Goal: Task Accomplishment & Management: Manage account settings

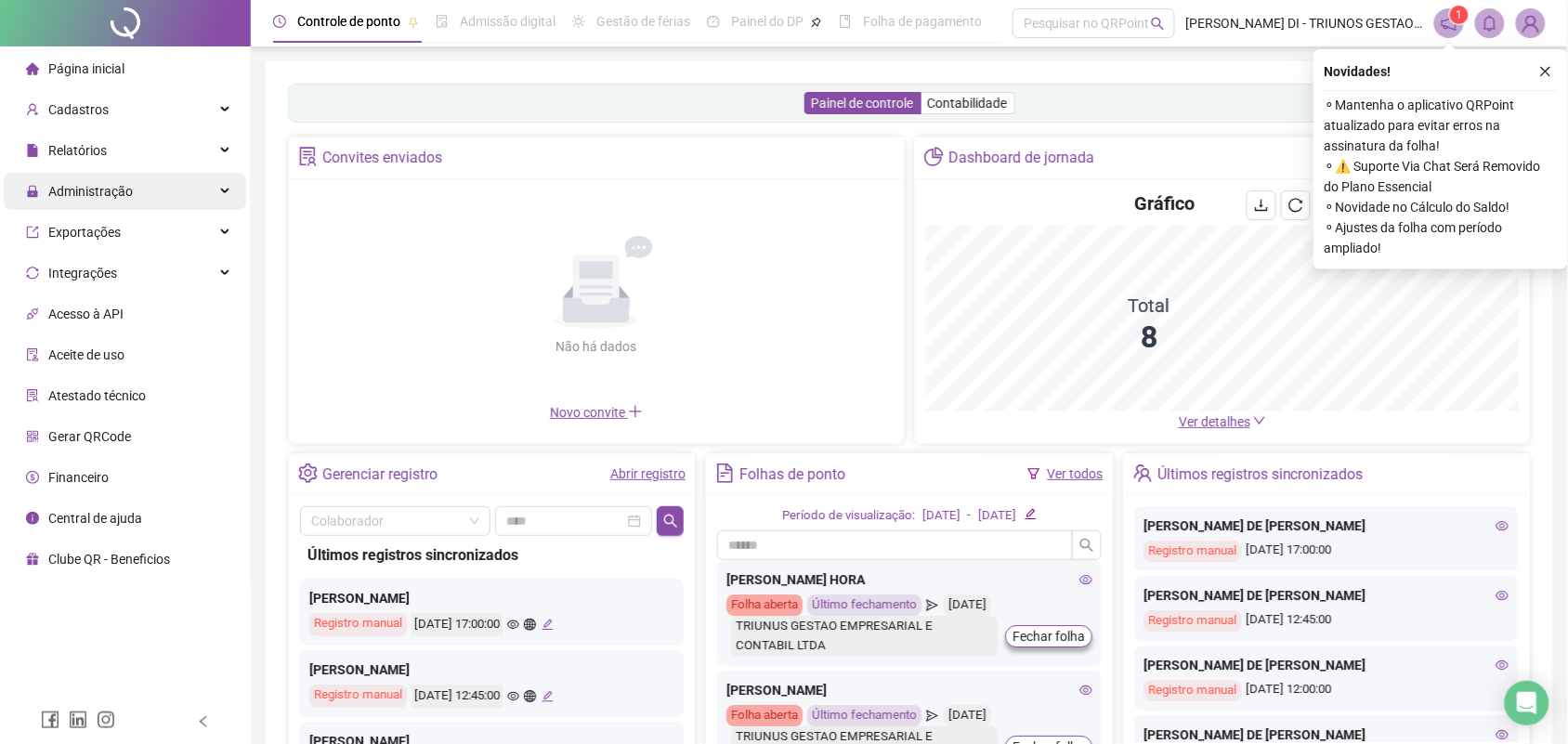
click at [98, 184] on span "Administração" at bounding box center [91, 192] width 85 height 15
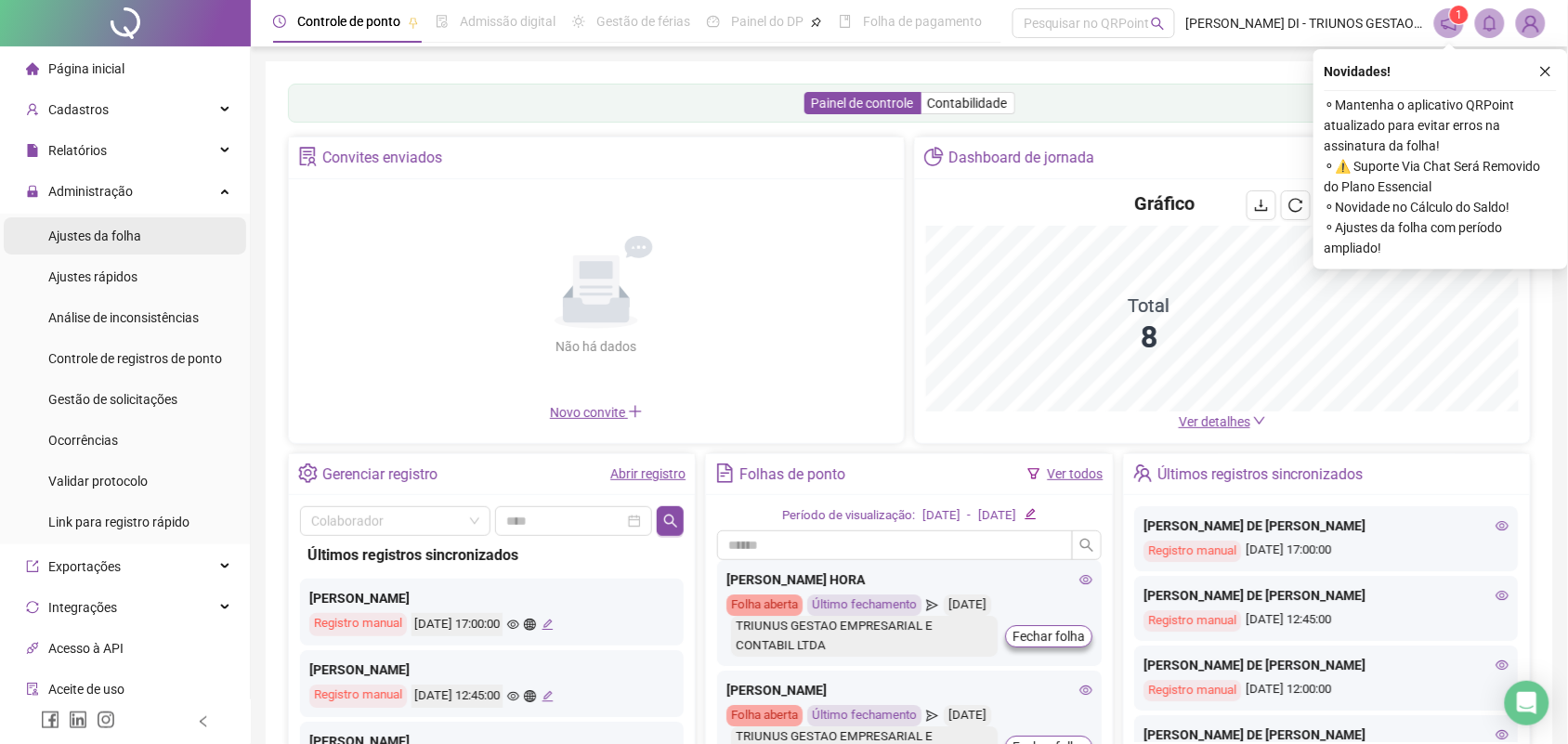
click at [122, 229] on span "Ajustes da folha" at bounding box center [94, 236] width 93 height 15
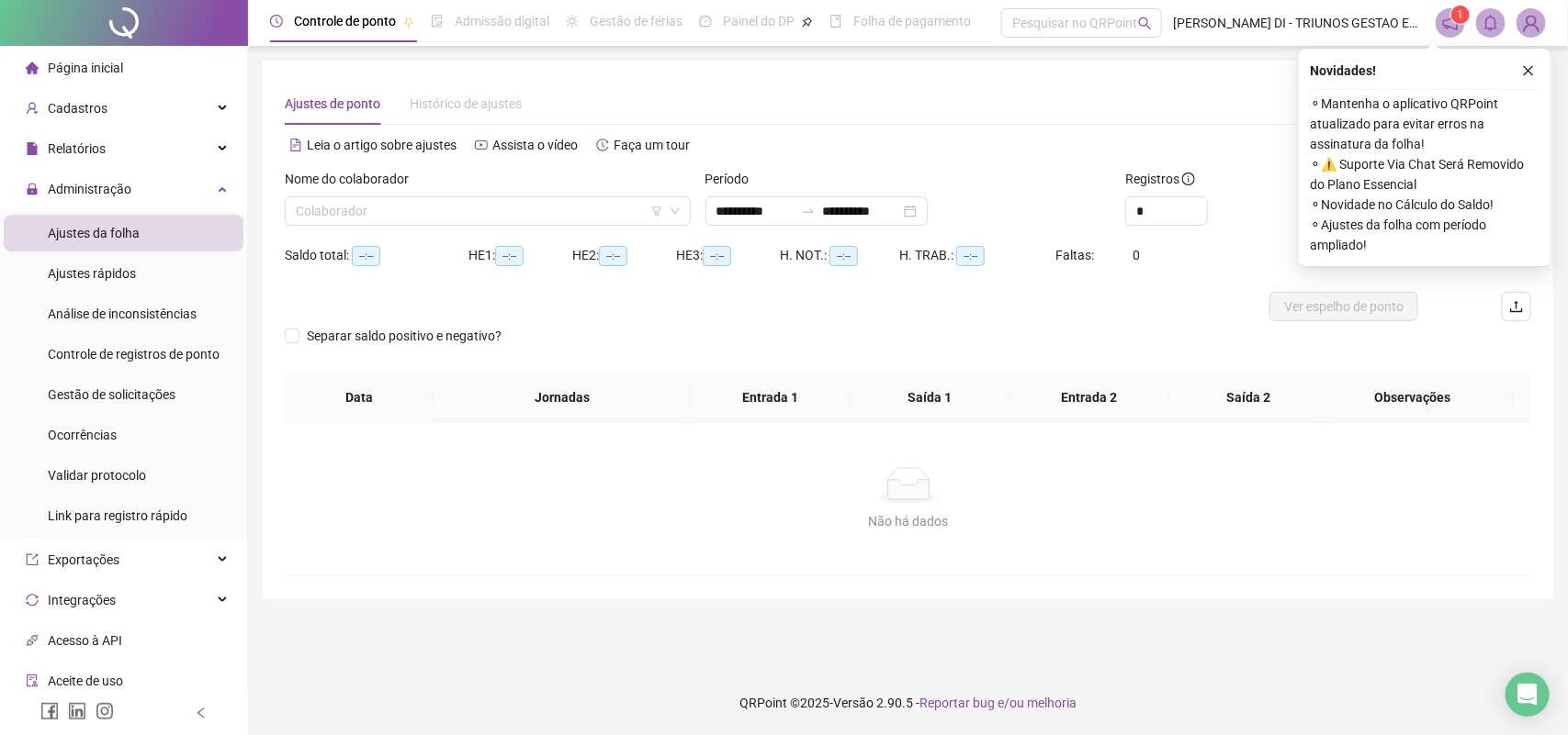
type input "**********"
click at [492, 195] on div "Nome do colaborador" at bounding box center [487, 183] width 406 height 28
click at [484, 207] on input "search" at bounding box center [480, 212] width 368 height 28
click at [459, 208] on input "search" at bounding box center [480, 212] width 368 height 28
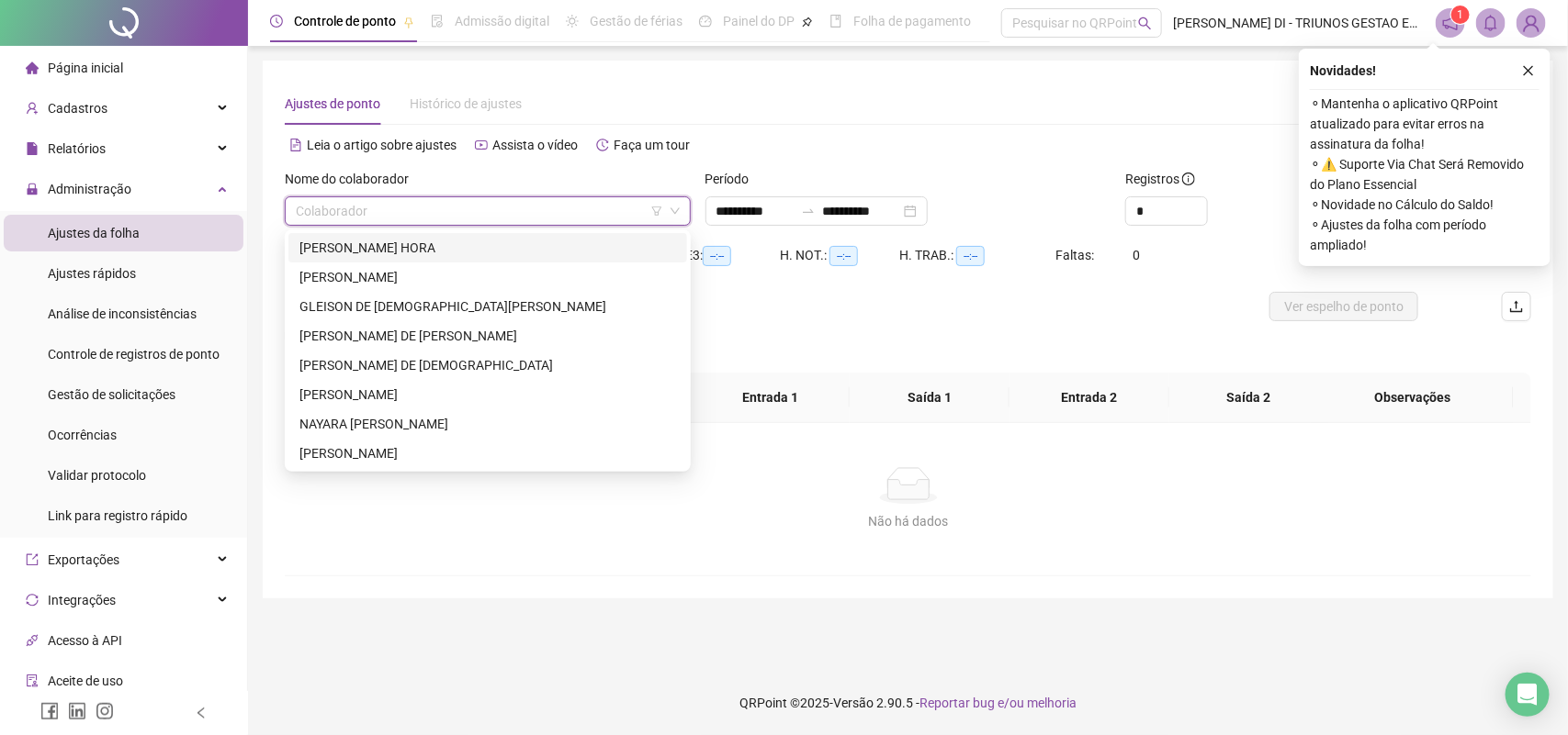
click at [415, 206] on input "search" at bounding box center [480, 212] width 368 height 28
click at [378, 245] on div "ALVANI SILVA HORA" at bounding box center [487, 248] width 376 height 21
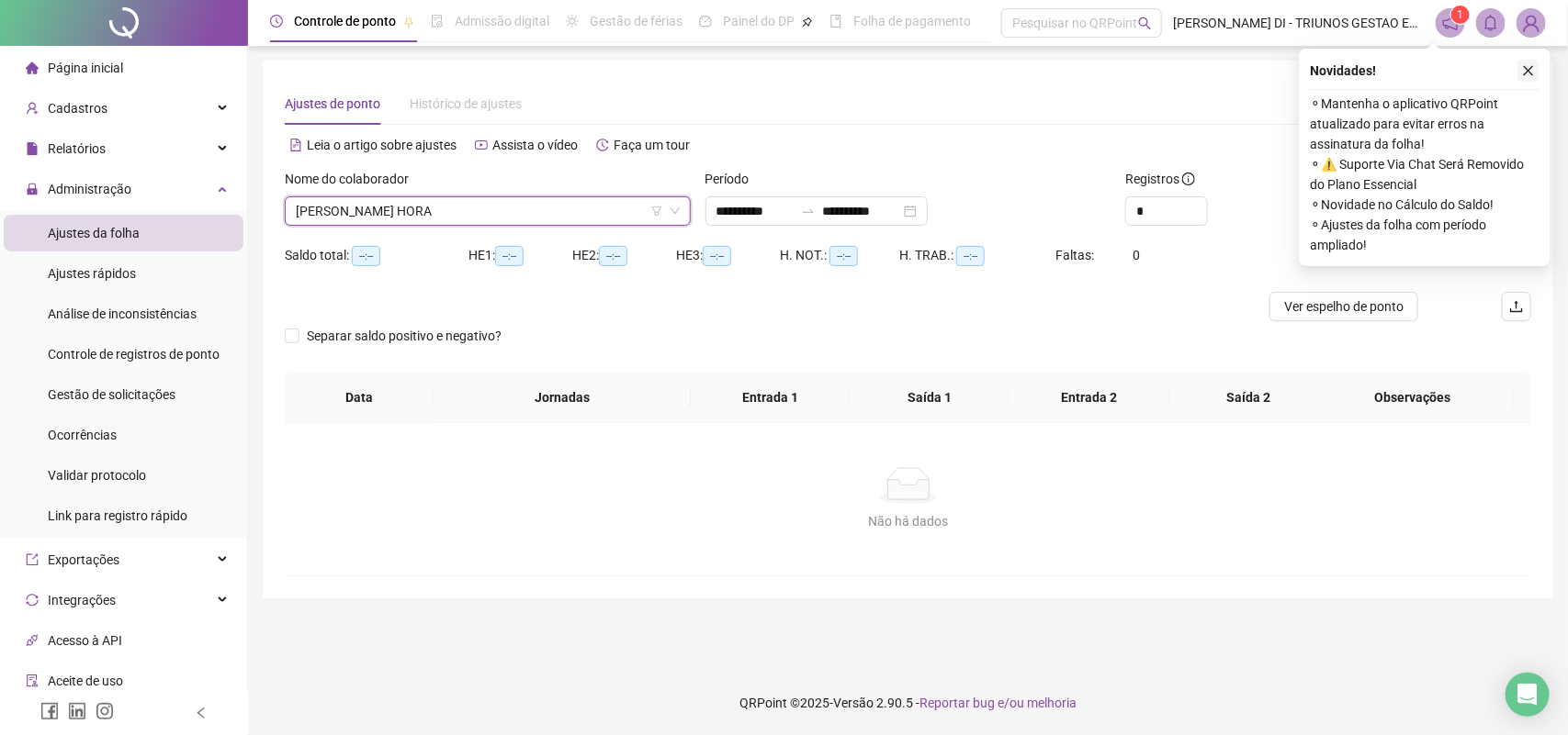
click at [1523, 74] on icon "close" at bounding box center [1529, 71] width 13 height 13
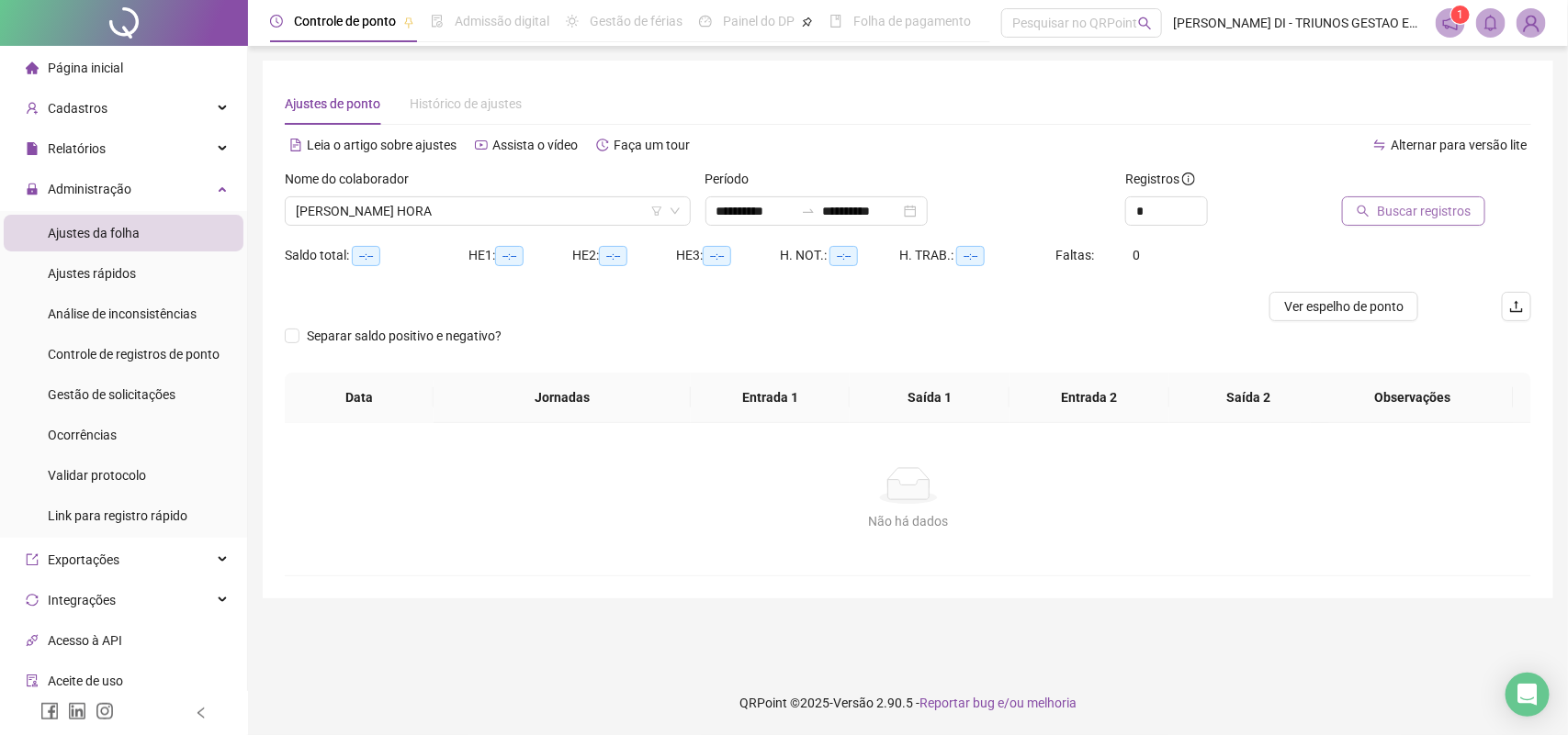
click at [1398, 208] on span "Buscar registros" at bounding box center [1423, 212] width 93 height 21
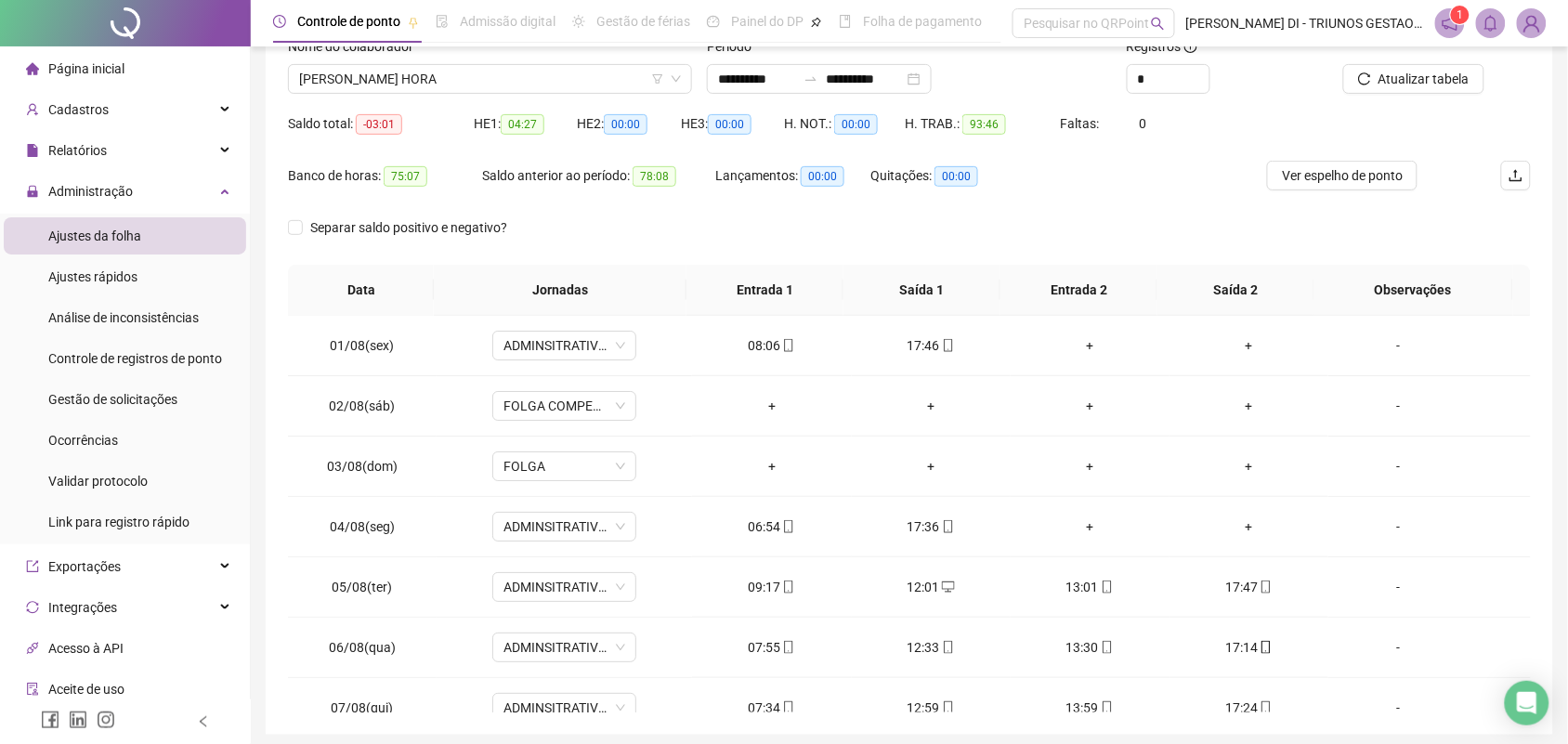
scroll to position [205, 0]
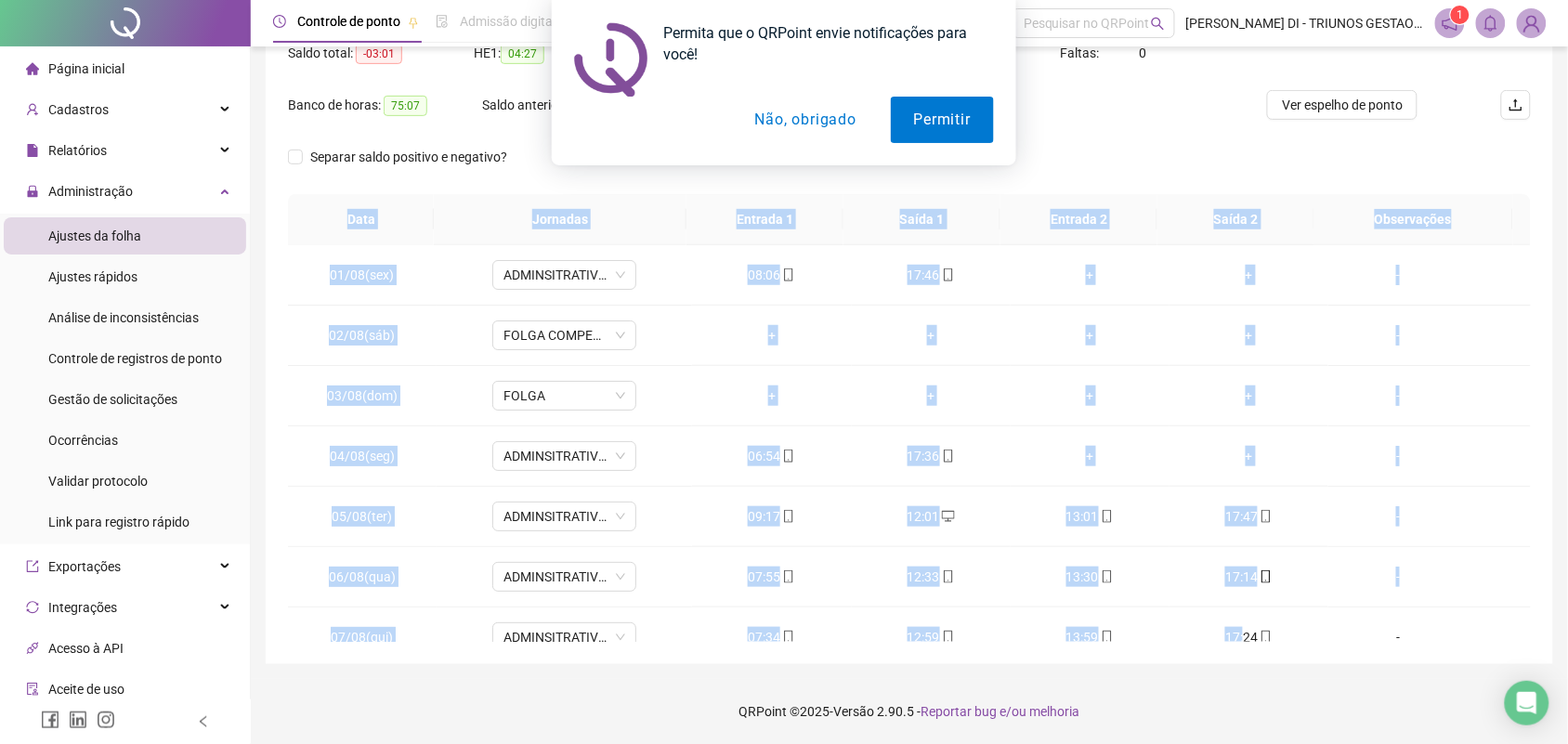
drag, startPoint x: 336, startPoint y: 210, endPoint x: 1231, endPoint y: 643, distance: 994.2
click at [1231, 643] on div "**********" at bounding box center [909, 260] width 1288 height 808
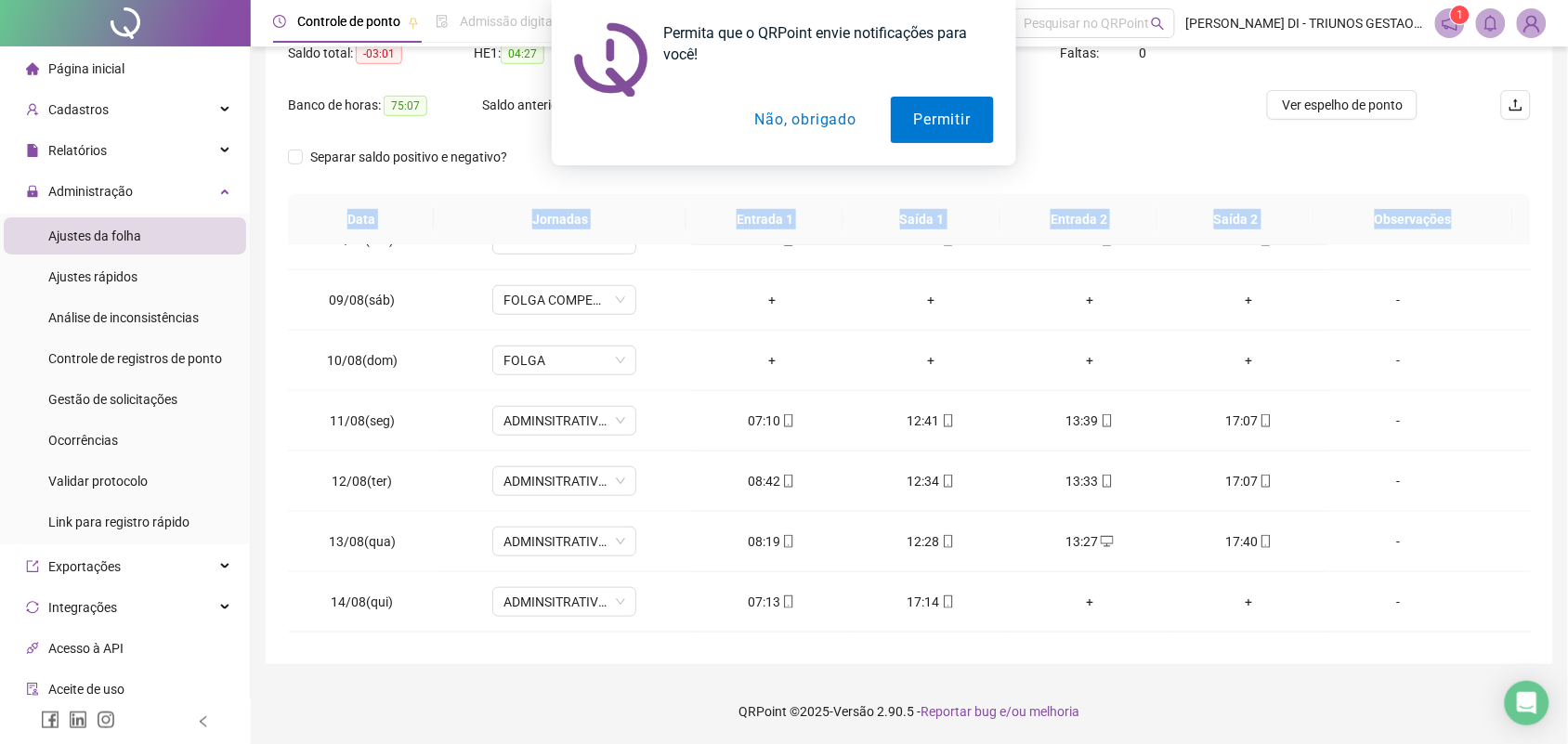
scroll to position [633, 0]
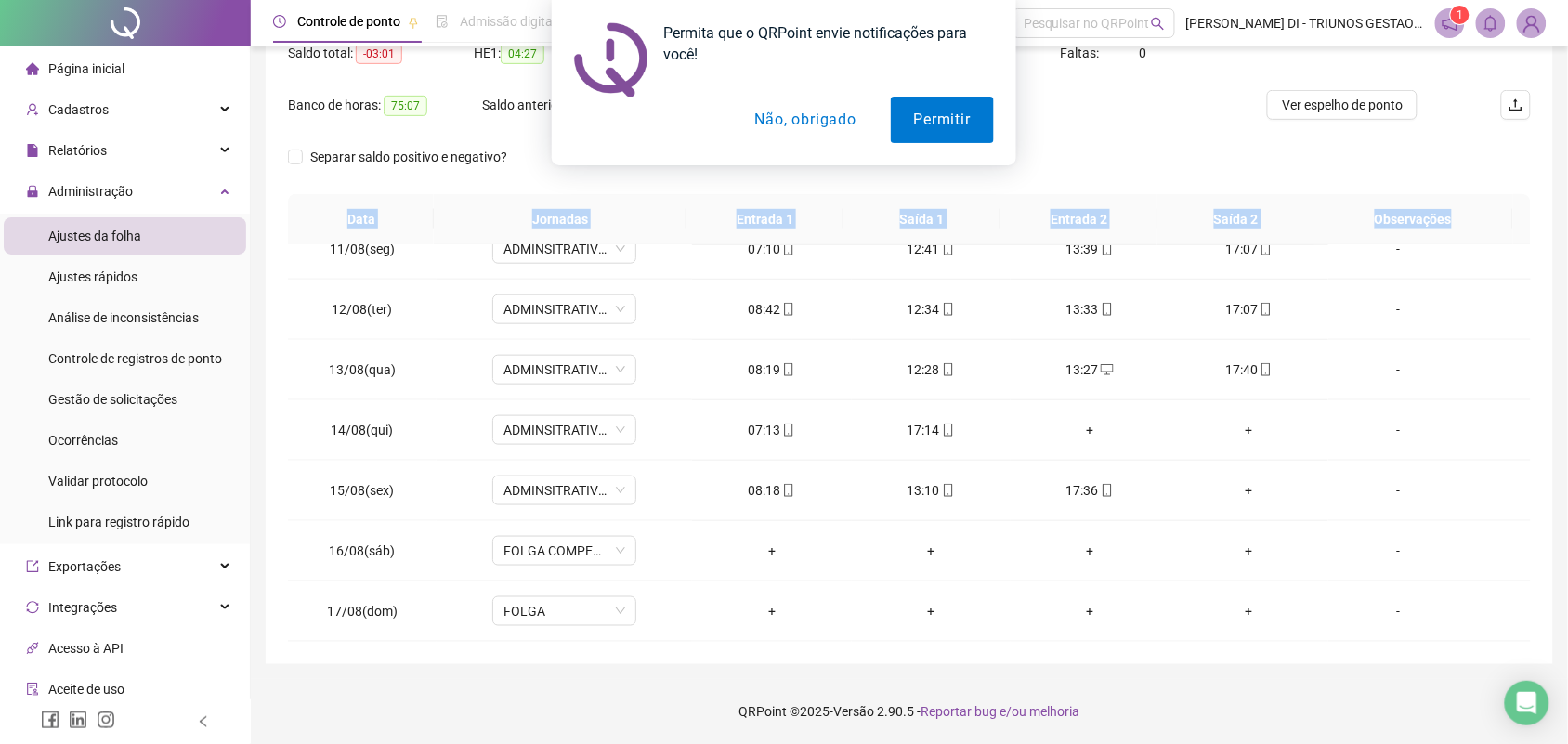
drag, startPoint x: 1435, startPoint y: 662, endPoint x: 1427, endPoint y: 632, distance: 31.0
click at [1435, 661] on div "**********" at bounding box center [909, 260] width 1288 height 808
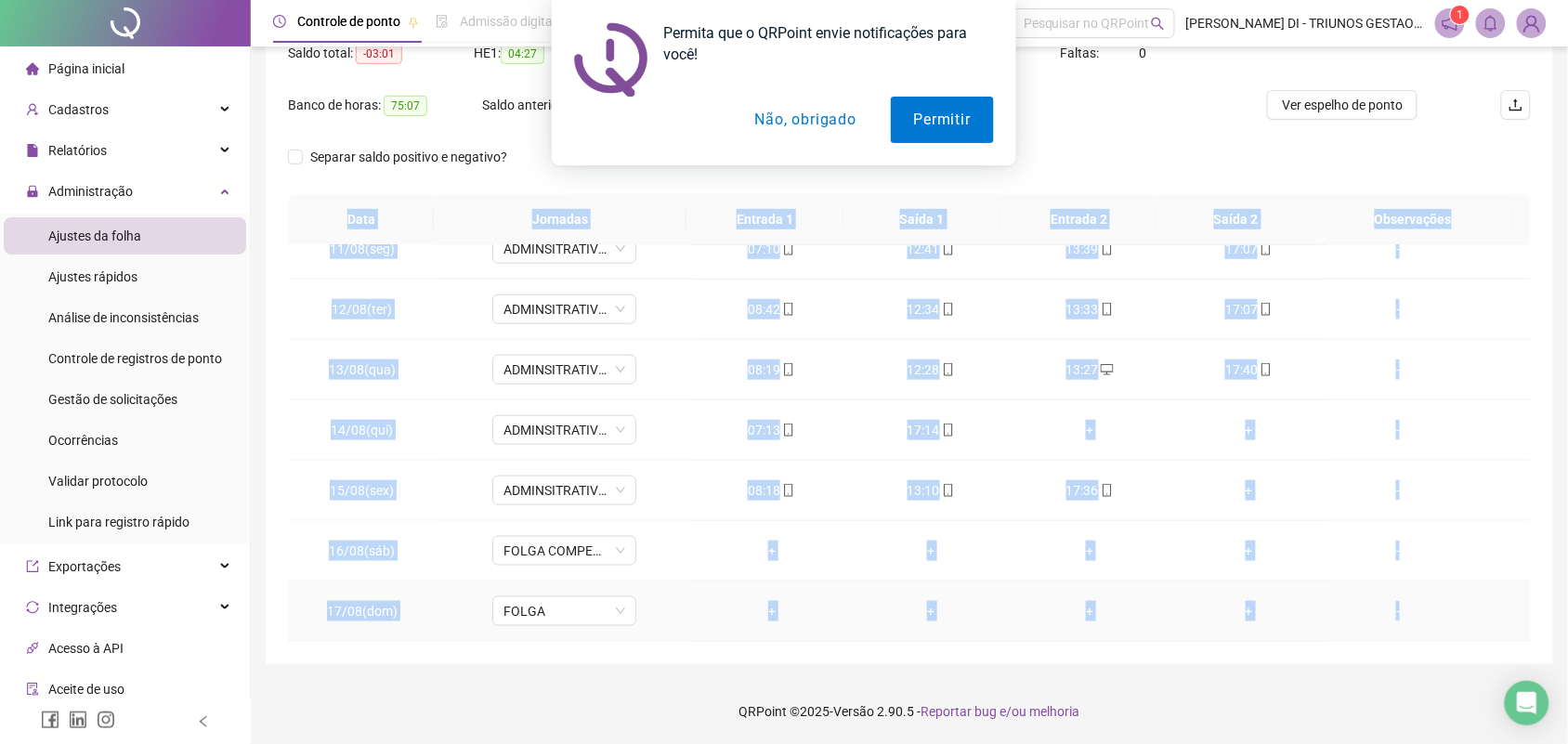
click at [1427, 632] on td "-" at bounding box center [1429, 612] width 203 height 60
copy div "Data Jornadas Entrada 1 Saída 1 Entrada 2 Saída 2 Observações 01/08(sex) ADMINS…"
click at [796, 116] on button "Não, obrigado" at bounding box center [805, 119] width 147 height 46
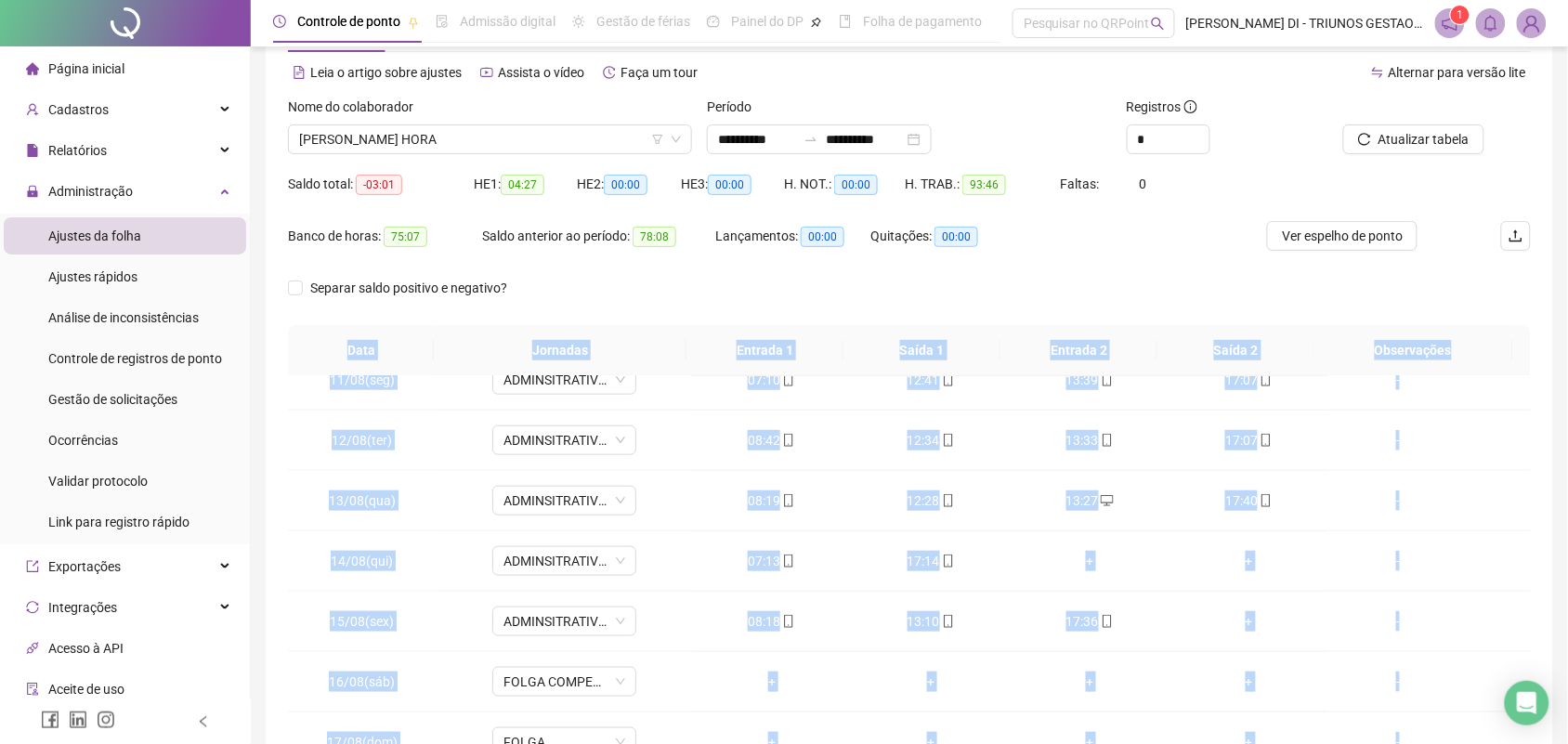
scroll to position [0, 0]
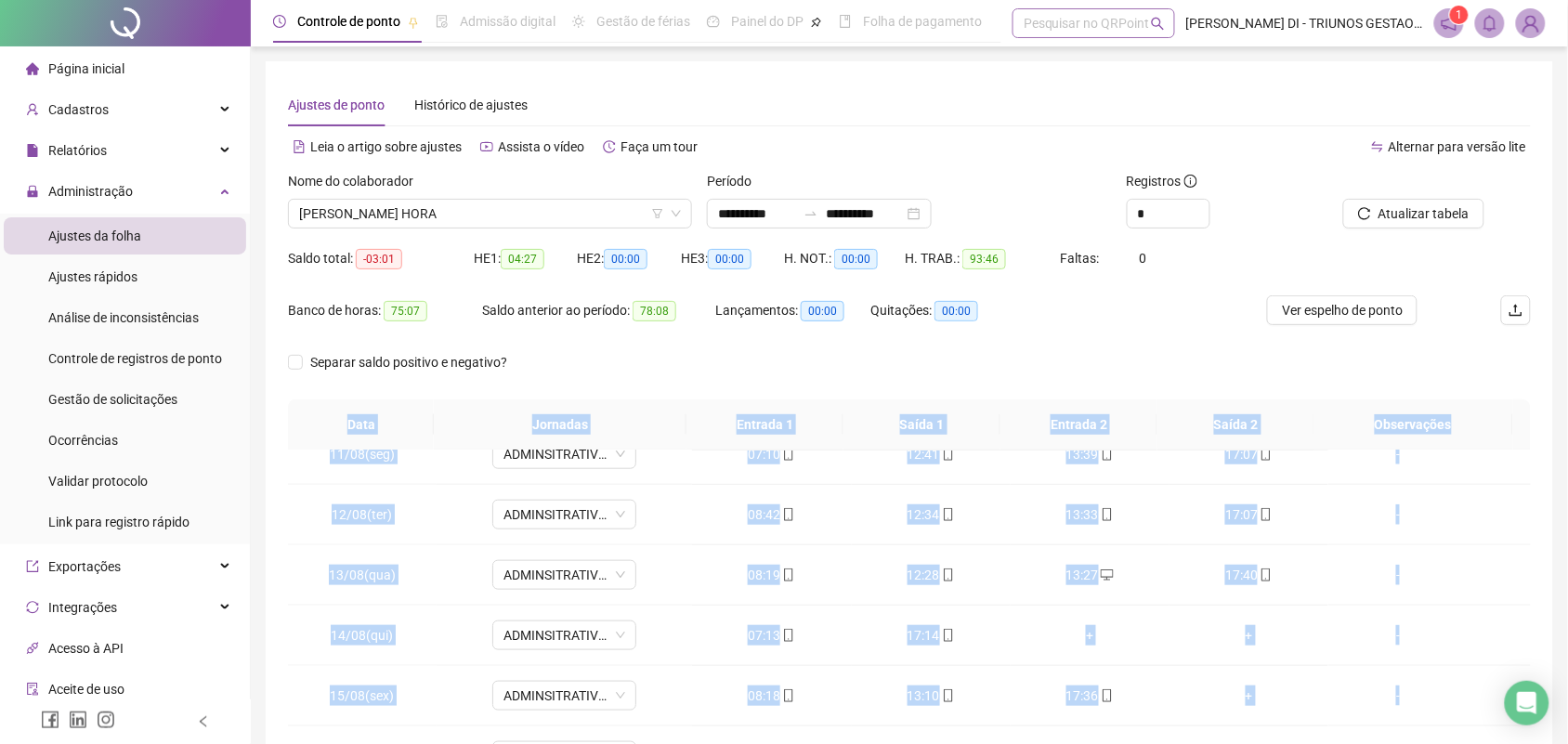
click at [1065, 25] on div "Pesquisar no QRPoint" at bounding box center [1094, 23] width 162 height 29
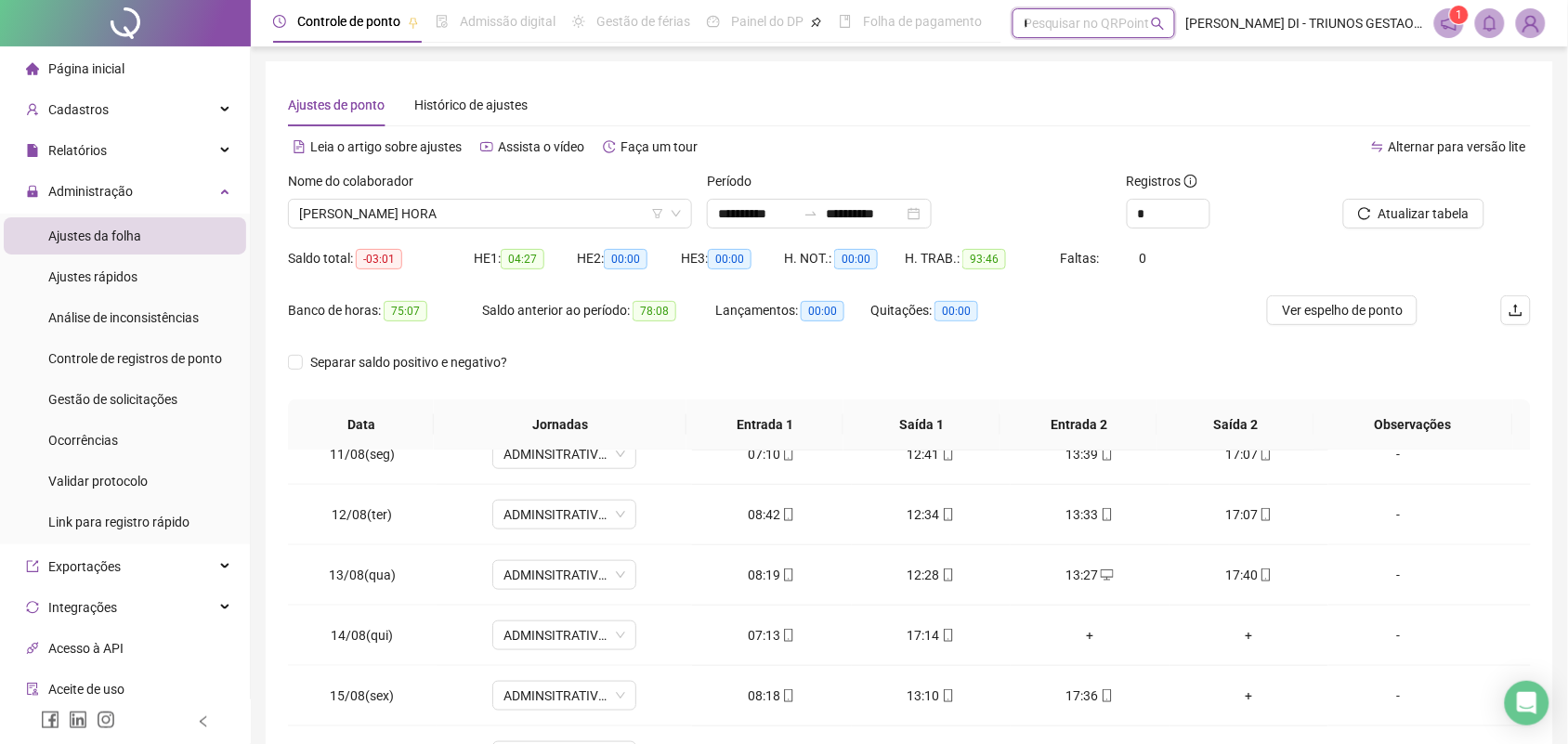
type input "****"
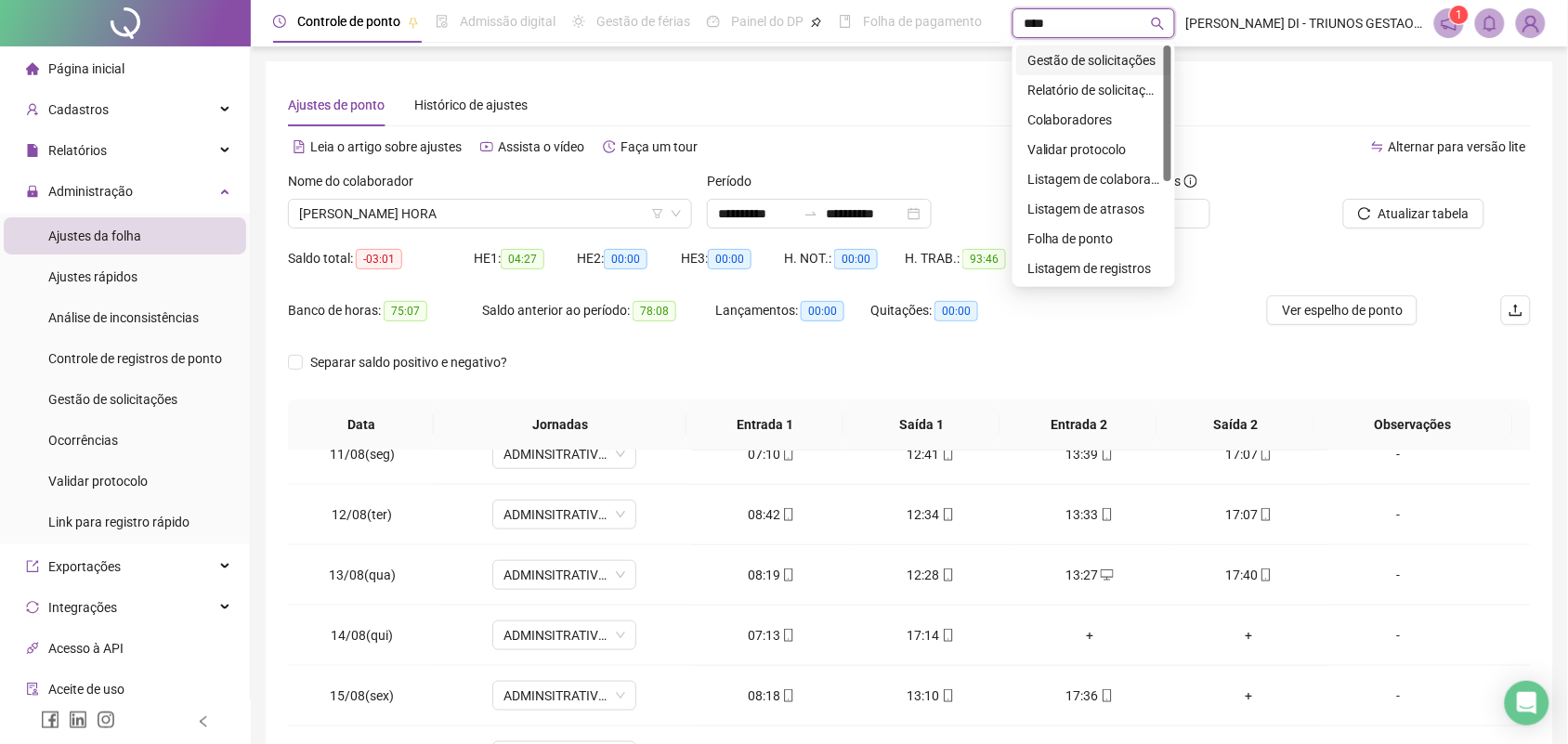
click at [1057, 61] on div "Gestão de solicitações" at bounding box center [1093, 60] width 133 height 21
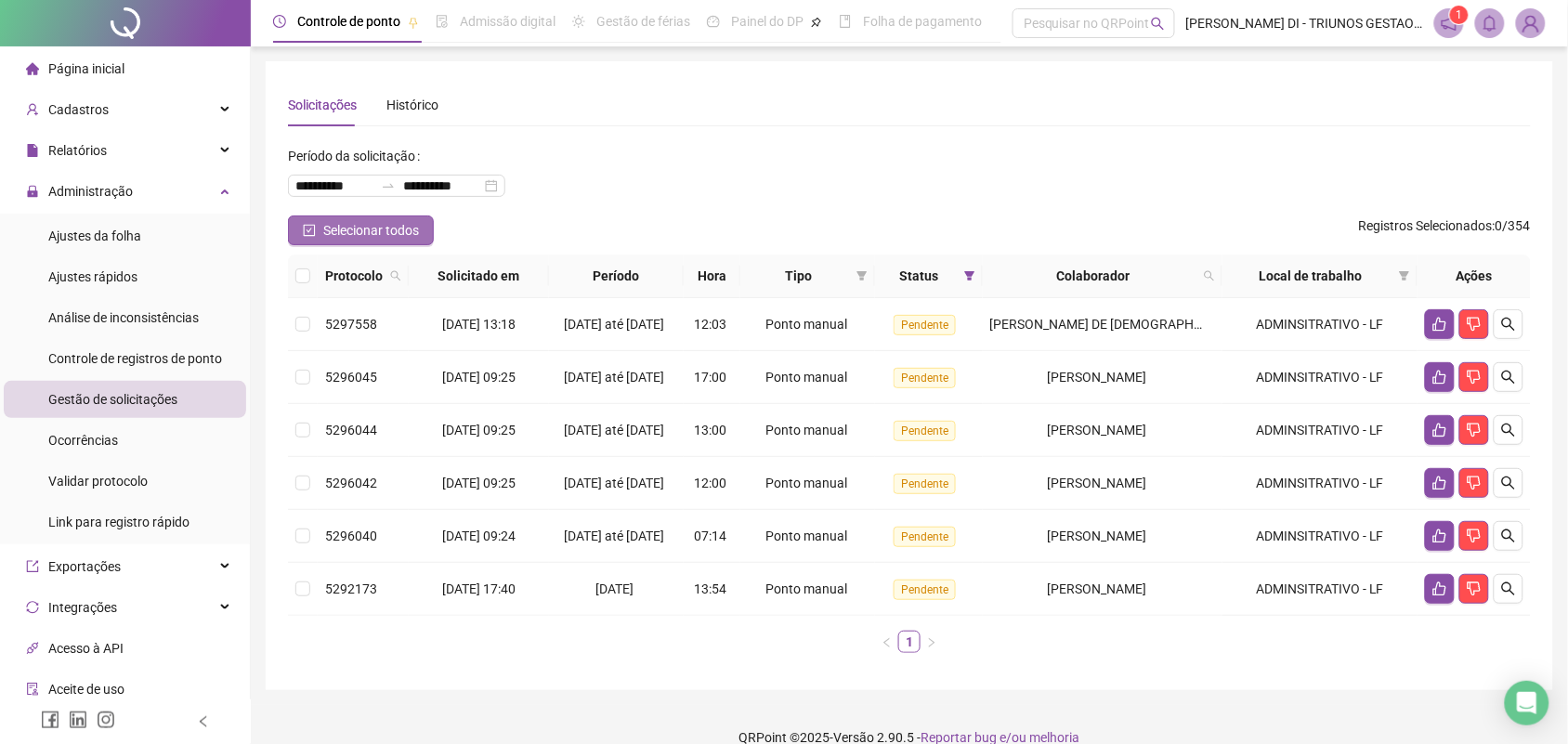
click at [365, 234] on span "Selecionar todos" at bounding box center [370, 230] width 95 height 21
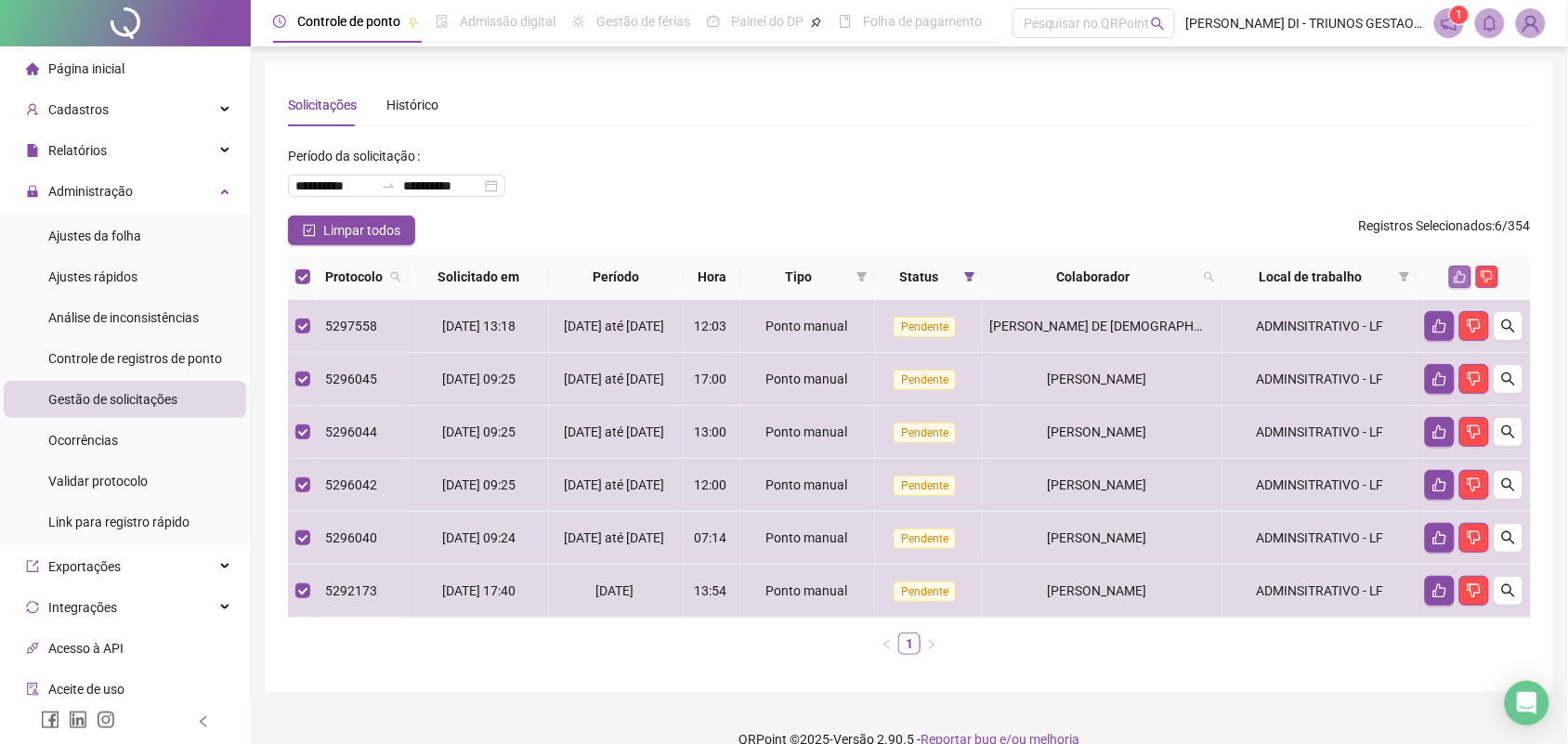
click at [1458, 270] on icon "like" at bounding box center [1460, 277] width 13 height 13
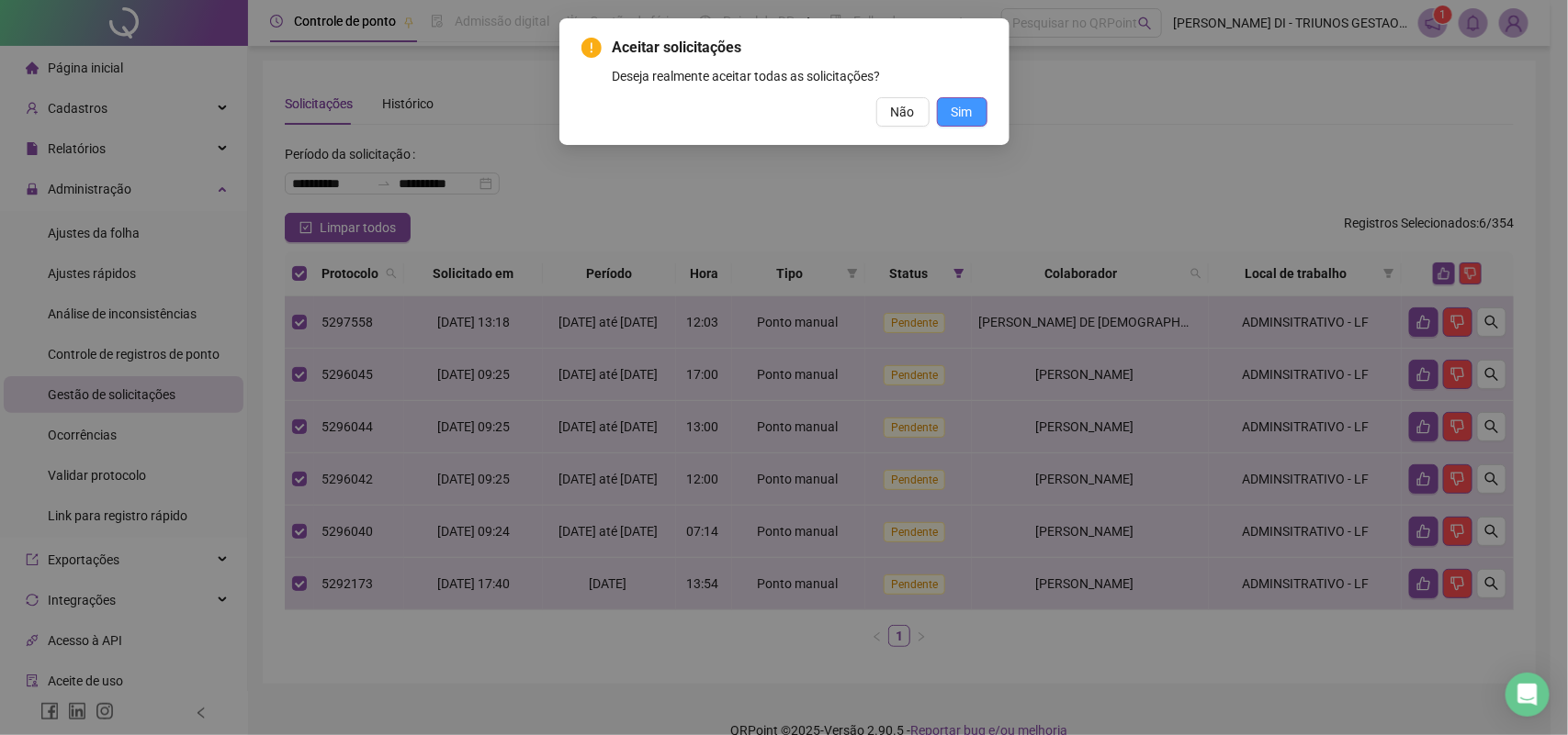
click at [956, 113] on span "Sim" at bounding box center [962, 112] width 21 height 21
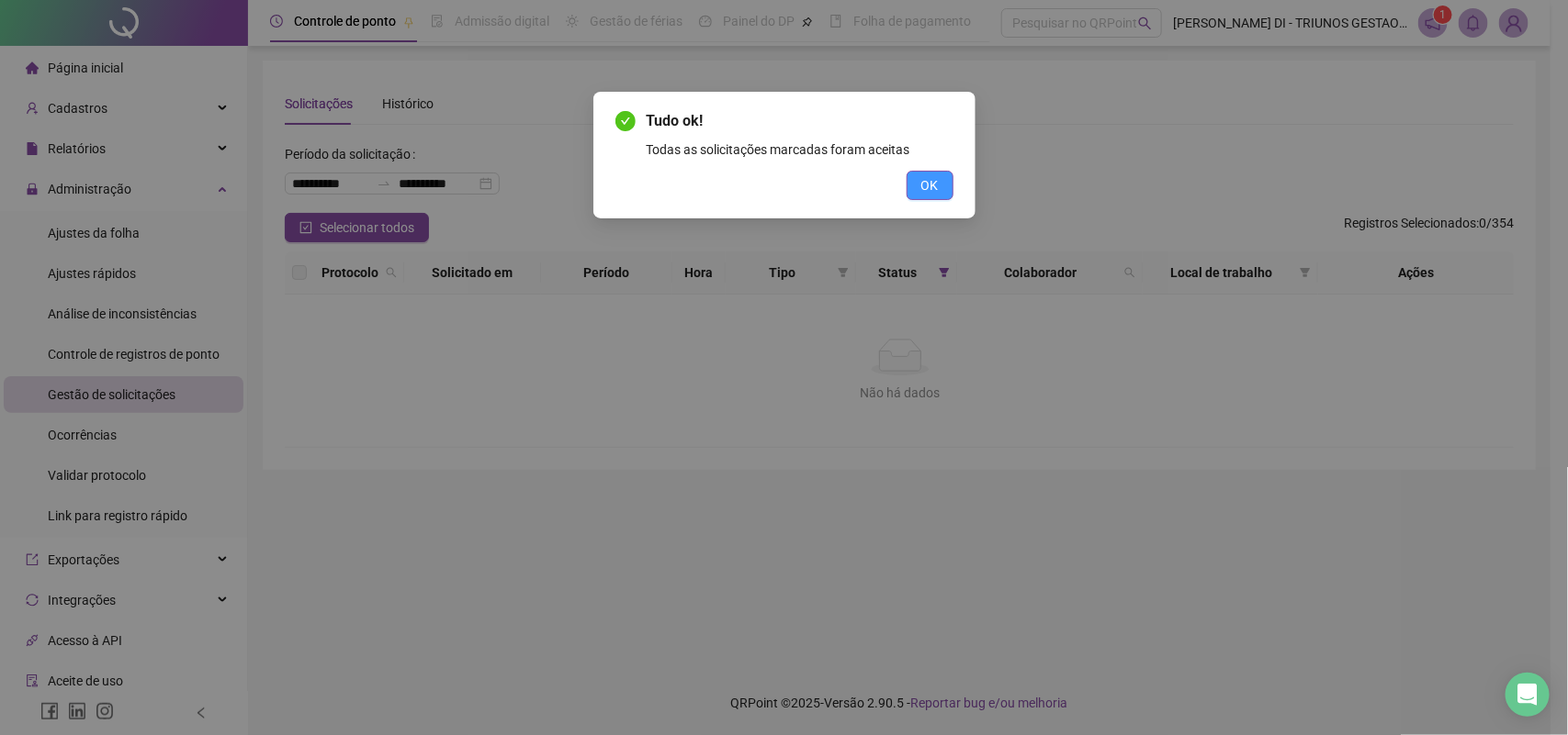
click at [928, 189] on span "OK" at bounding box center [930, 186] width 18 height 21
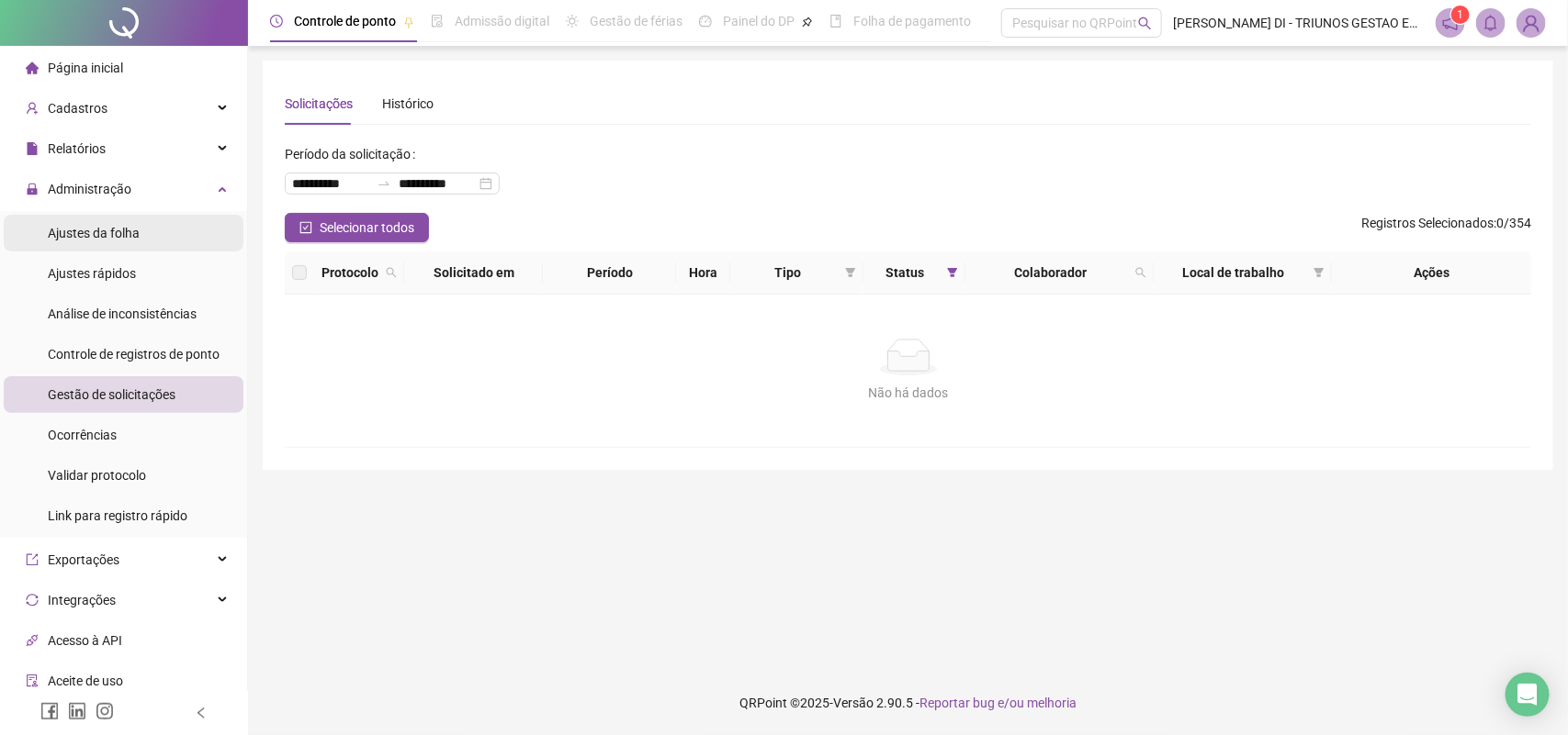
click at [96, 231] on span "Ajustes da folha" at bounding box center [93, 233] width 91 height 15
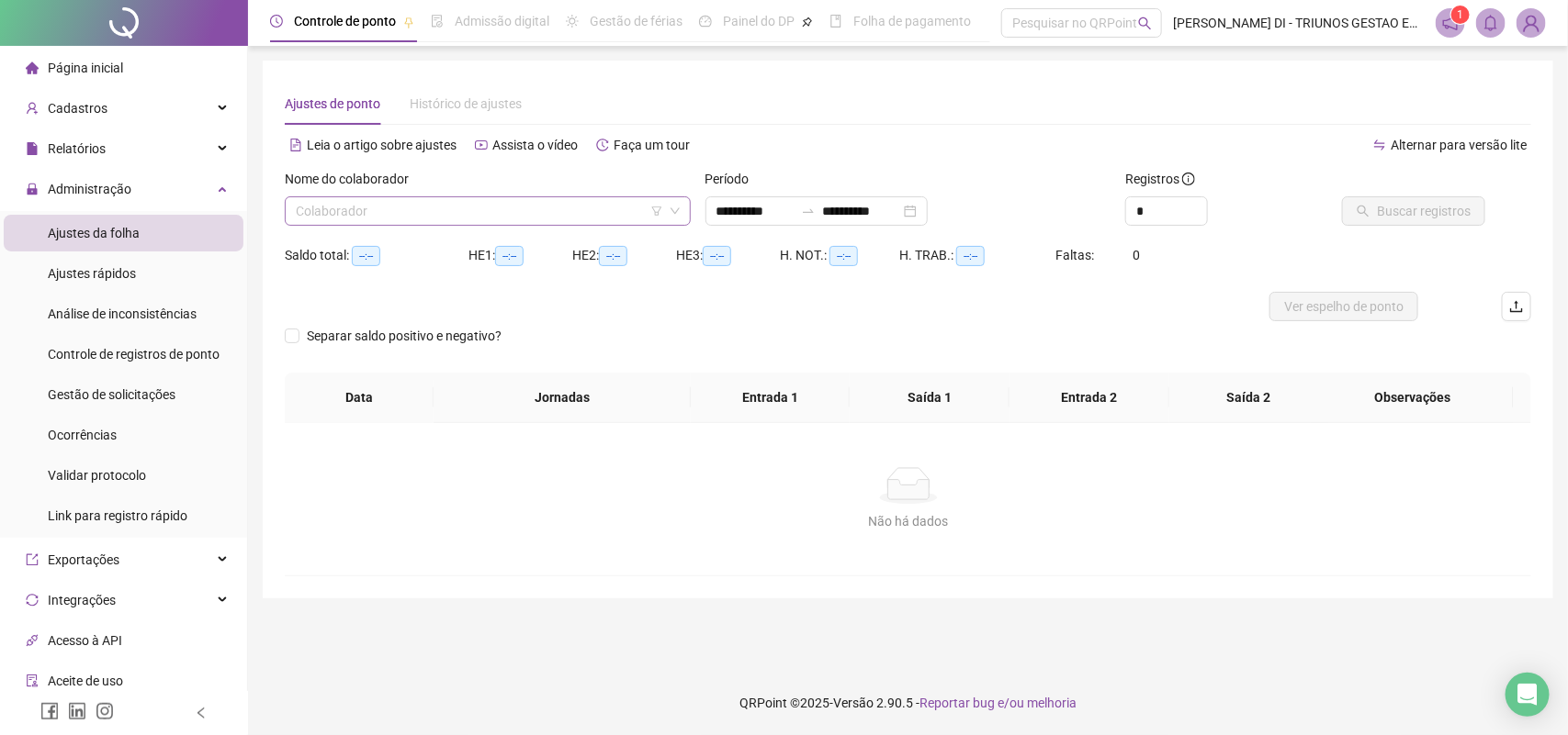
type input "**********"
click at [429, 208] on input "search" at bounding box center [480, 212] width 368 height 28
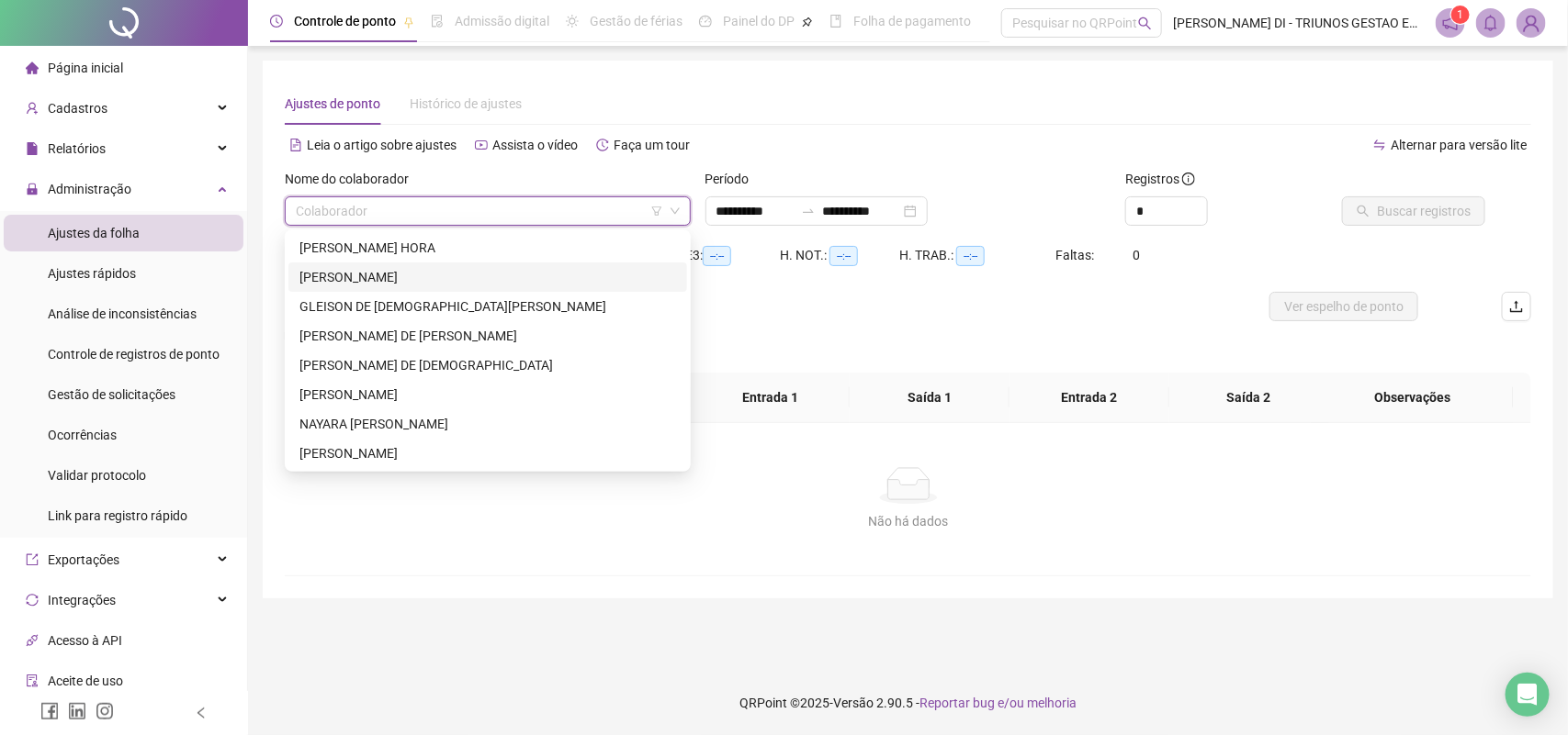
click at [359, 267] on div "CAROLINA SILVA SANTANA" at bounding box center [487, 277] width 376 height 21
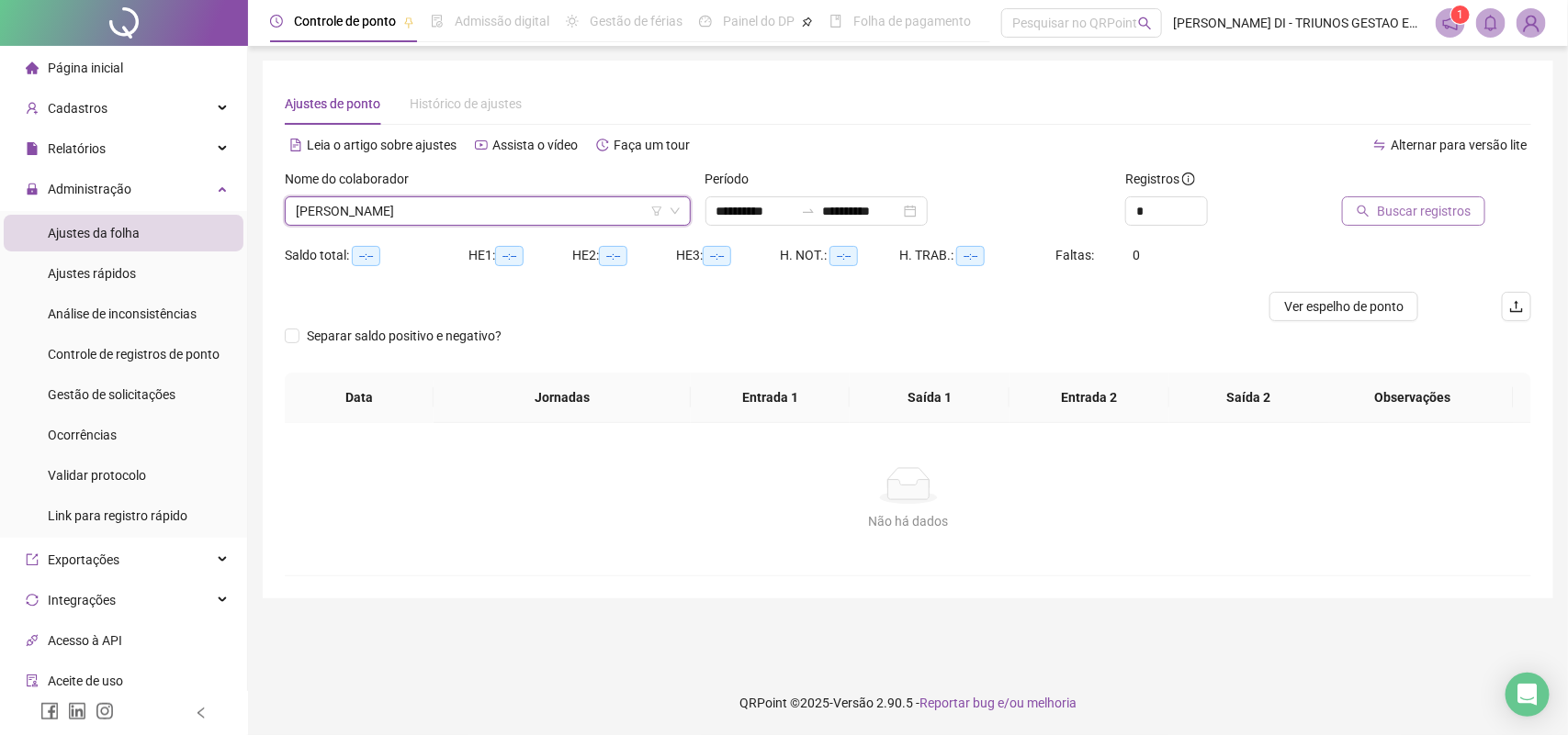
click at [1421, 204] on span "Buscar registros" at bounding box center [1423, 212] width 93 height 21
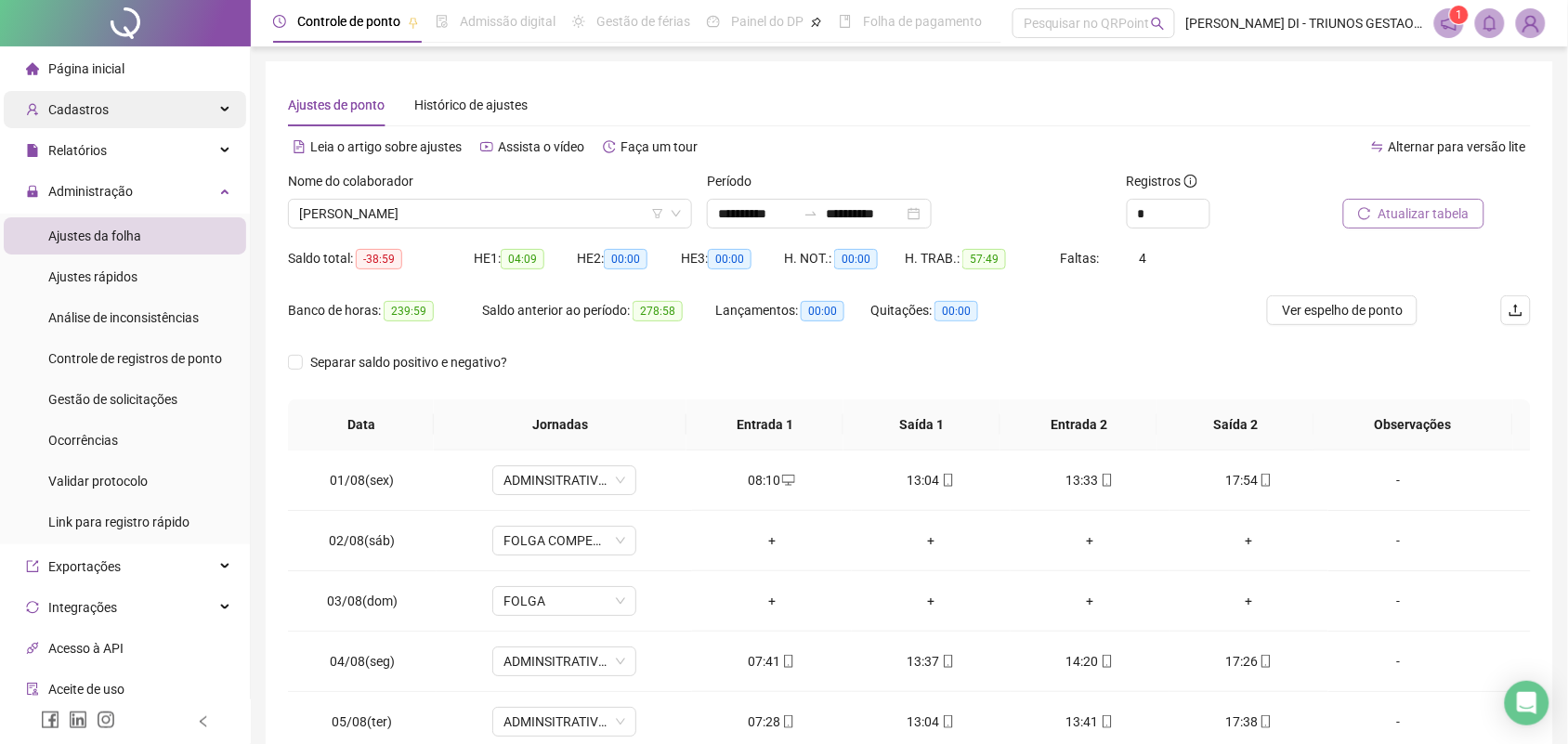
click at [81, 108] on span "Cadastros" at bounding box center [78, 110] width 60 height 15
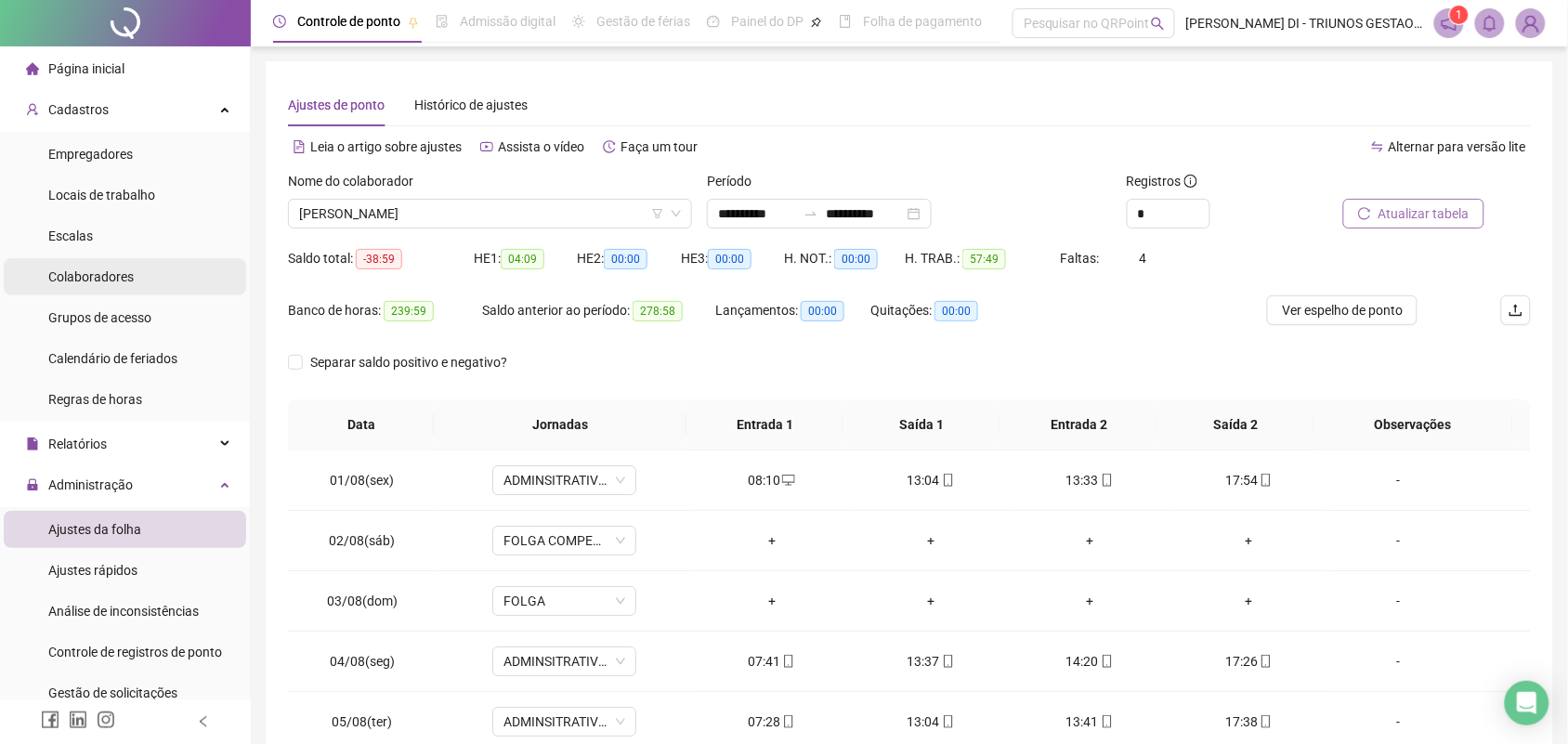
click at [86, 276] on span "Colaboradores" at bounding box center [91, 277] width 86 height 15
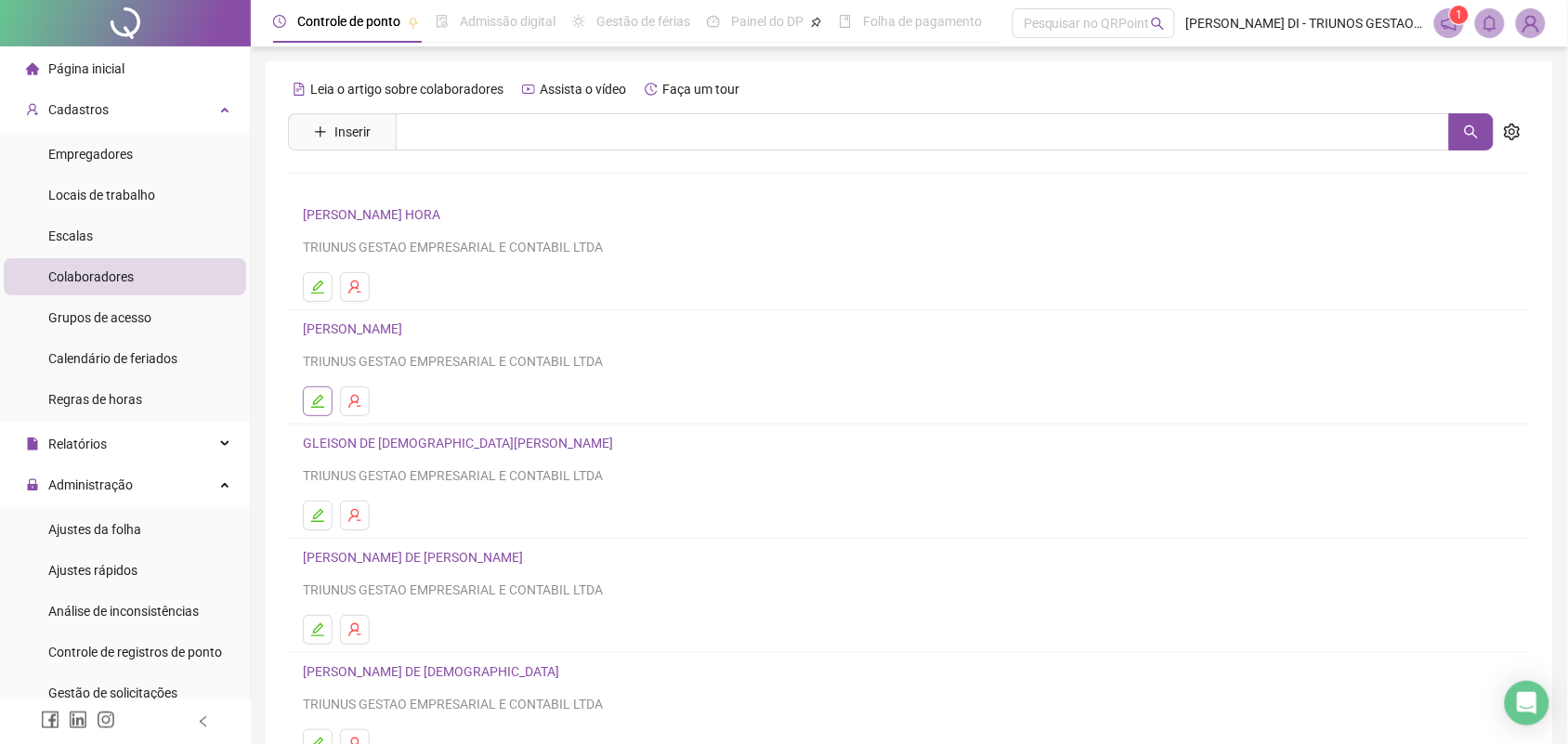
click at [321, 393] on button "button" at bounding box center [317, 400] width 29 height 29
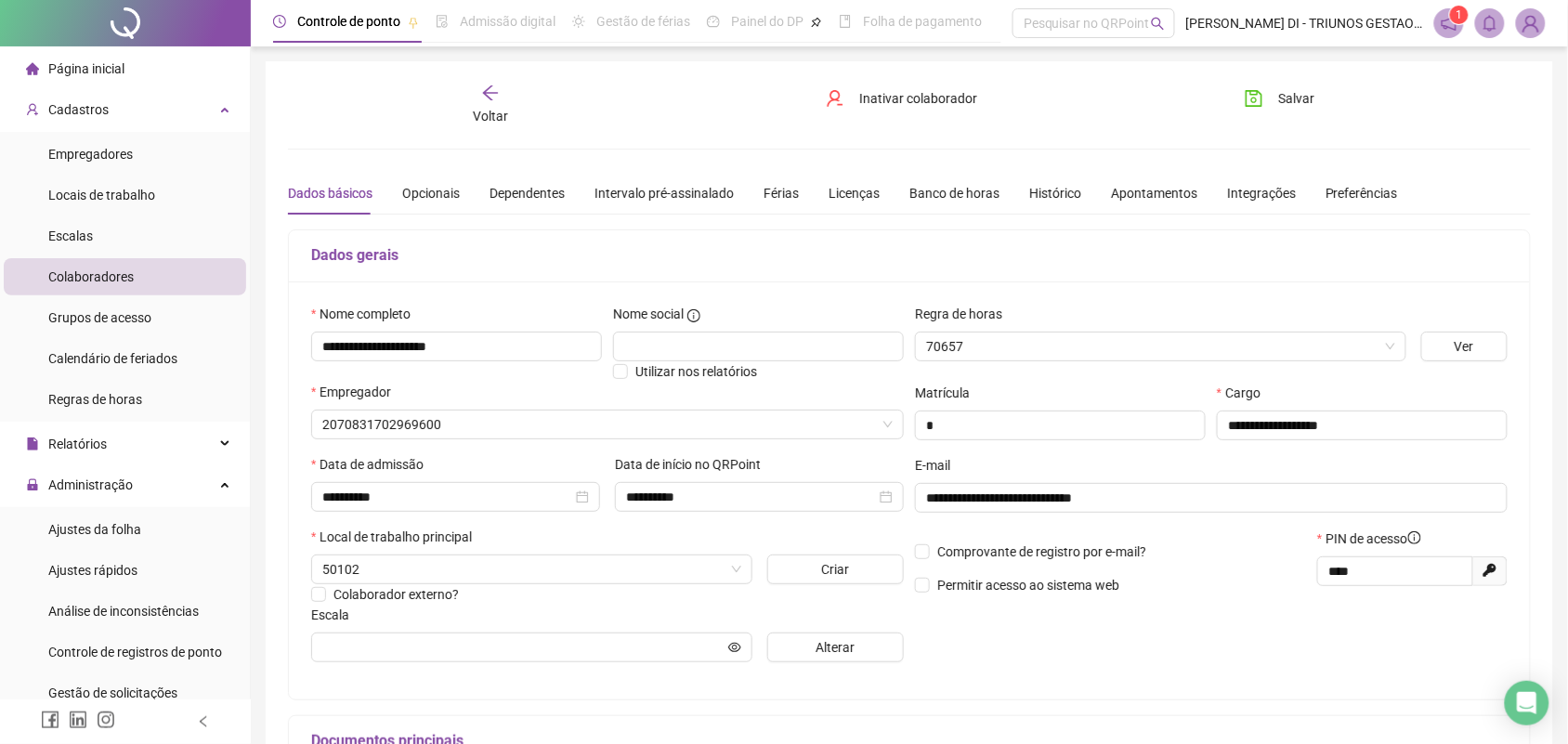
type input "**********"
click at [768, 181] on div "Férias" at bounding box center [781, 193] width 35 height 42
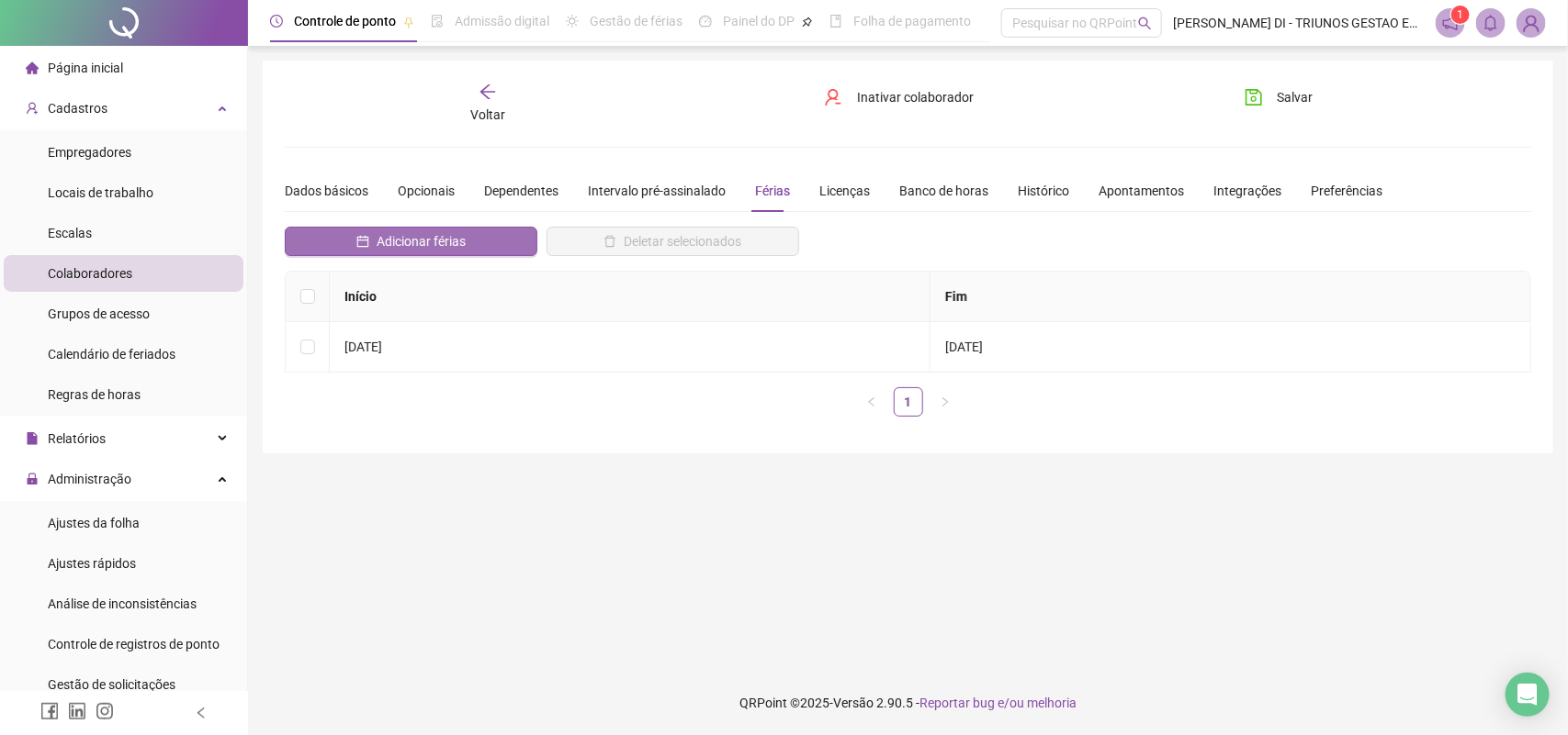
click at [424, 245] on span "Adicionar férias" at bounding box center [420, 242] width 89 height 21
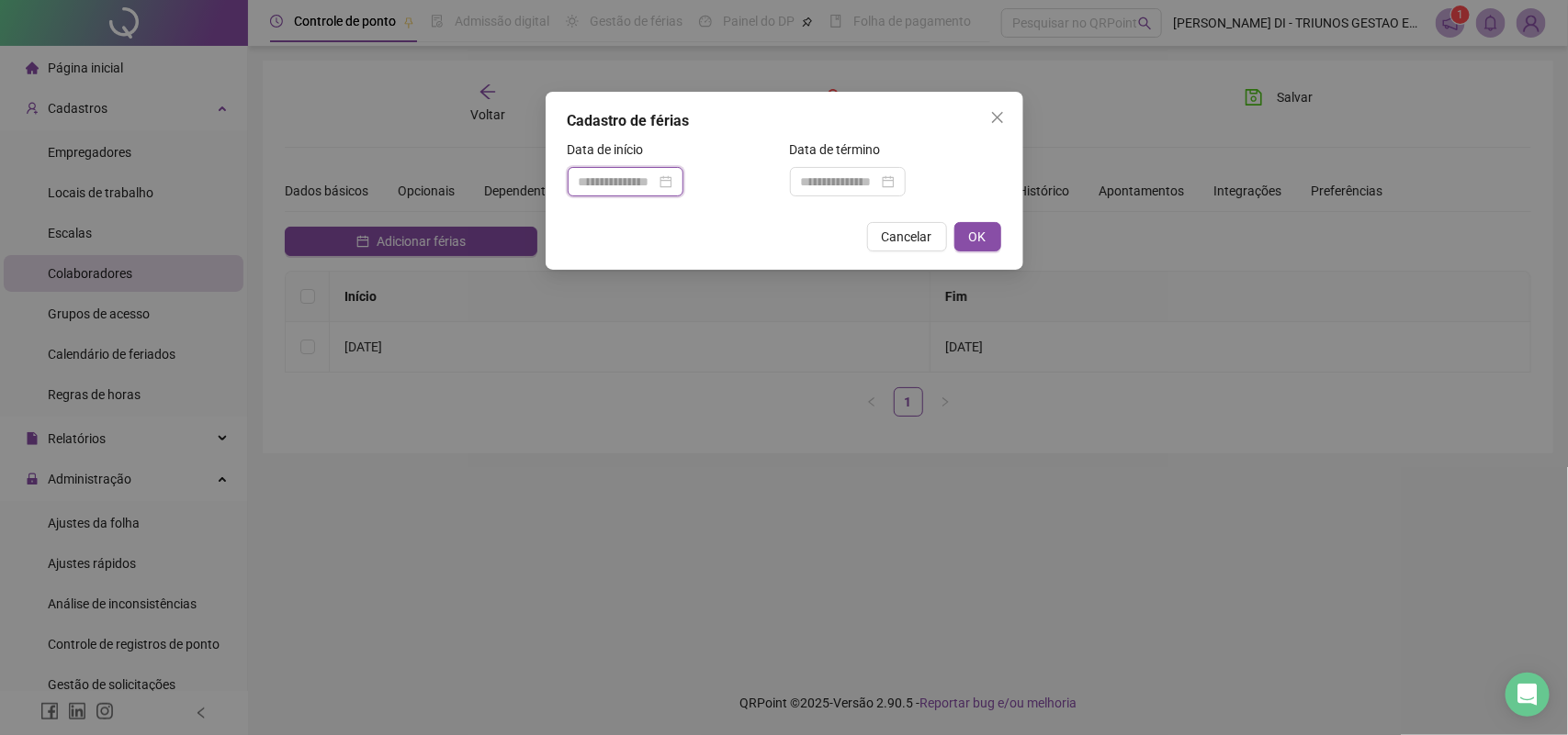
click at [656, 179] on input at bounding box center [617, 182] width 77 height 21
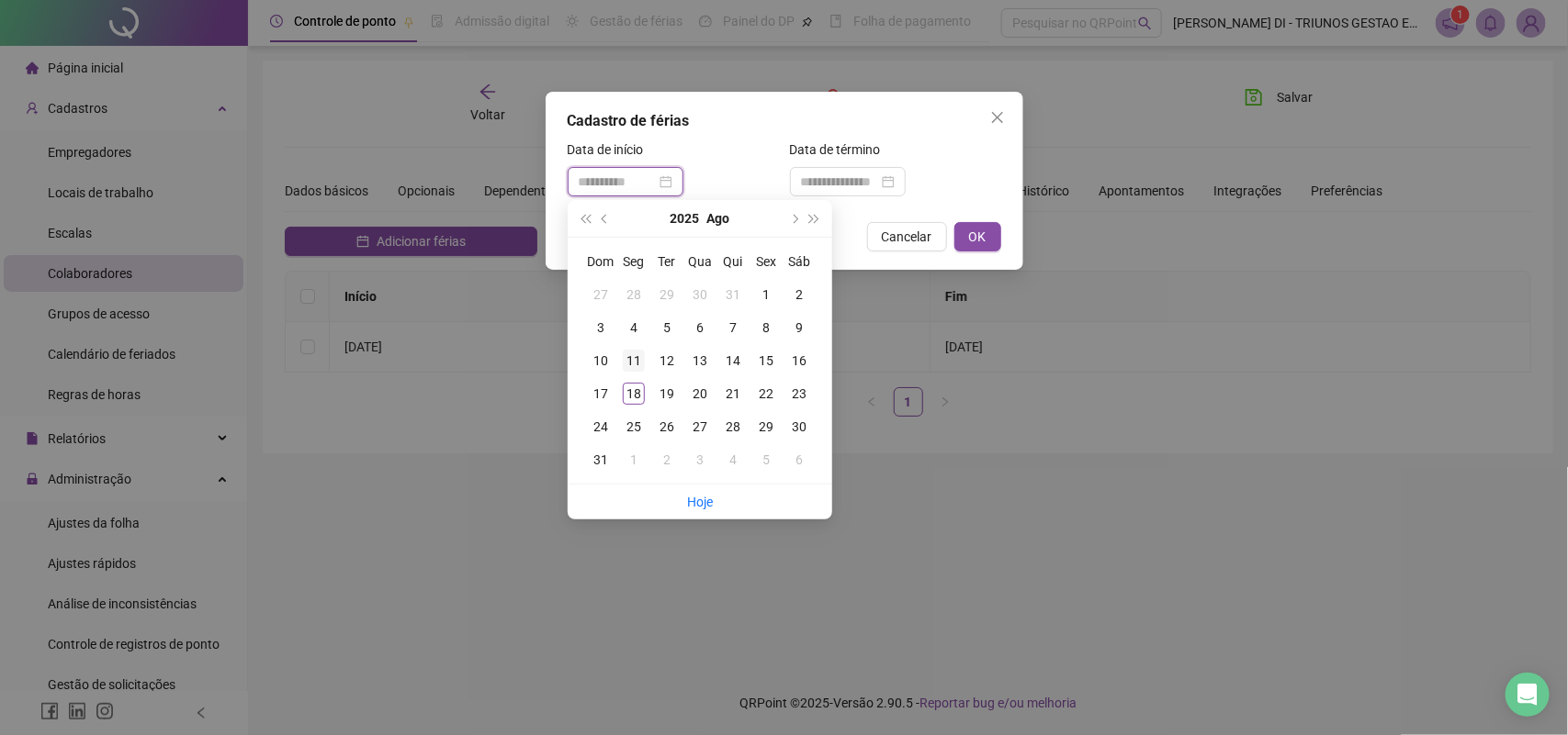
type input "**********"
click at [632, 361] on div "11" at bounding box center [634, 361] width 22 height 22
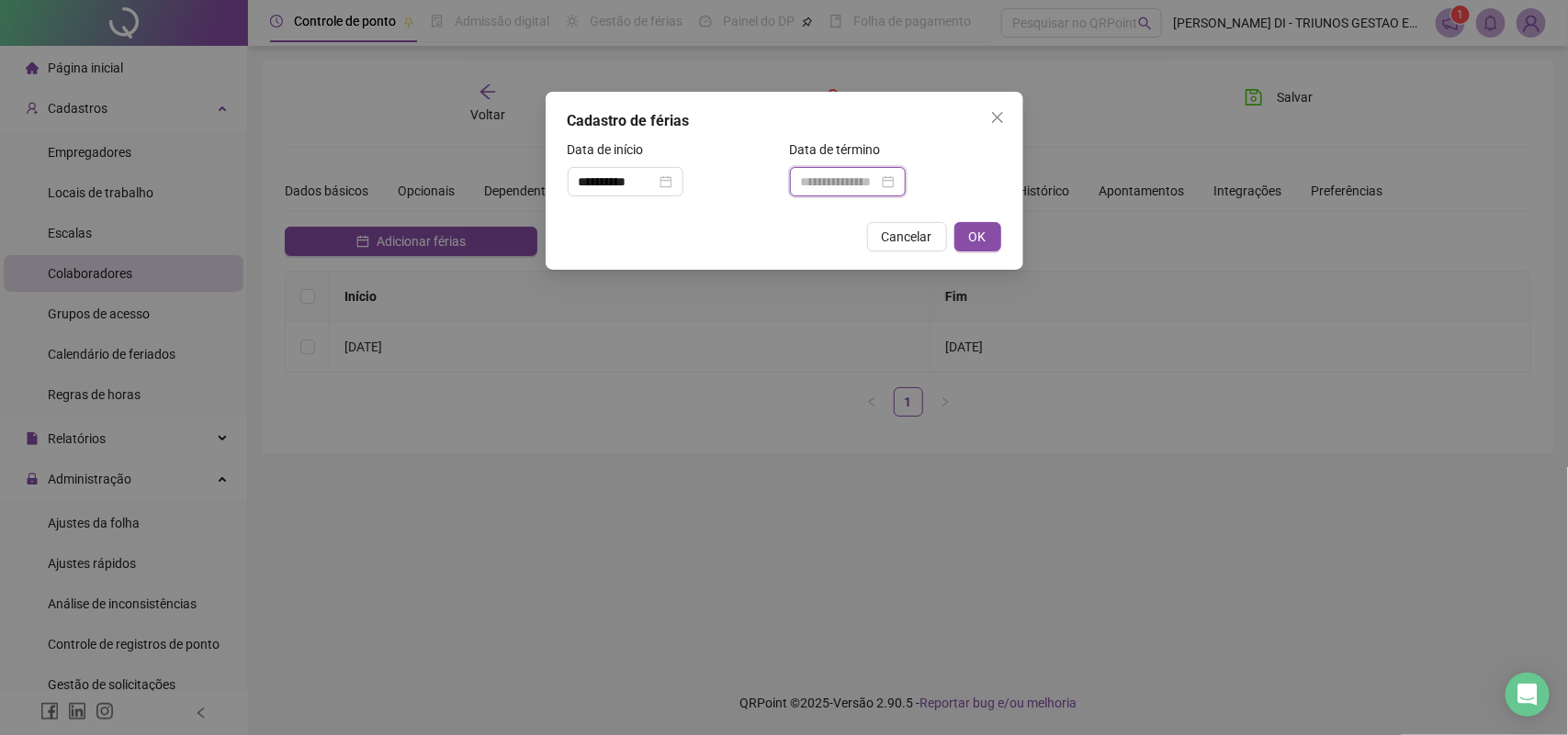
click at [823, 182] on input at bounding box center [839, 182] width 77 height 21
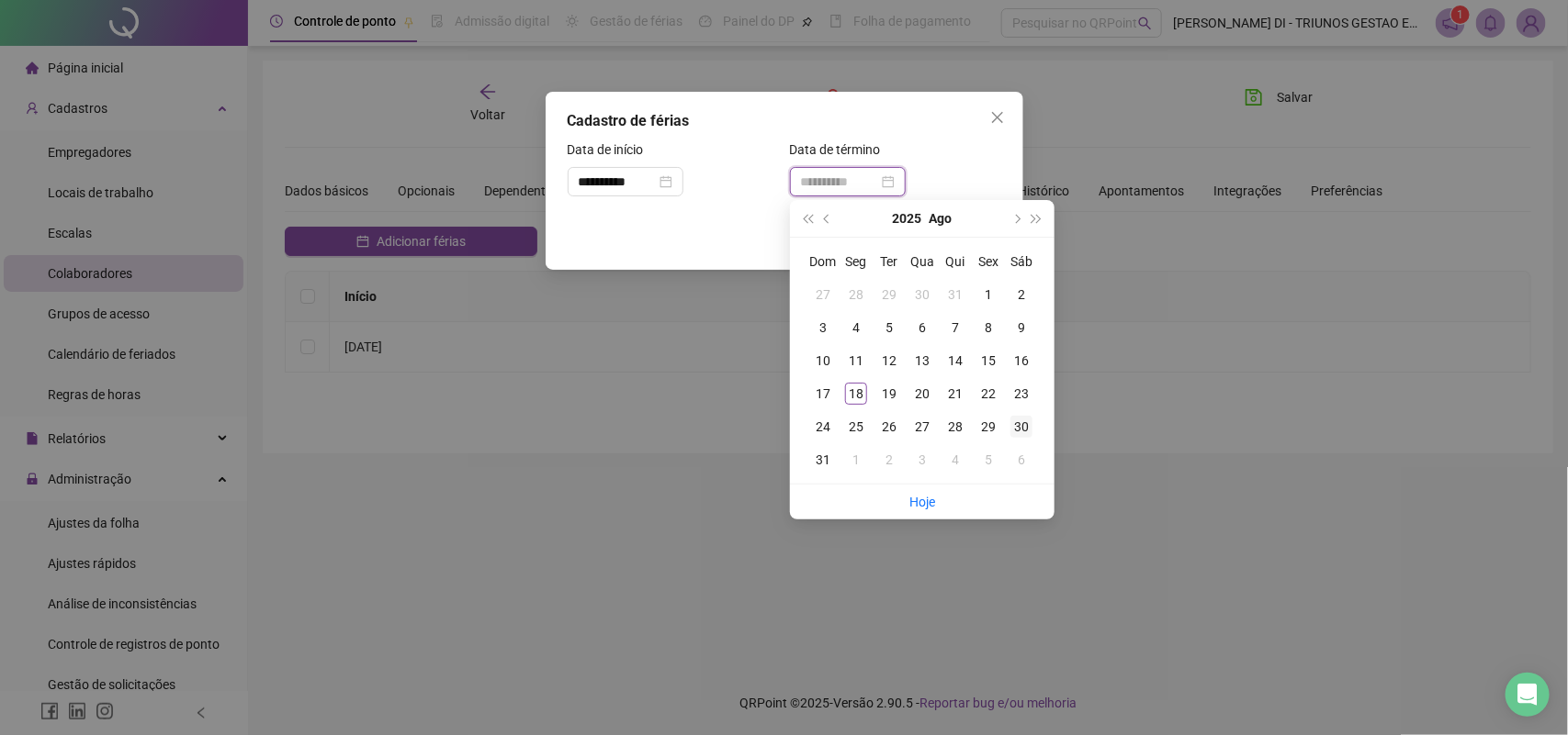
type input "**********"
click at [1019, 424] on div "30" at bounding box center [1022, 427] width 22 height 22
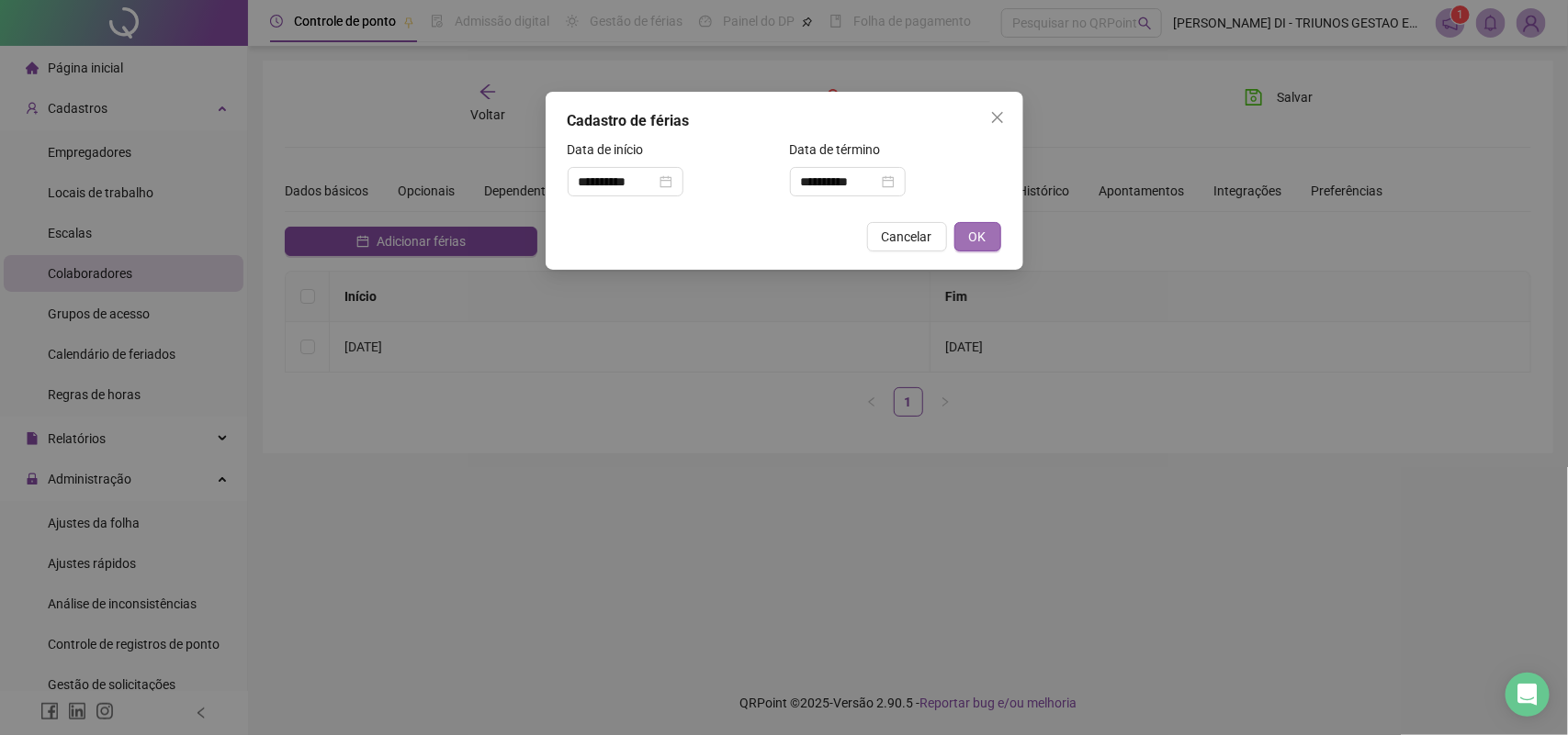
click at [970, 232] on span "OK" at bounding box center [977, 237] width 18 height 21
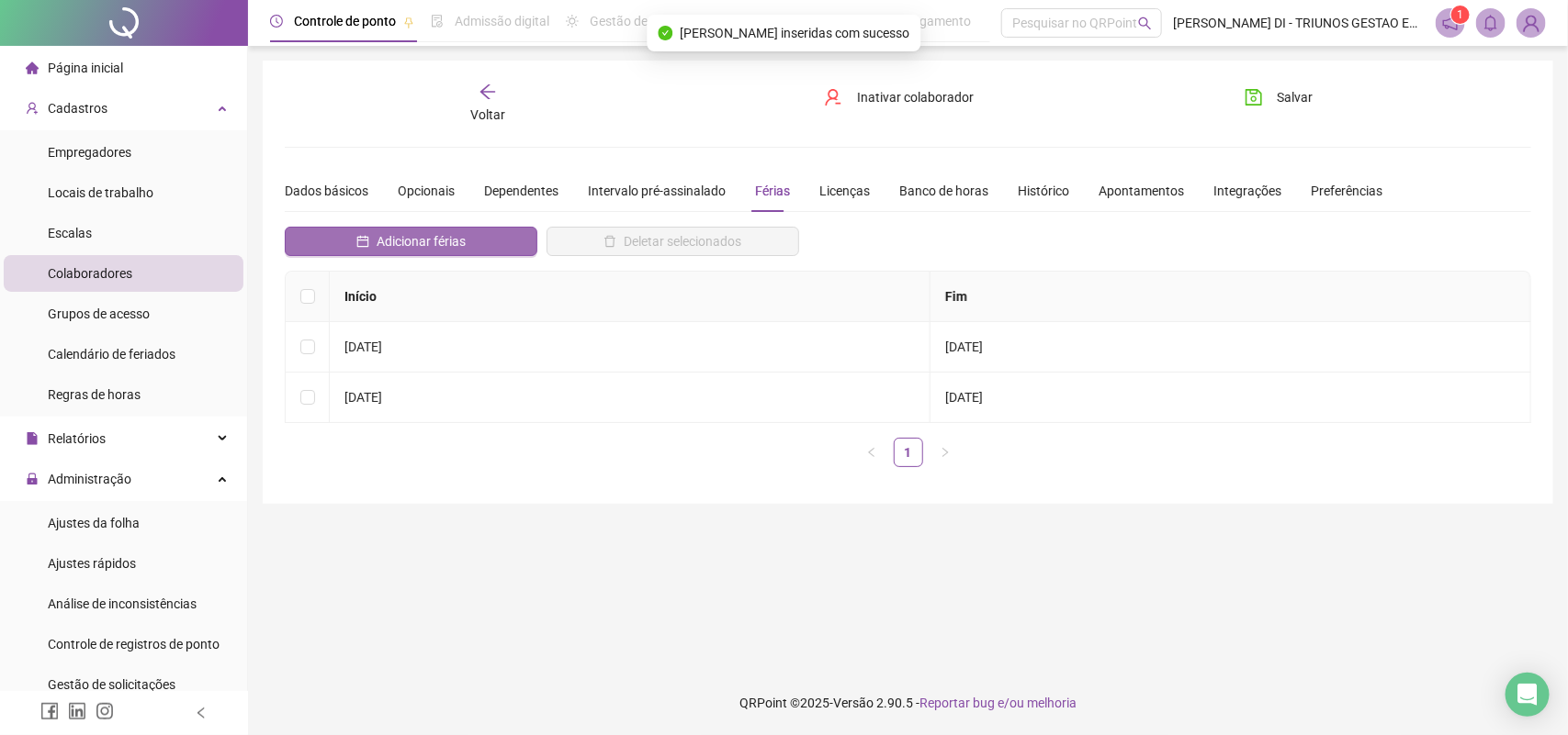
click at [393, 241] on span "Adicionar férias" at bounding box center [420, 242] width 89 height 21
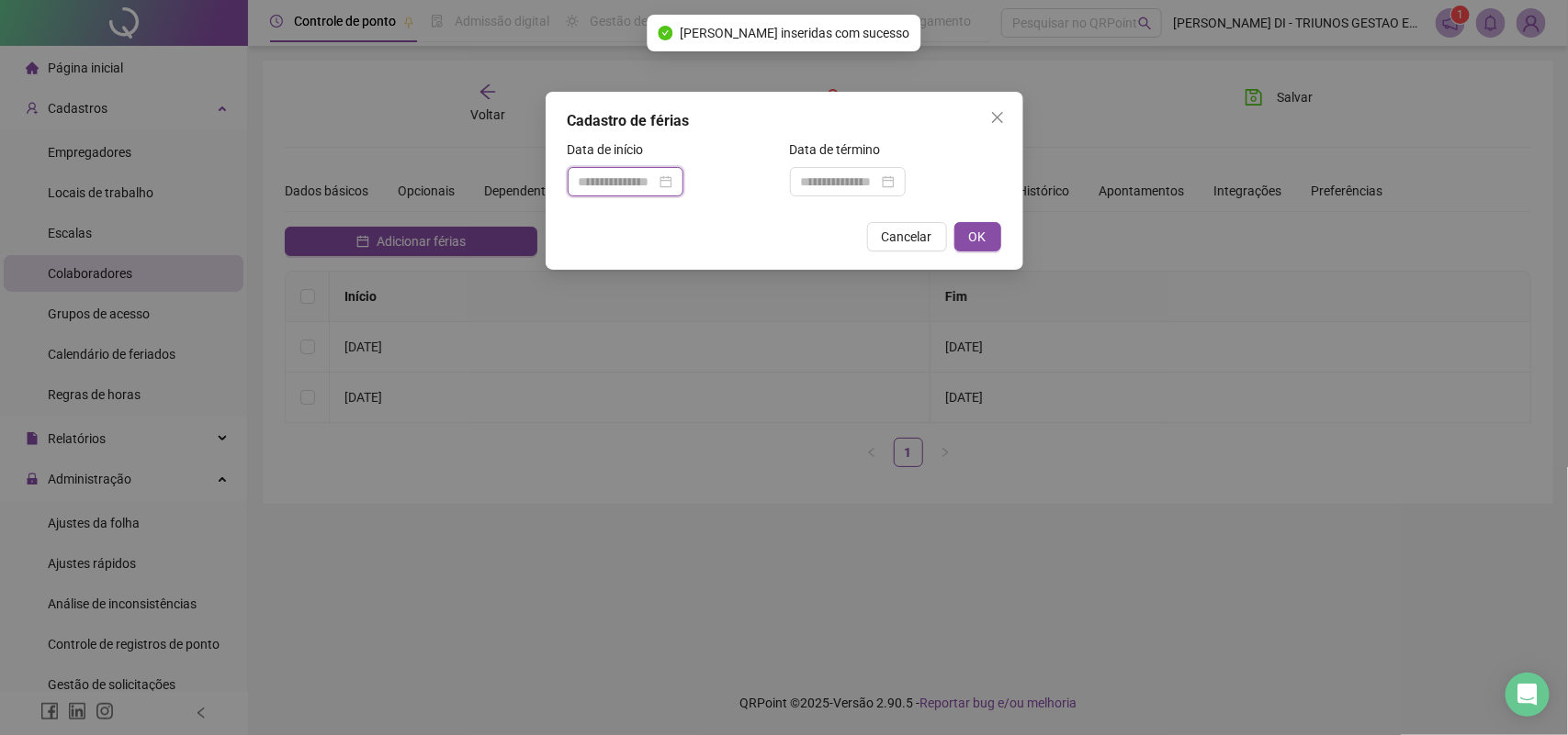
click at [635, 186] on input at bounding box center [617, 182] width 77 height 21
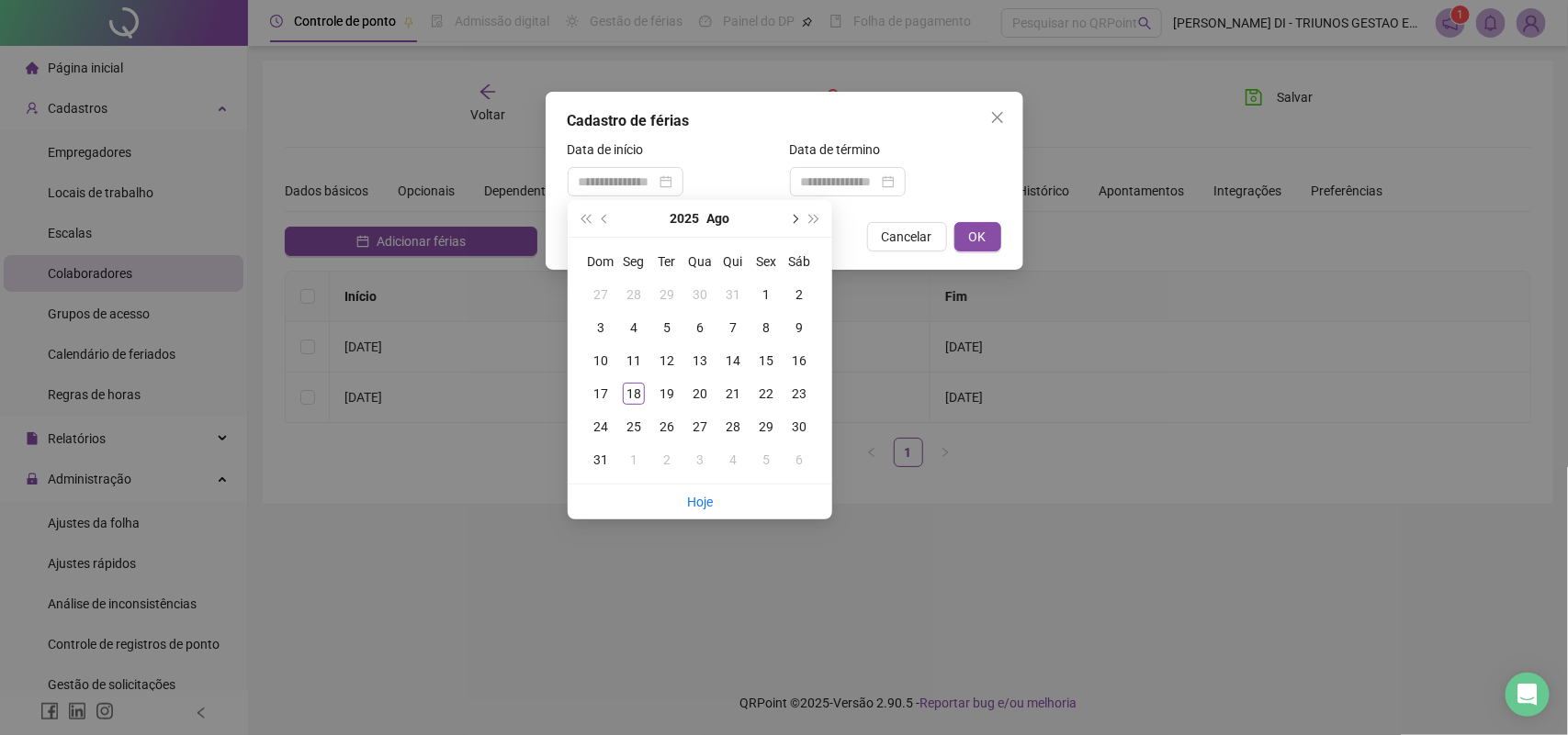
click at [796, 220] on span "next-year" at bounding box center [793, 218] width 9 height 9
type input "**********"
click at [636, 359] on div "15" at bounding box center [634, 361] width 22 height 22
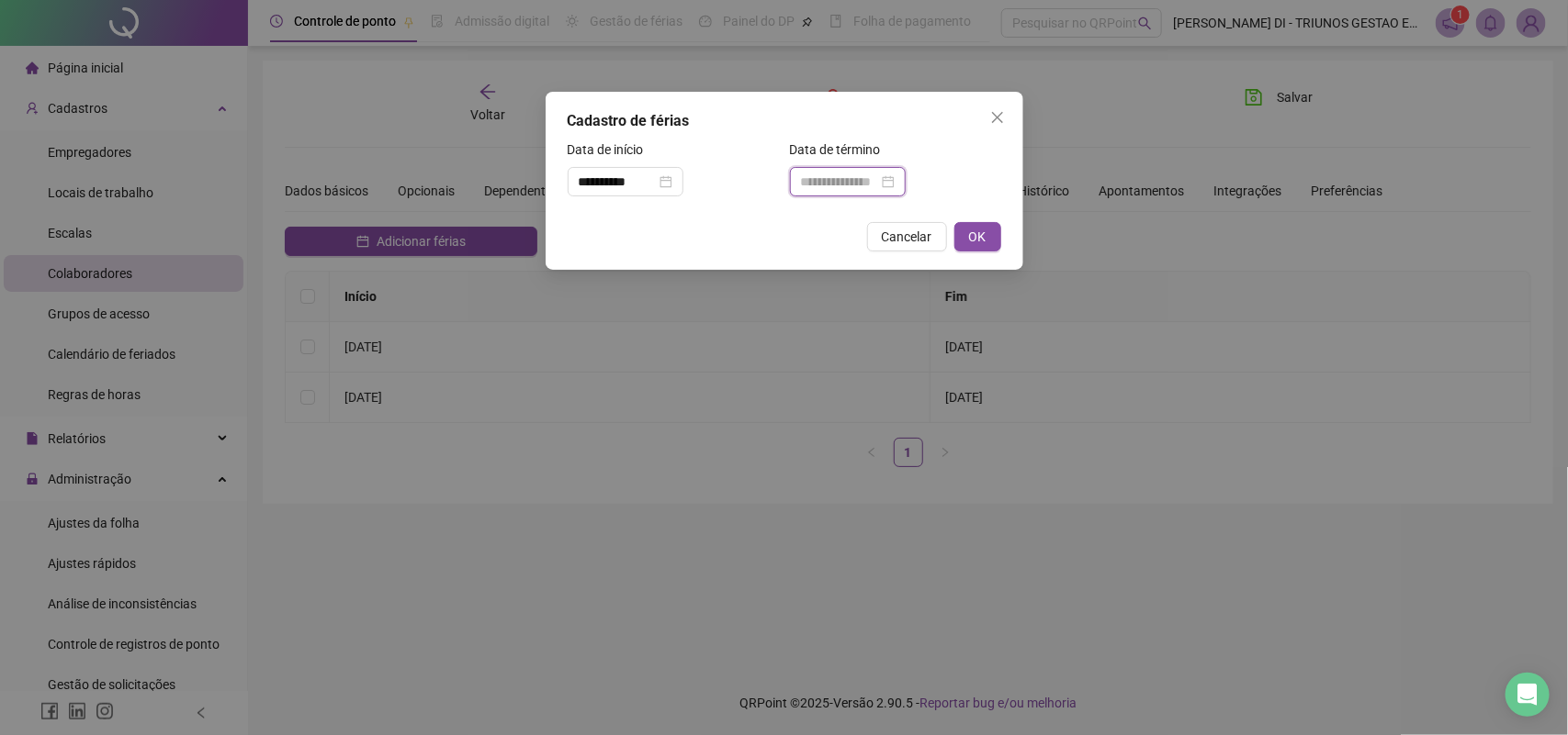
click at [861, 187] on input at bounding box center [839, 182] width 77 height 21
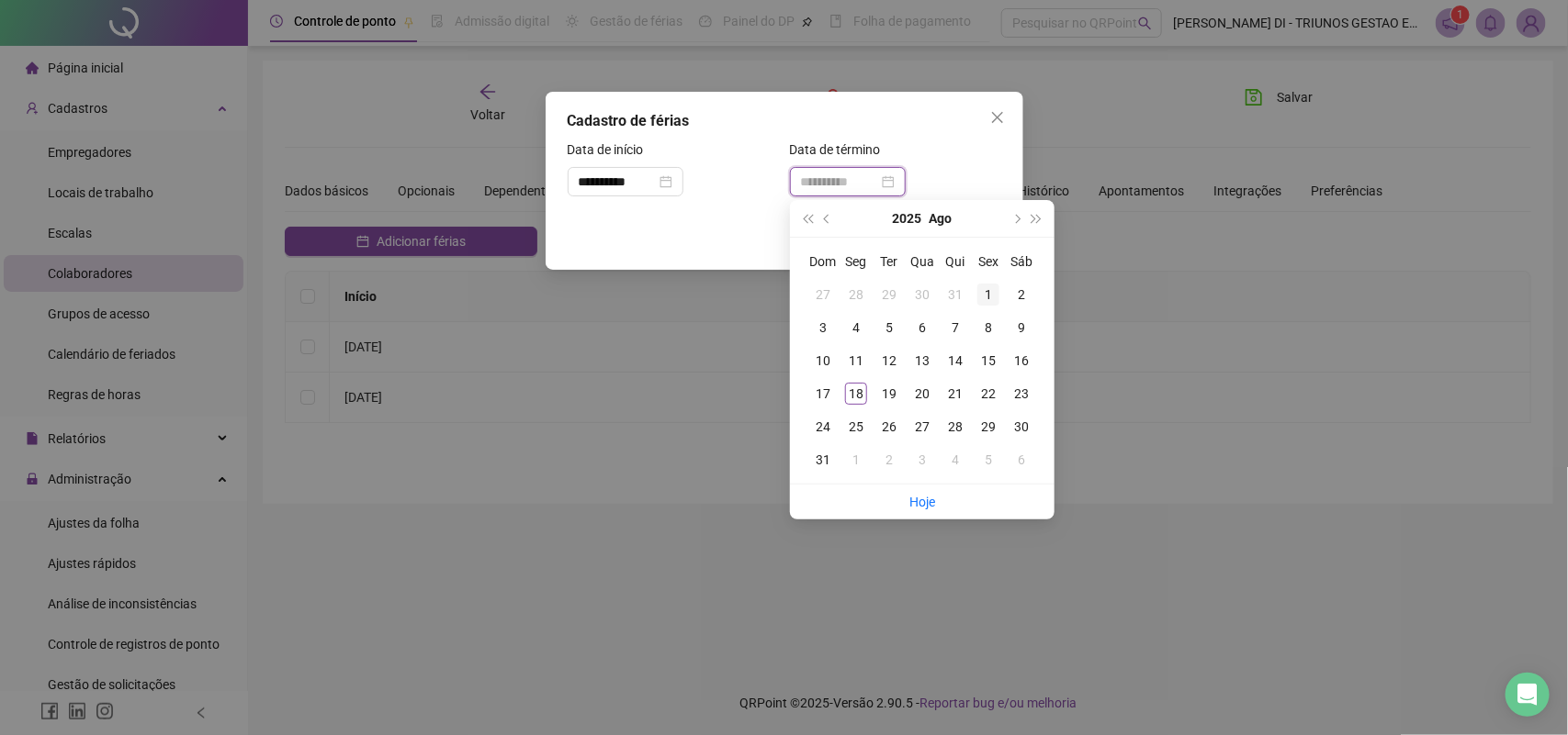
type input "**********"
click at [1012, 214] on button "next-year" at bounding box center [1016, 218] width 21 height 36
type input "**********"
click at [1017, 427] on div "4" at bounding box center [1022, 427] width 22 height 22
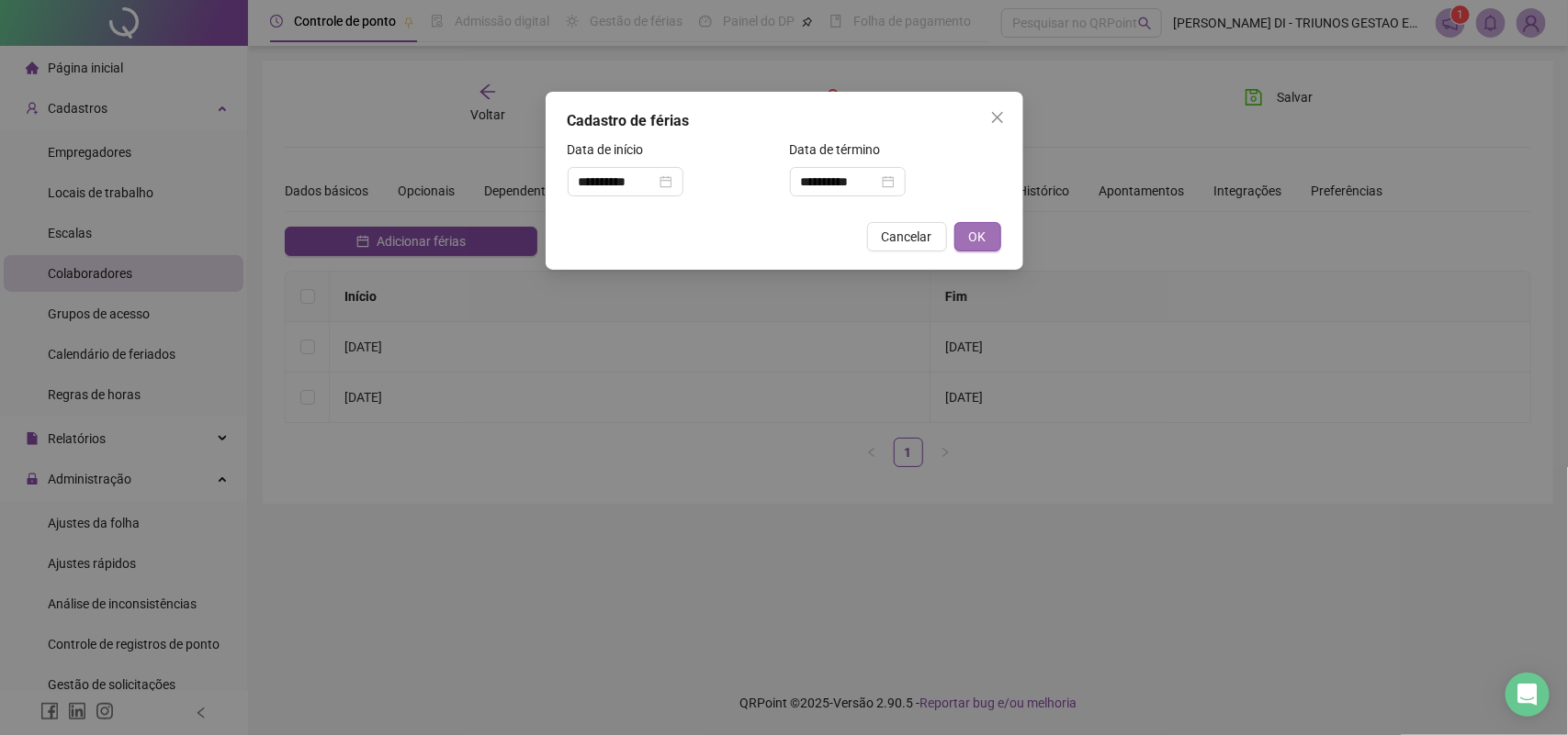
click at [974, 227] on span "OK" at bounding box center [977, 237] width 18 height 21
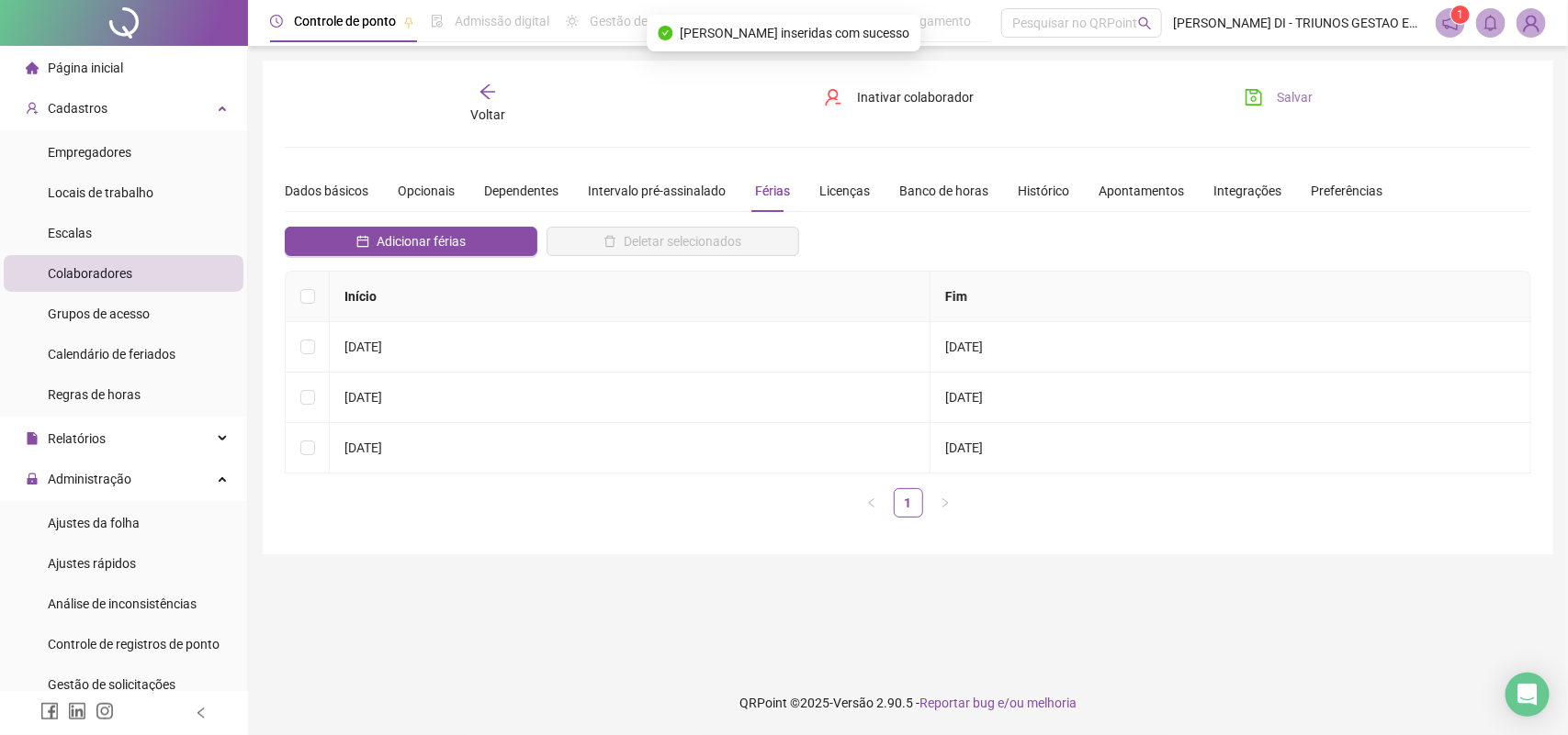
click at [1246, 96] on icon "save" at bounding box center [1253, 97] width 17 height 17
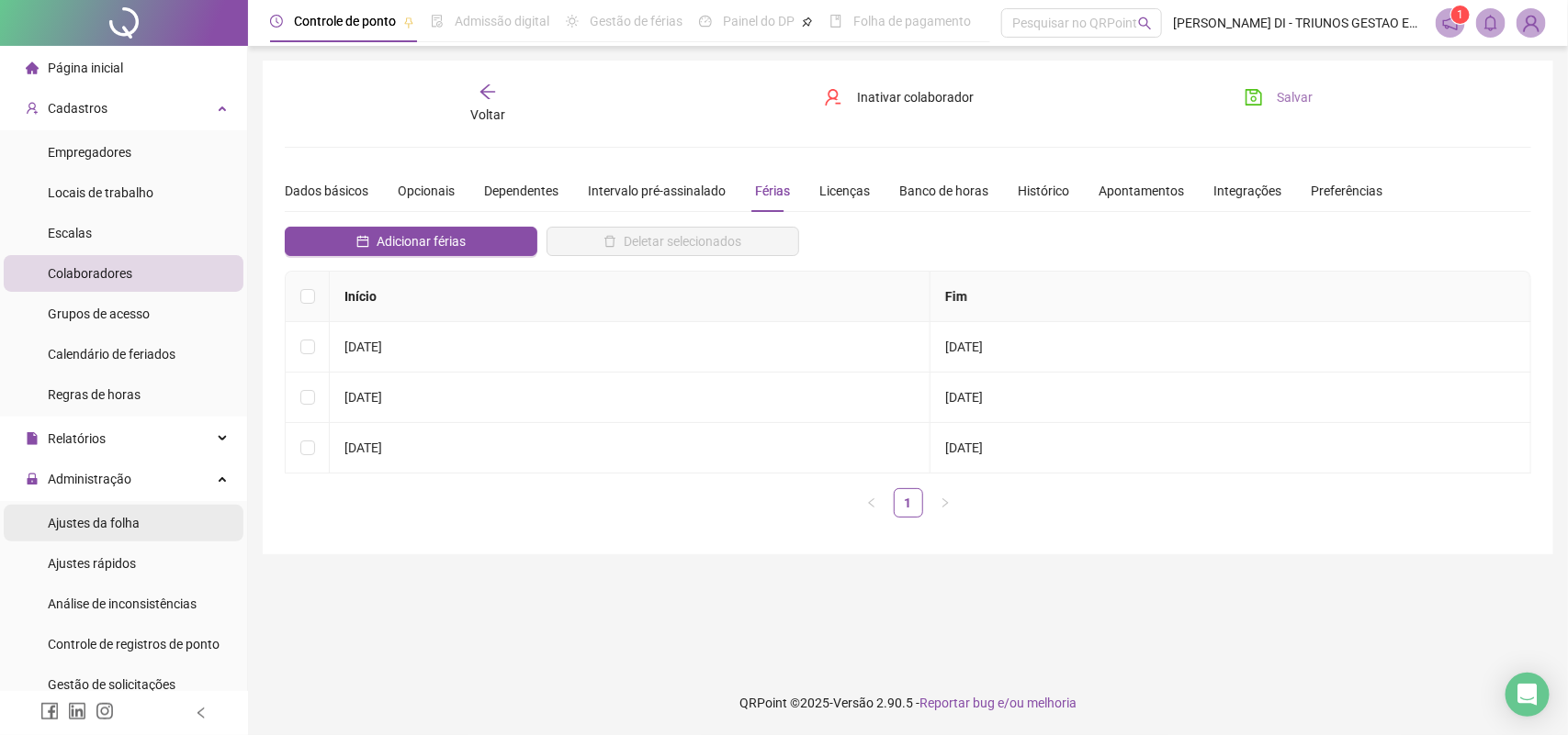
click at [84, 528] on span "Ajustes da folha" at bounding box center [93, 523] width 91 height 15
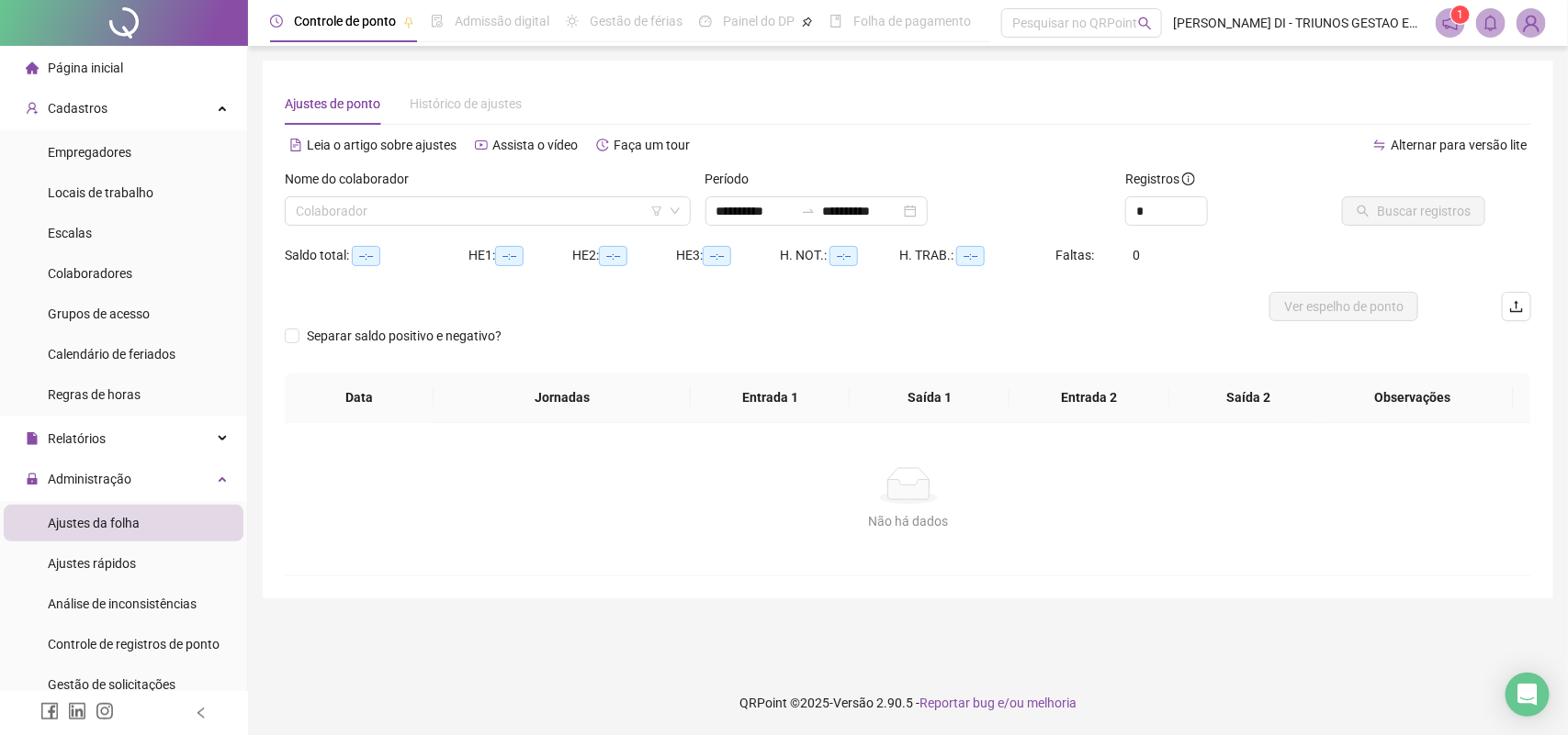
type input "**********"
click at [478, 217] on input "search" at bounding box center [480, 212] width 368 height 28
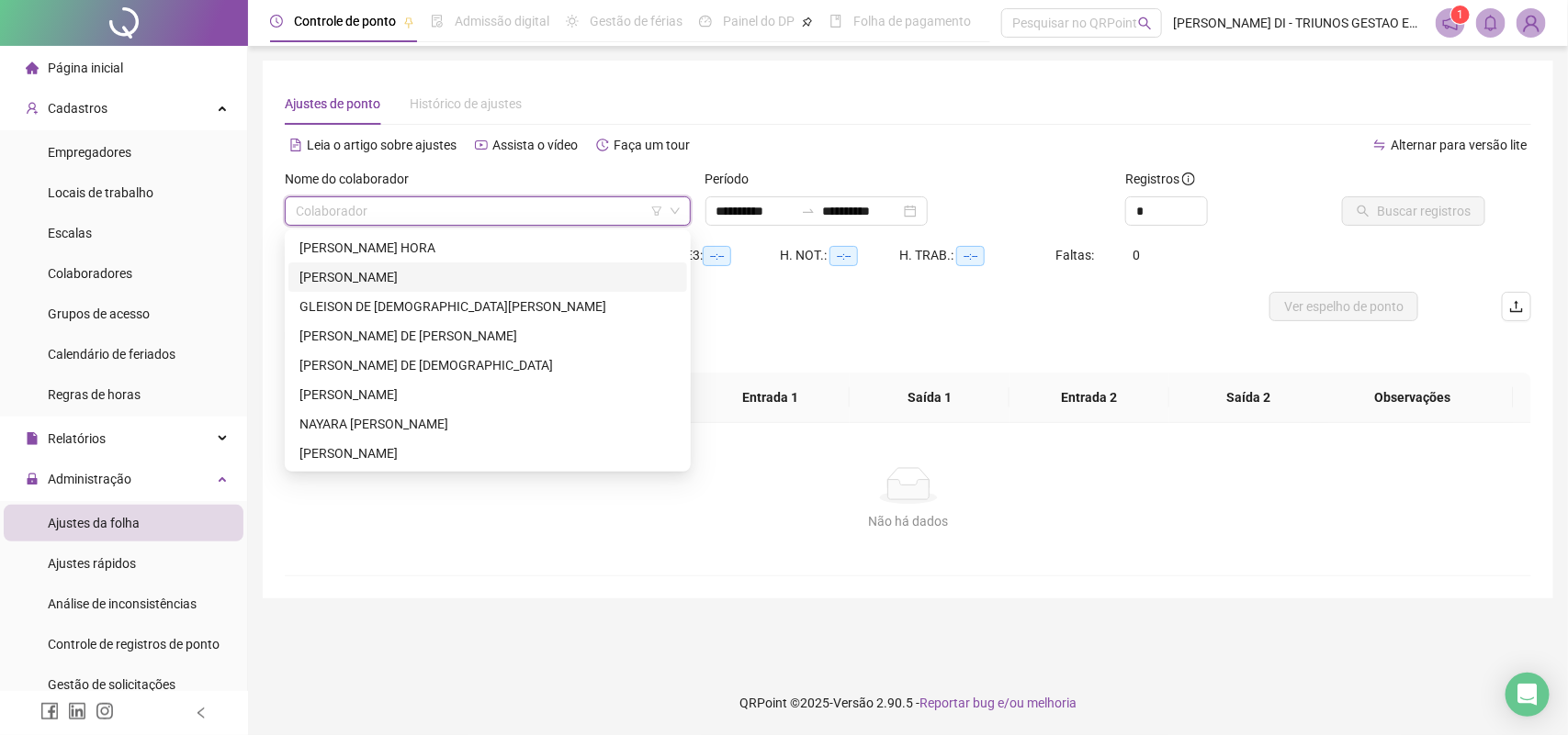
click at [338, 273] on div "CAROLINA SILVA SANTANA" at bounding box center [487, 277] width 376 height 21
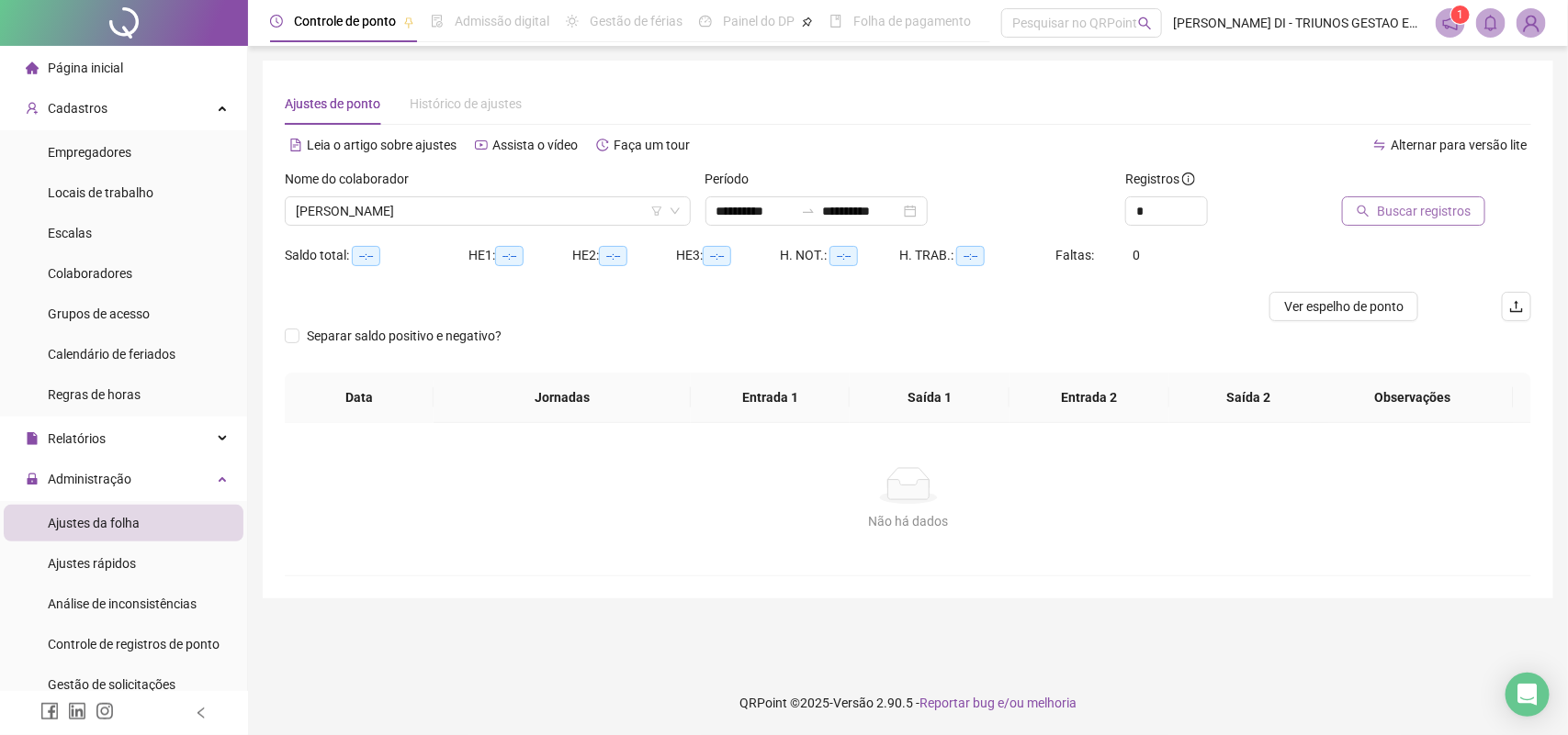
click at [1406, 202] on span "Buscar registros" at bounding box center [1423, 212] width 93 height 21
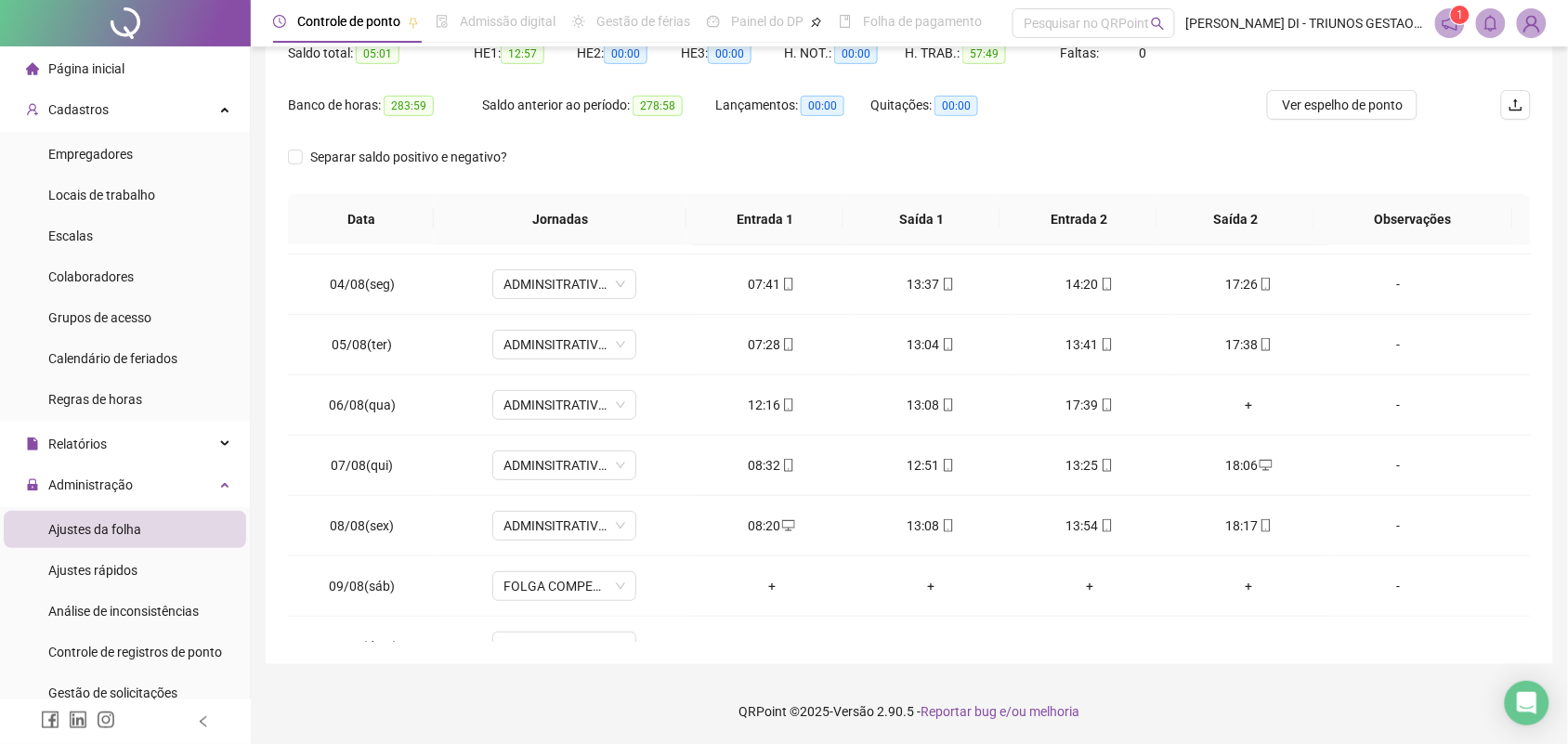
scroll to position [193, 0]
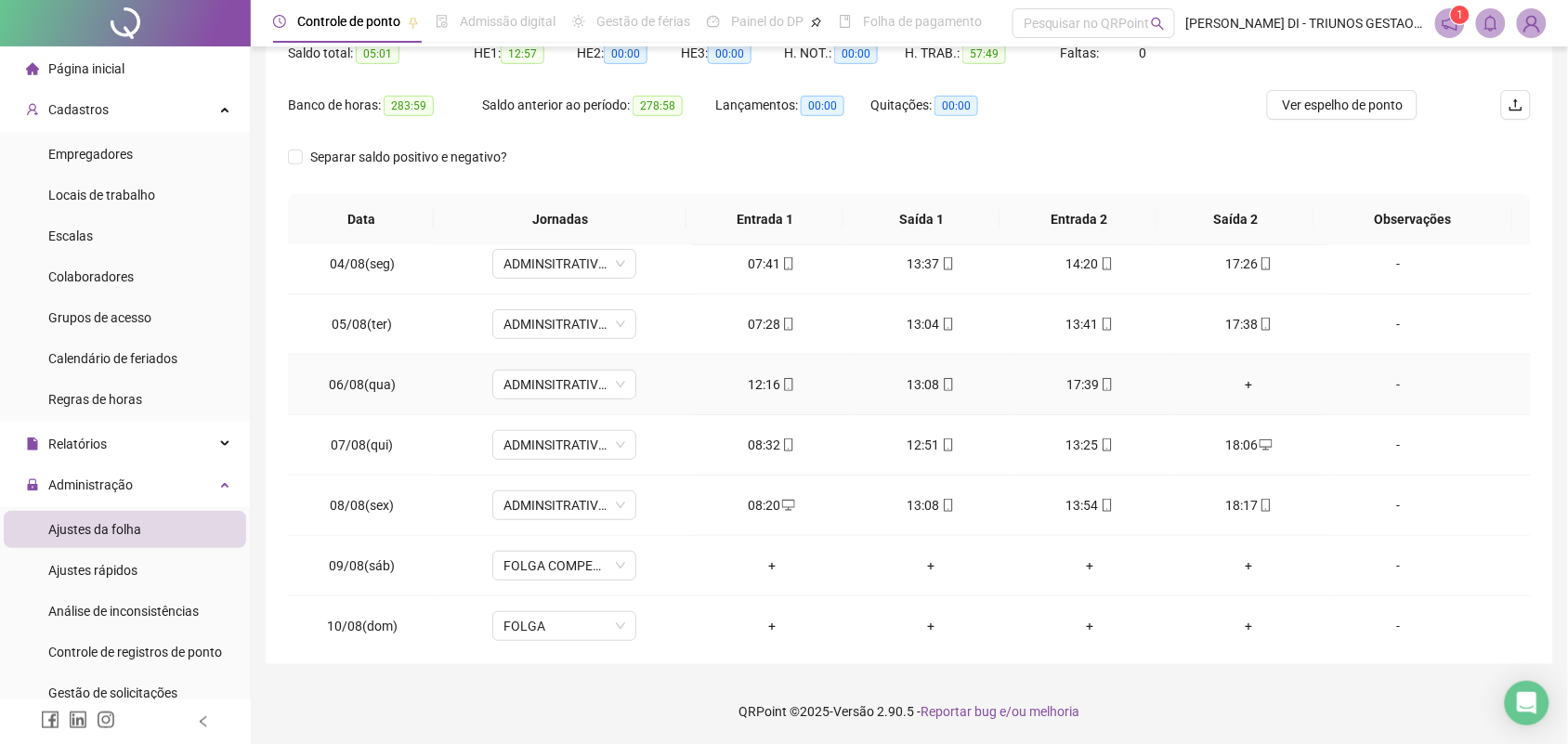
click at [1226, 382] on div "+" at bounding box center [1249, 385] width 129 height 21
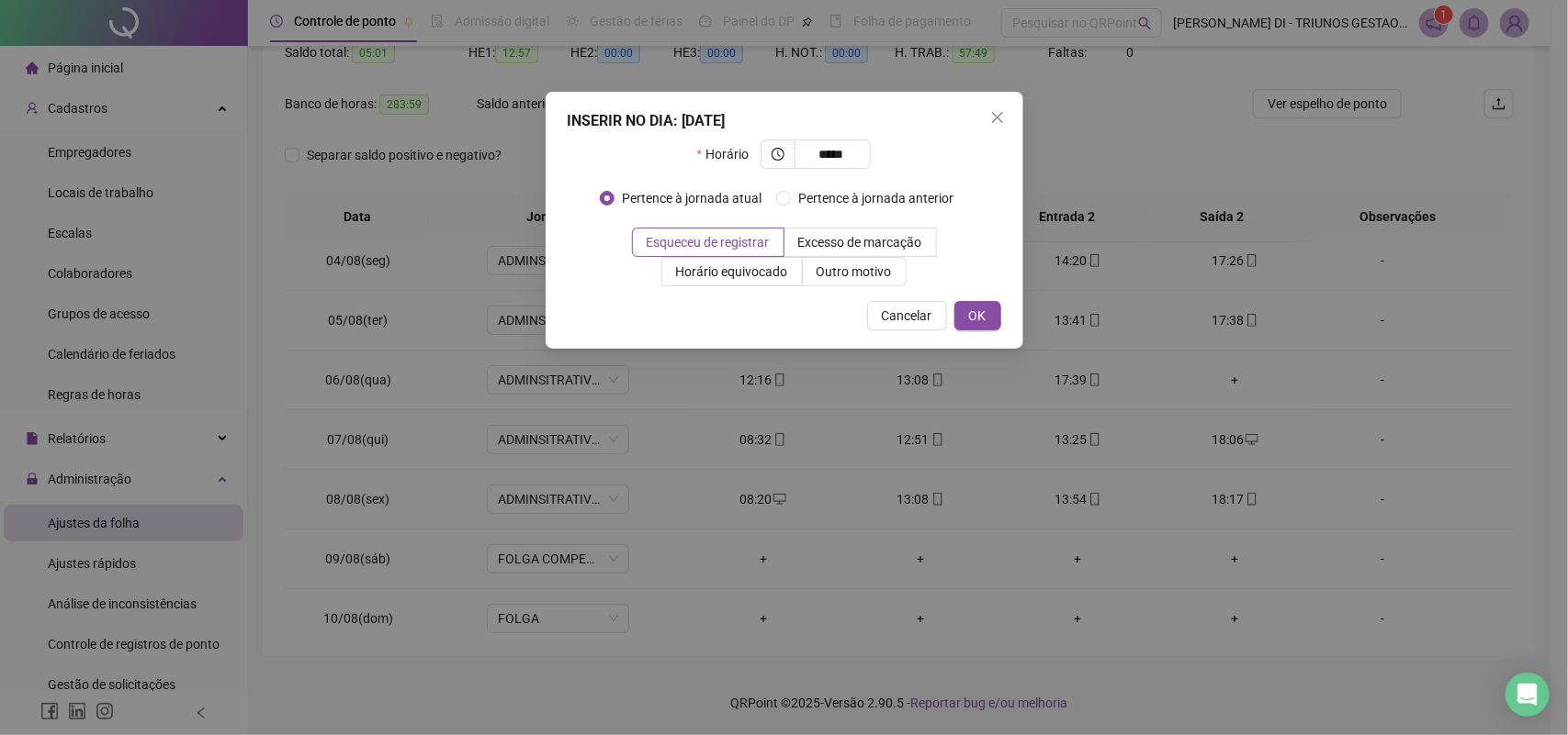
type input "*****"
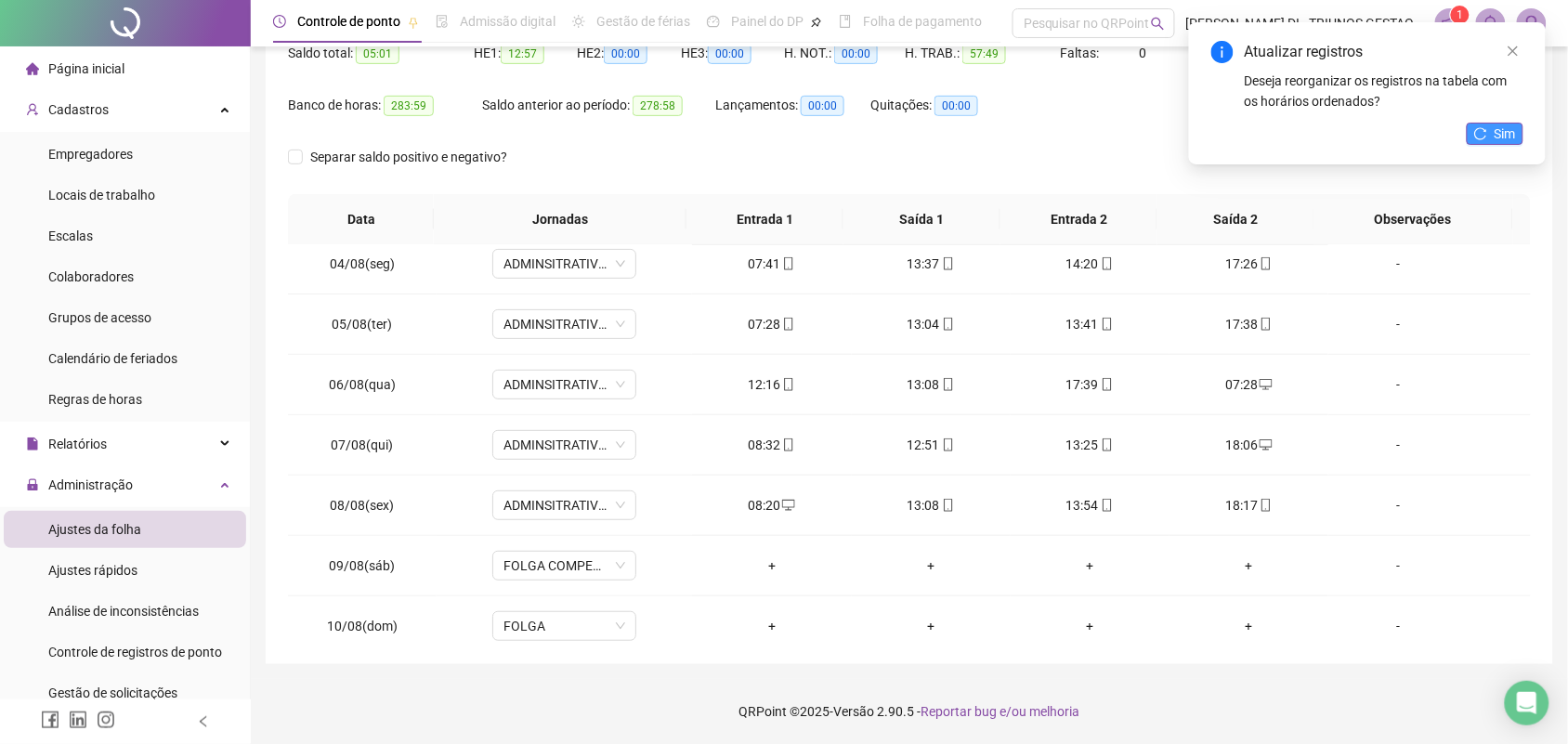
click at [1474, 137] on button "Sim" at bounding box center [1495, 134] width 57 height 23
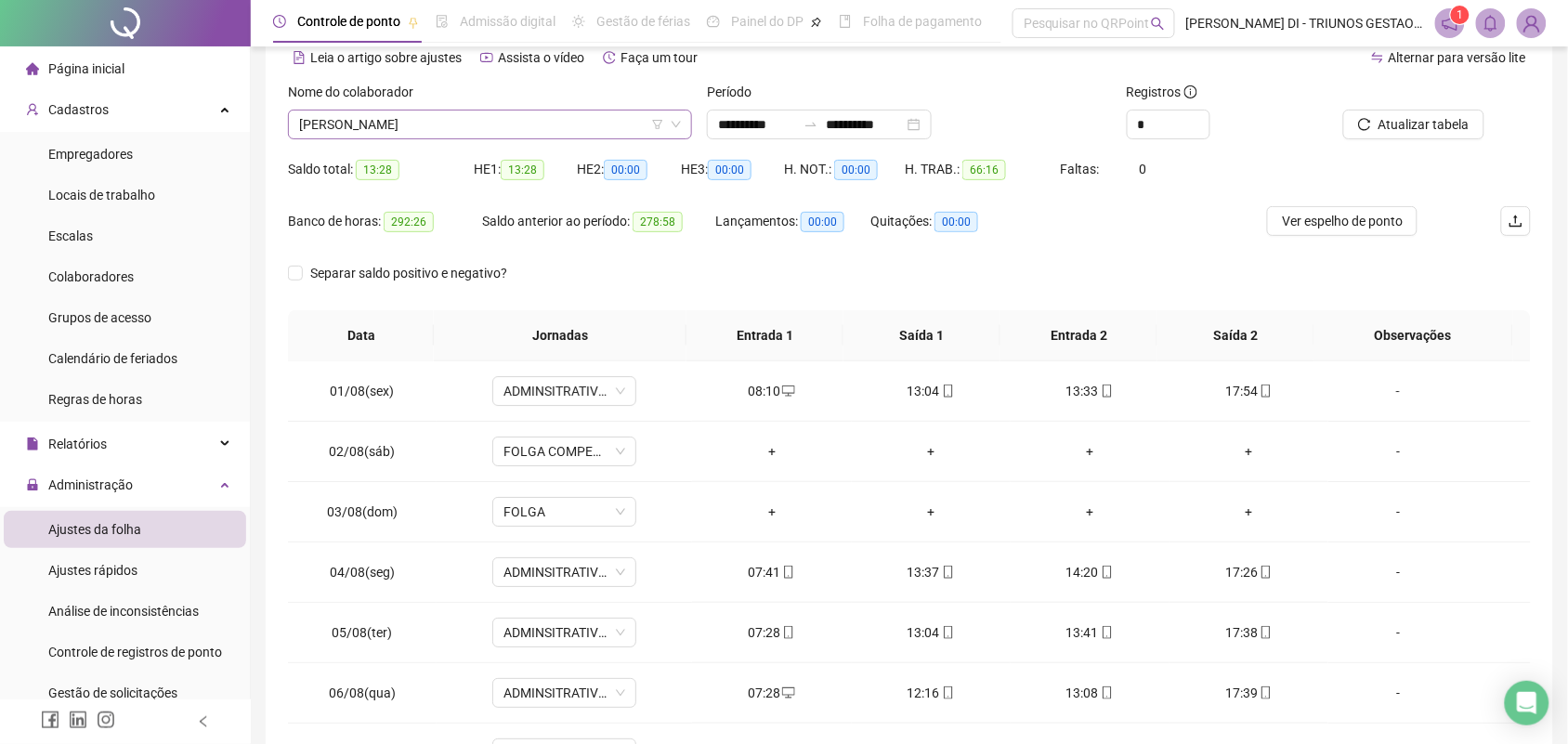
scroll to position [86, 0]
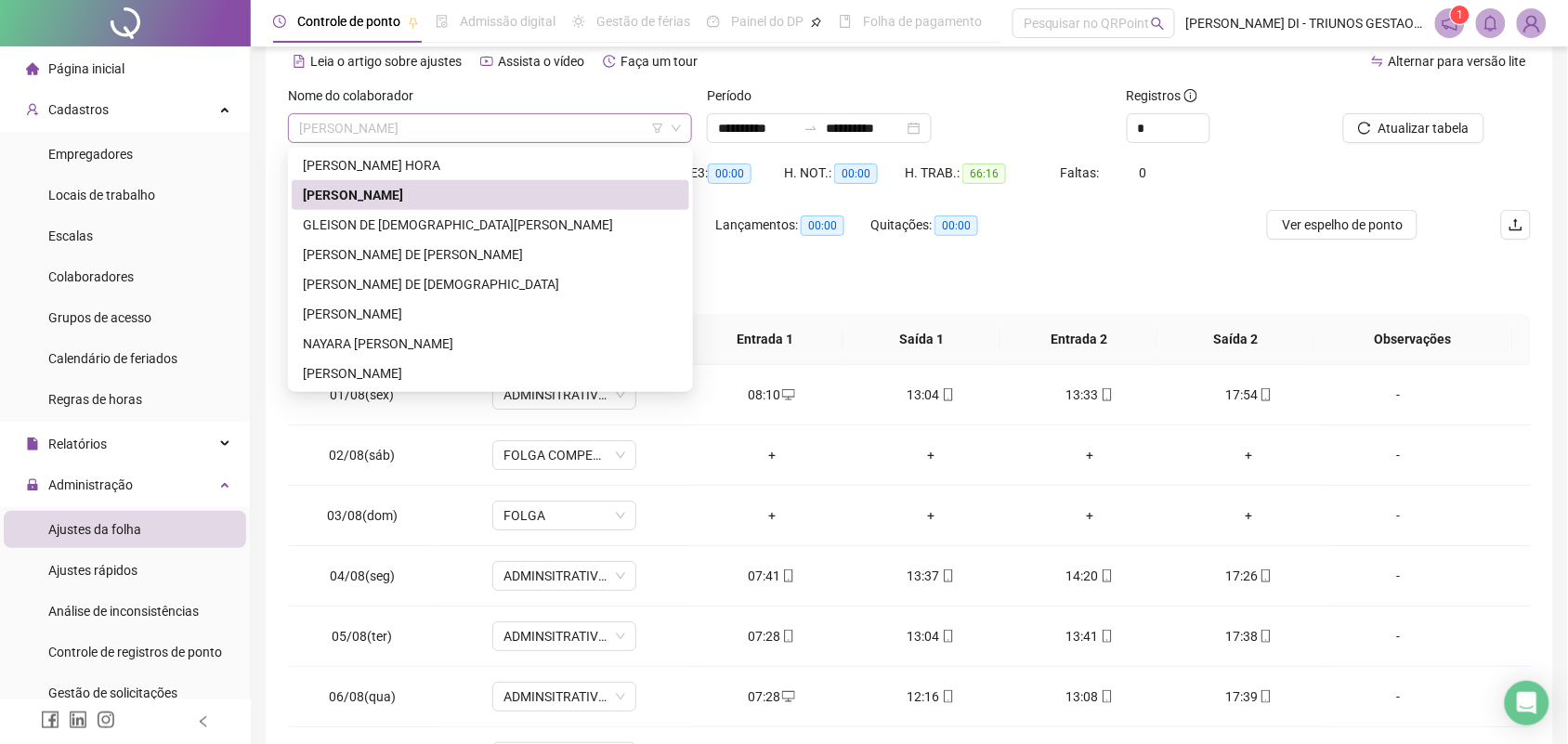
click at [447, 121] on span "CAROLINA SILVA SANTANA" at bounding box center [490, 128] width 381 height 28
click at [390, 219] on div "GLEISON DE JESUS COUTINHO" at bounding box center [491, 225] width 376 height 21
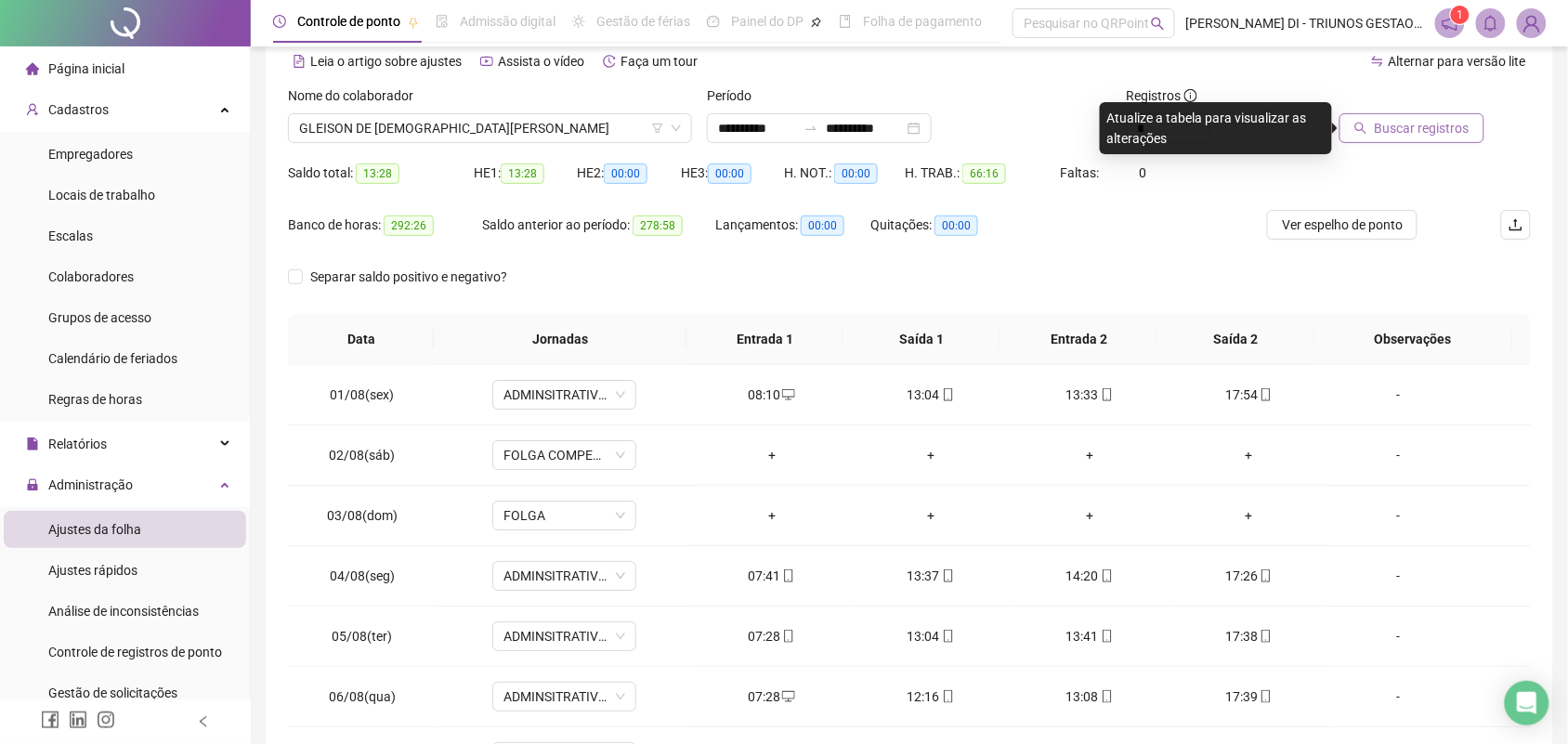
click at [1425, 127] on span "Buscar registros" at bounding box center [1422, 128] width 94 height 21
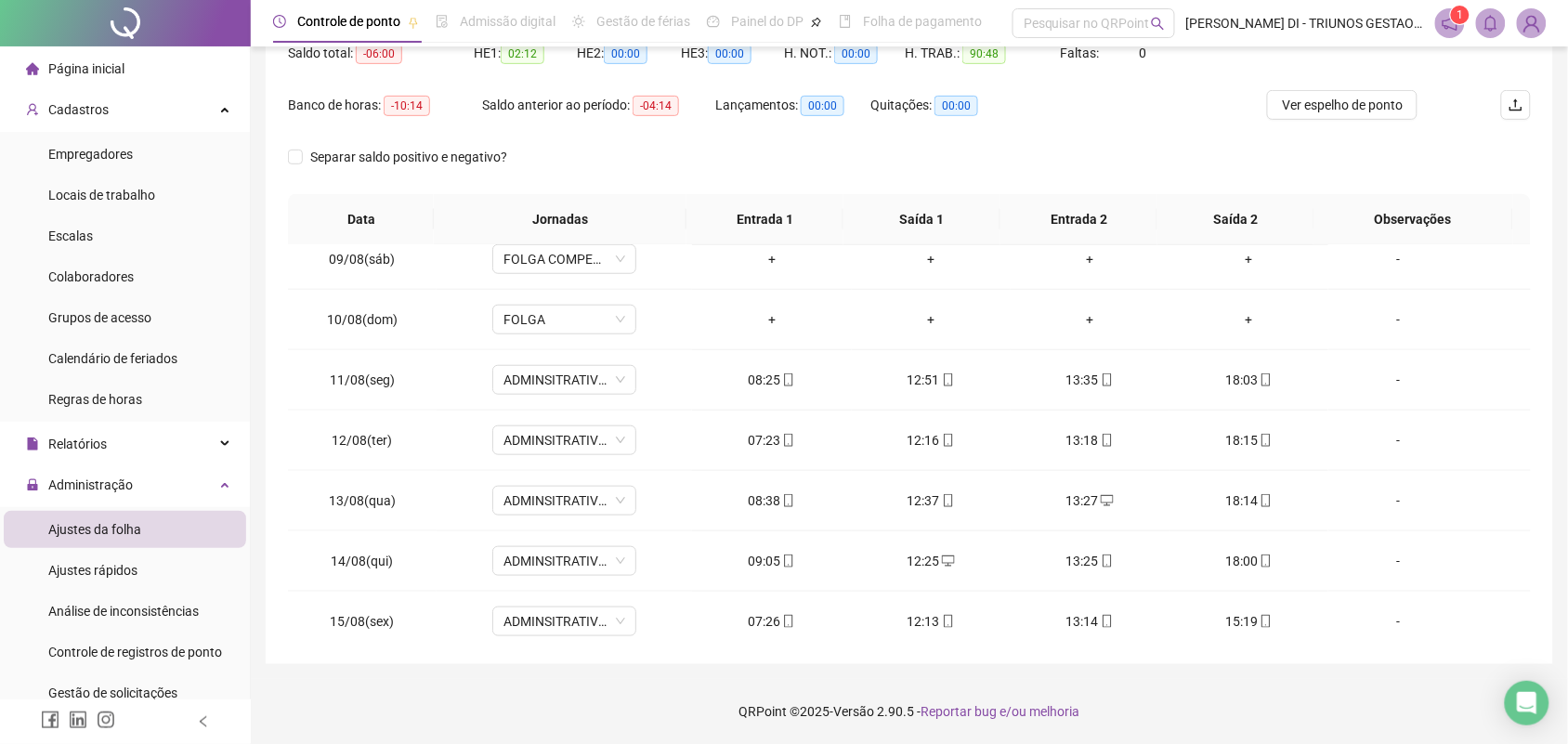
scroll to position [633, 0]
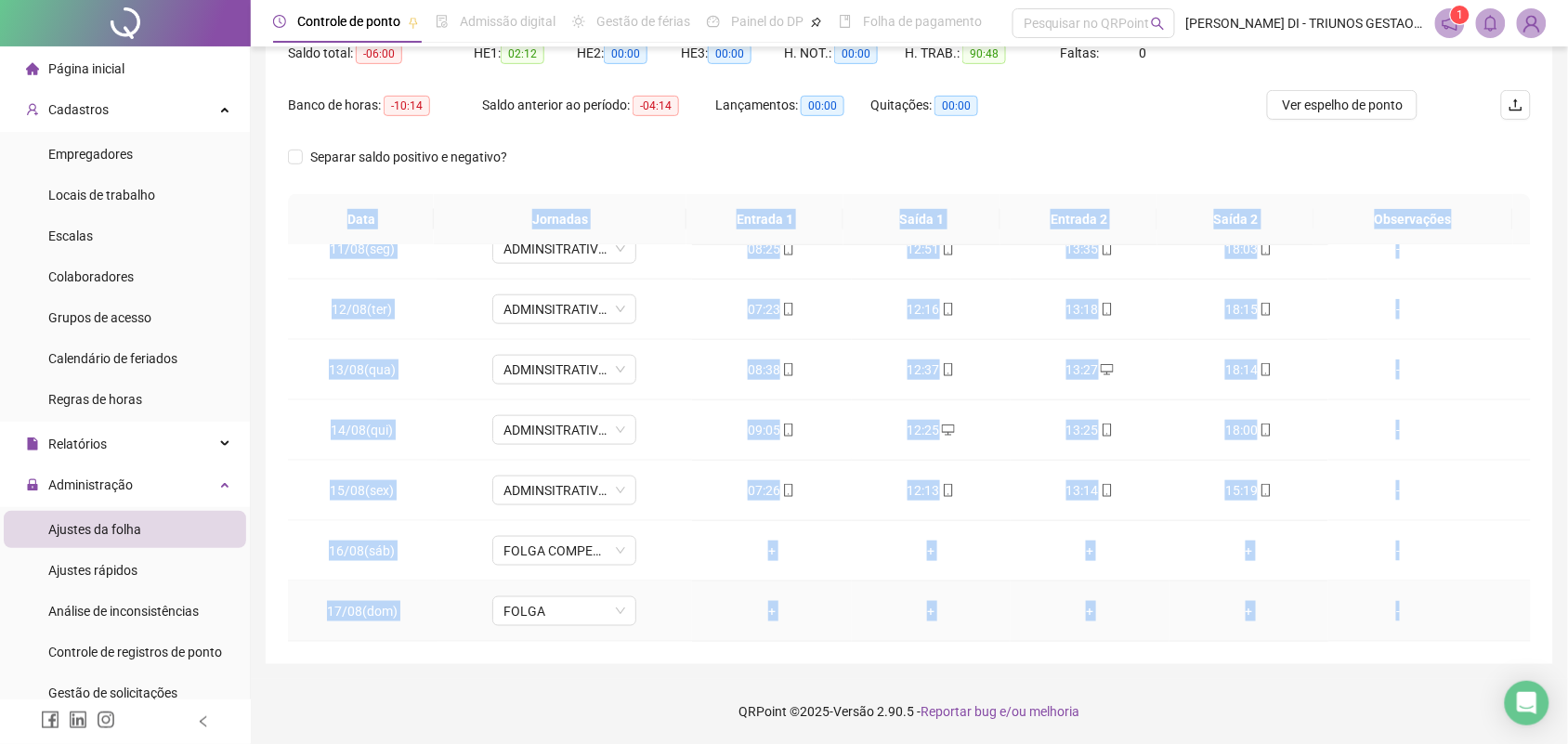
drag, startPoint x: 349, startPoint y: 218, endPoint x: 1386, endPoint y: 619, distance: 1111.8
click at [1406, 634] on div "Data Jornadas Entrada 1 Saída 1 Entrada 2 Saída 2 Observações 01/08(sex) ADMINS…" at bounding box center [909, 418] width 1243 height 448
copy div "Data Jornadas Entrada 1 Saída 1 Entrada 2 Saída 2 Observações 01/08(sex) ADMINS…"
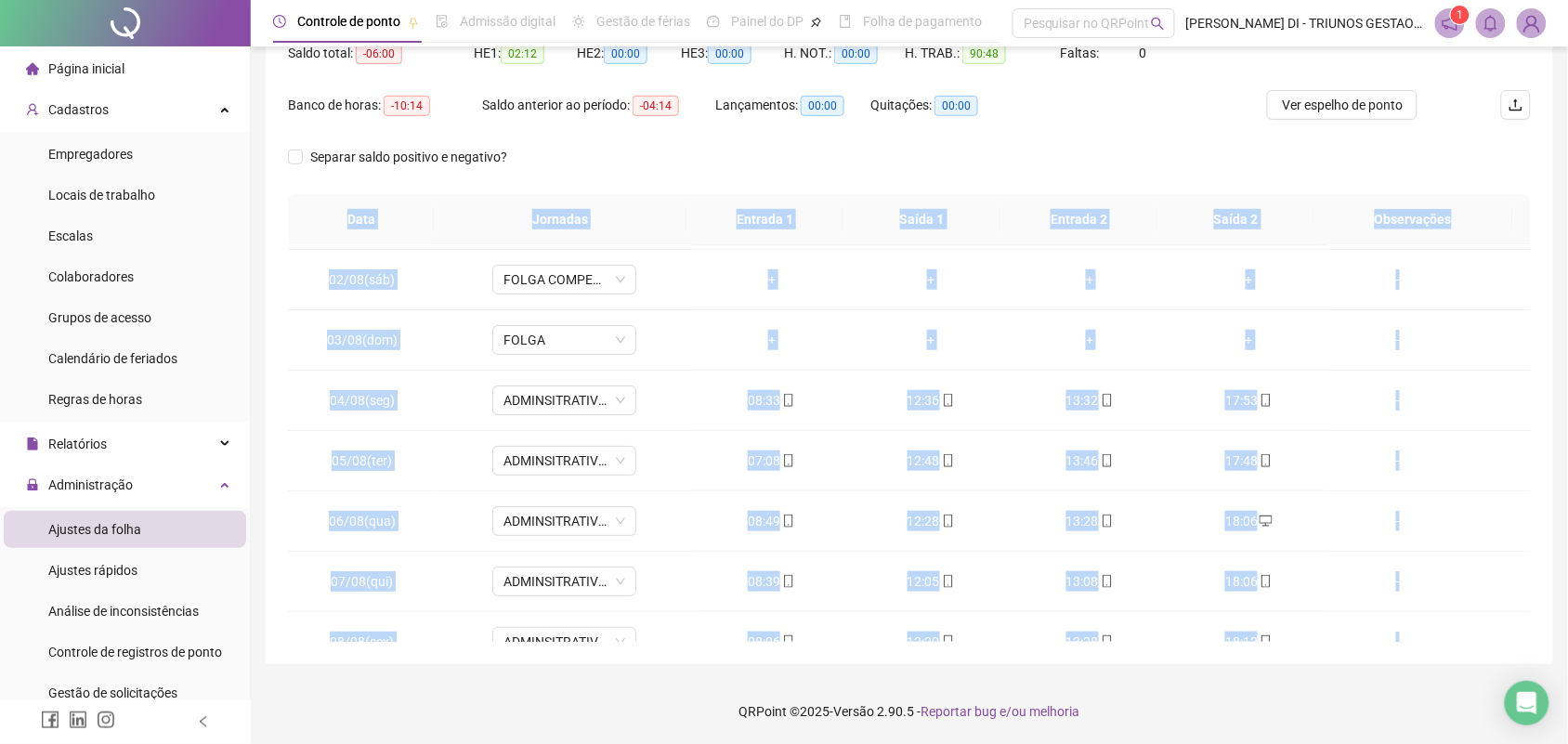
scroll to position [0, 0]
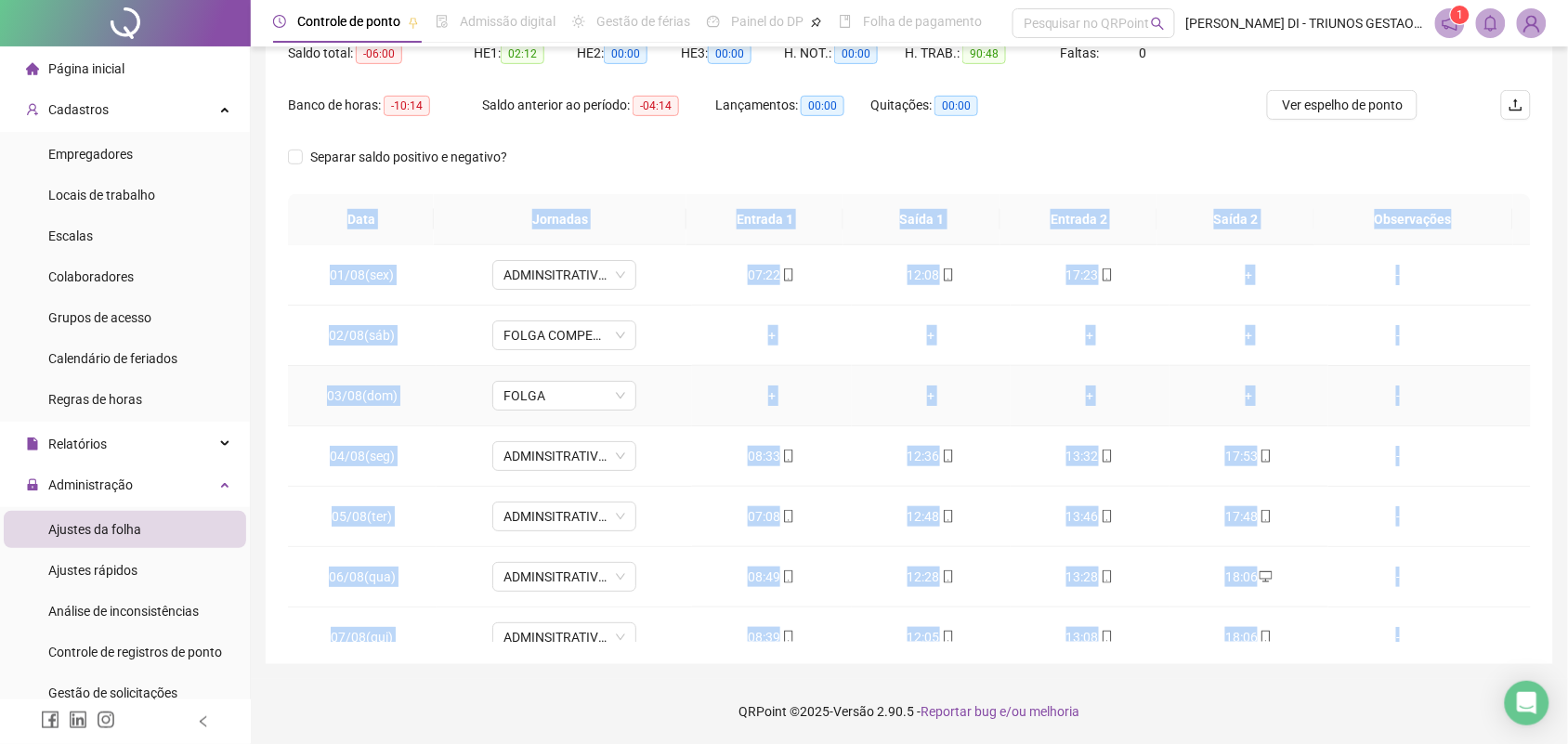
copy div "Data Jornadas Entrada 1 Saída 1 Entrada 2 Saída 2 Observações 01/08(sex) ADMINS…"
click at [722, 290] on td "07:22" at bounding box center [771, 276] width 159 height 60
drag, startPoint x: 341, startPoint y: 223, endPoint x: 1117, endPoint y: 600, distance: 862.7
click at [1137, 615] on div "Data Jornadas Entrada 1 Saída 1 Entrada 2 Saída 2 Observações 01/08(sex) ADMINS…" at bounding box center [909, 418] width 1243 height 448
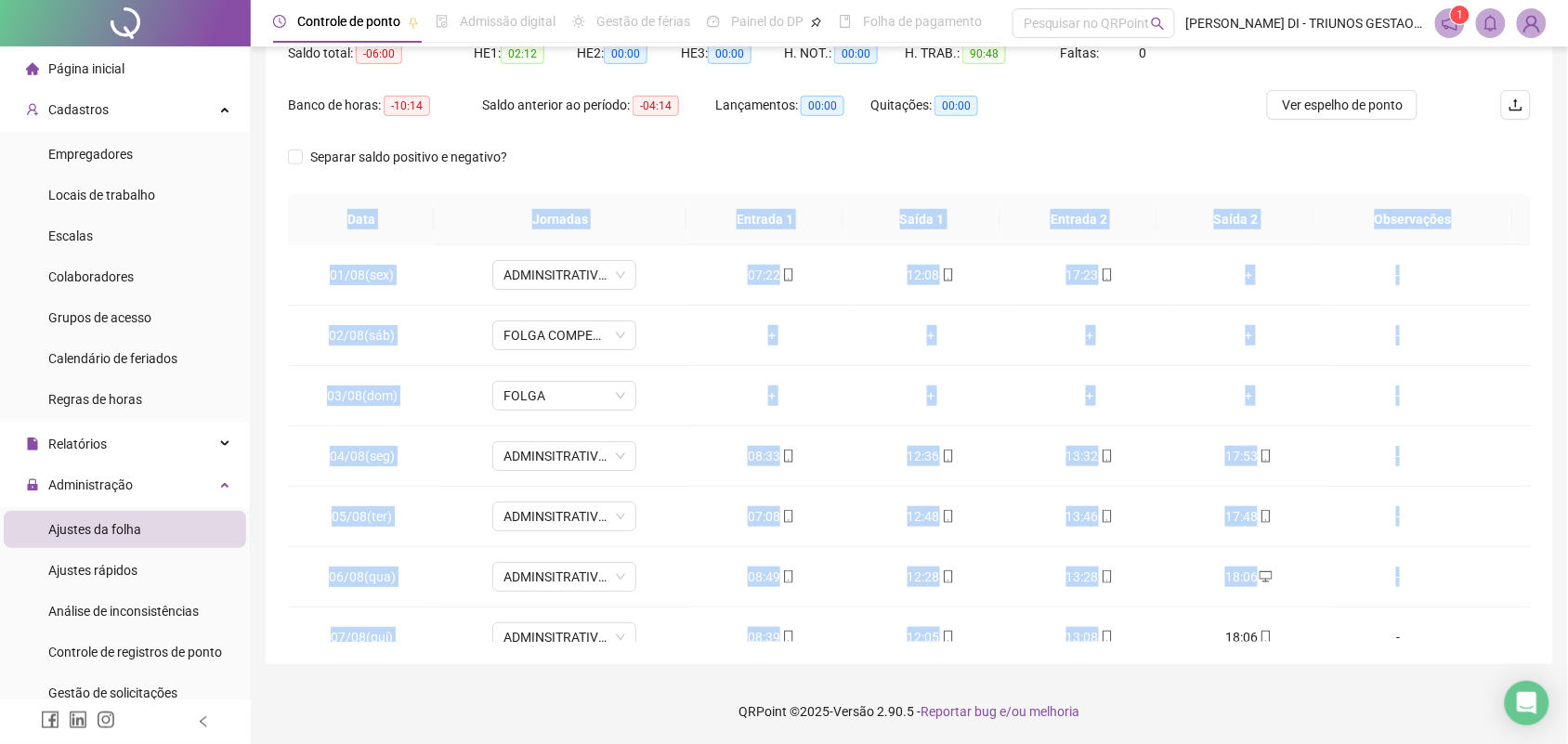
scroll to position [633, 0]
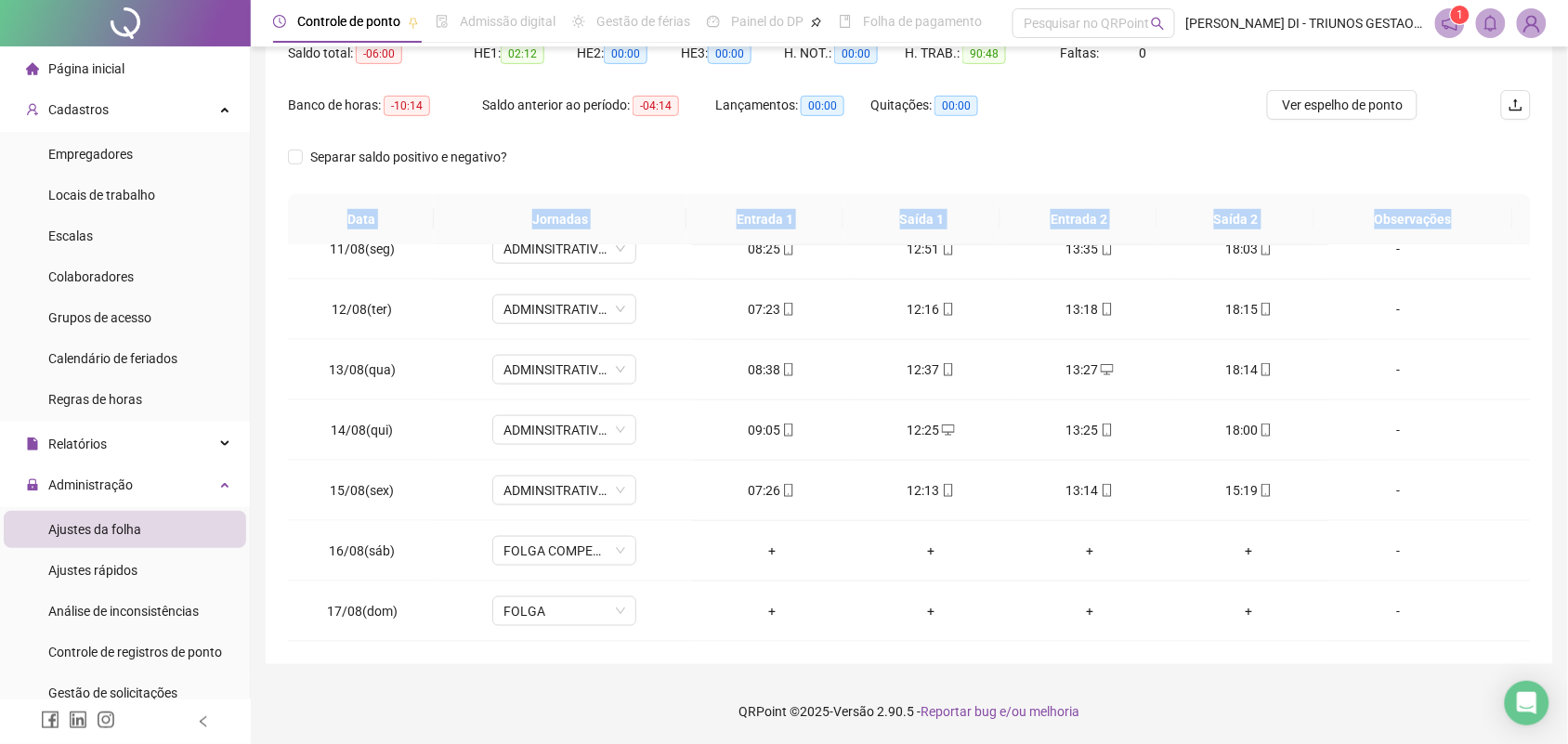
click at [1390, 655] on div "**********" at bounding box center [909, 260] width 1288 height 808
copy tr "Data Jornadas Entrada 1 Saída 1 Entrada 2 Saída 2 Observações"
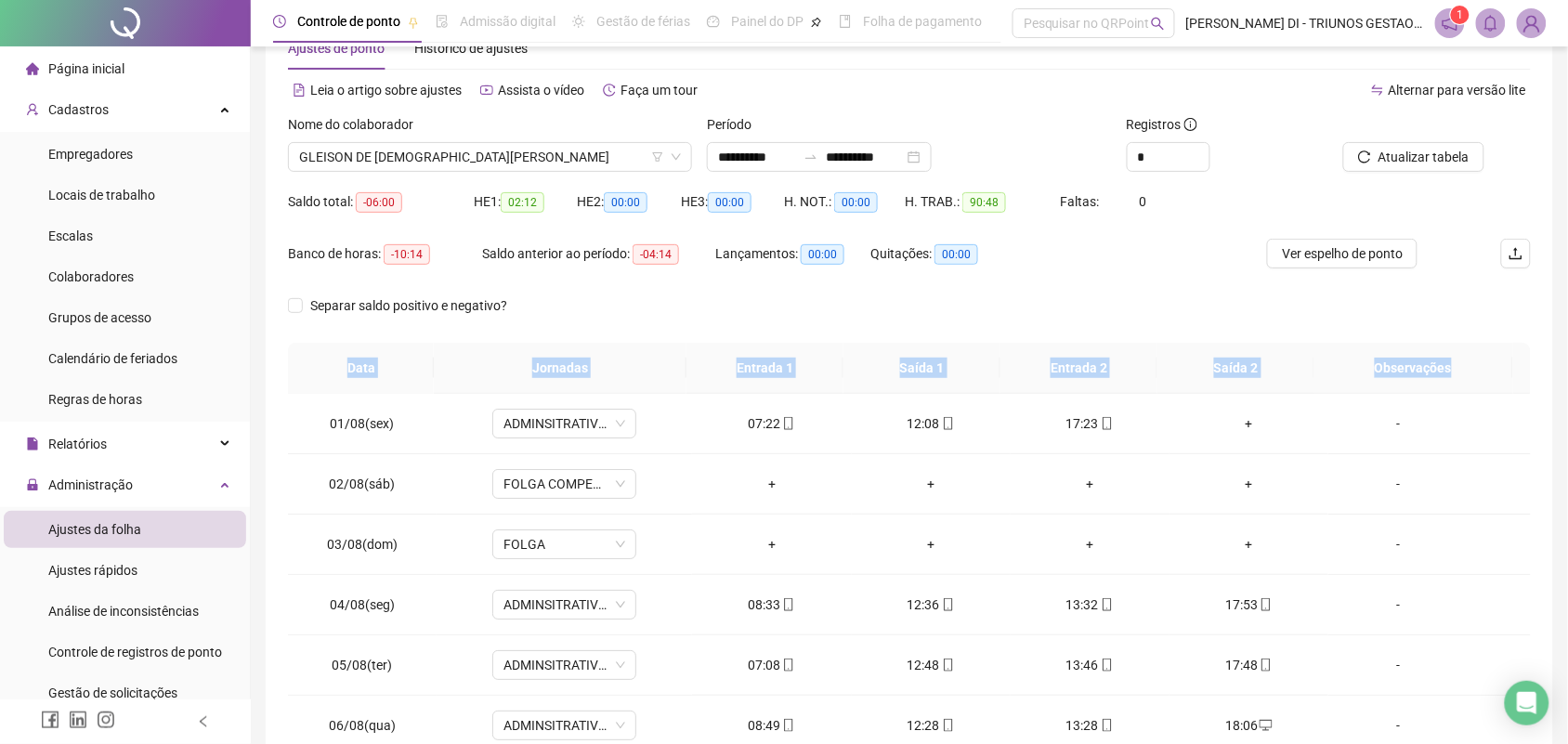
scroll to position [63, 0]
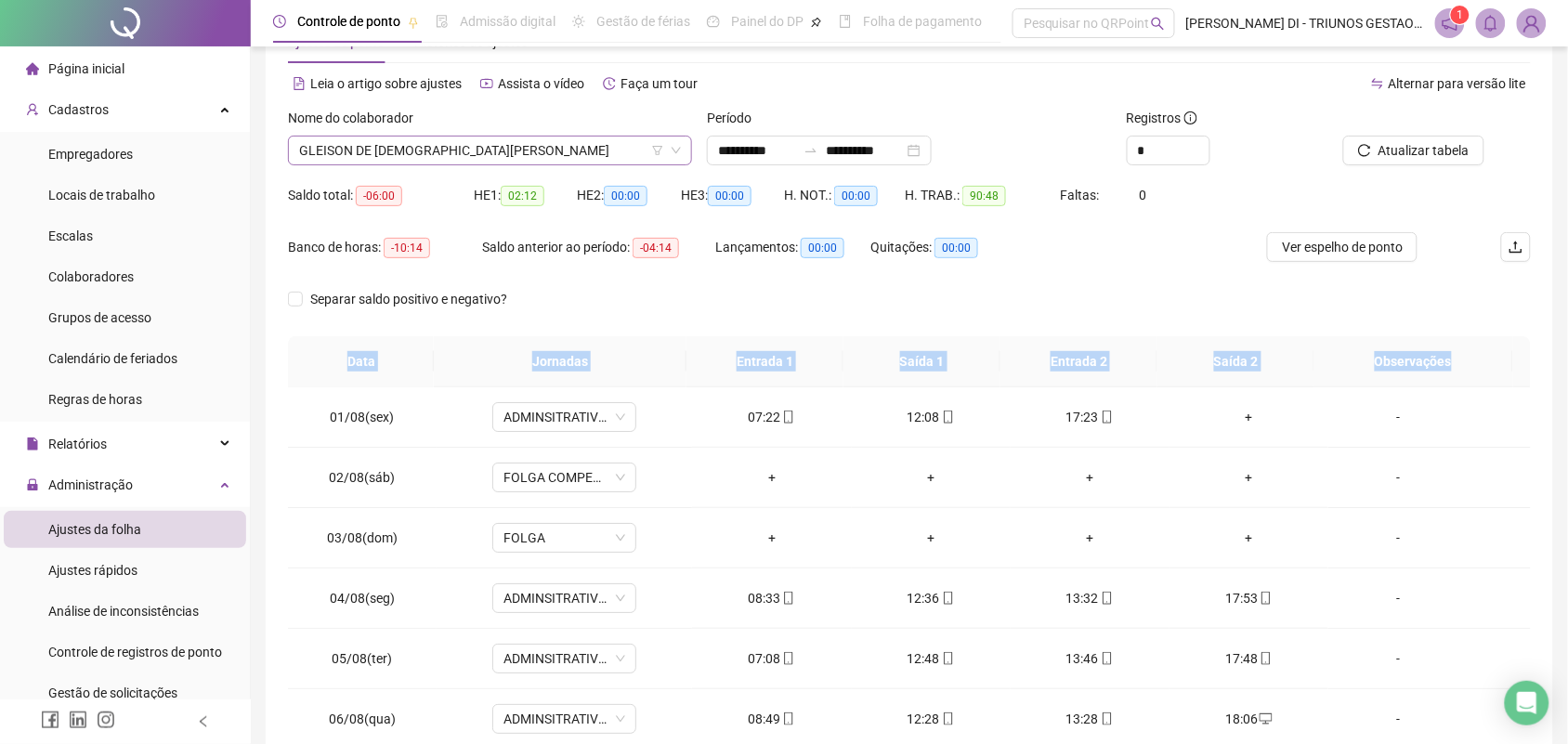
click at [632, 137] on span "GLEISON DE JESUS COUTINHO" at bounding box center [490, 151] width 381 height 28
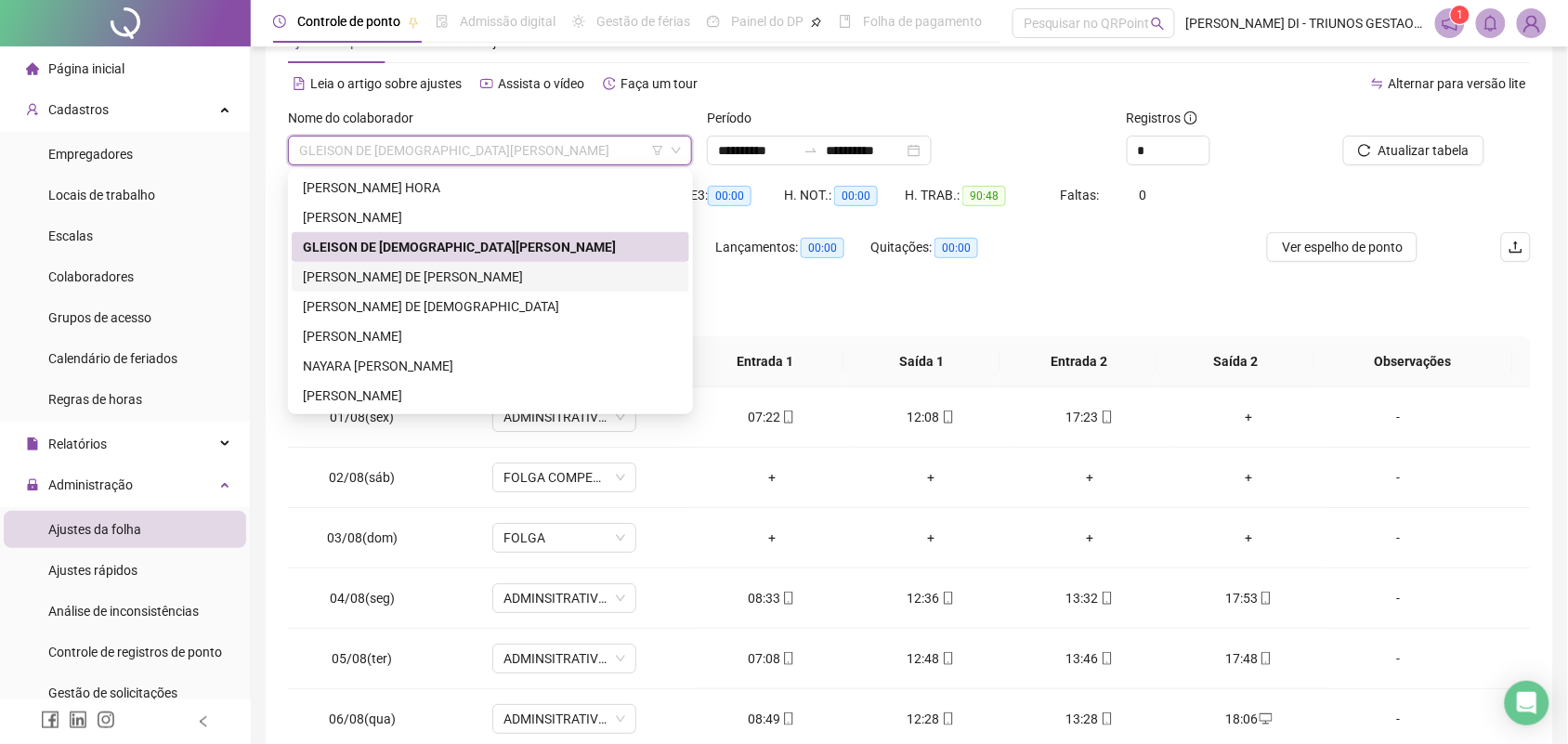
click at [405, 271] on div "IONA REBECA DE JESUS FERREIRA" at bounding box center [491, 277] width 376 height 21
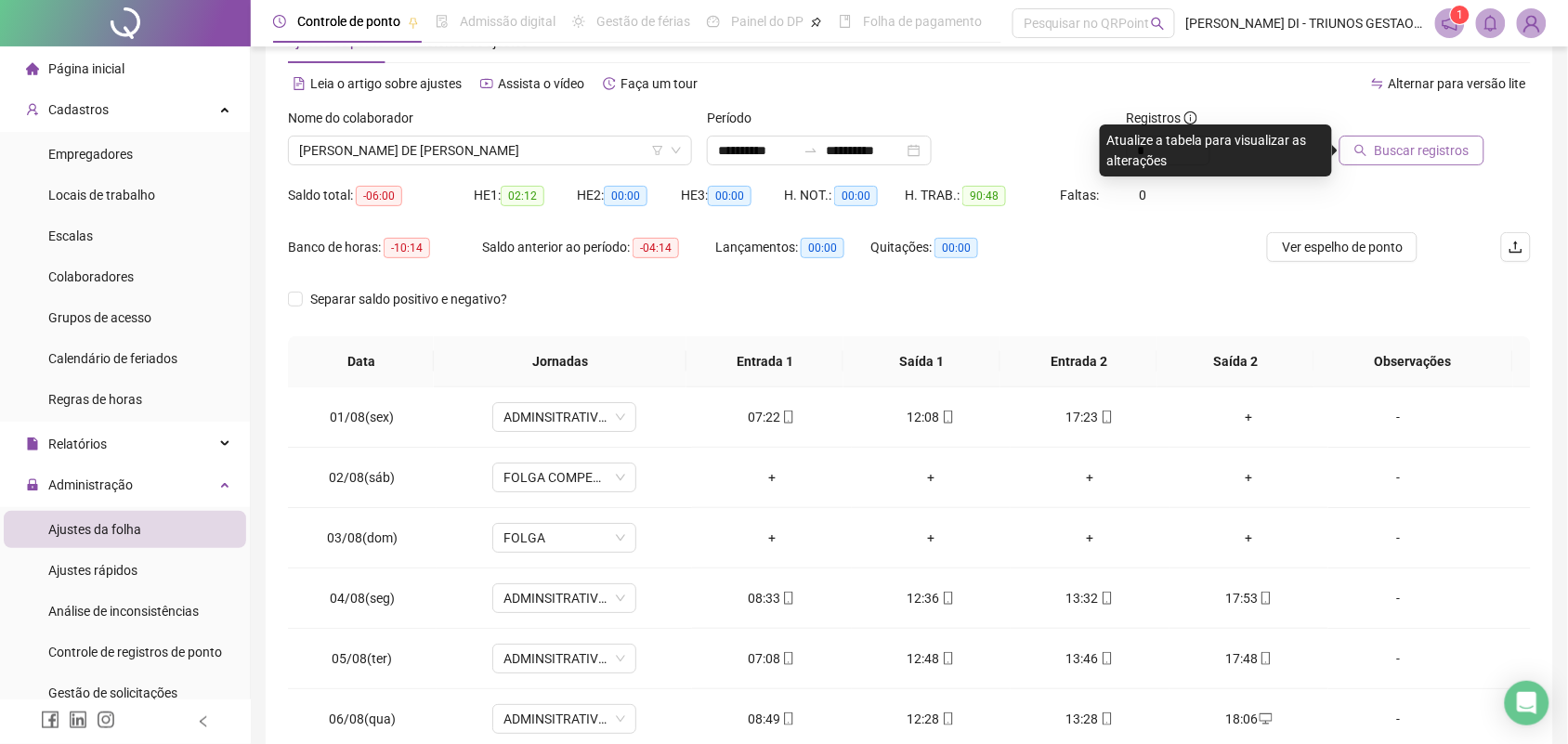
click at [1431, 146] on span "Buscar registros" at bounding box center [1422, 151] width 94 height 21
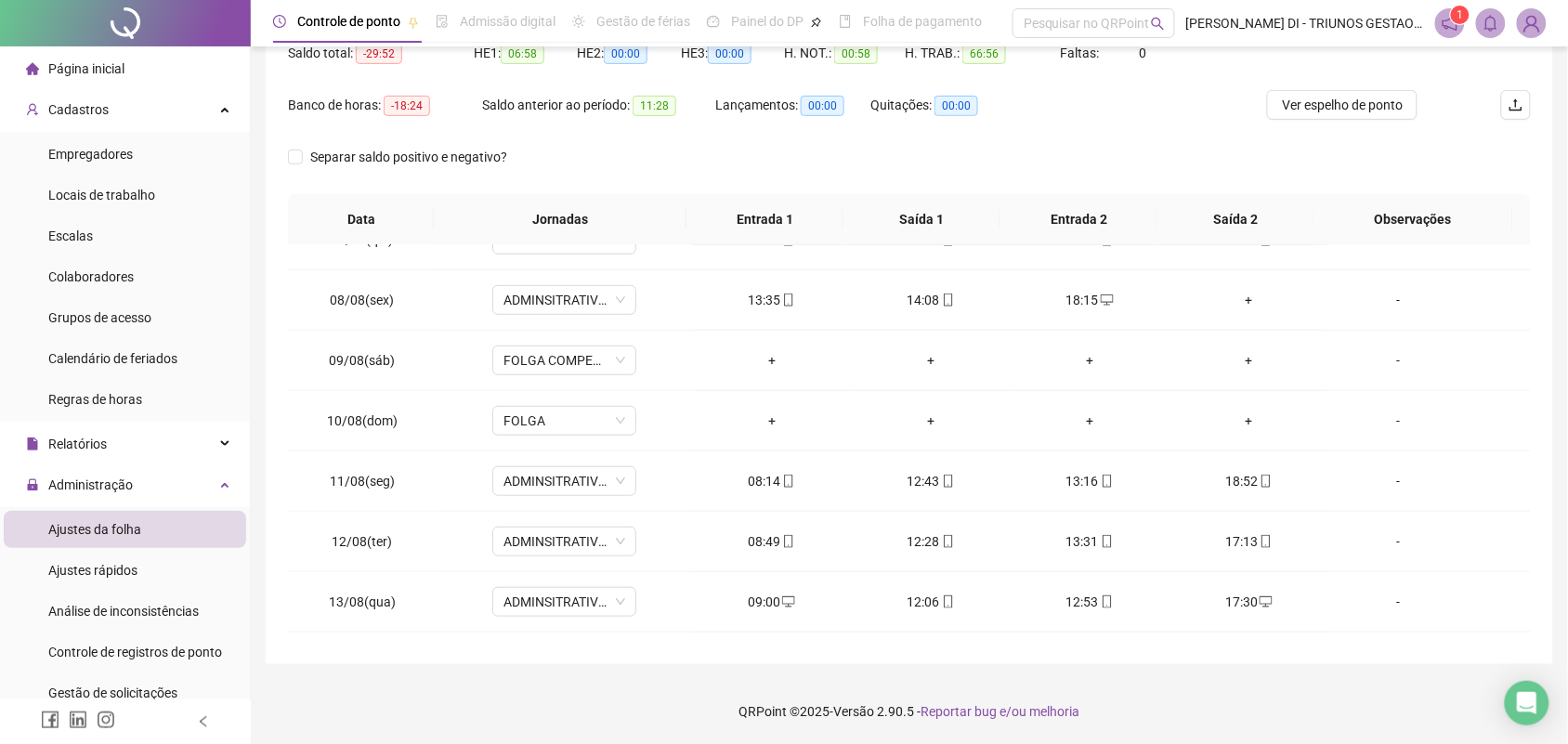
scroll to position [633, 0]
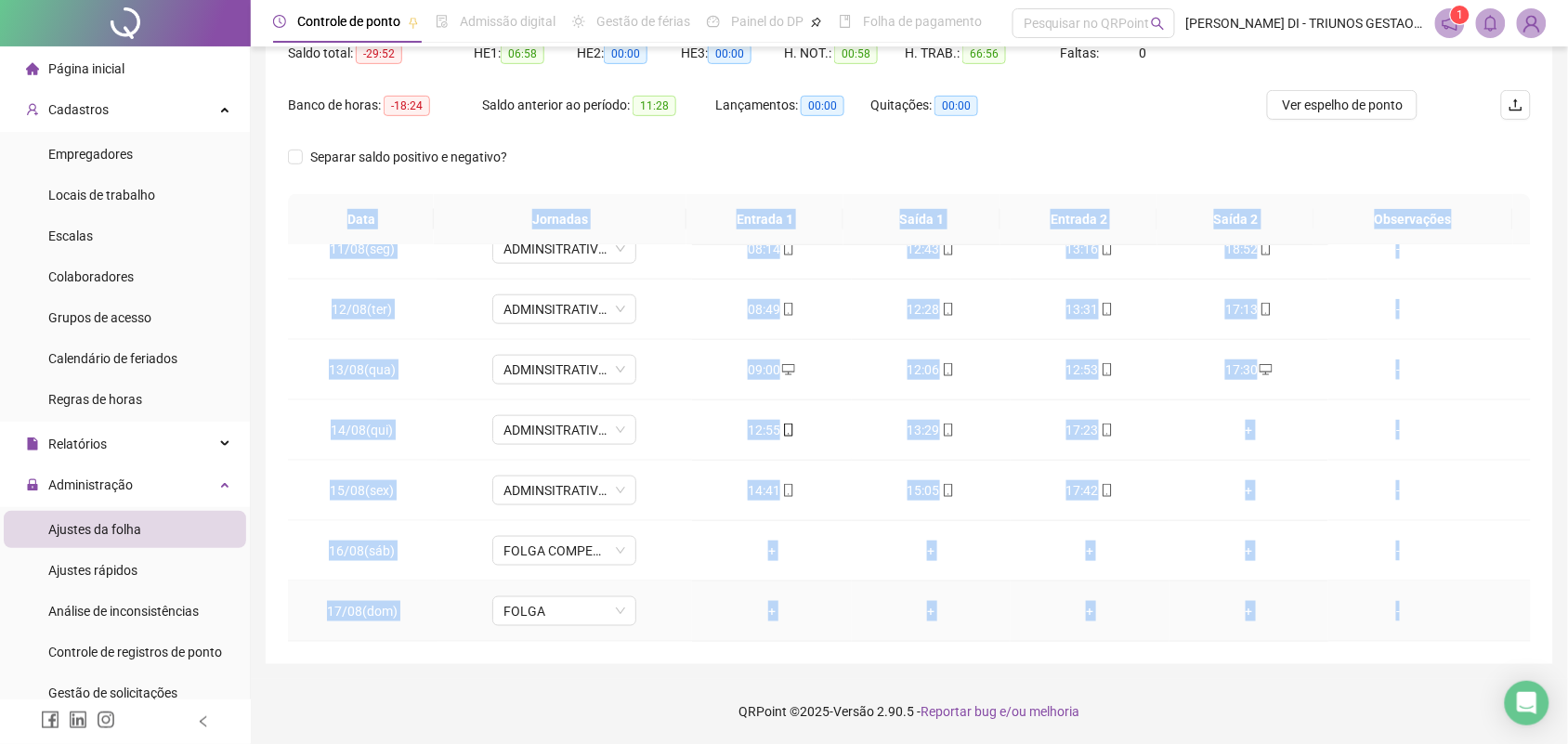
drag, startPoint x: 348, startPoint y: 214, endPoint x: 1415, endPoint y: 627, distance: 1144.1
click at [1415, 624] on div "Data Jornadas Entrada 1 Saída 1 Entrada 2 Saída 2 Observações 01/08(sex) ADMINS…" at bounding box center [909, 418] width 1243 height 448
copy div "Data Jornadas Entrada 1 Saída 1 Entrada 2 Saída 2 Observações 01/08(sex) ADMINS…"
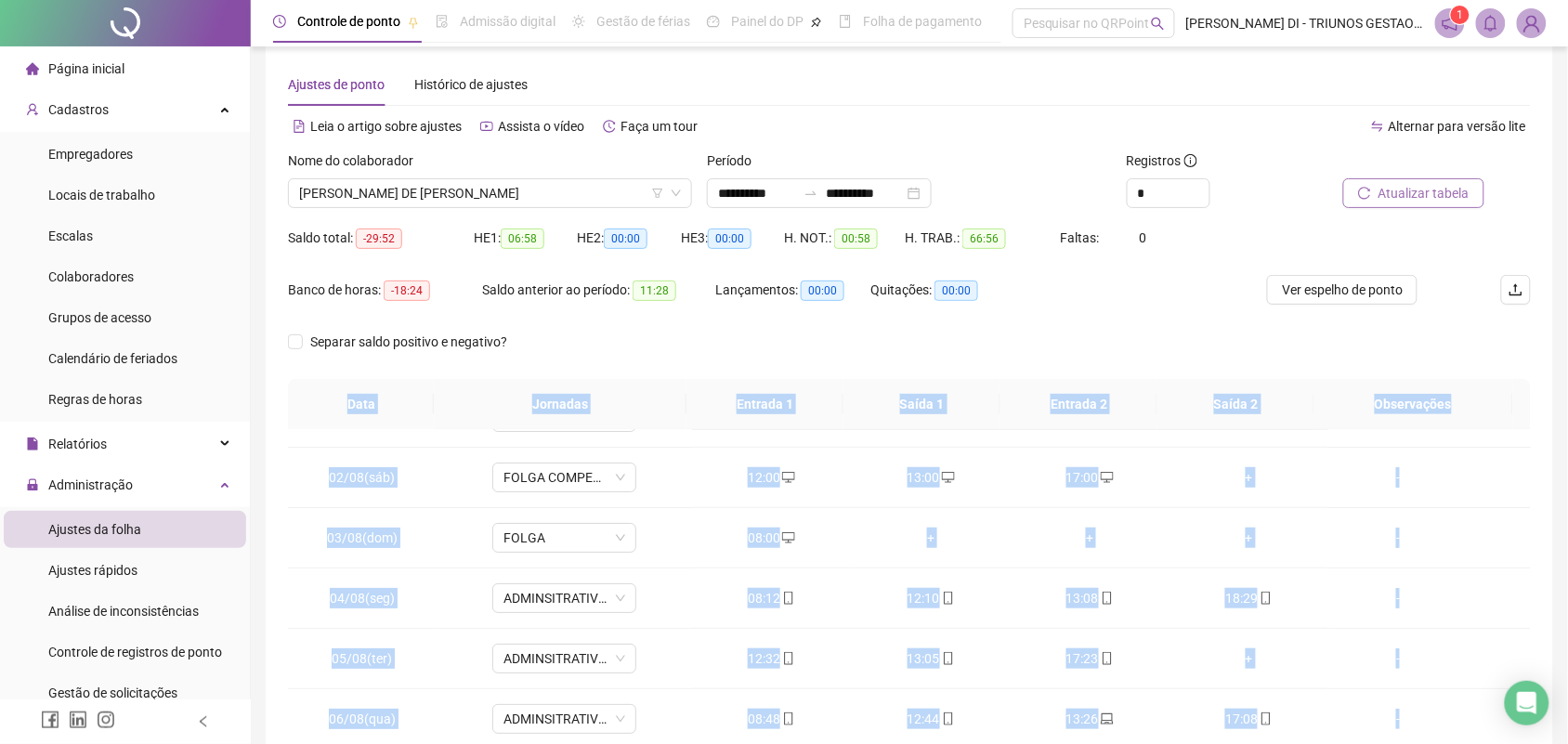
scroll to position [19, 0]
click at [558, 195] on span "IONA REBECA DE JESUS FERREIRA" at bounding box center [490, 195] width 381 height 28
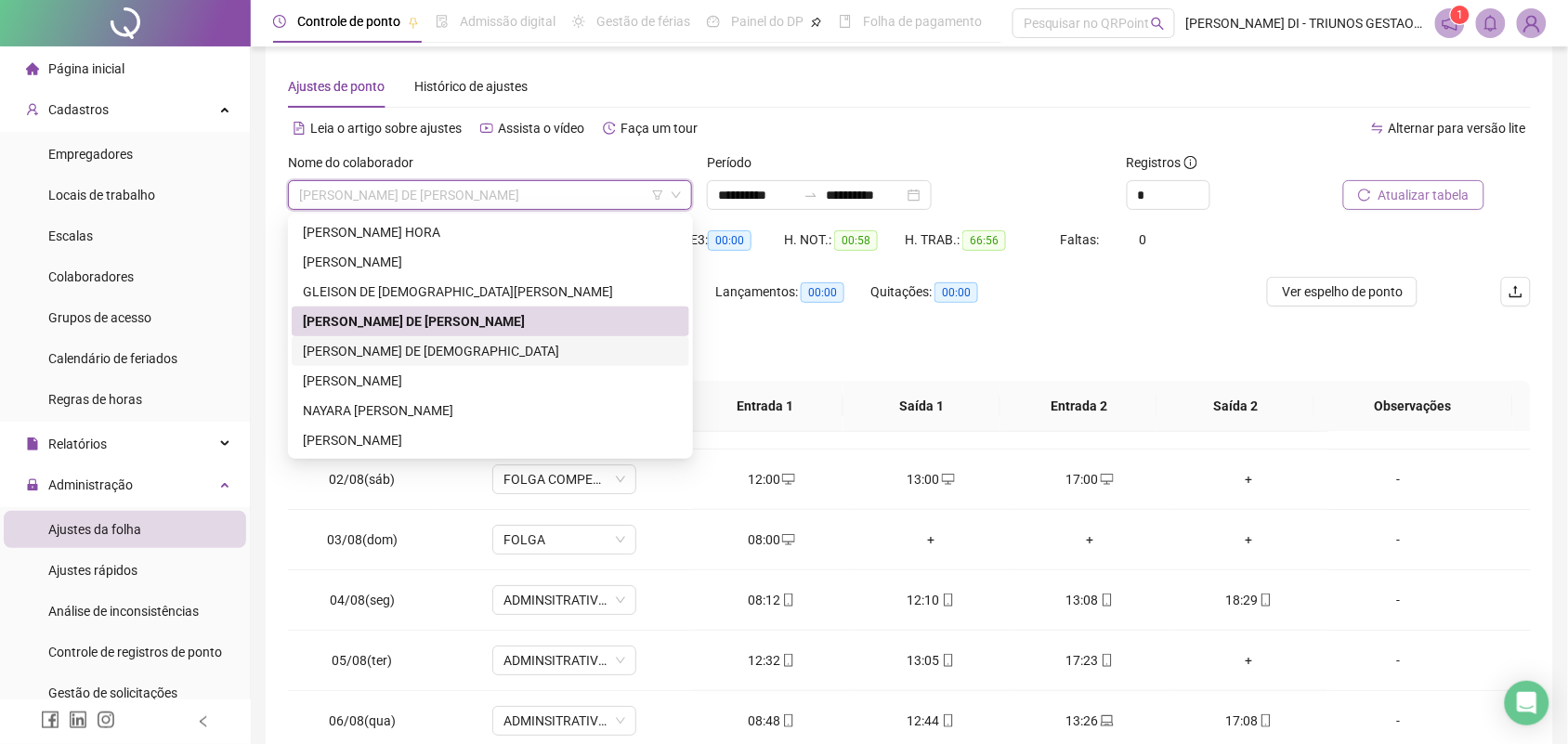
click at [375, 355] on div "LUANA VIANA DE JESUS" at bounding box center [491, 351] width 376 height 21
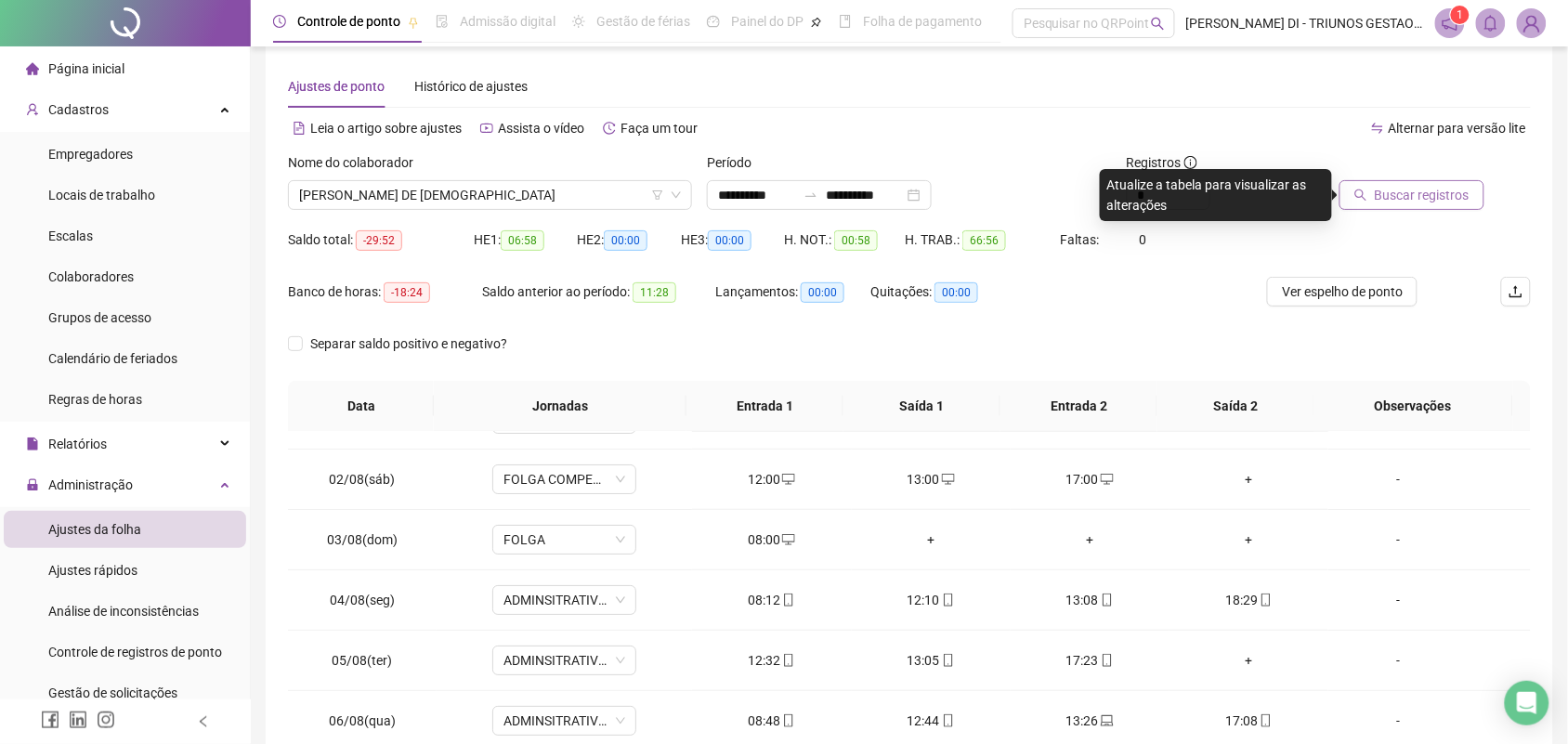
click at [1426, 187] on span "Buscar registros" at bounding box center [1422, 195] width 94 height 21
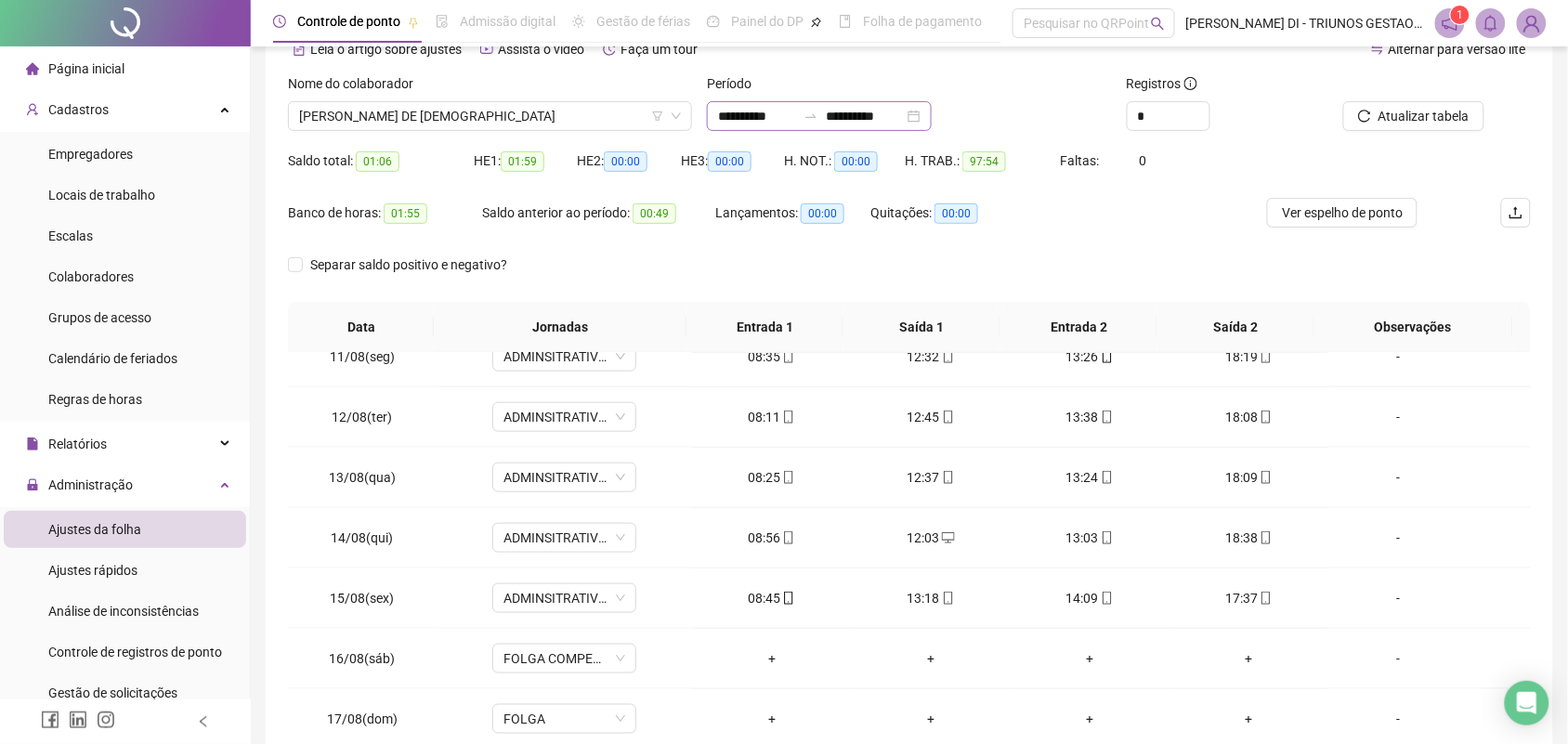
scroll to position [79, 0]
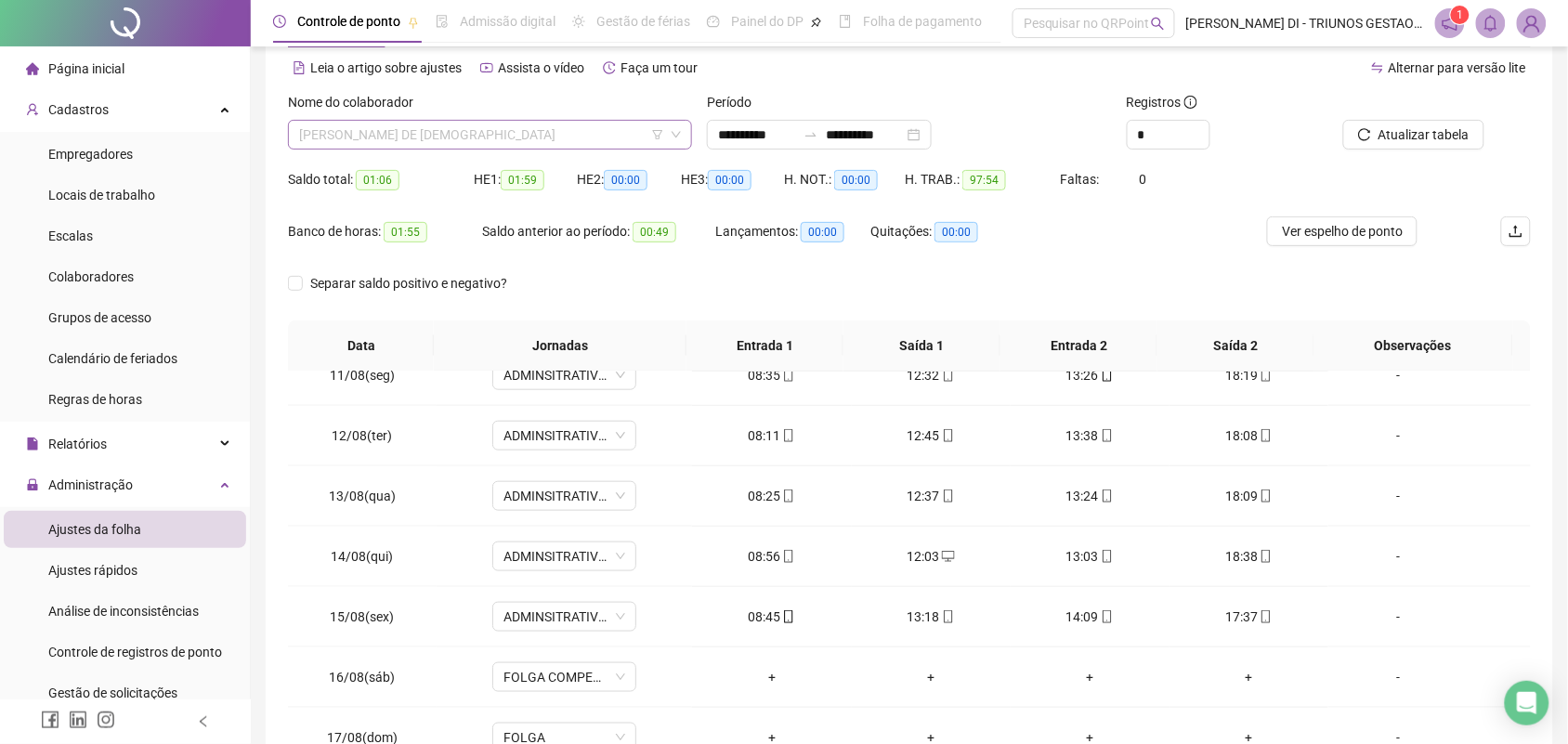
click at [525, 140] on span "LUANA VIANA DE JESUS" at bounding box center [490, 135] width 381 height 28
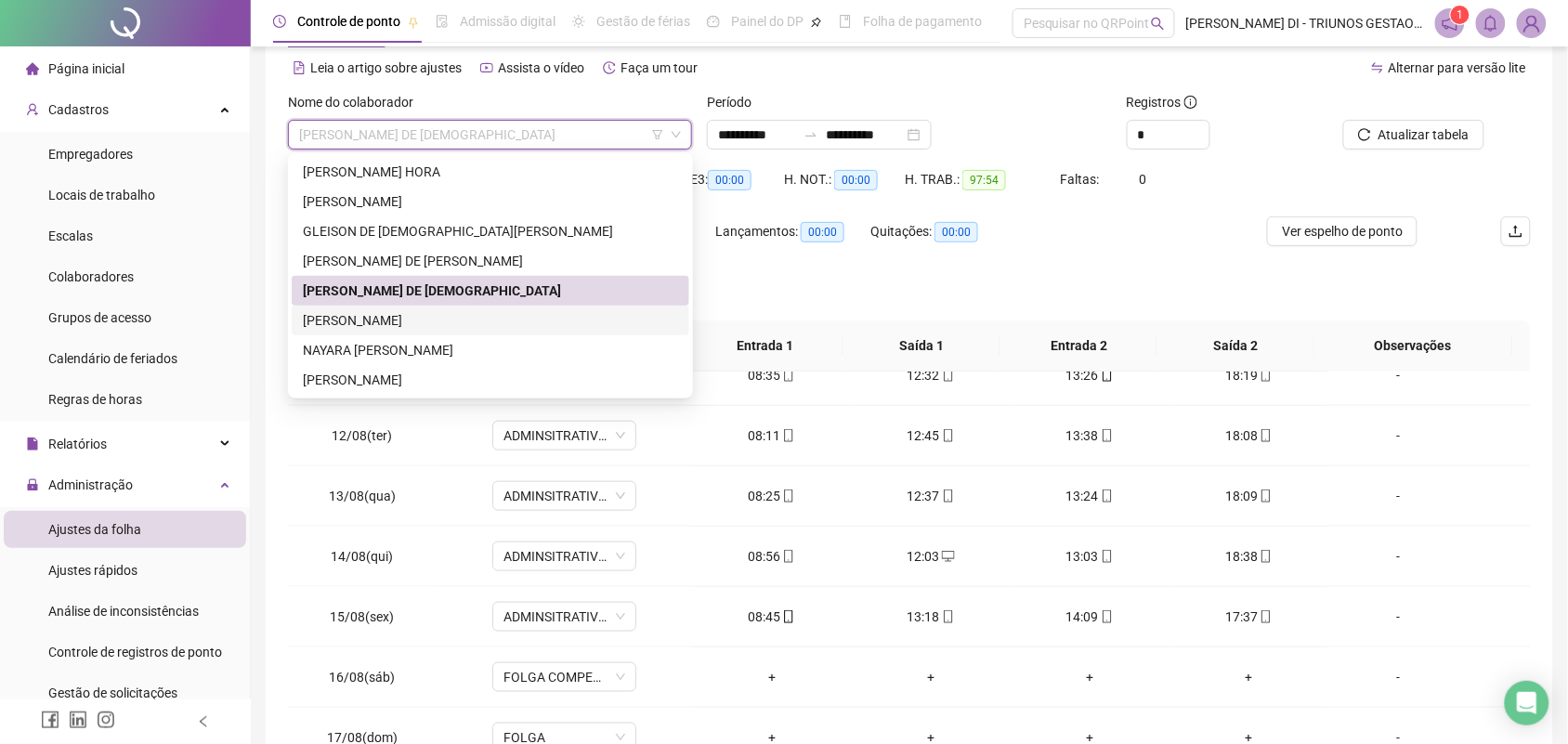
click at [375, 317] on div "MARCO ANTONIO SOUSA MARQUES JUNIOR" at bounding box center [491, 321] width 376 height 21
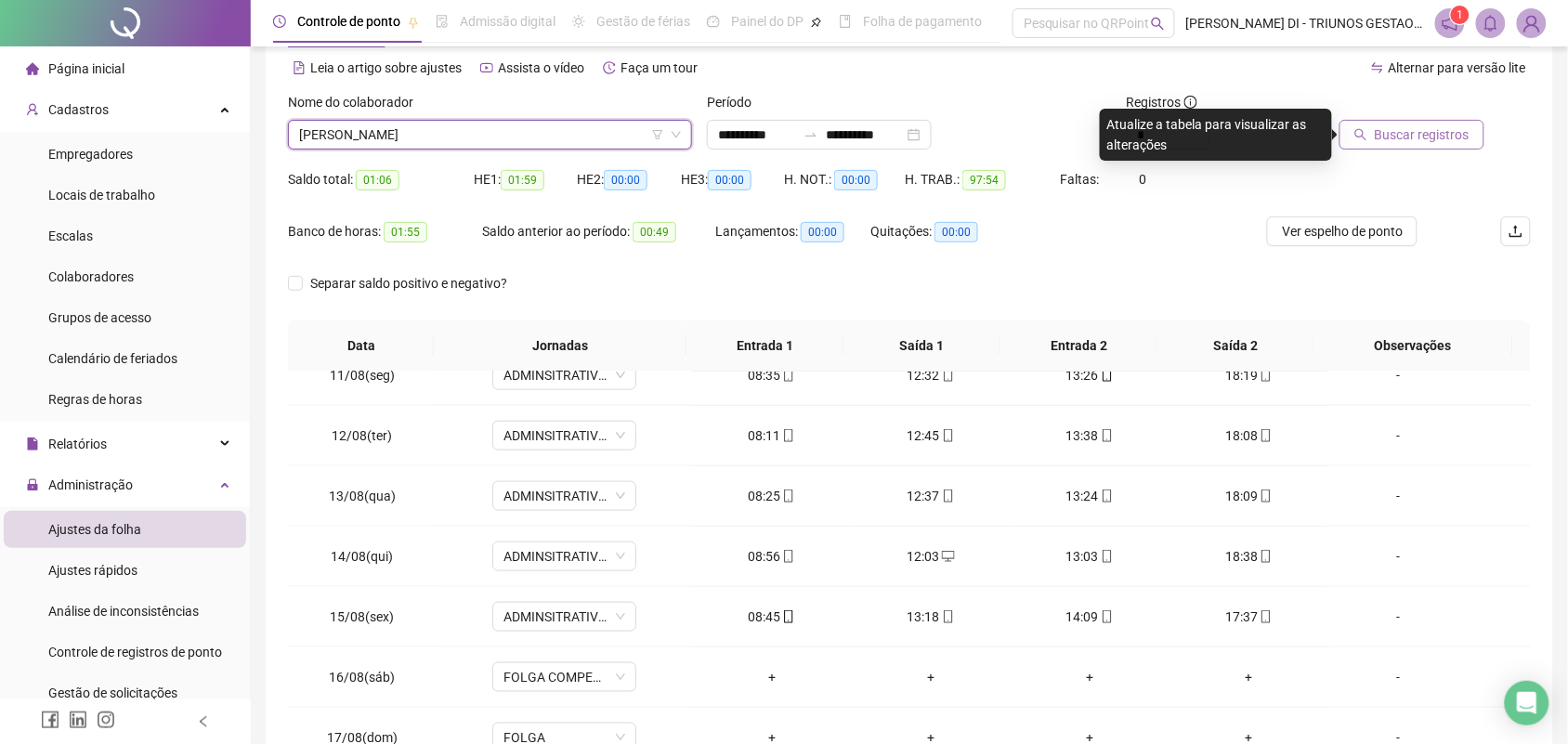
click at [1377, 123] on button "Buscar registros" at bounding box center [1412, 134] width 145 height 29
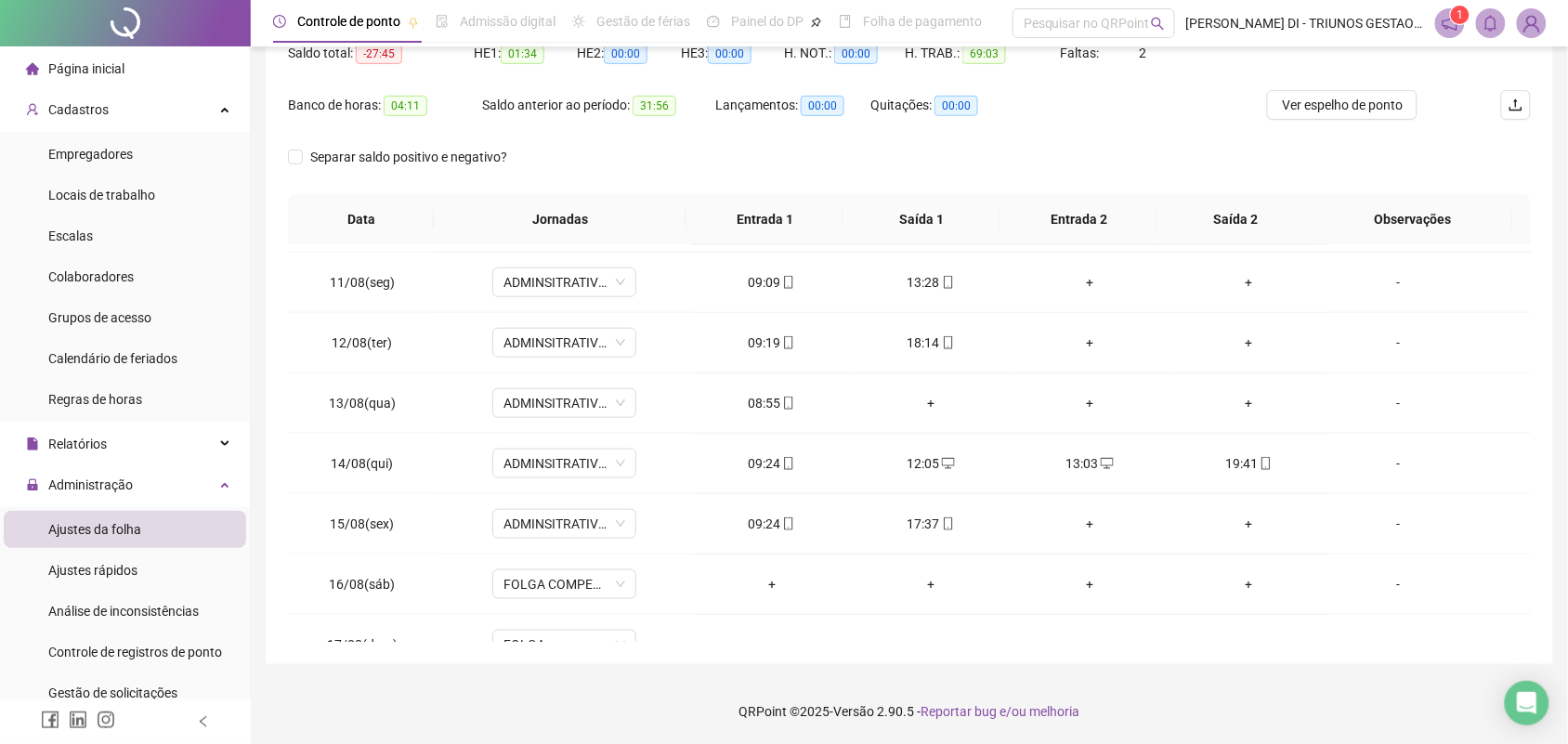
scroll to position [633, 0]
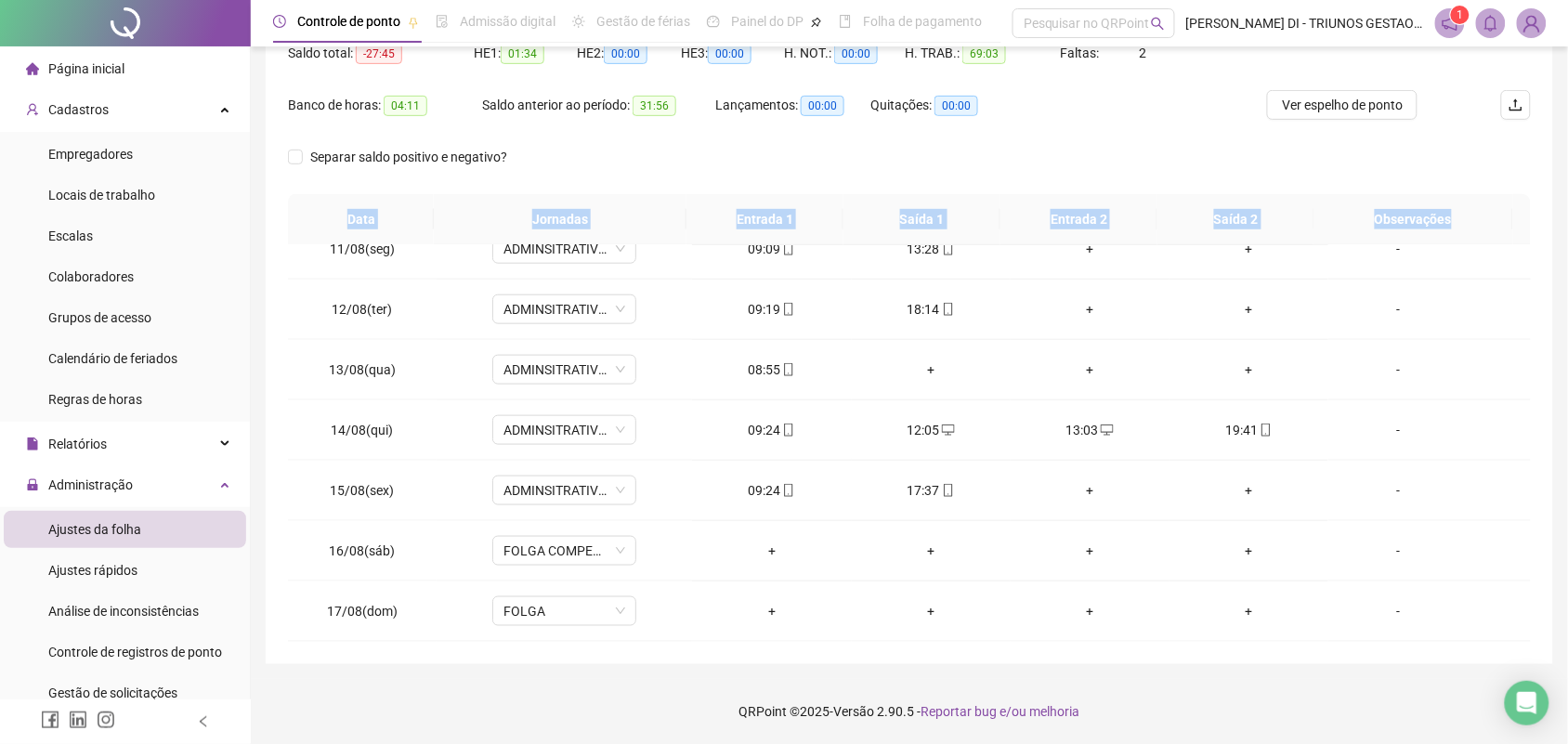
drag, startPoint x: 345, startPoint y: 211, endPoint x: 1380, endPoint y: 646, distance: 1122.7
click at [1380, 646] on div "**********" at bounding box center [909, 260] width 1288 height 808
copy tr "Data Jornadas Entrada 1 Saída 1 Entrada 2 Saída 2 Observações"
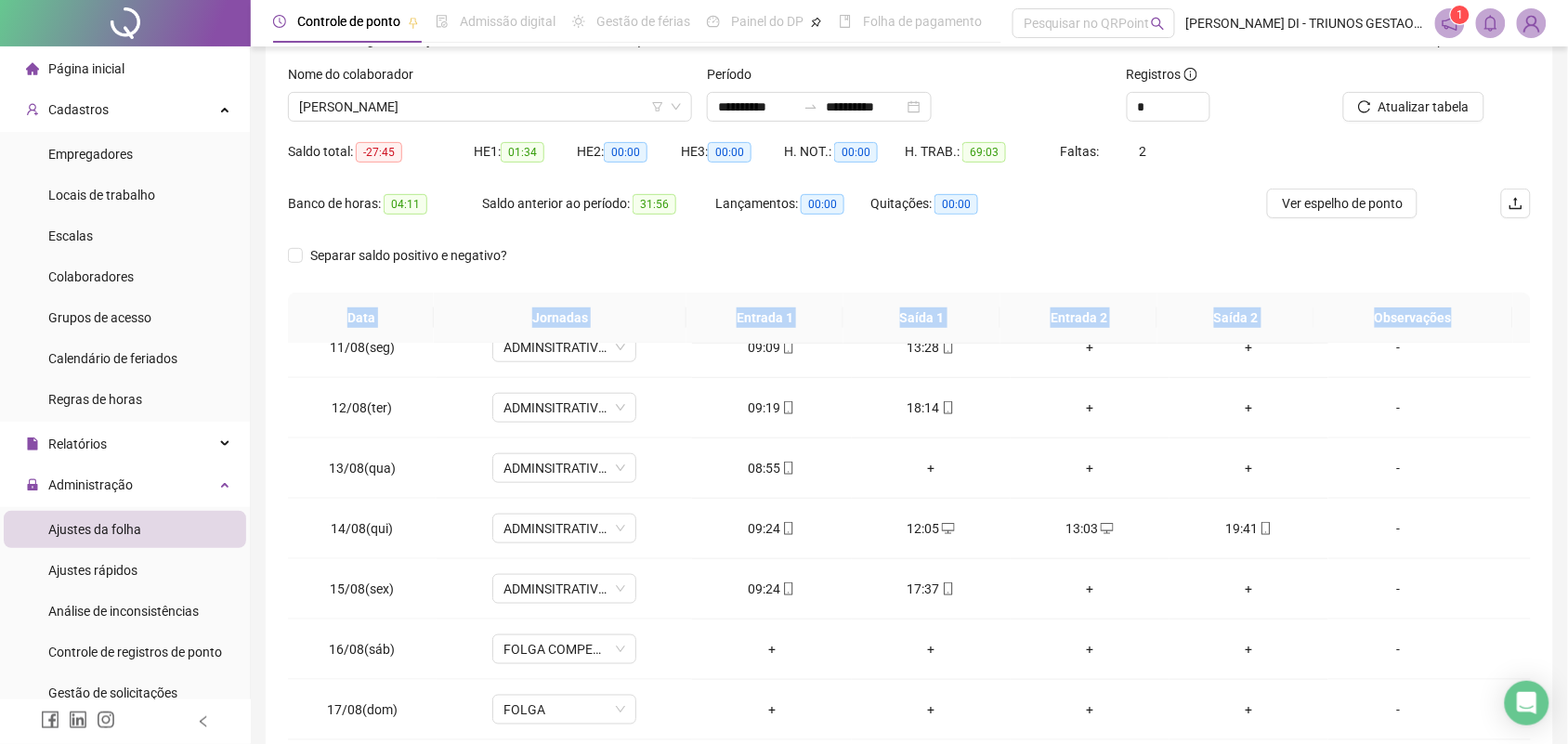
scroll to position [59, 0]
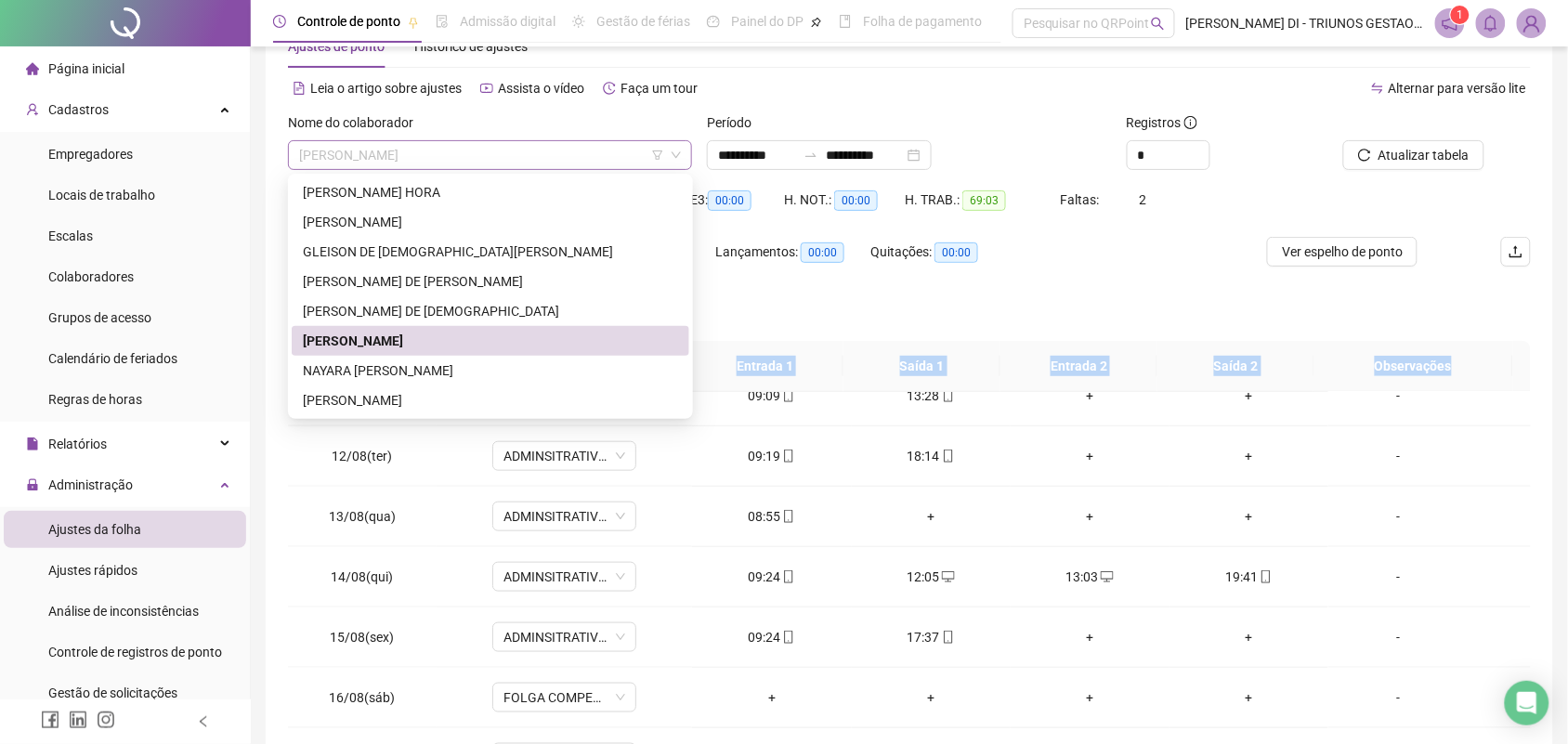
click at [563, 155] on span "MARCO ANTONIO SOUSA MARQUES JUNIOR" at bounding box center [490, 156] width 381 height 28
click at [418, 377] on div "NAYARA THEREZA DIAS HODEL" at bounding box center [491, 371] width 376 height 21
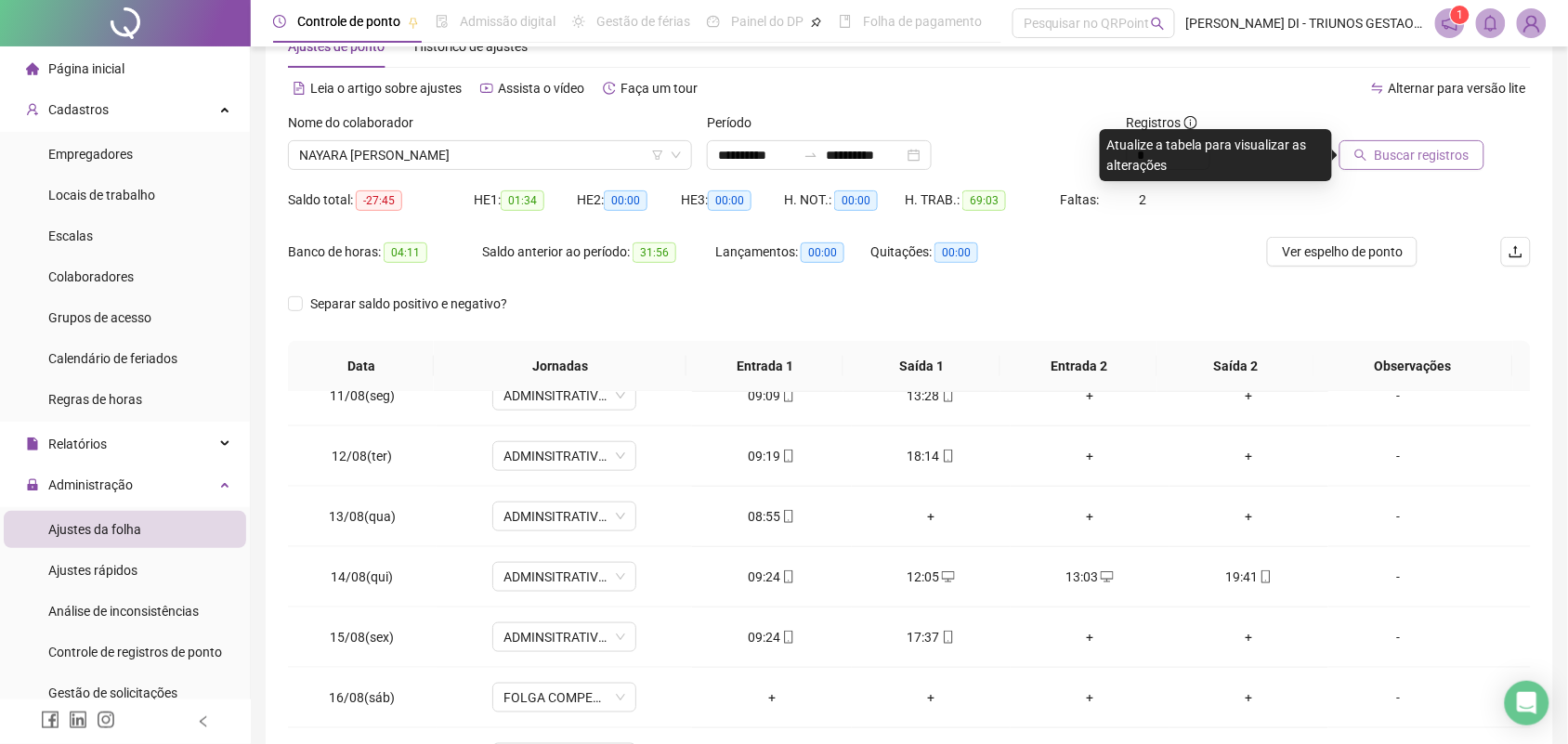
click at [1408, 149] on span "Buscar registros" at bounding box center [1422, 156] width 94 height 21
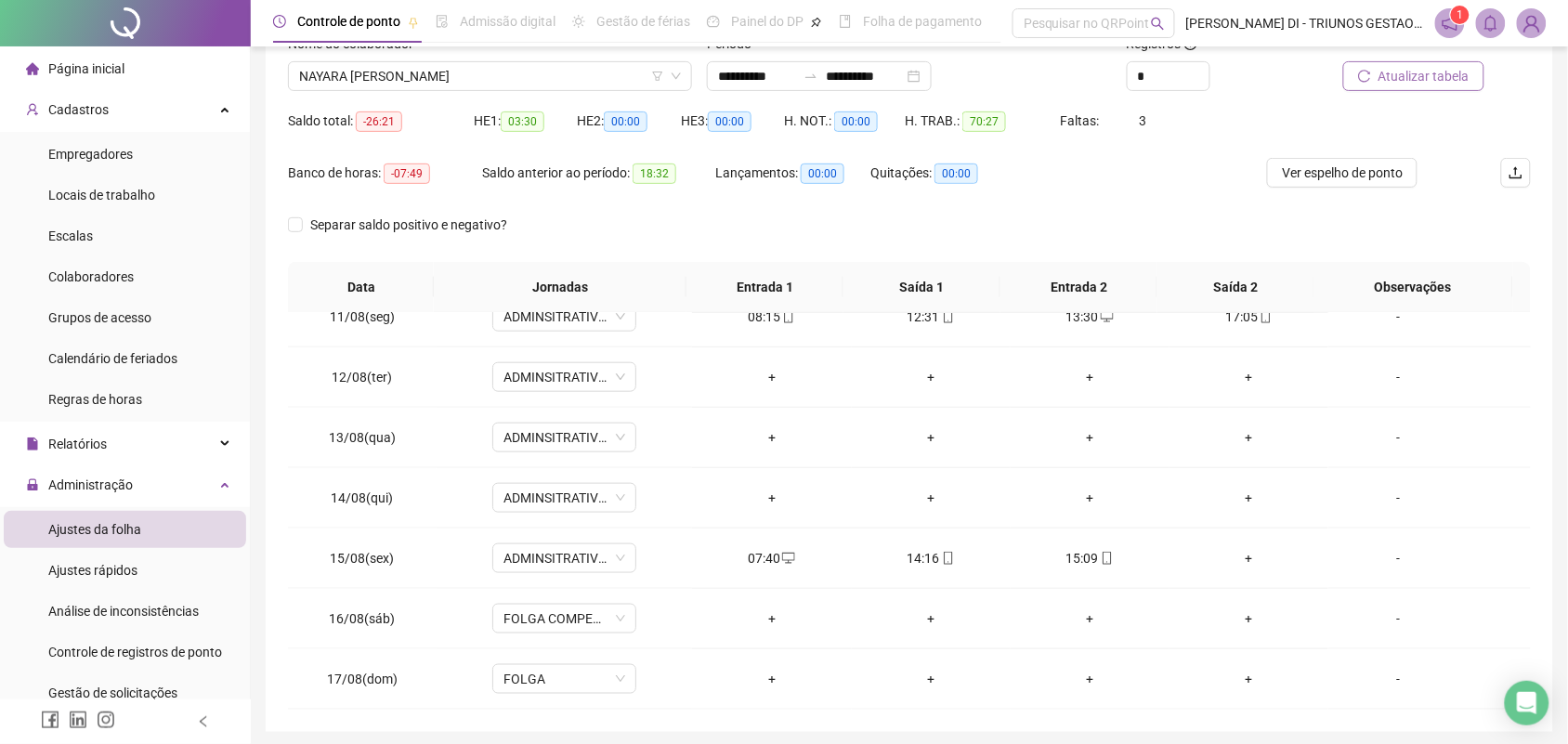
scroll to position [205, 0]
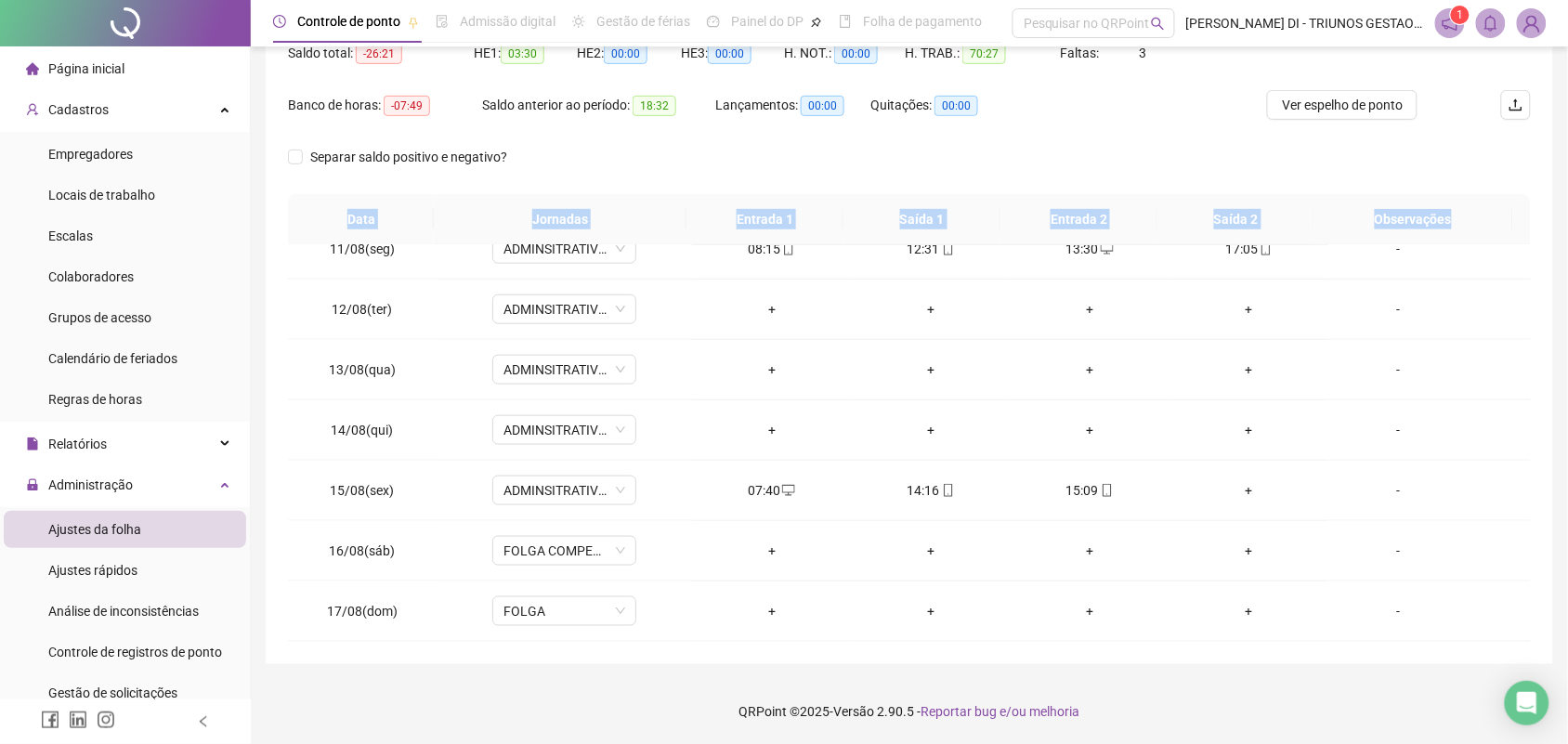
drag, startPoint x: 348, startPoint y: 218, endPoint x: 1454, endPoint y: 652, distance: 1188.1
click at [1474, 655] on div "**********" at bounding box center [909, 260] width 1288 height 808
copy tr "Data Jornadas Entrada 1 Saída 1 Entrada 2 Saída 2 Observações"
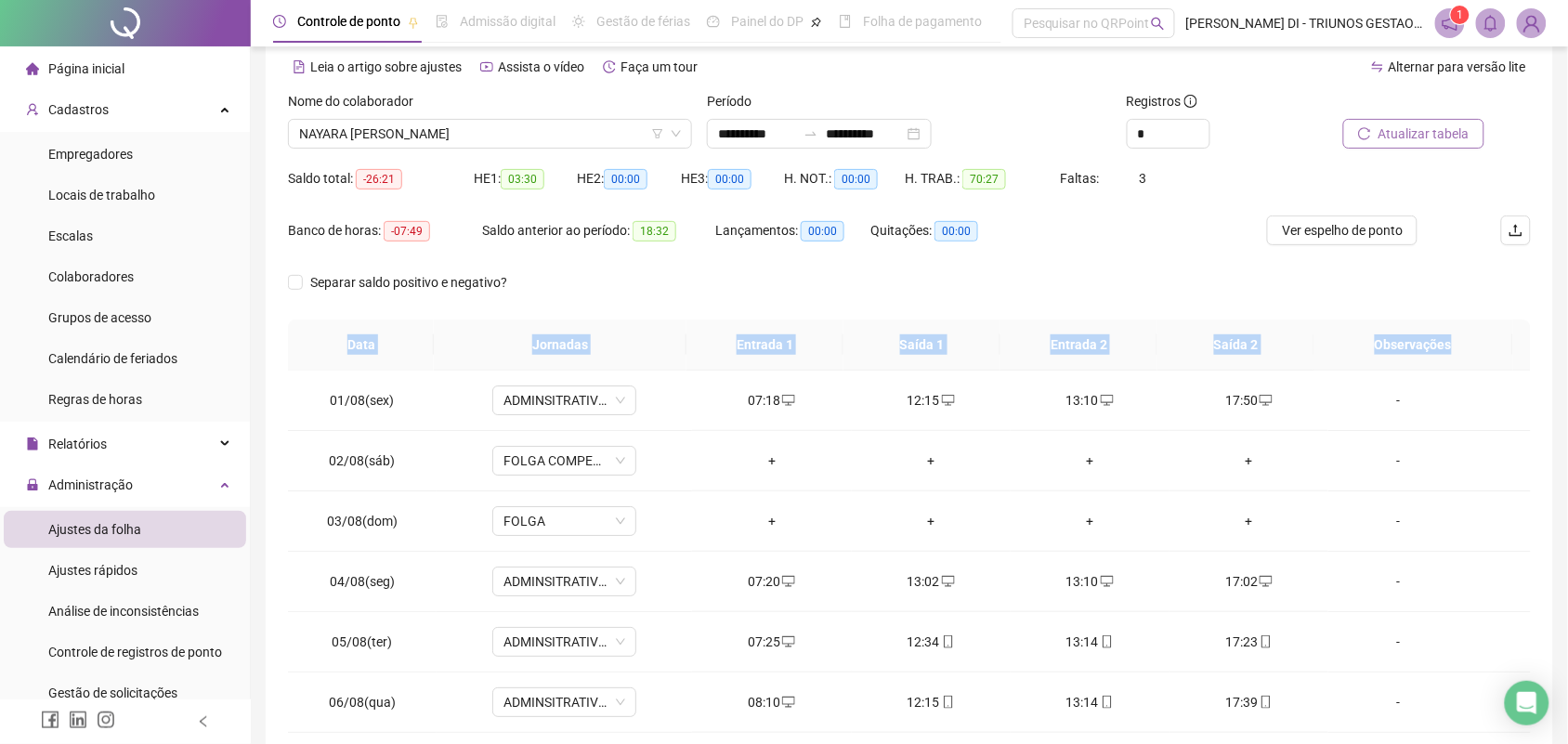
scroll to position [71, 0]
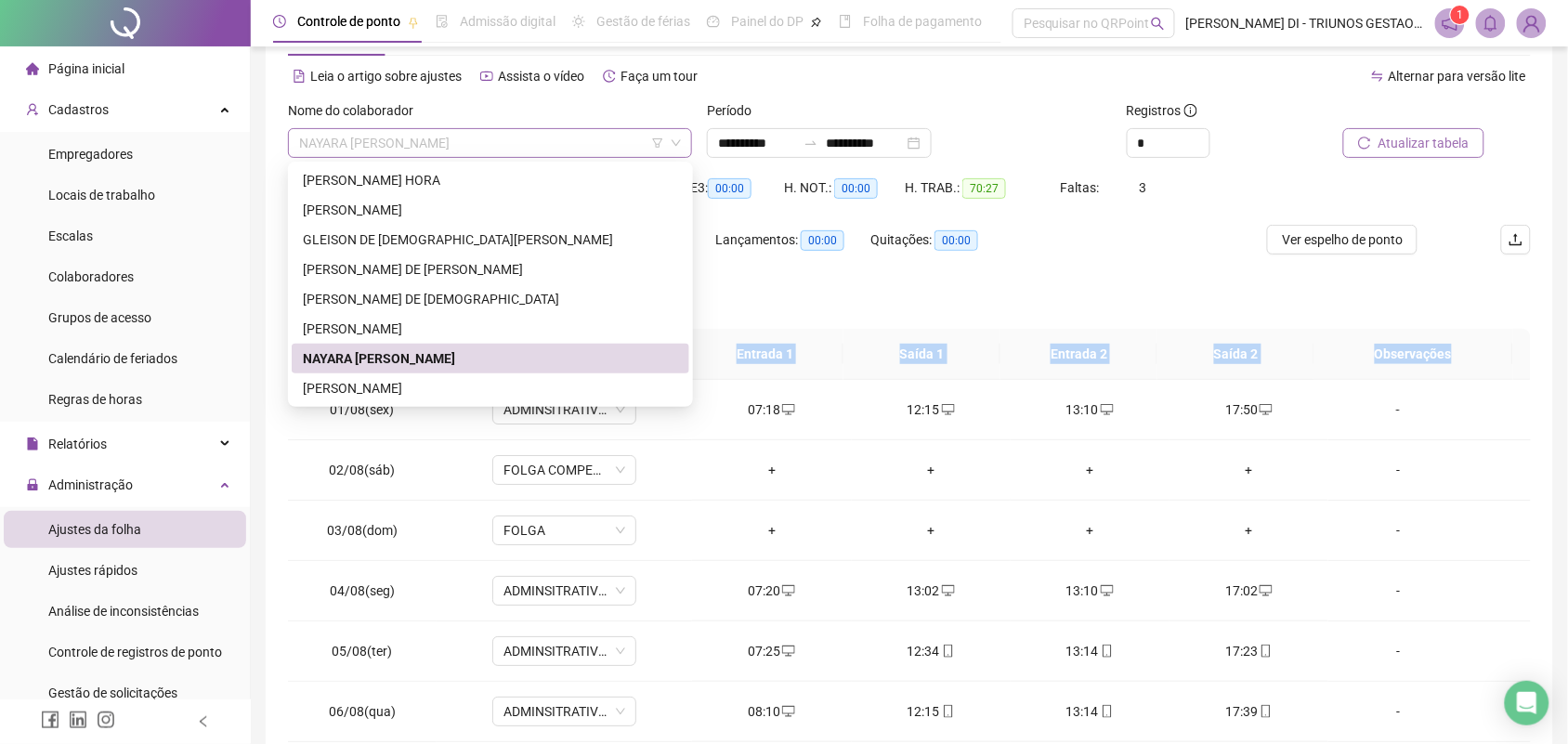
click at [499, 145] on span "NAYARA THEREZA DIAS HODEL" at bounding box center [490, 144] width 381 height 28
click at [378, 385] on div "VINICIUS ALMEIDA VELOSO" at bounding box center [491, 389] width 376 height 21
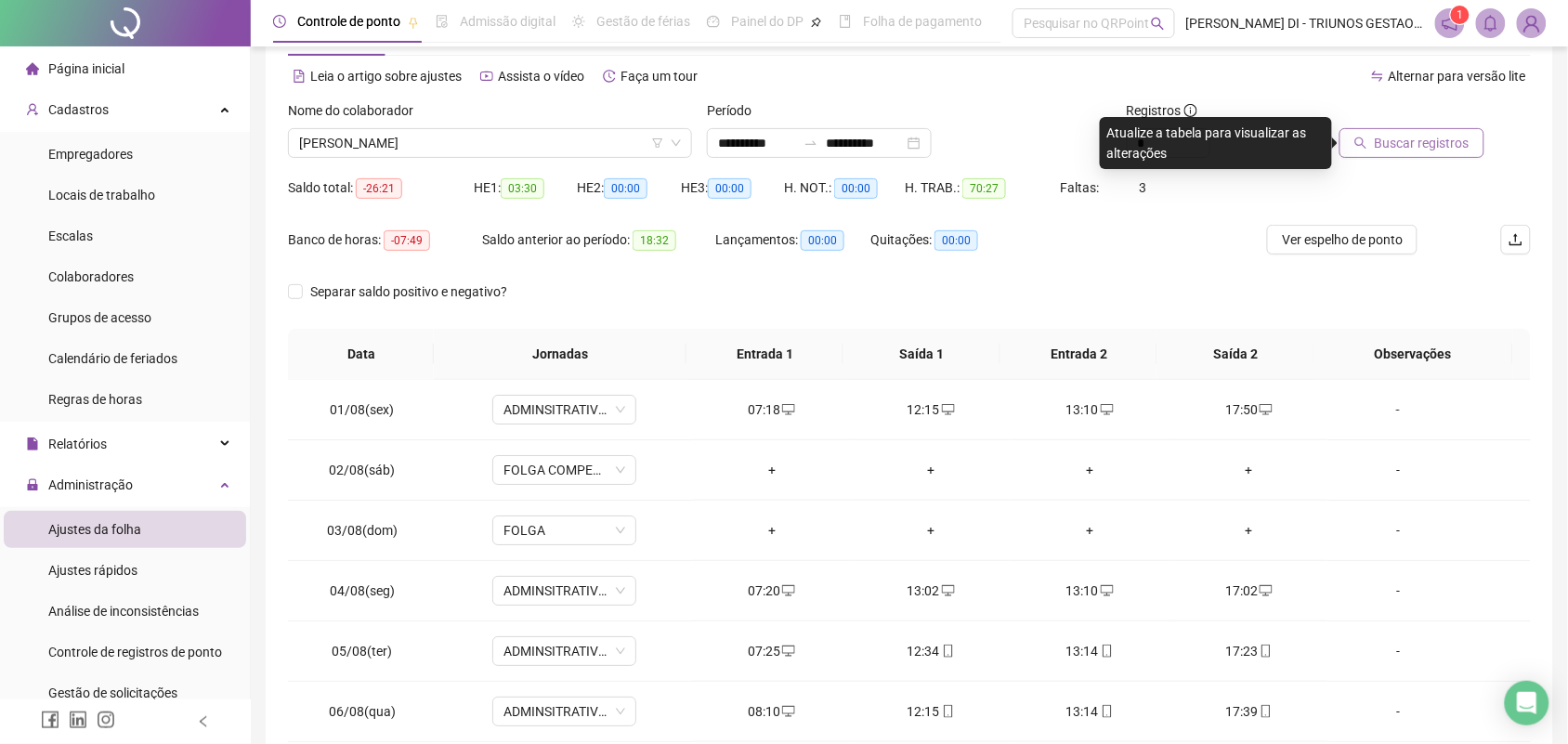
click at [1426, 140] on span "Buscar registros" at bounding box center [1422, 144] width 94 height 21
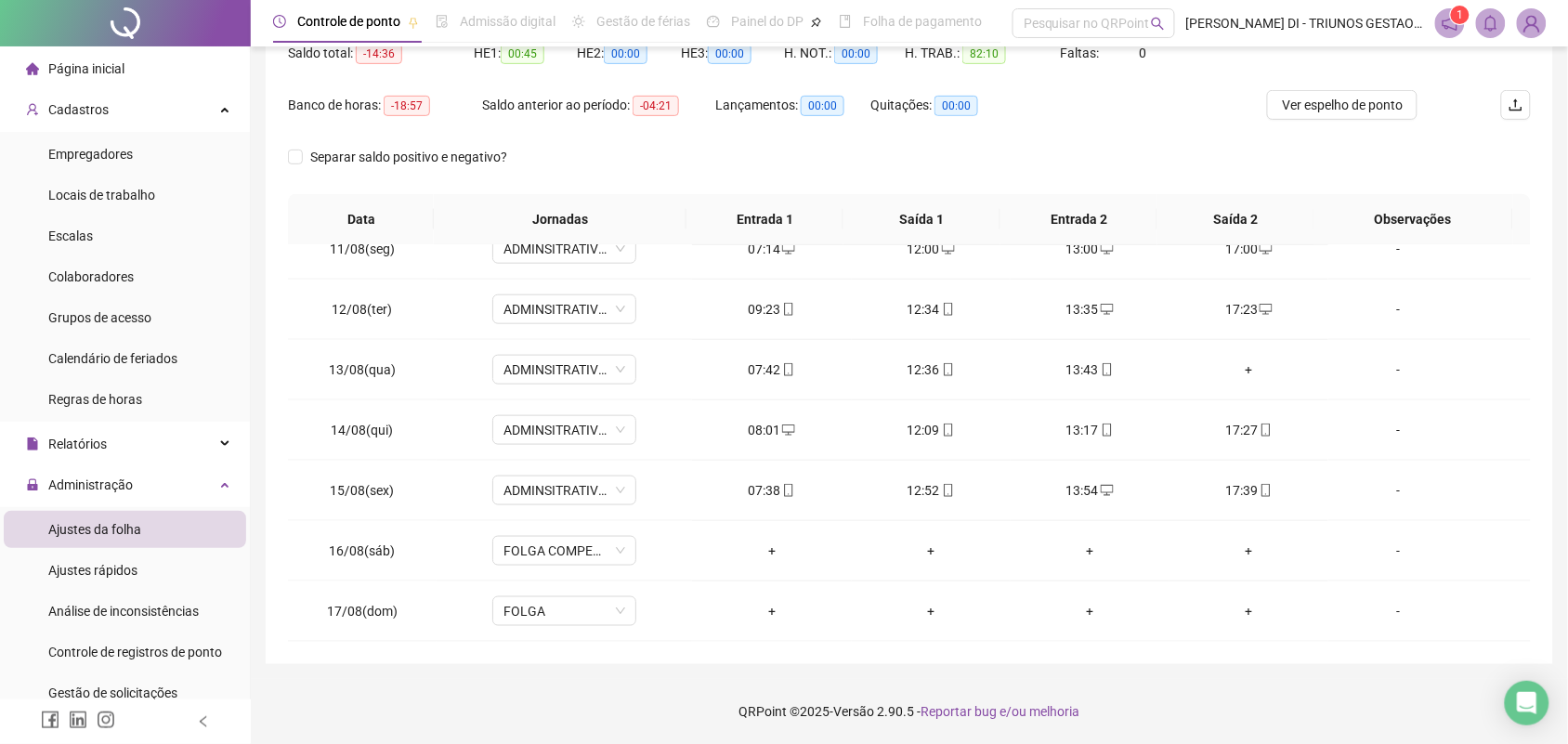
scroll to position [633, 0]
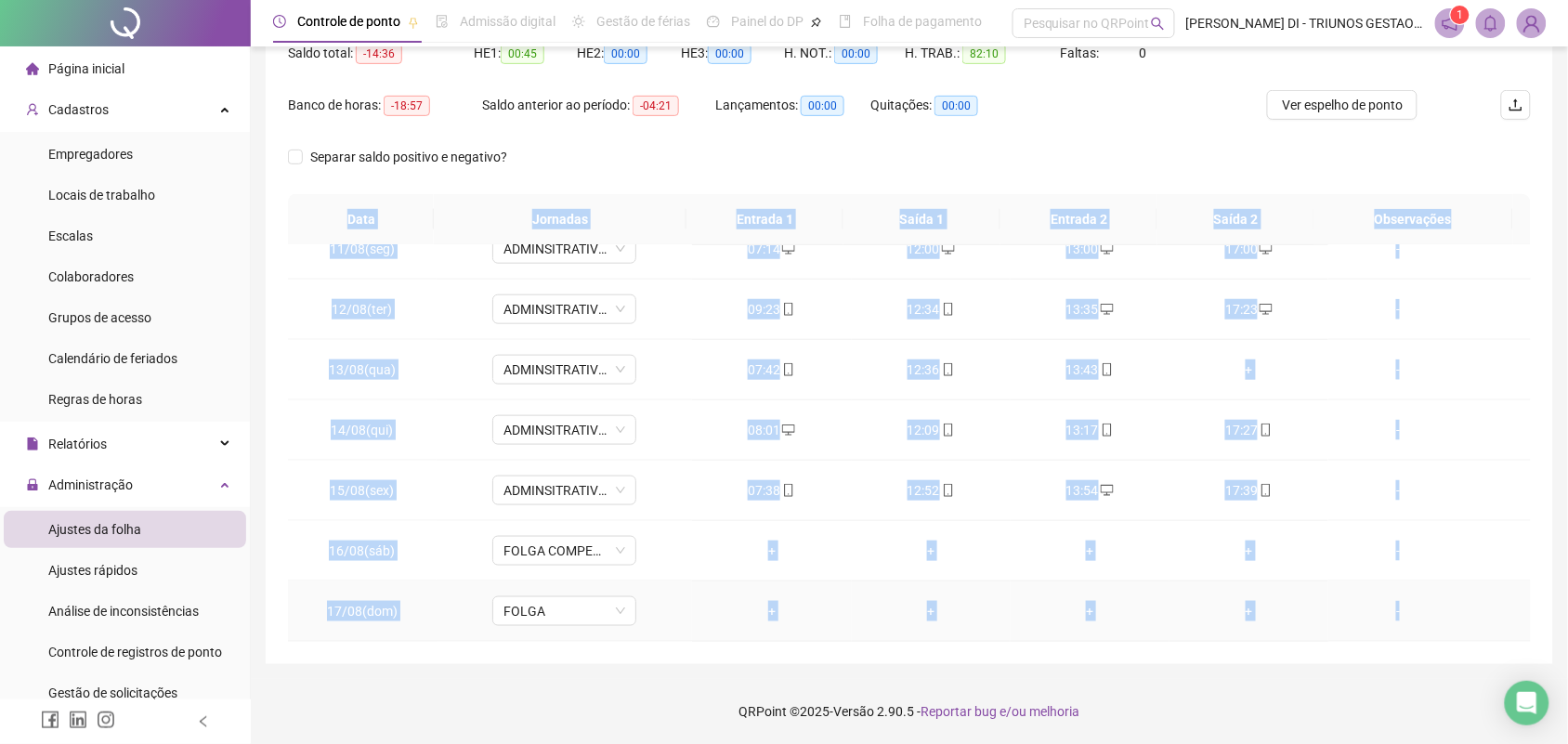
drag, startPoint x: 348, startPoint y: 216, endPoint x: 1410, endPoint y: 605, distance: 1131.0
click at [1438, 624] on div "Data Jornadas Entrada 1 Saída 1 Entrada 2 Saída 2 Observações 01/08(sex) ADMINS…" at bounding box center [909, 418] width 1243 height 448
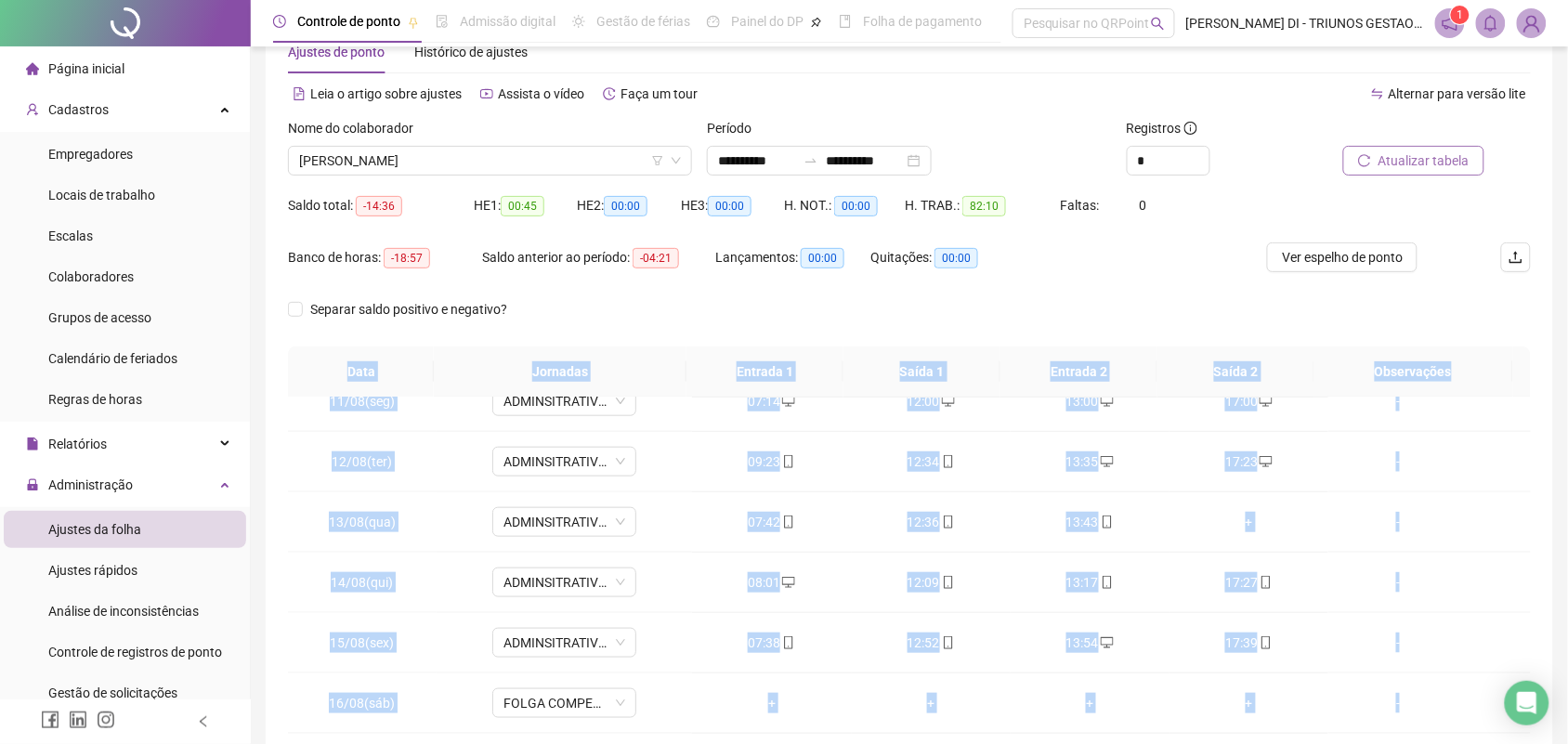
scroll to position [0, 0]
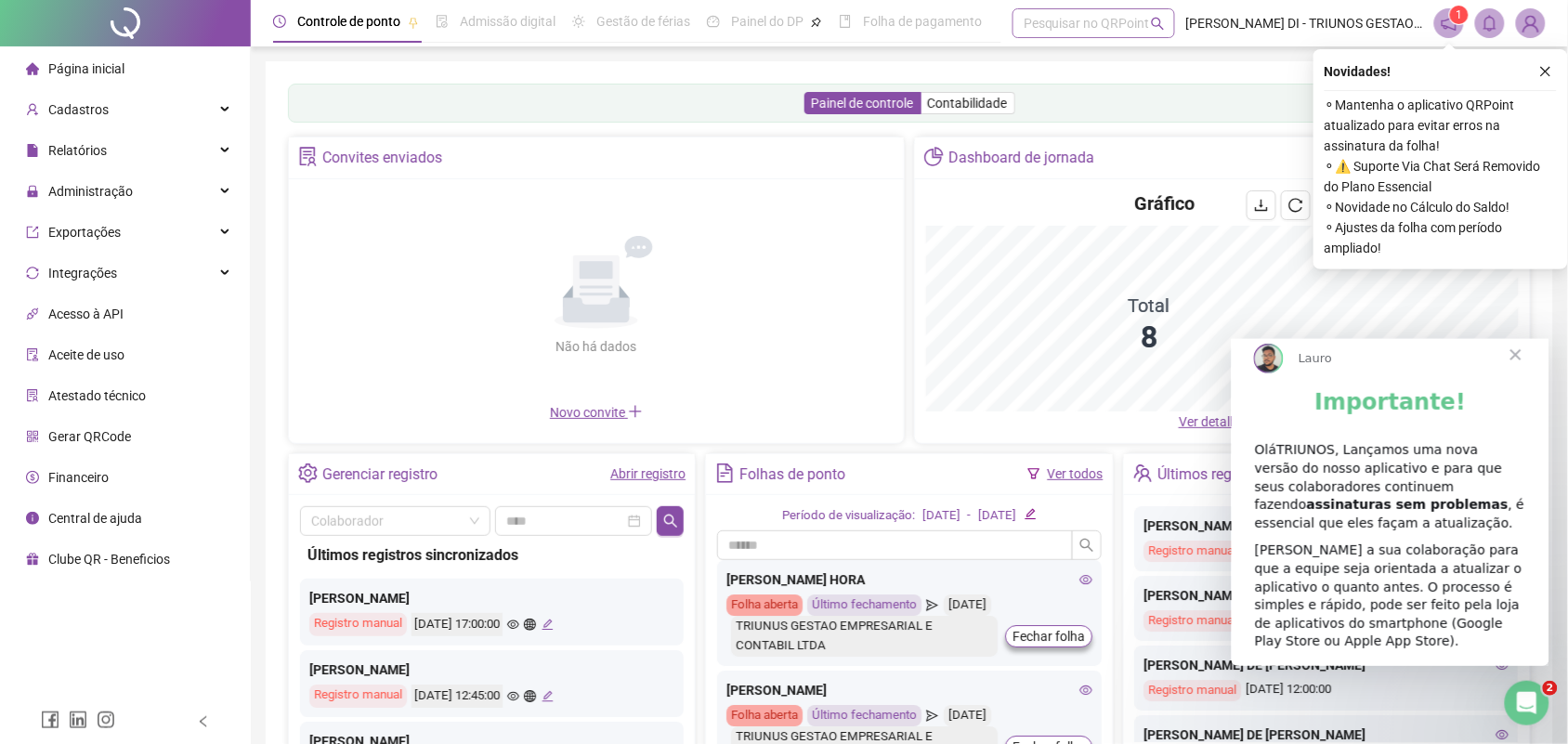
click at [1060, 12] on div "Pesquisar no QRPoint" at bounding box center [1094, 23] width 162 height 29
type input "****"
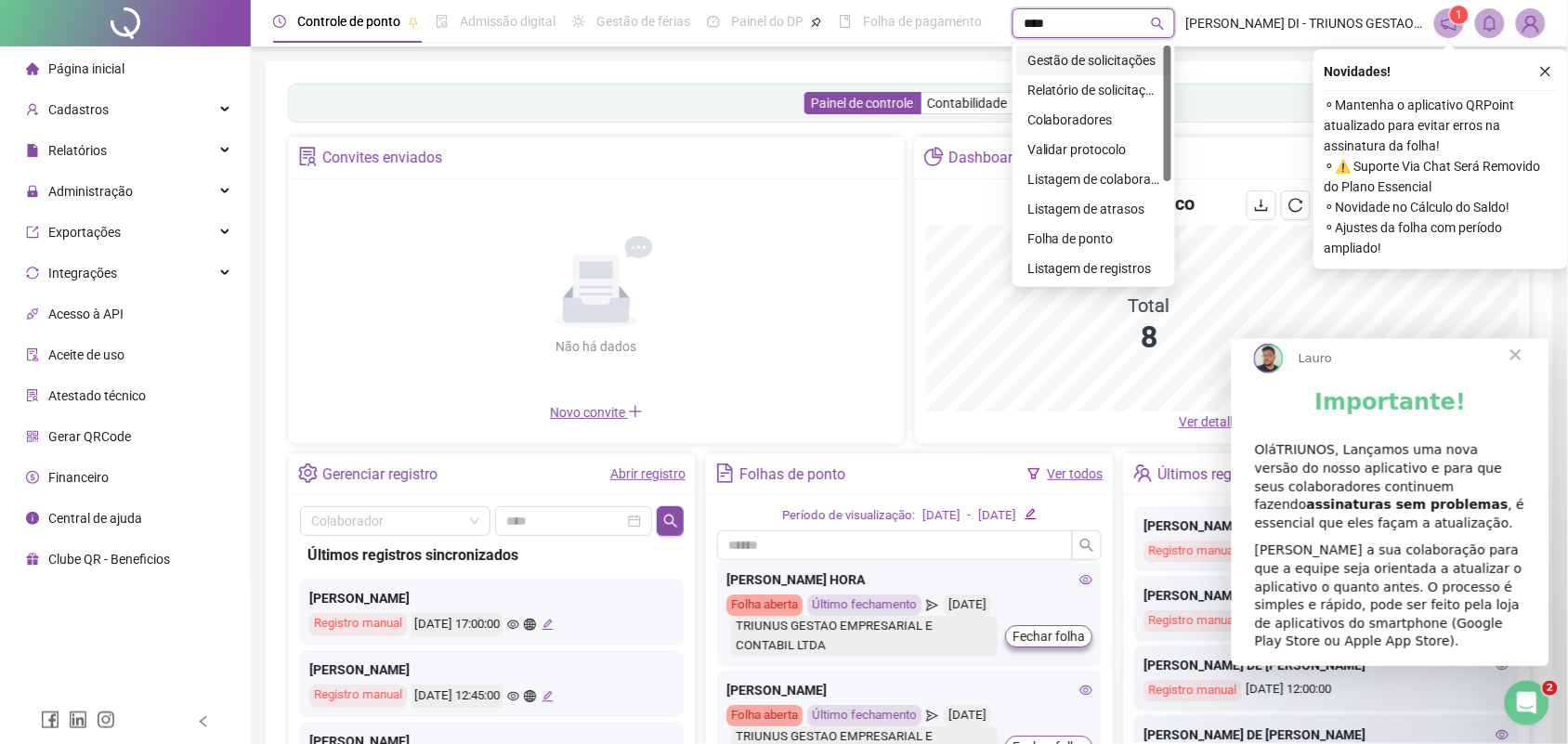
click at [1050, 60] on div "Gestão de solicitações" at bounding box center [1093, 60] width 133 height 21
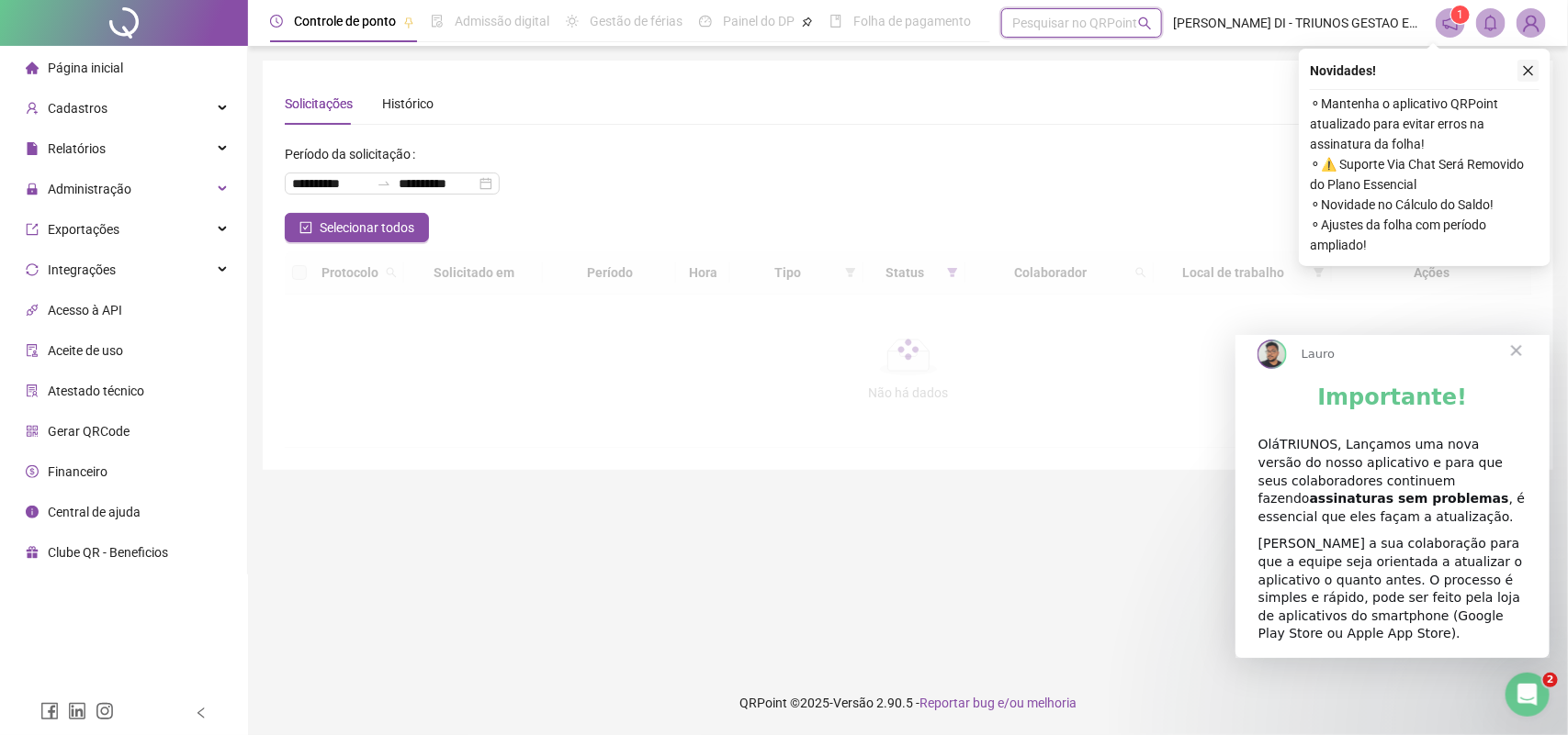
click at [1531, 67] on icon "close" at bounding box center [1529, 71] width 10 height 10
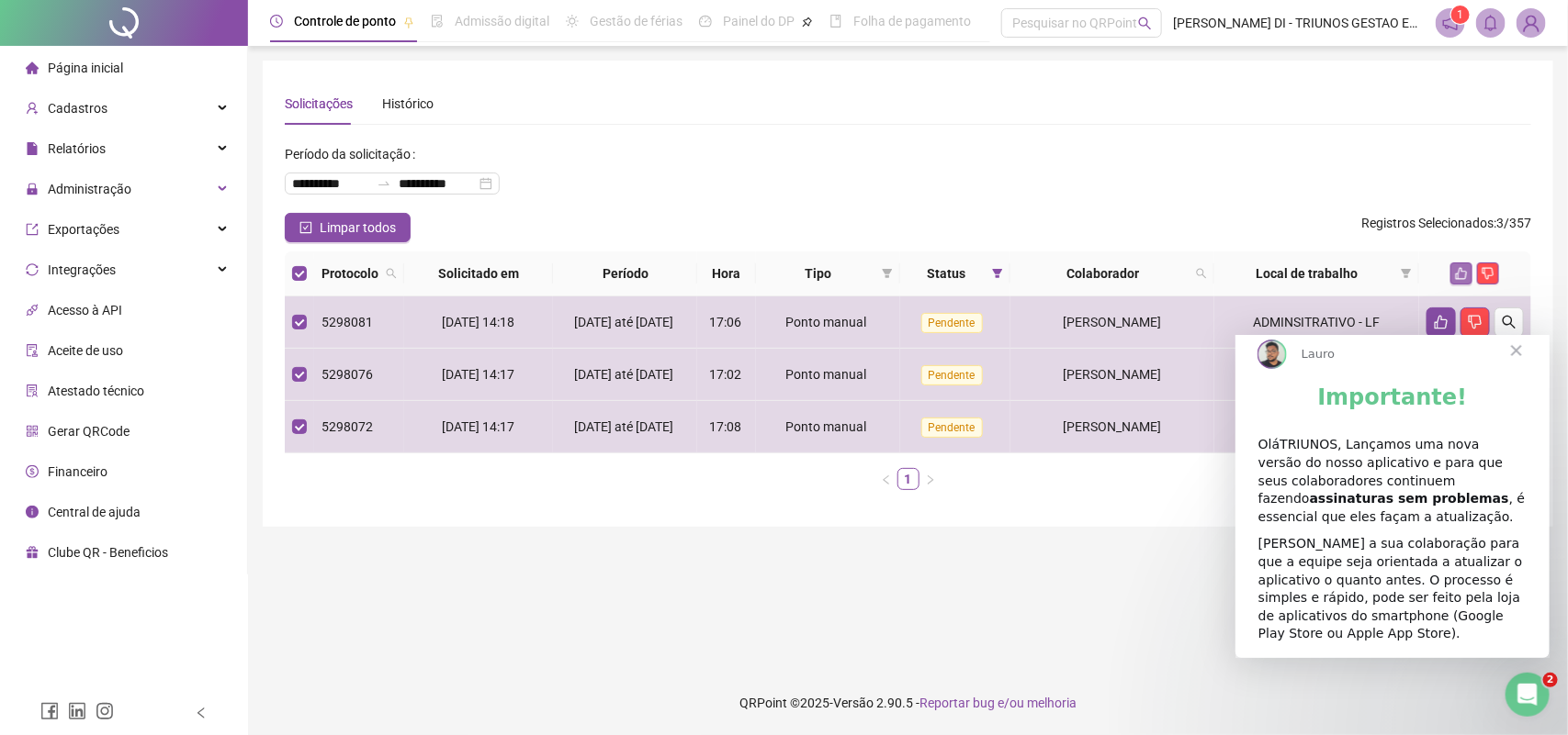
click at [1454, 276] on button "button" at bounding box center [1462, 273] width 22 height 22
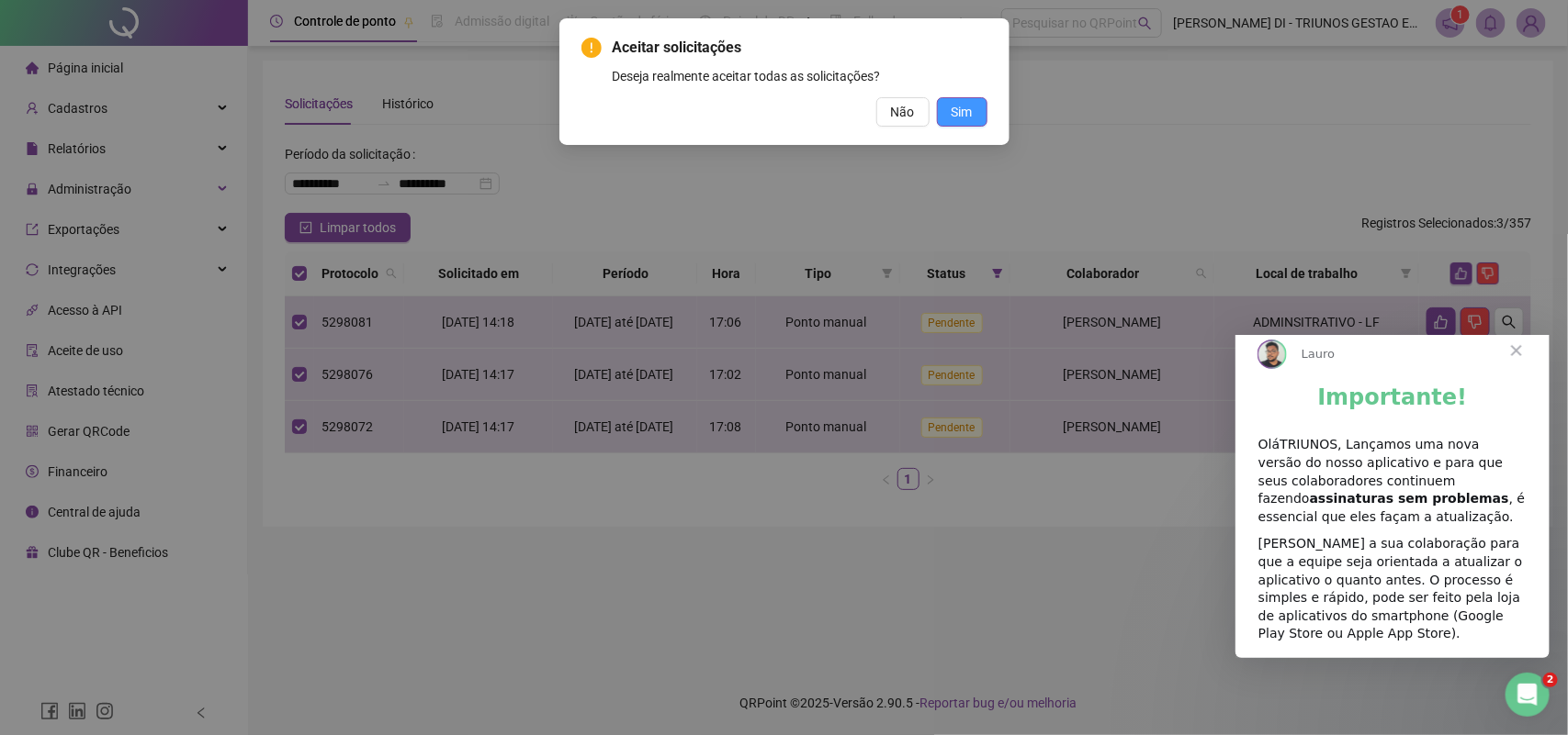
click at [958, 112] on span "Sim" at bounding box center [962, 112] width 21 height 21
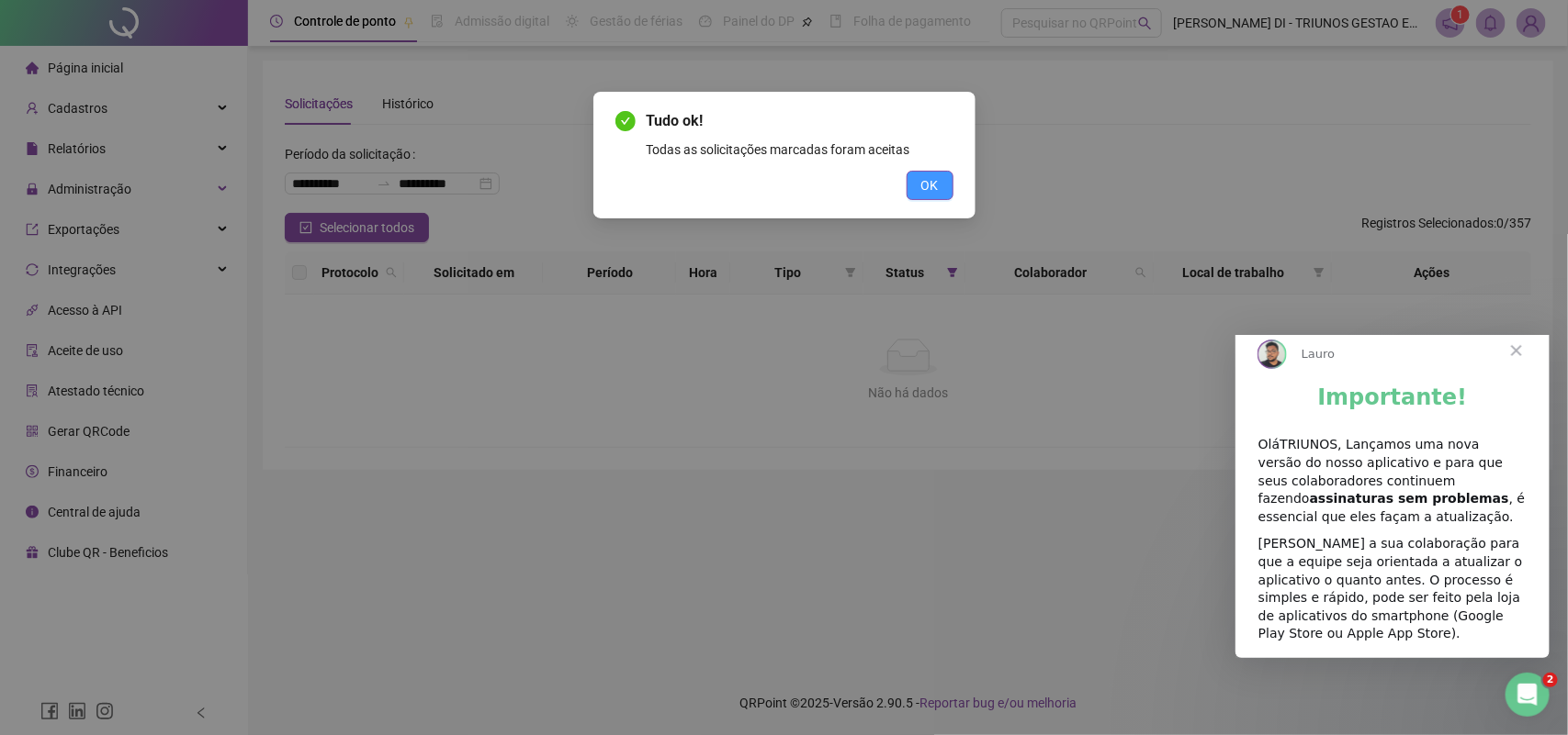
click at [930, 189] on span "OK" at bounding box center [930, 186] width 18 height 21
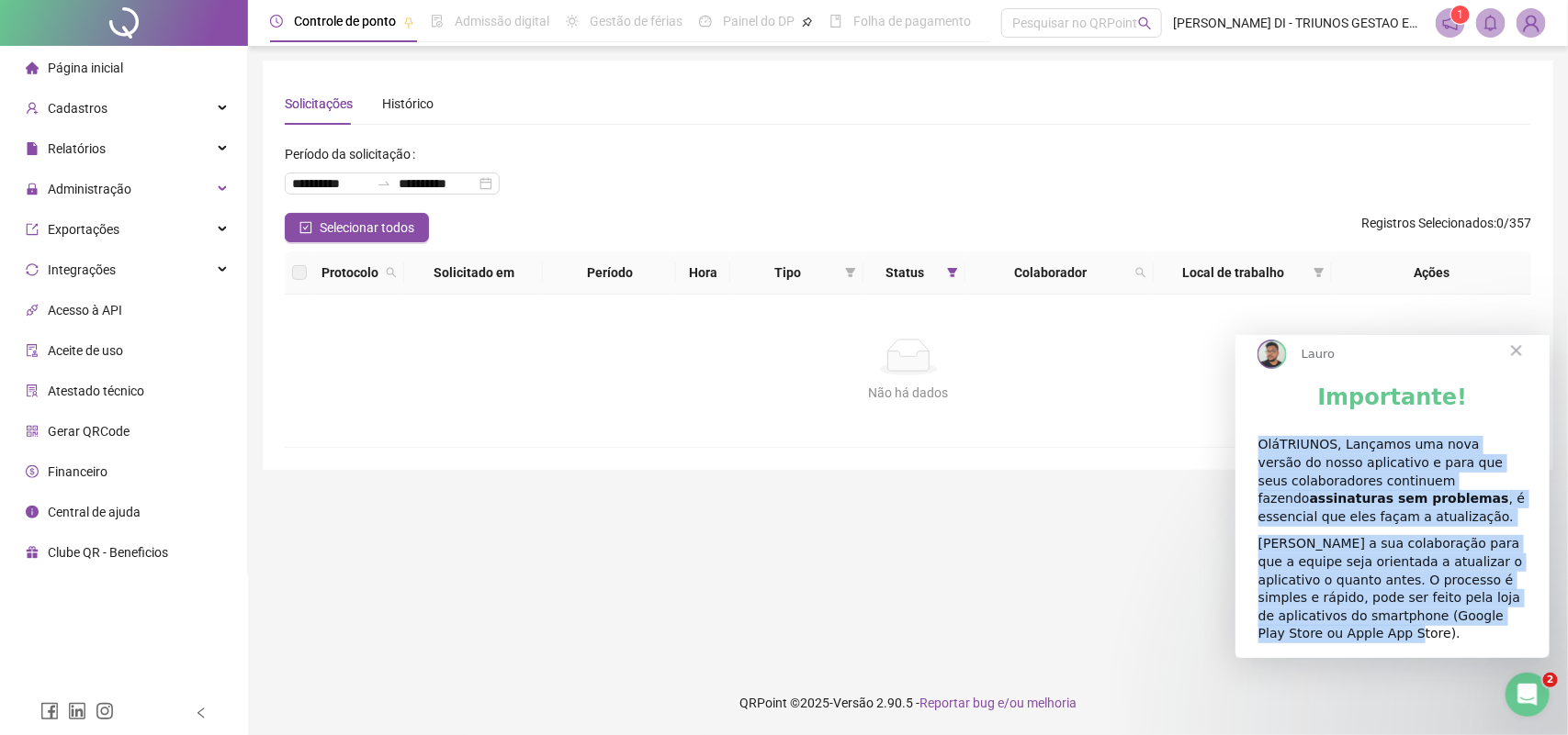
drag, startPoint x: 1488, startPoint y: 633, endPoint x: 1251, endPoint y: 459, distance: 294.0
click at [1251, 459] on div "Importante! OláTRIUNOS, Lançamos uma nova versão do nosso aplicativo e para que…" at bounding box center [1392, 520] width 315 height 274
copy div "OláTRIUNOS, Lançamos uma nova versão do nosso aplicativo e para que seus colabo…"
click at [1076, 32] on div "Pesquisar no QRPoint" at bounding box center [1082, 22] width 161 height 29
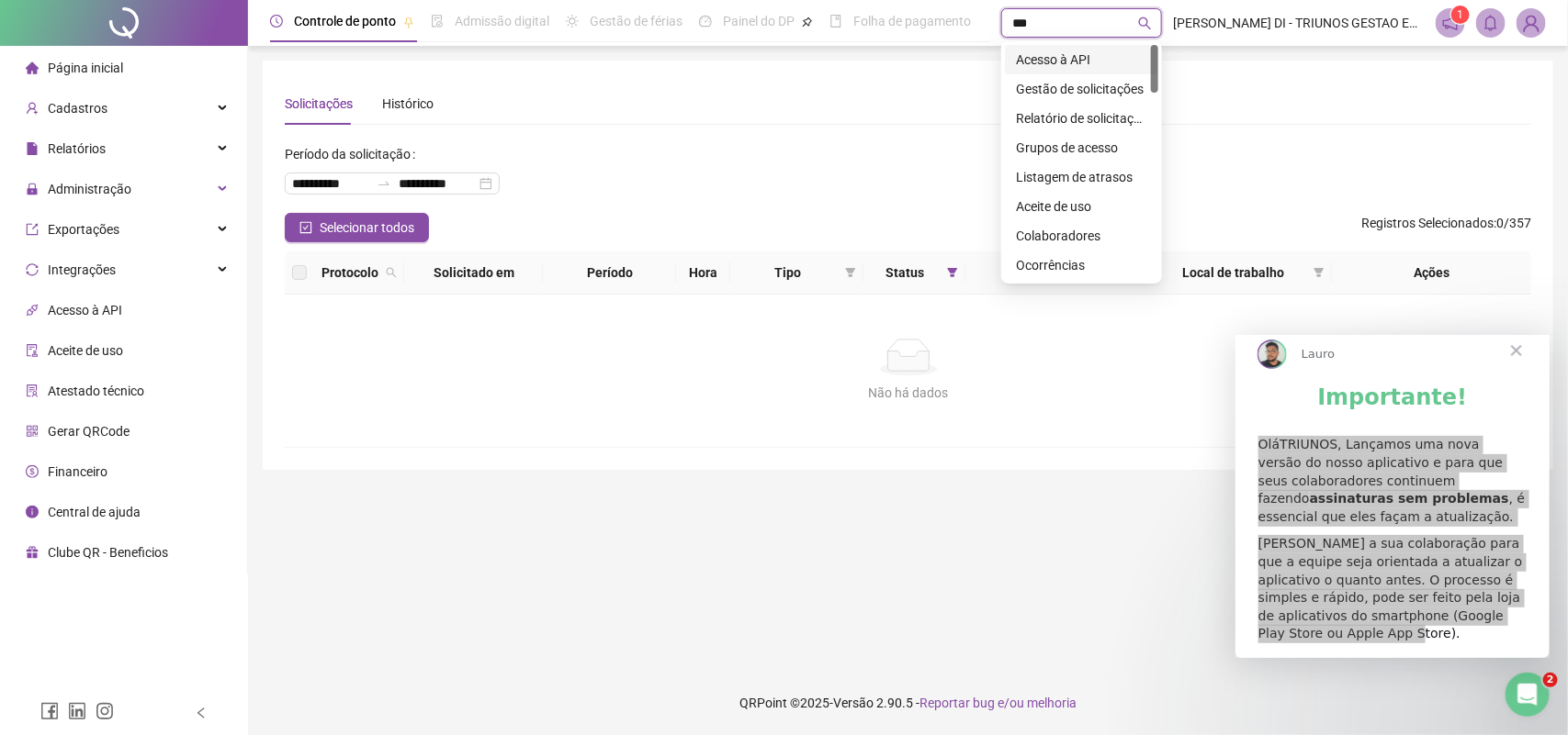
type input "****"
click at [1029, 62] on div "Gestão de solicitações" at bounding box center [1081, 60] width 132 height 21
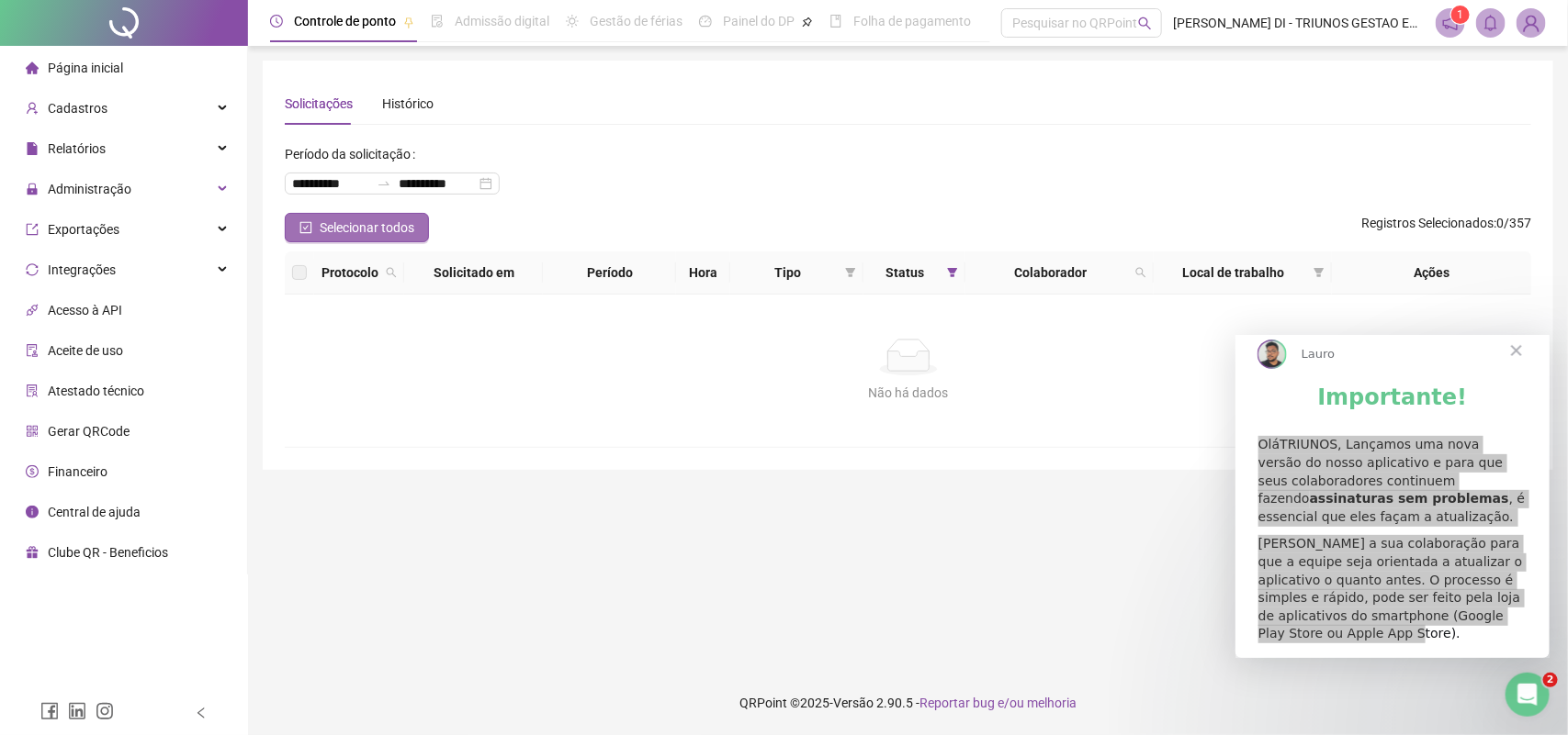
click at [377, 223] on span "Selecionar todos" at bounding box center [366, 228] width 94 height 21
click at [97, 182] on span "Administração" at bounding box center [90, 189] width 84 height 15
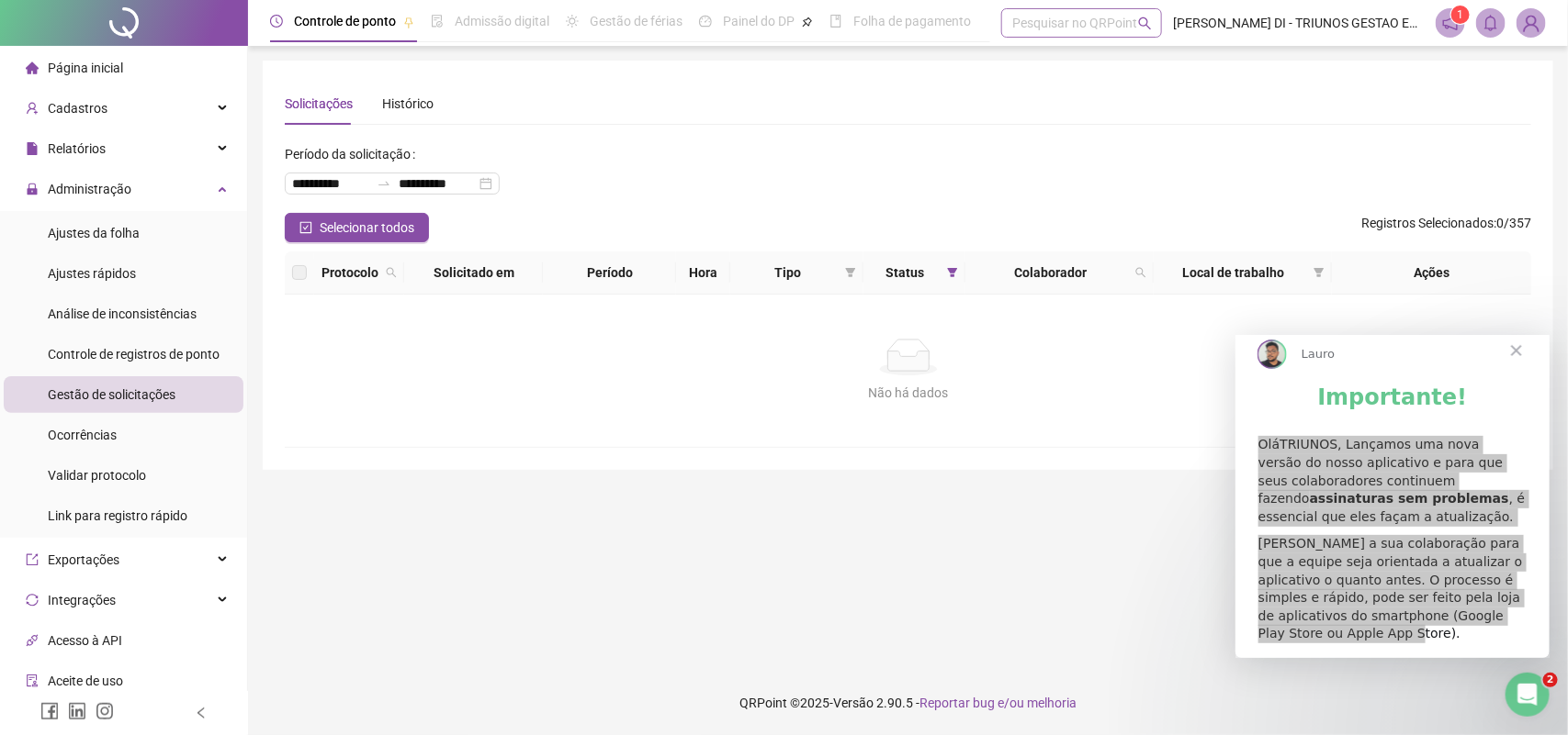
click at [1044, 21] on div "Pesquisar no QRPoint" at bounding box center [1082, 22] width 161 height 29
click at [400, 106] on div "Histórico" at bounding box center [407, 104] width 51 height 21
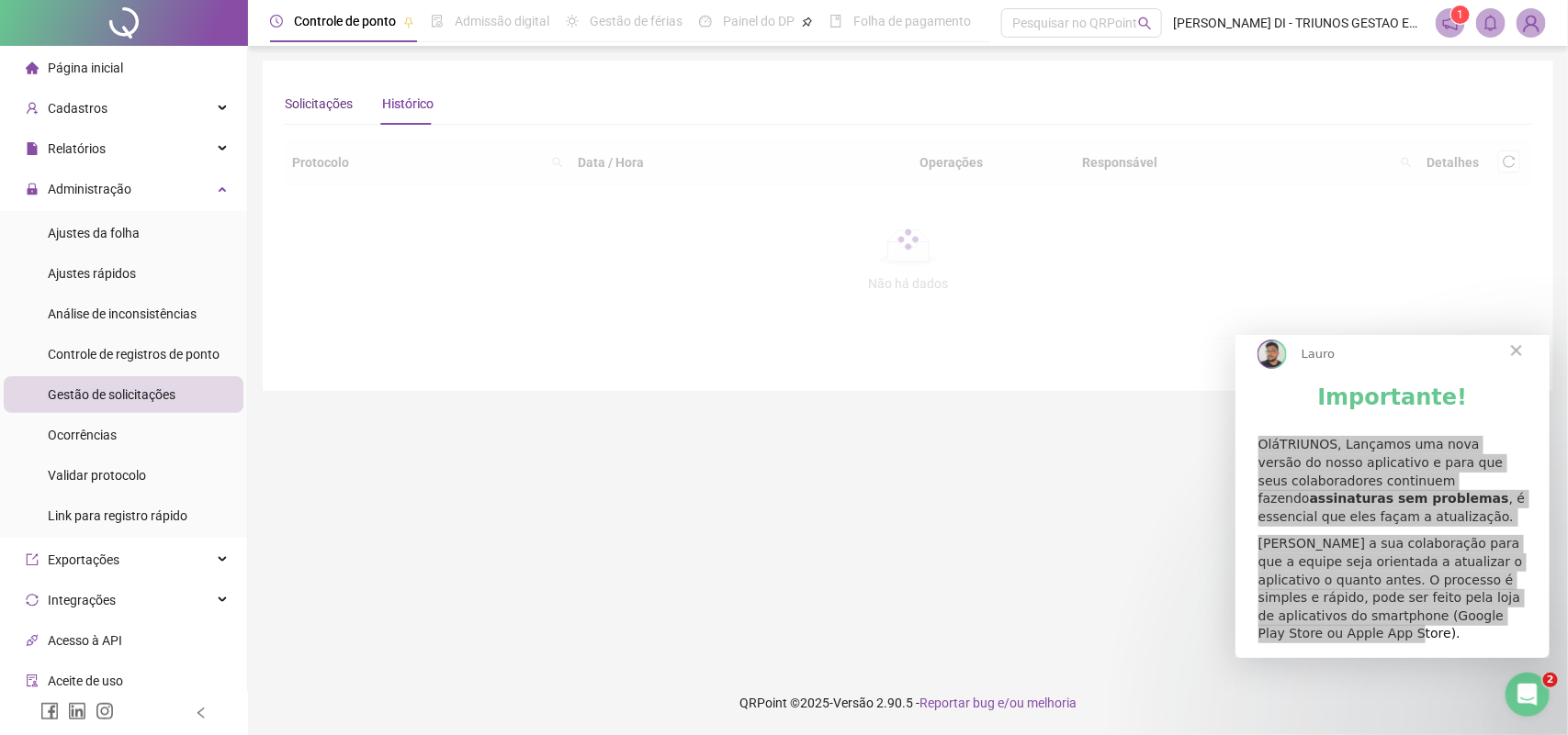
click at [327, 103] on div "Solicitações" at bounding box center [318, 104] width 68 height 21
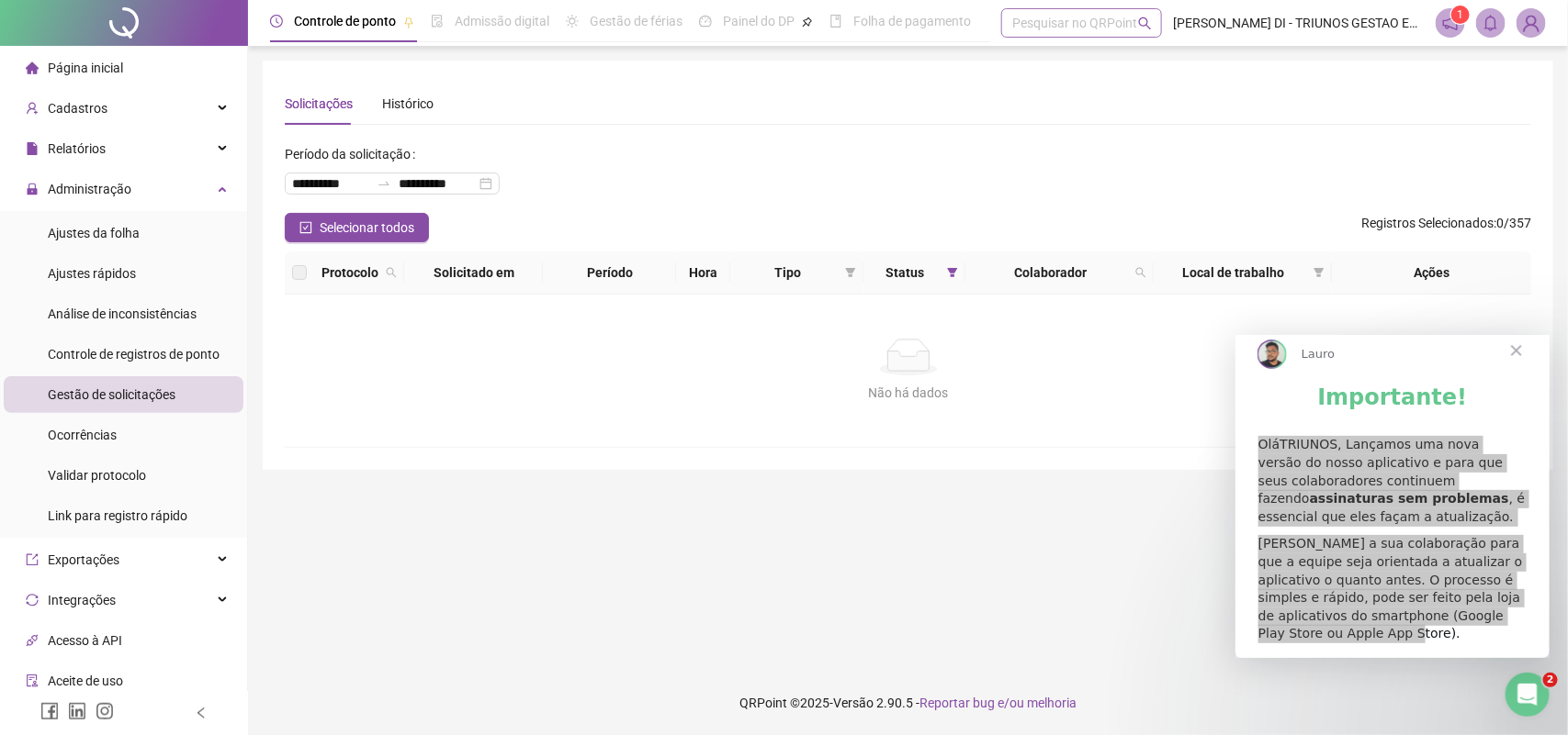
click at [1126, 21] on div "Pesquisar no QRPoint" at bounding box center [1082, 22] width 161 height 29
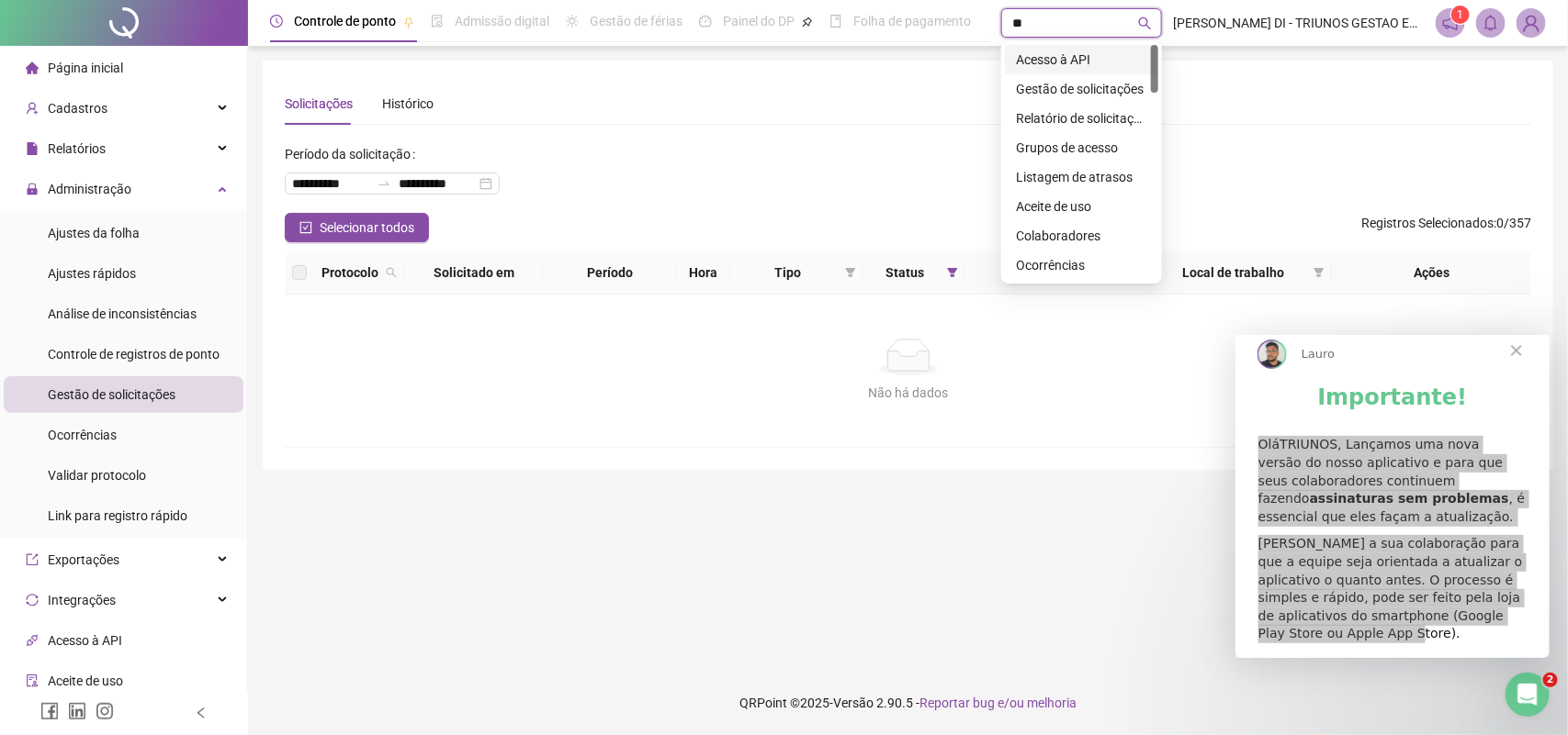
type input "***"
click at [1080, 93] on div "Relatório de solicitações" at bounding box center [1081, 90] width 132 height 21
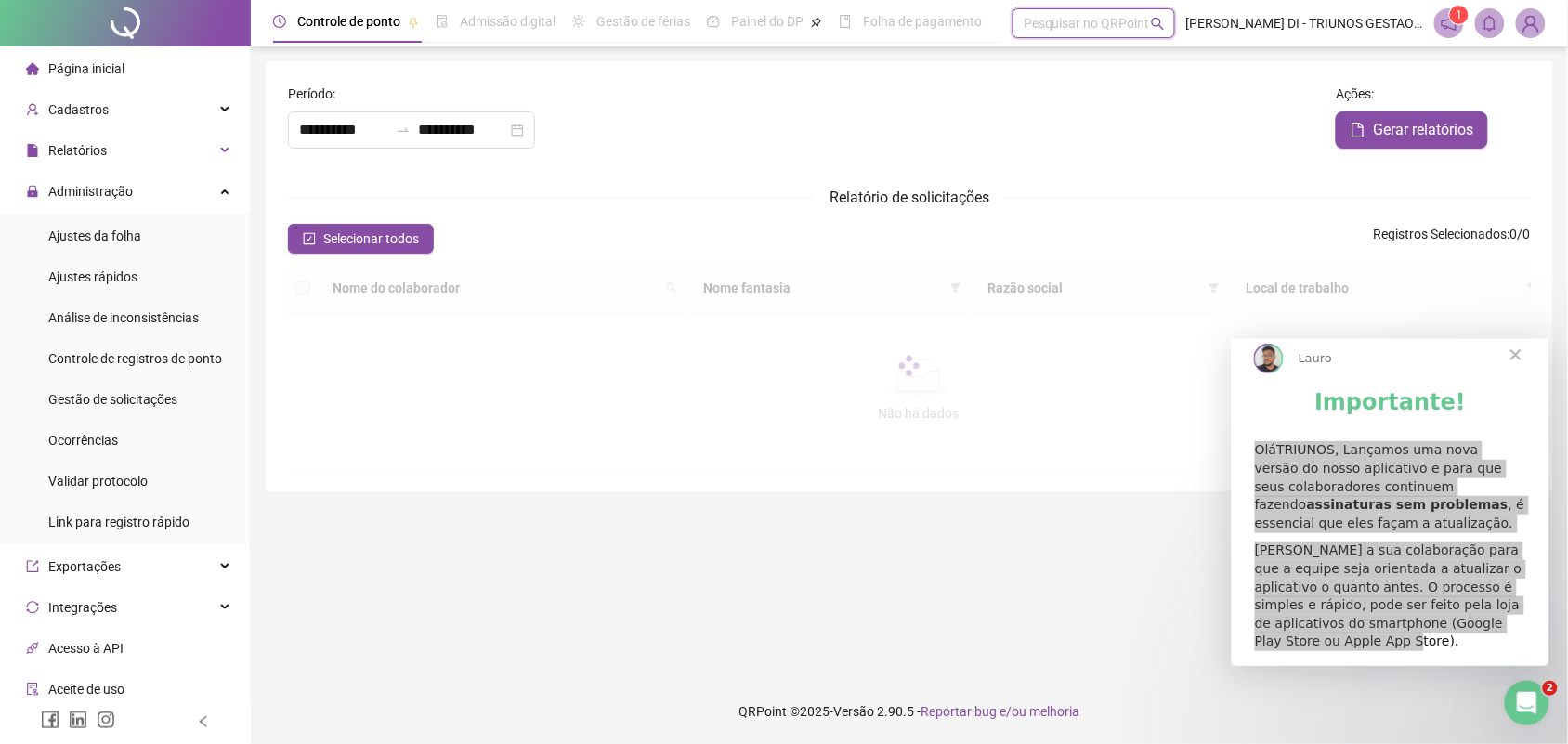
type input "**********"
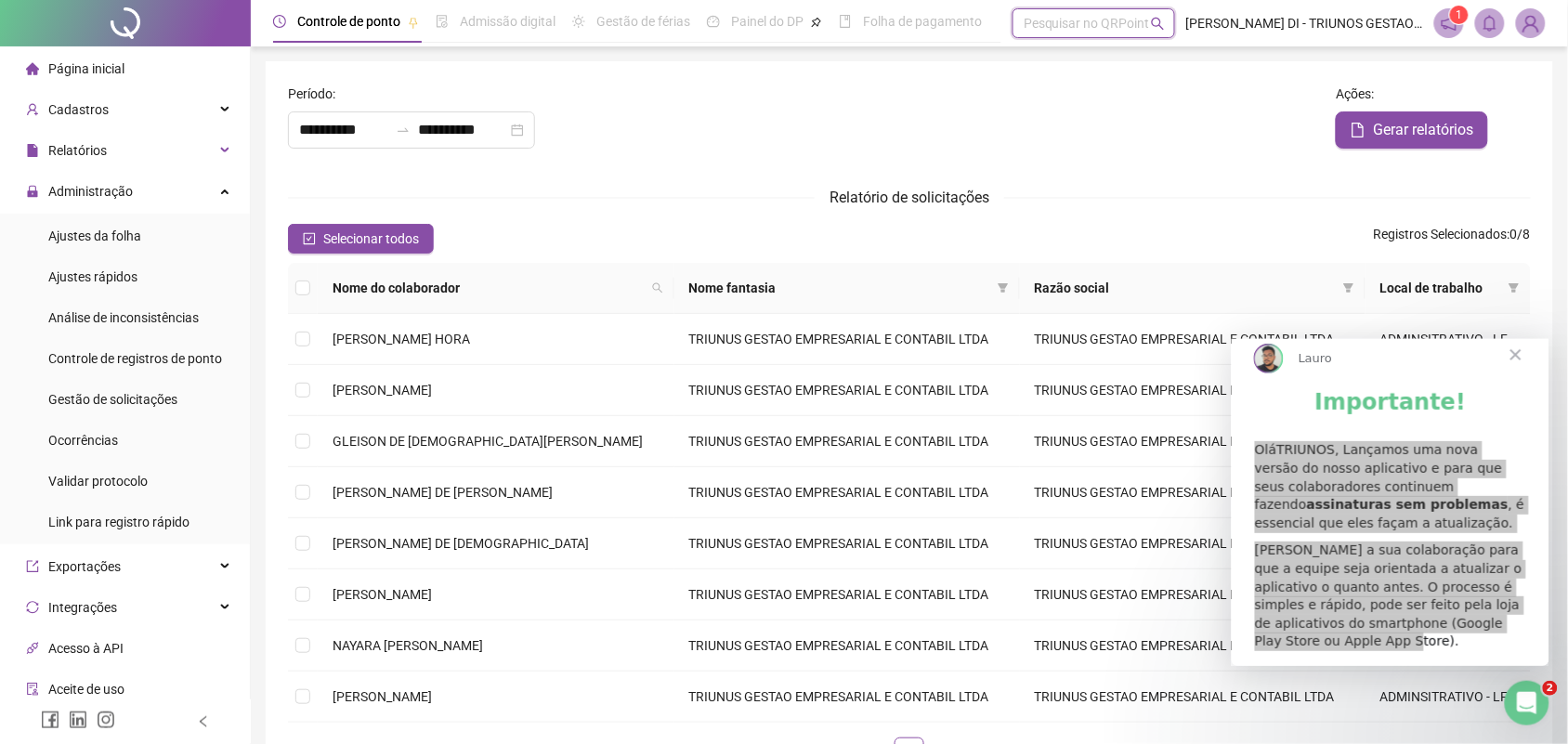
click at [1041, 22] on div "Pesquisar no QRPoint" at bounding box center [1094, 23] width 162 height 29
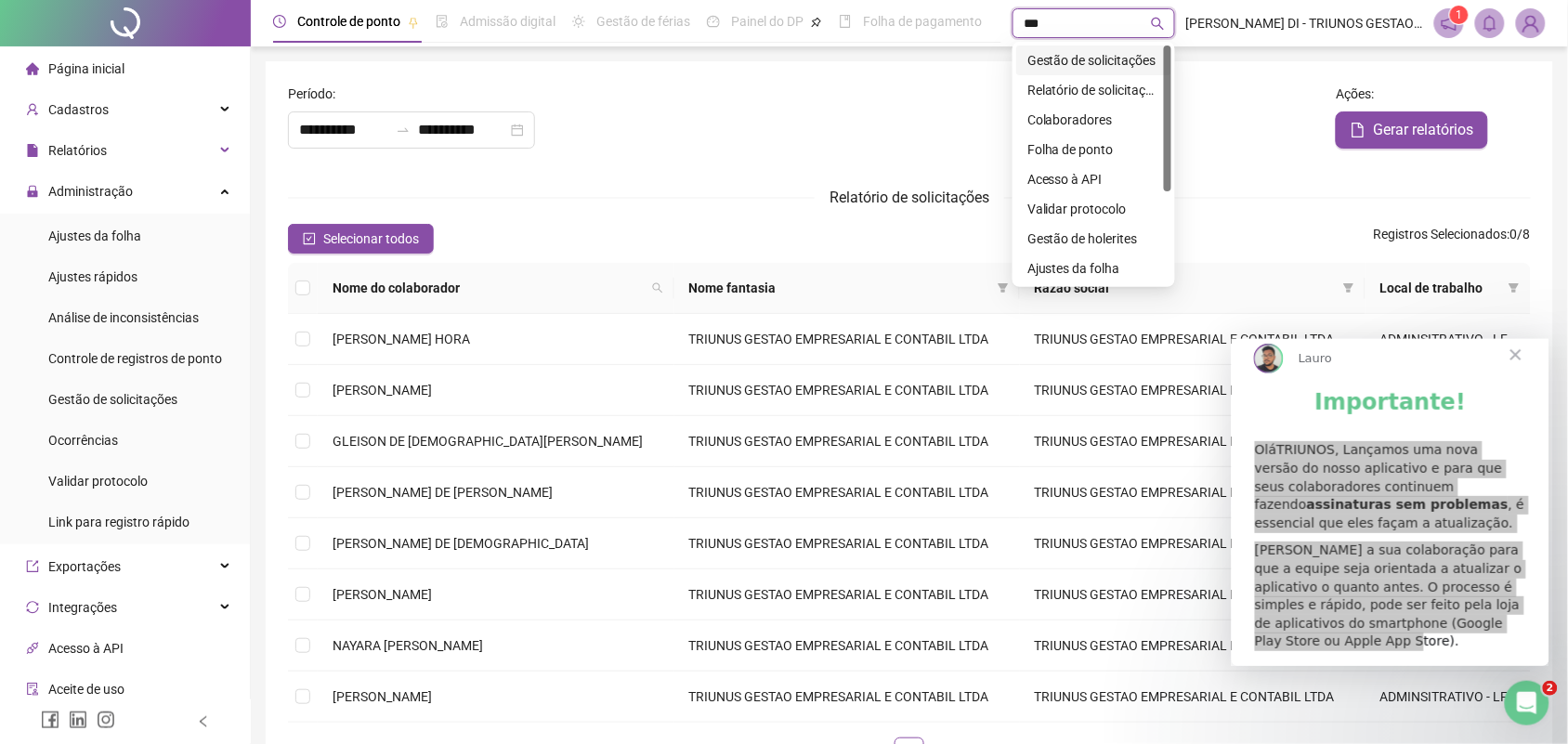
type input "****"
click at [1055, 62] on div "Gestão de solicitações" at bounding box center [1093, 60] width 133 height 21
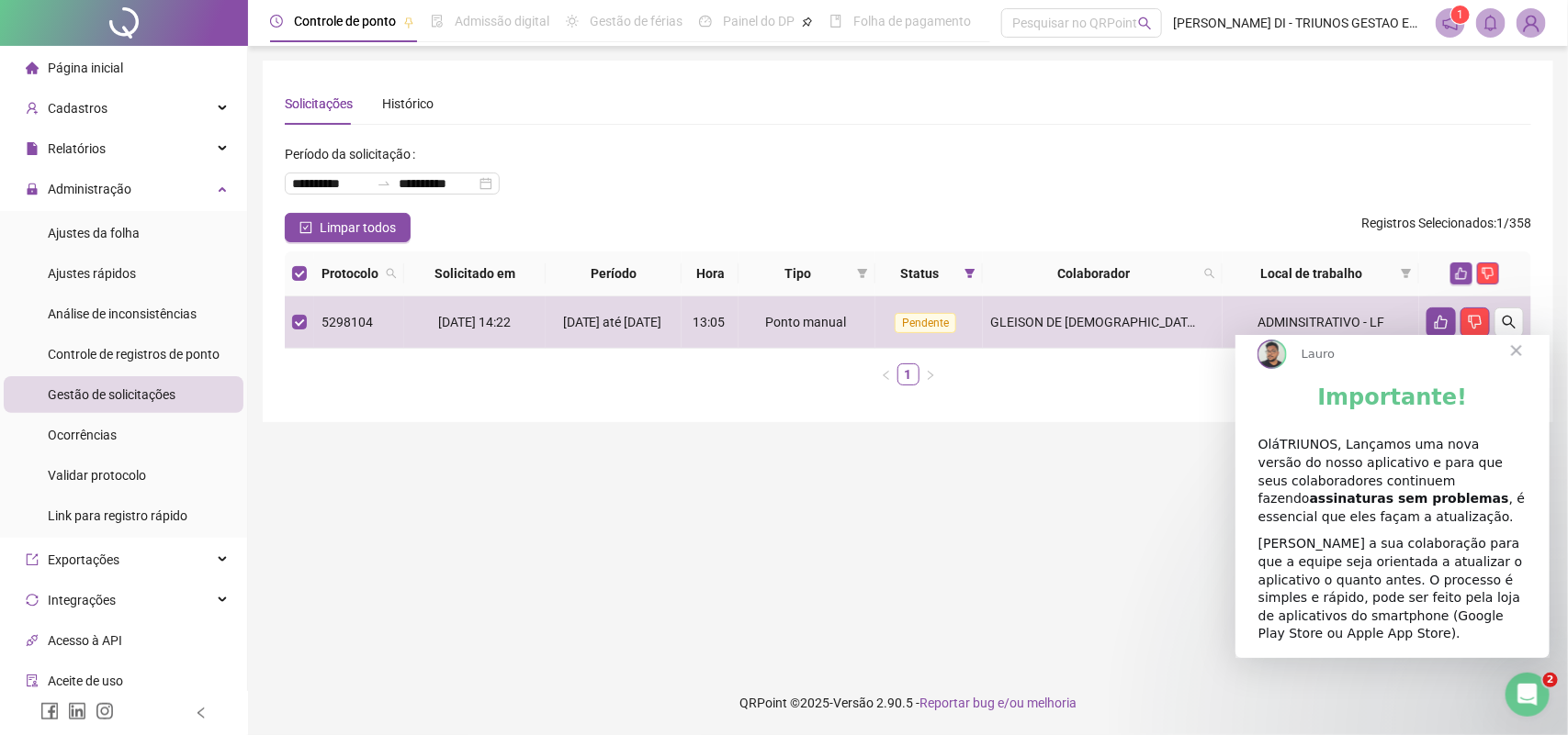
click at [1513, 375] on span "Fechar" at bounding box center [1515, 350] width 66 height 66
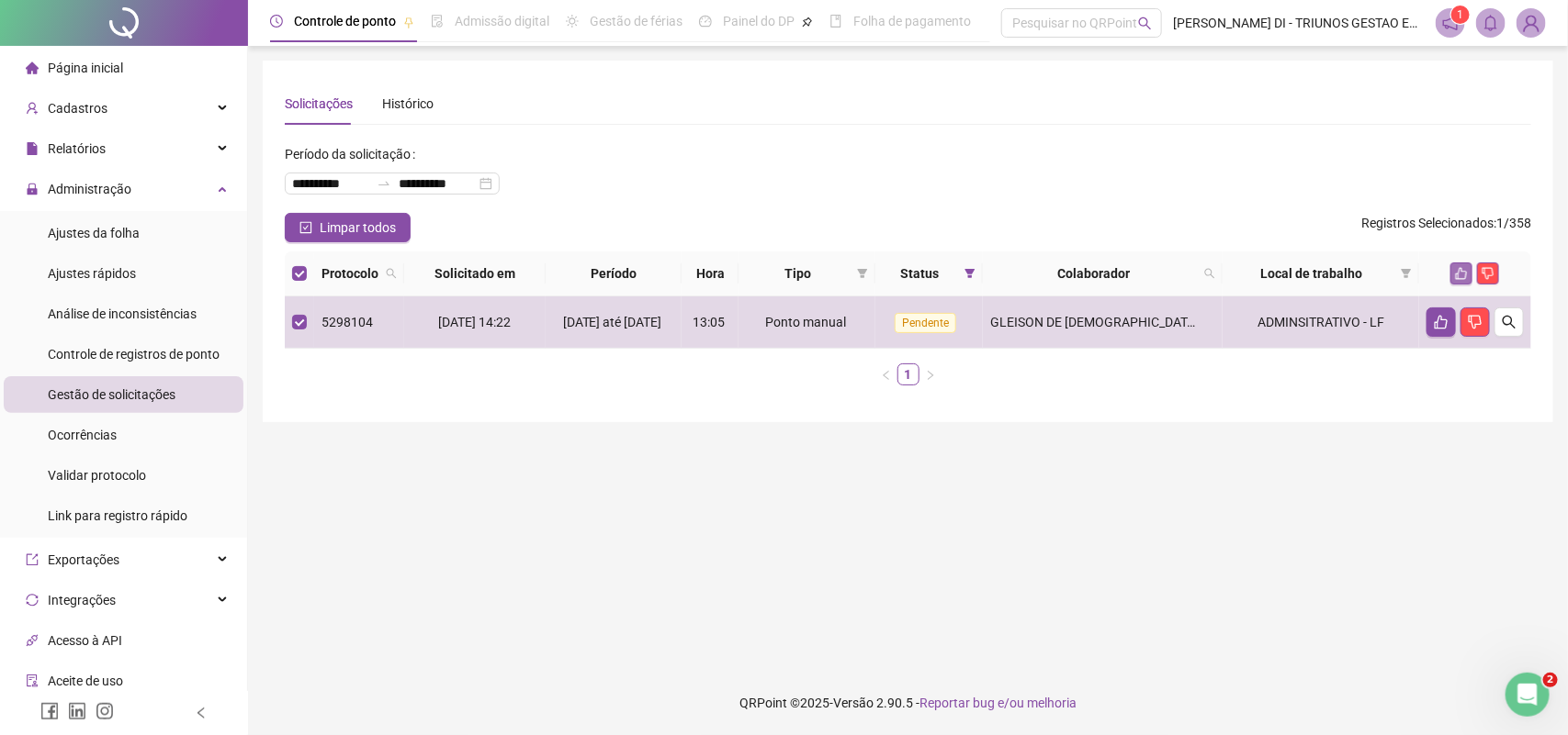
click at [1453, 272] on button "button" at bounding box center [1462, 273] width 22 height 22
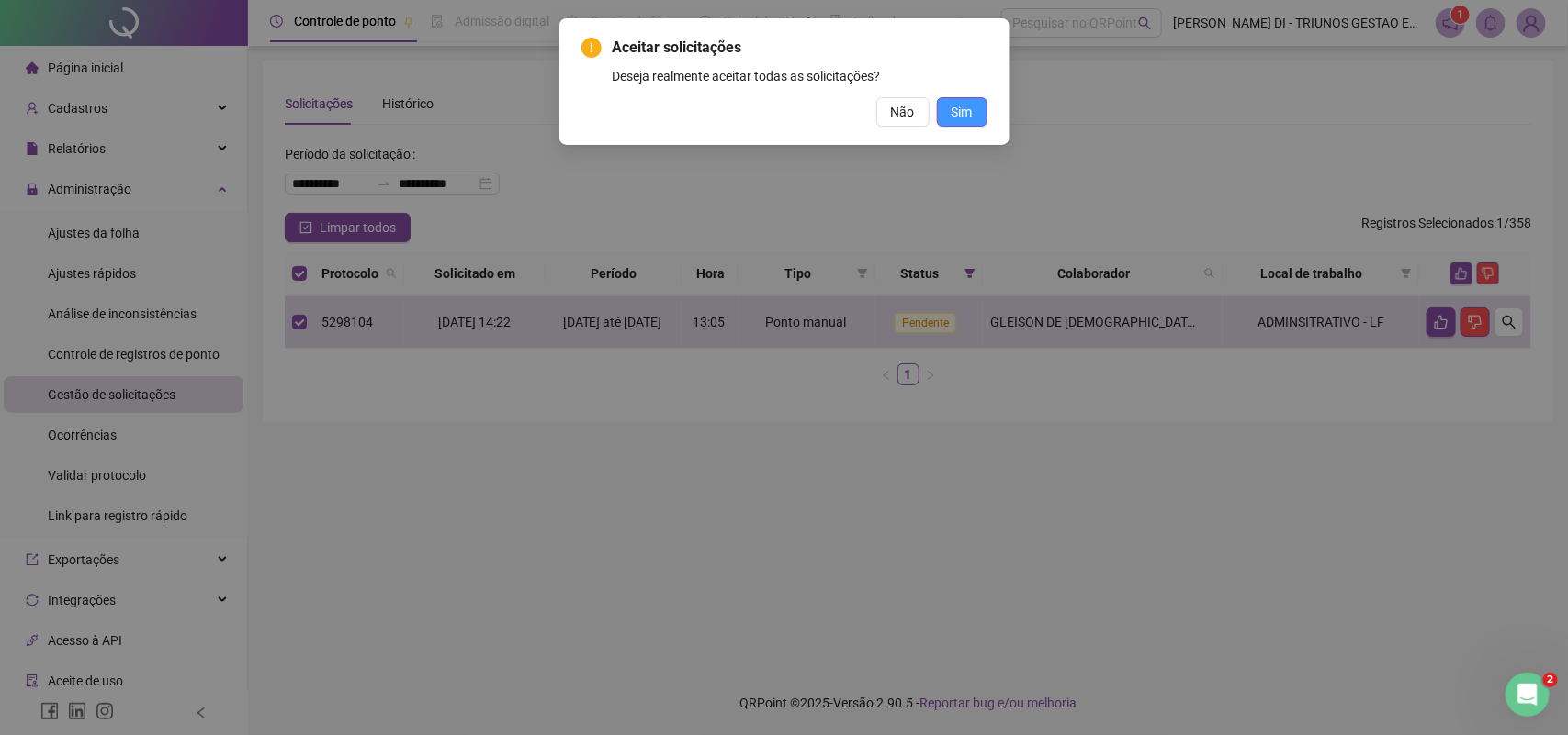
click at [970, 115] on span "Sim" at bounding box center [962, 112] width 21 height 21
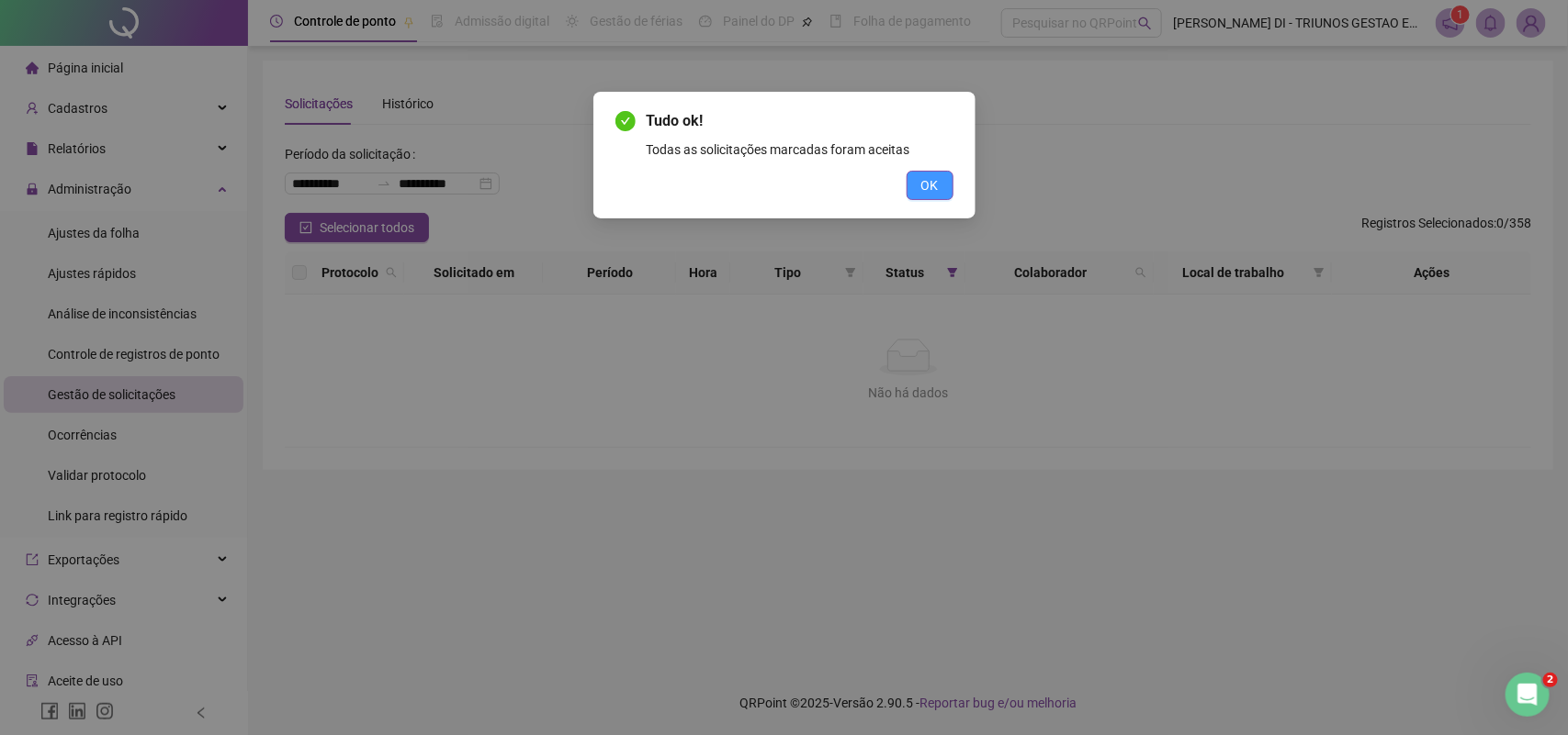
click at [917, 182] on button "OK" at bounding box center [930, 185] width 47 height 29
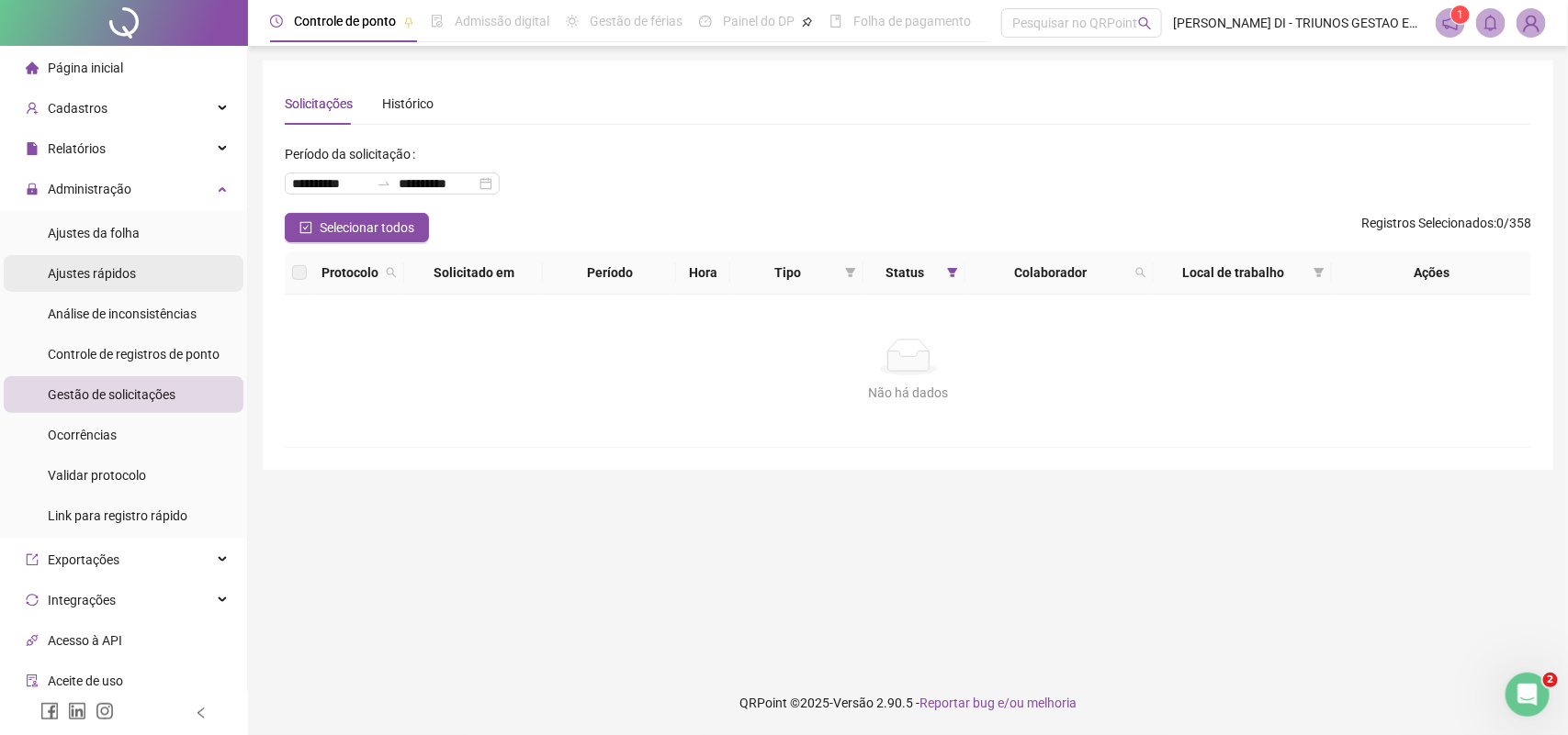
click at [84, 272] on span "Ajustes rápidos" at bounding box center [91, 273] width 88 height 15
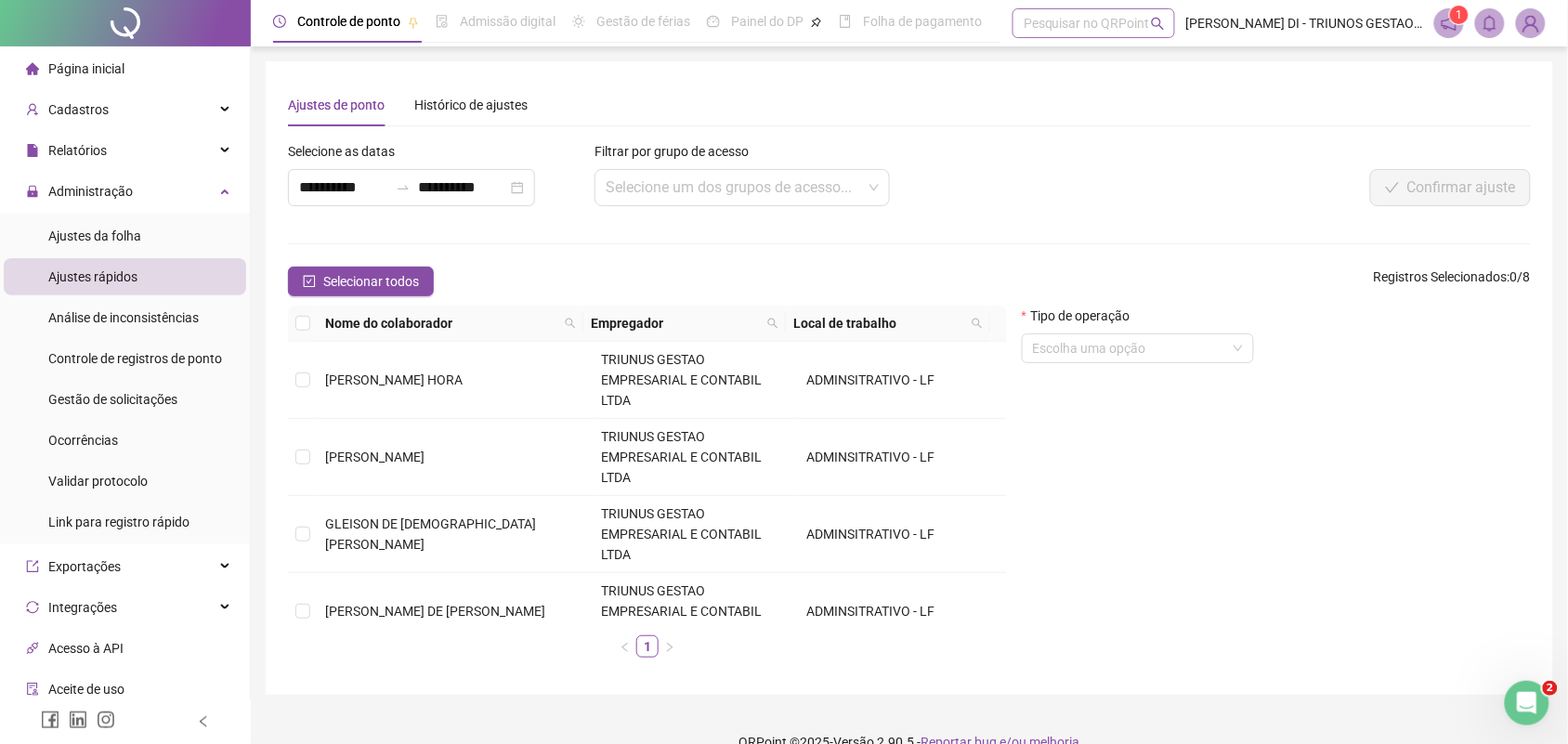
click at [1070, 26] on div "Pesquisar no QRPoint" at bounding box center [1094, 23] width 162 height 29
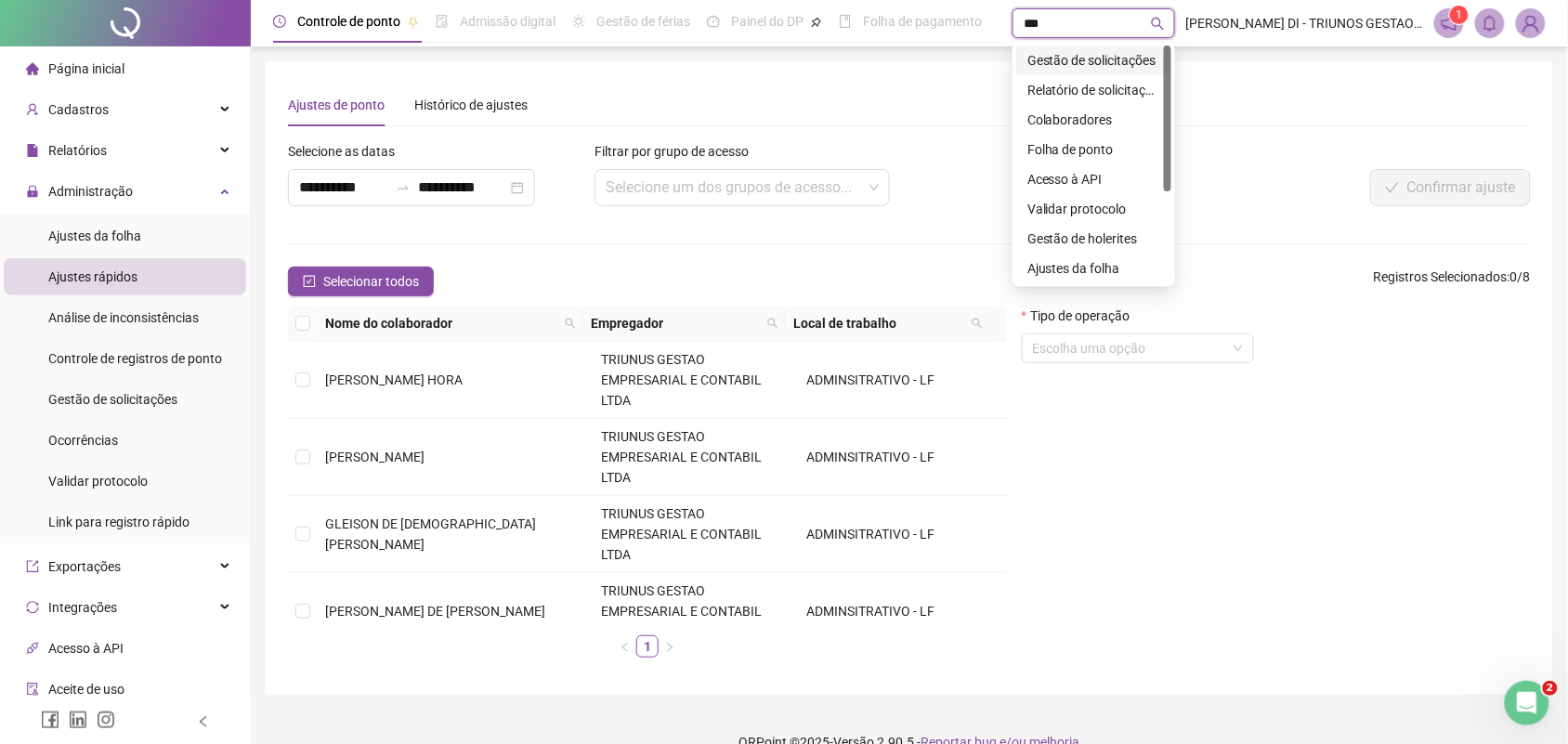
type input "****"
click at [1060, 71] on div "Gestão de solicitações" at bounding box center [1094, 59] width 155 height 29
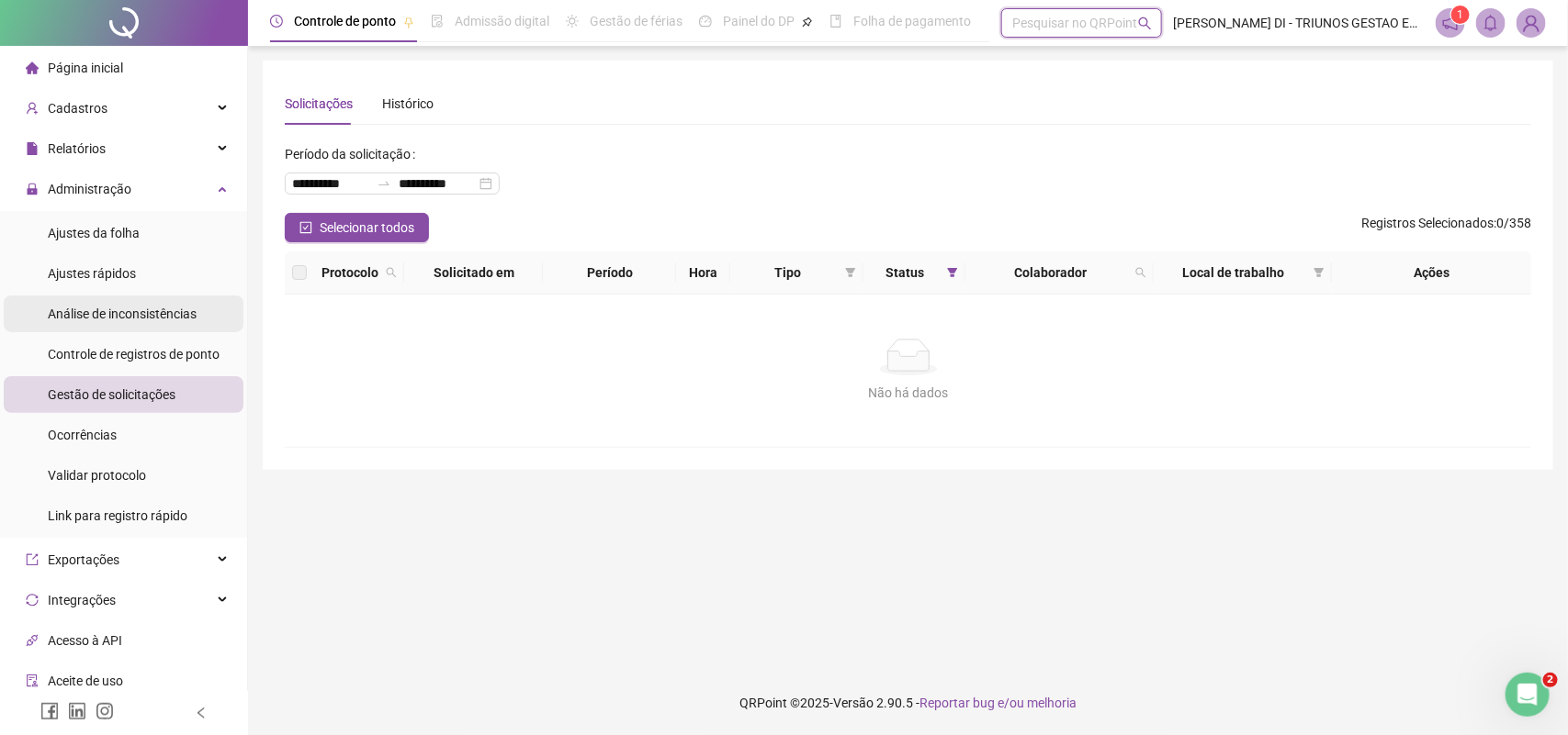
click at [119, 317] on span "Análise de inconsistências" at bounding box center [121, 314] width 148 height 15
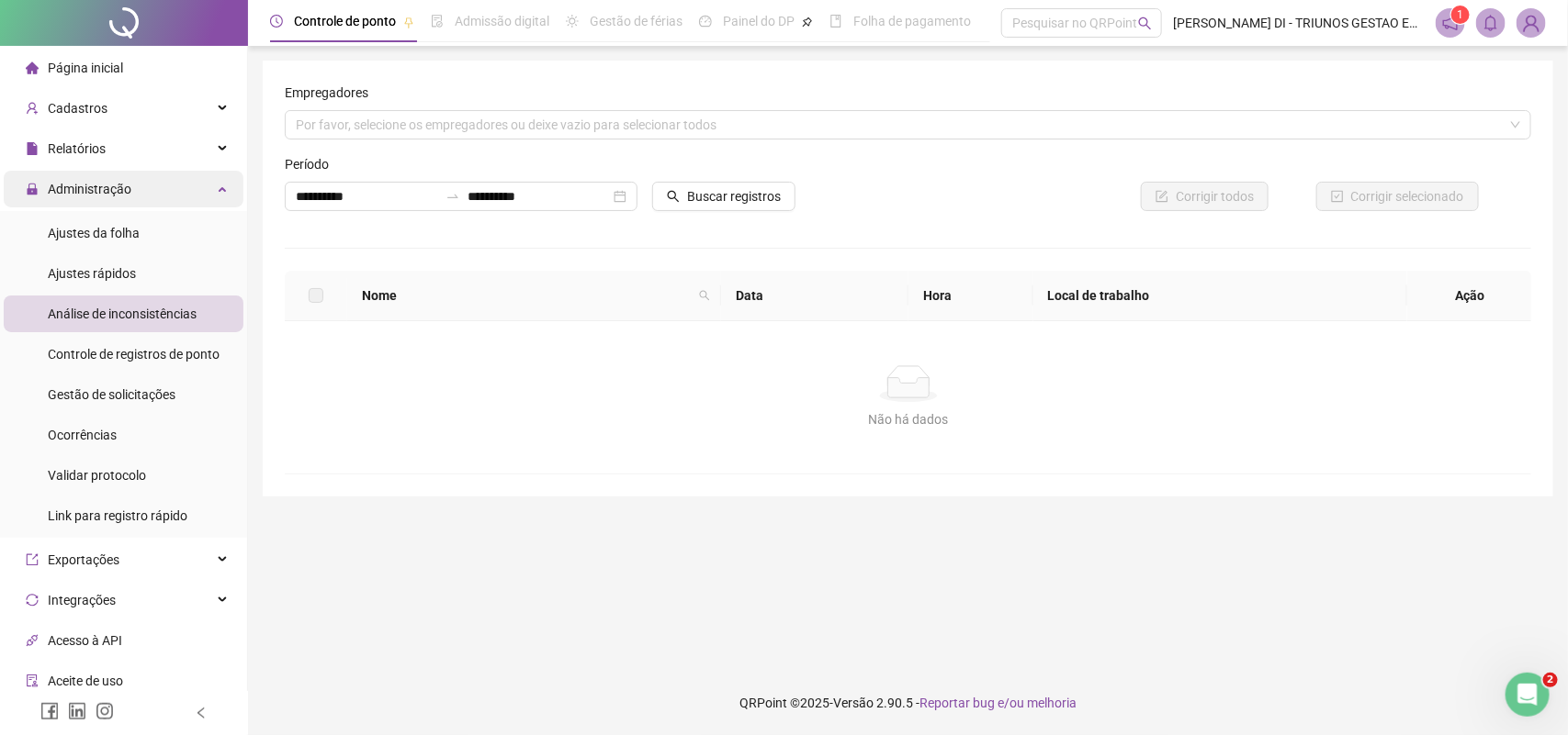
click at [105, 190] on span "Administração" at bounding box center [90, 189] width 84 height 15
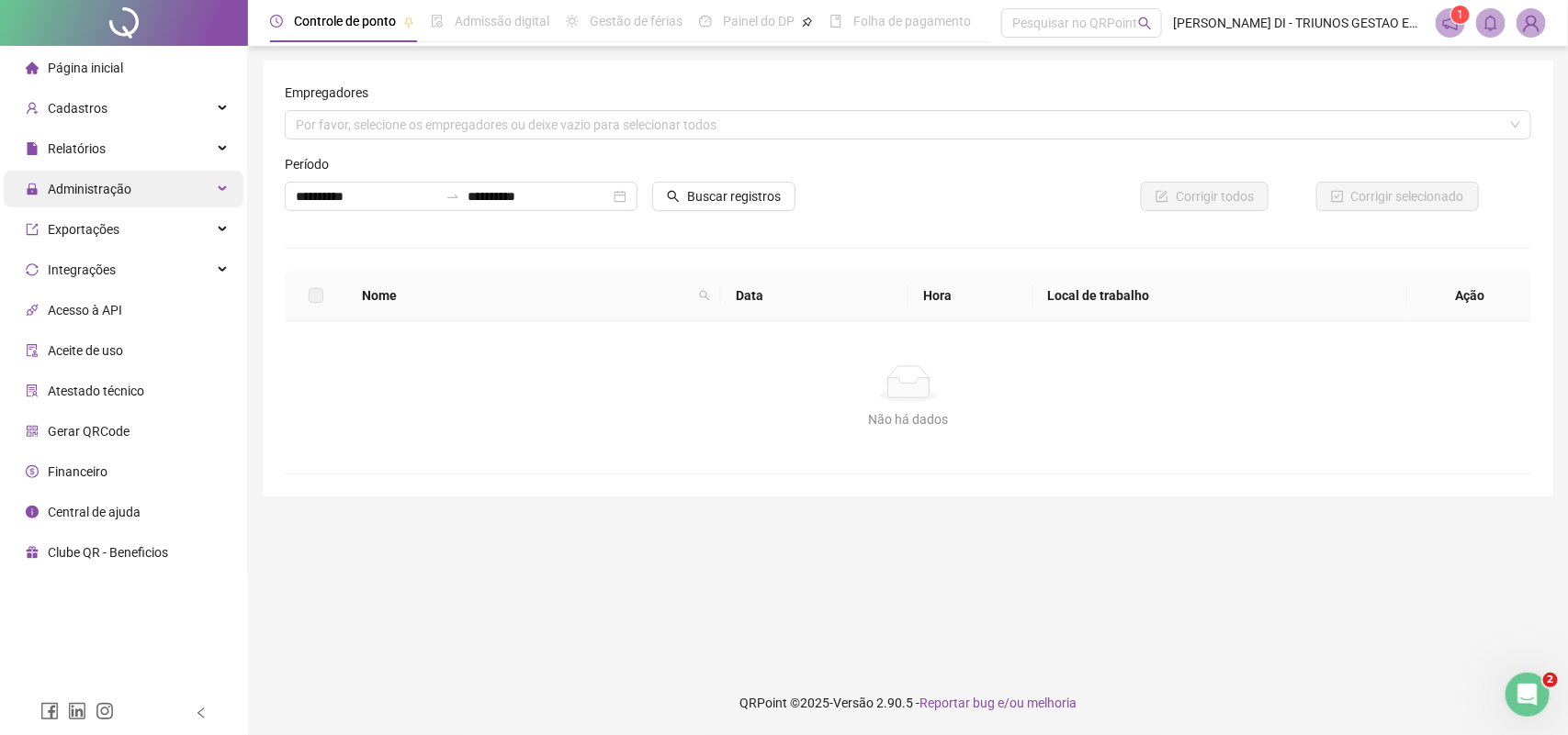
click at [93, 186] on span "Administração" at bounding box center [90, 189] width 84 height 15
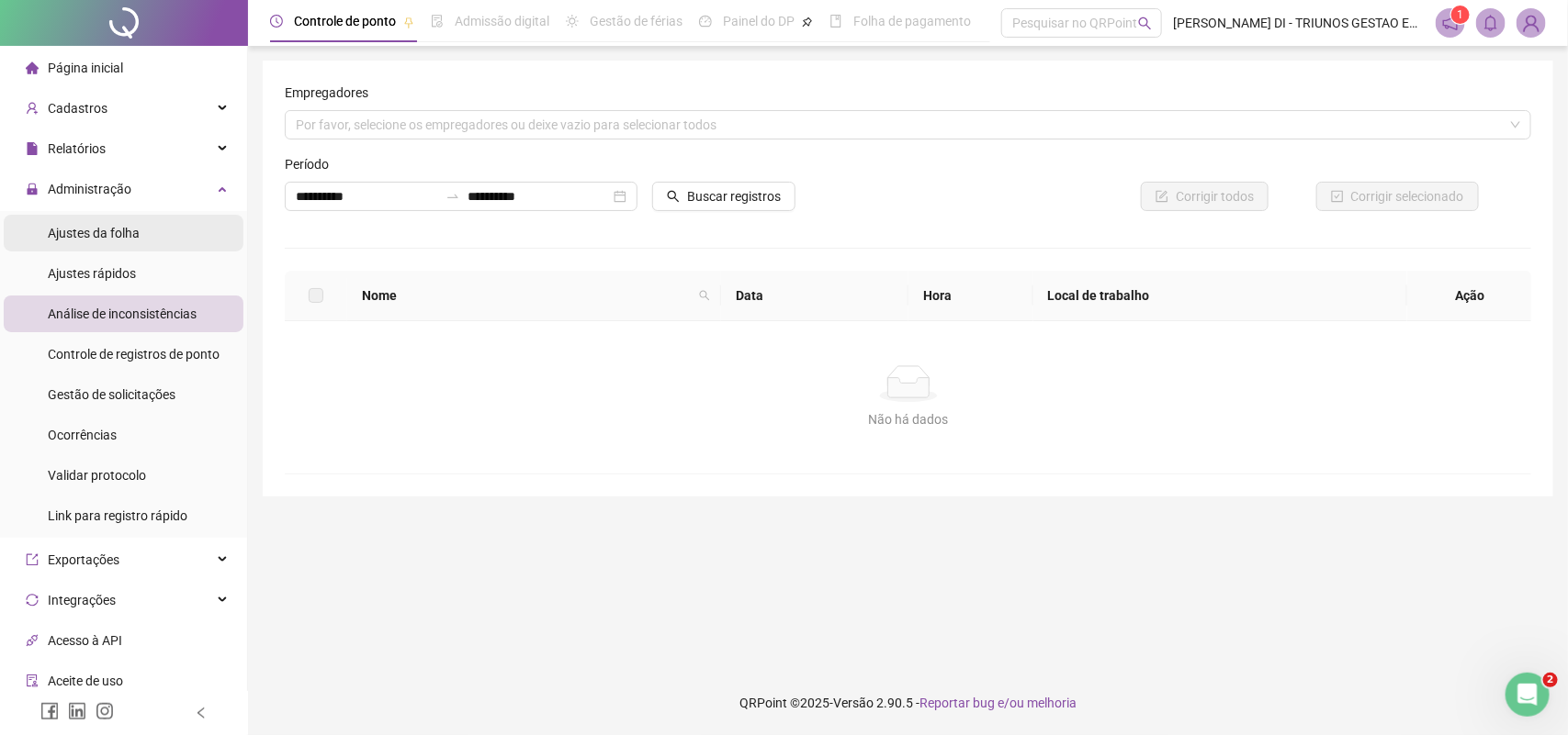
click at [88, 235] on span "Ajustes da folha" at bounding box center [93, 233] width 91 height 15
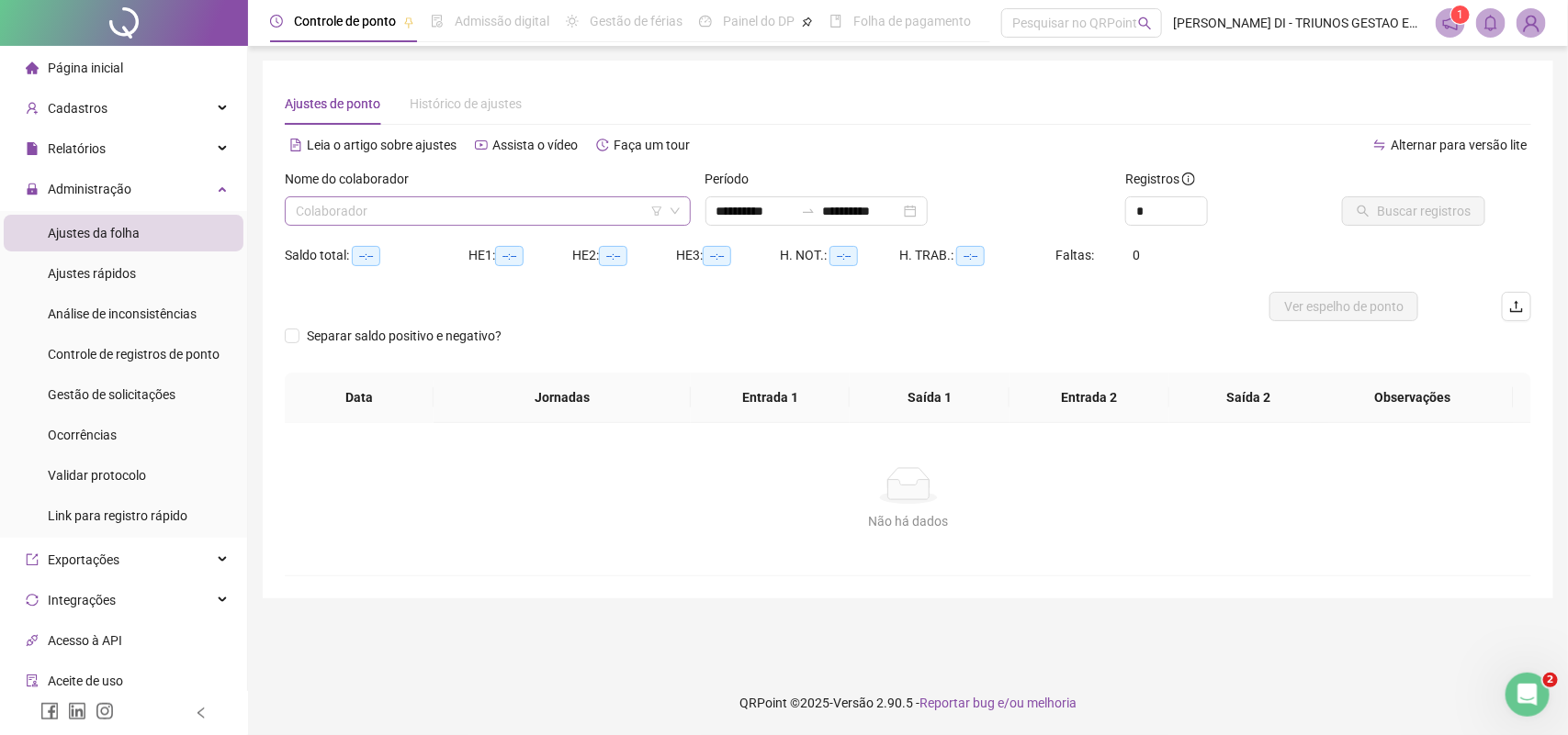
click at [503, 220] on input "search" at bounding box center [480, 212] width 368 height 28
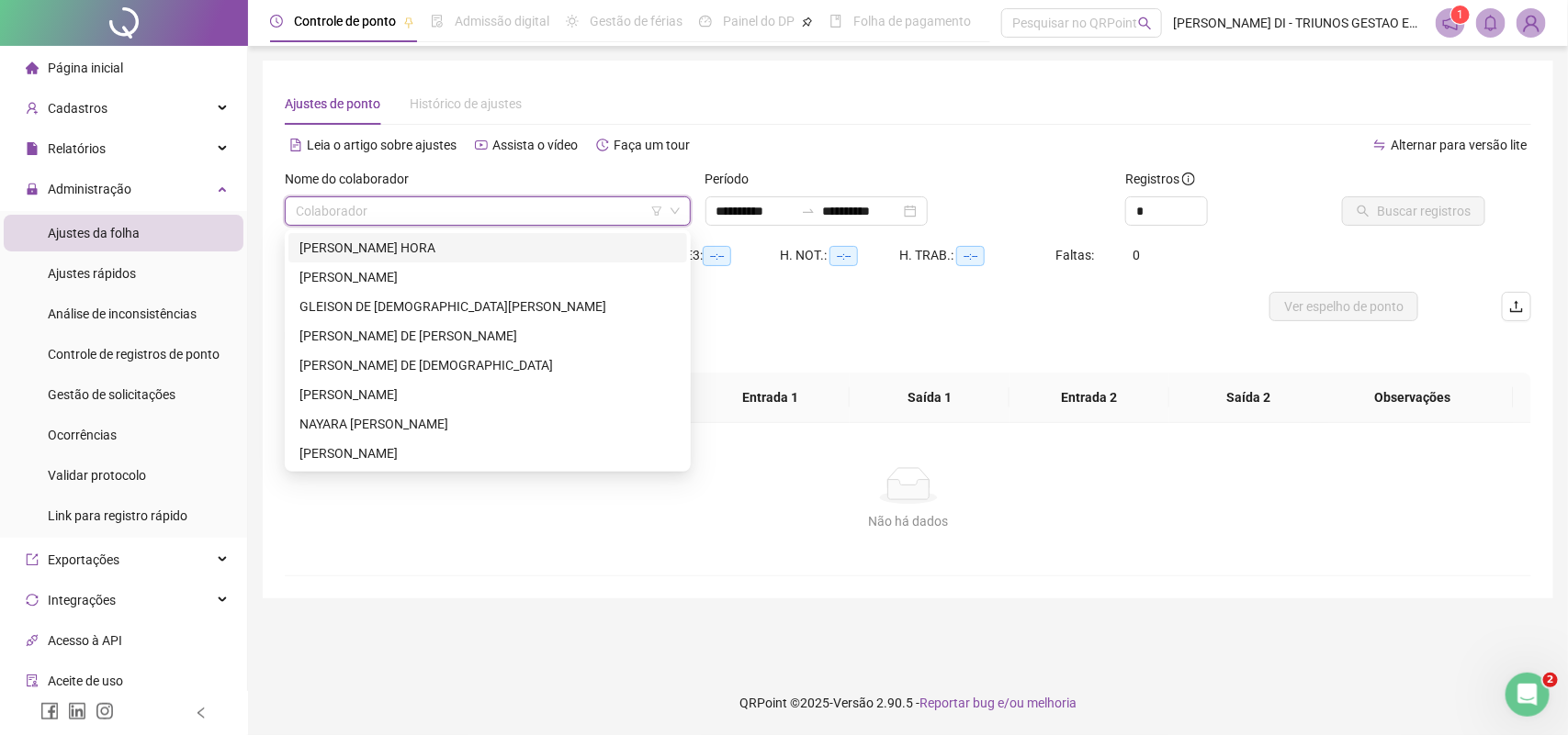
type input "**********"
click at [345, 301] on div "GLEISON DE JESUS COUTINHO" at bounding box center [487, 307] width 376 height 21
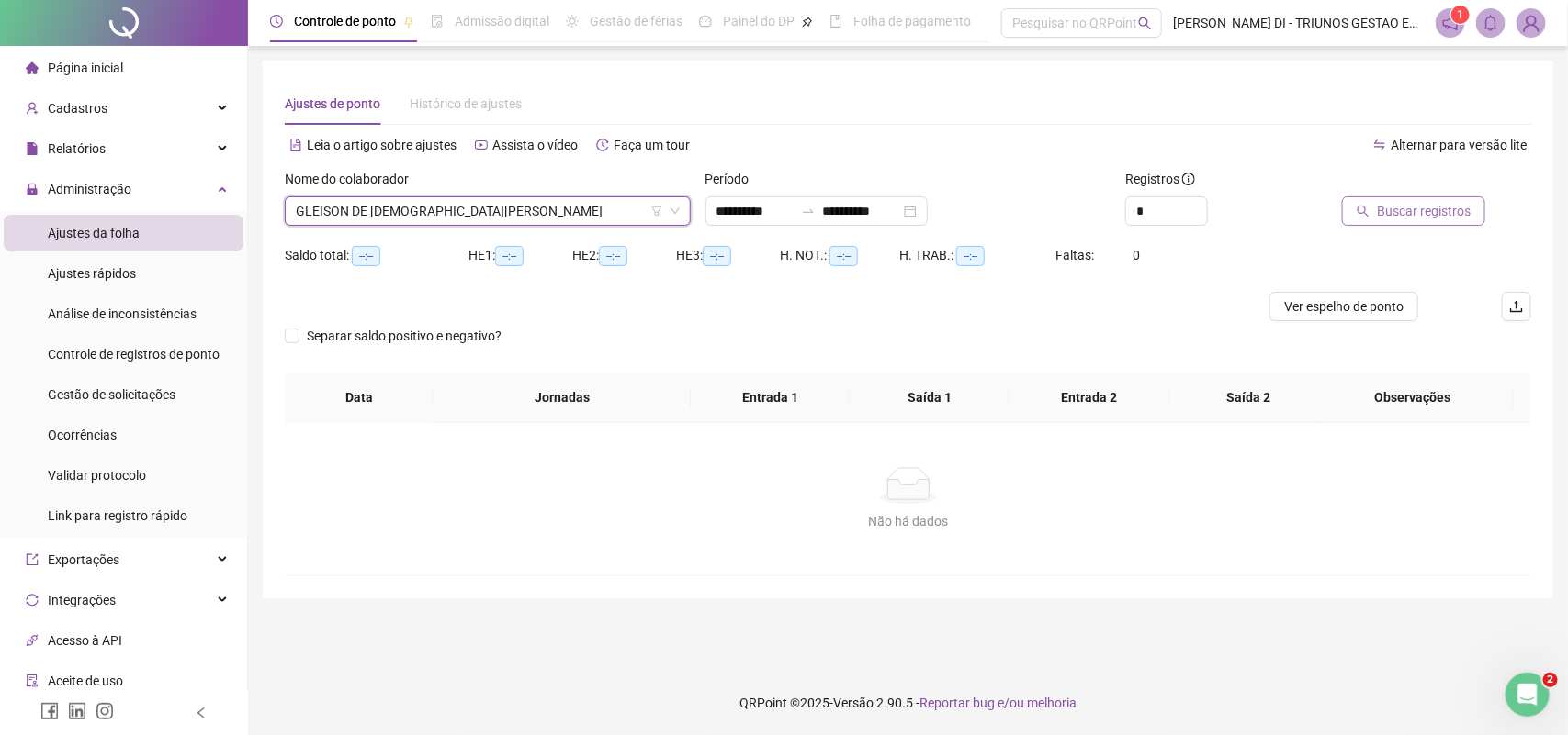
click at [1426, 206] on span "Buscar registros" at bounding box center [1423, 212] width 93 height 21
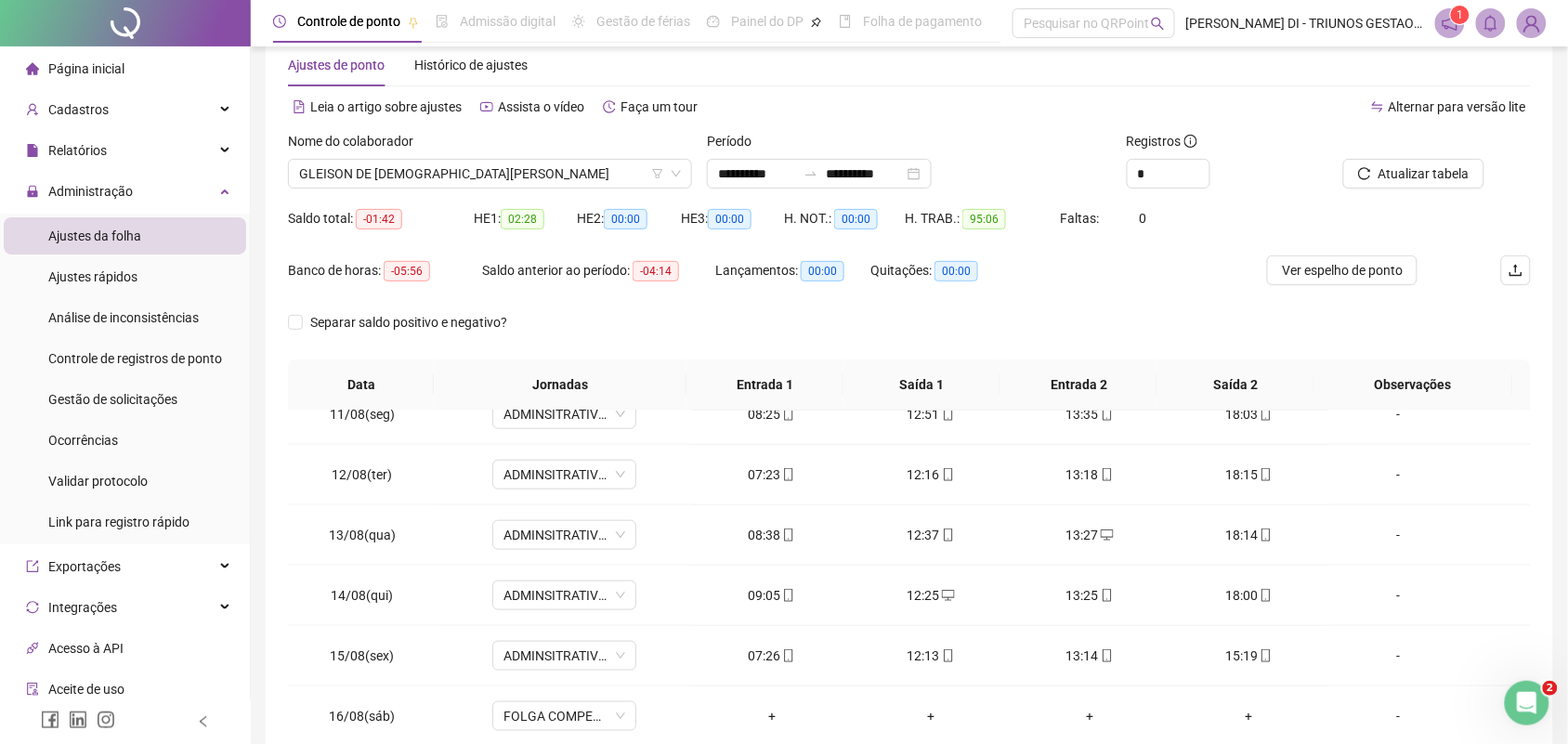
scroll to position [39, 0]
click at [541, 169] on span "GLEISON DE JESUS COUTINHO" at bounding box center [490, 175] width 381 height 28
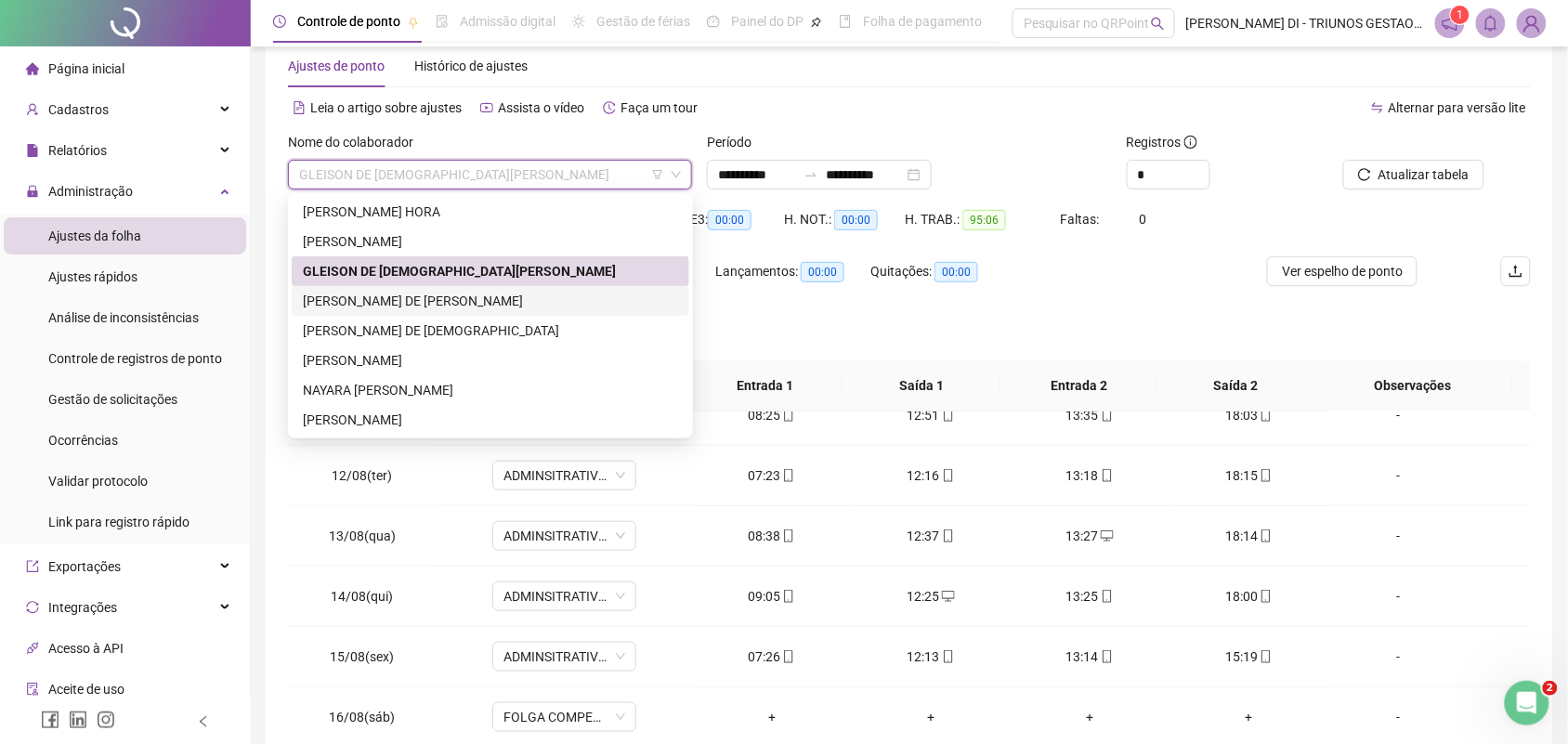
click at [370, 299] on div "IONA REBECA DE JESUS FERREIRA" at bounding box center [491, 301] width 376 height 21
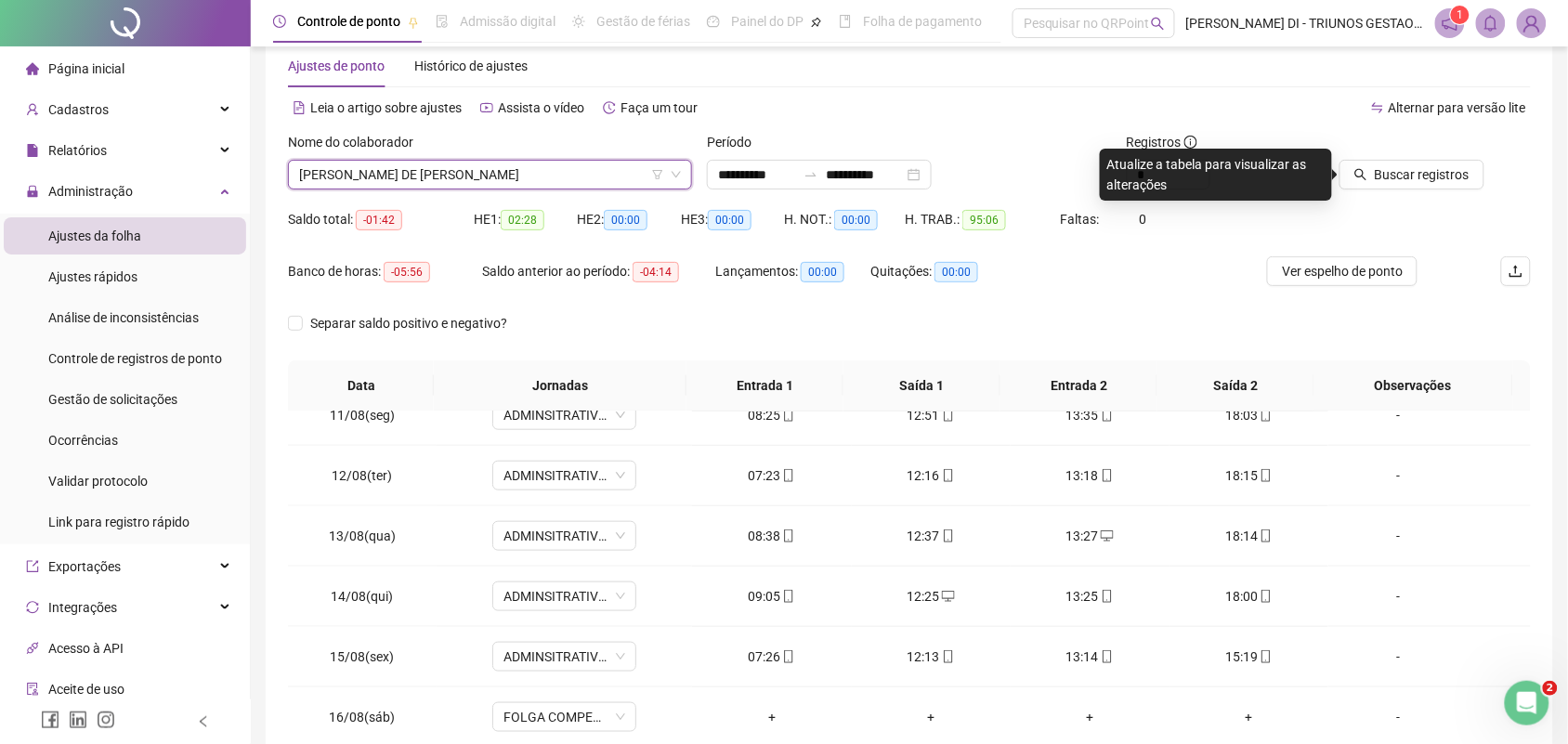
click at [534, 182] on span "IONA REBECA DE JESUS FERREIRA" at bounding box center [490, 175] width 381 height 28
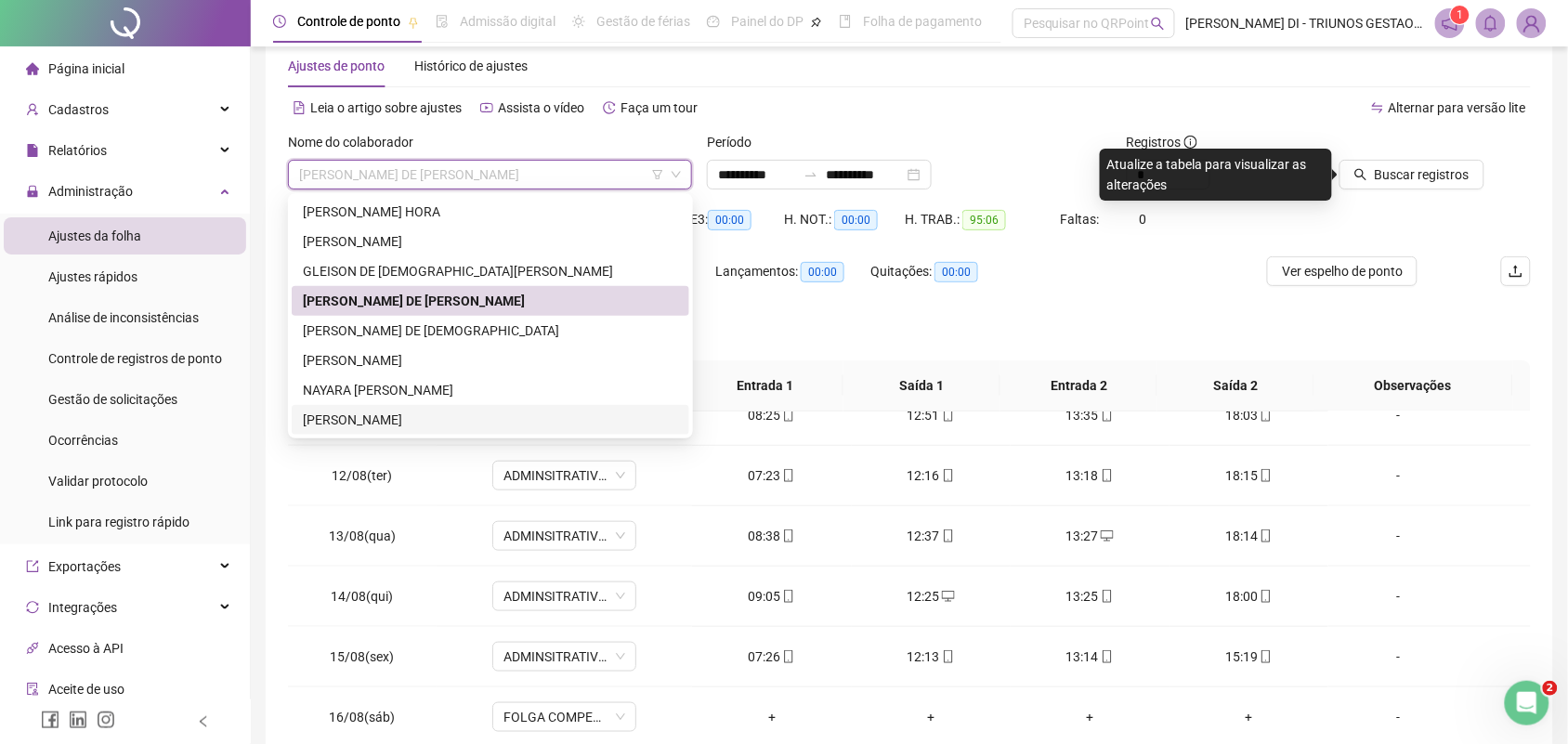
click at [363, 414] on div "VINICIUS ALMEIDA VELOSO" at bounding box center [491, 420] width 376 height 21
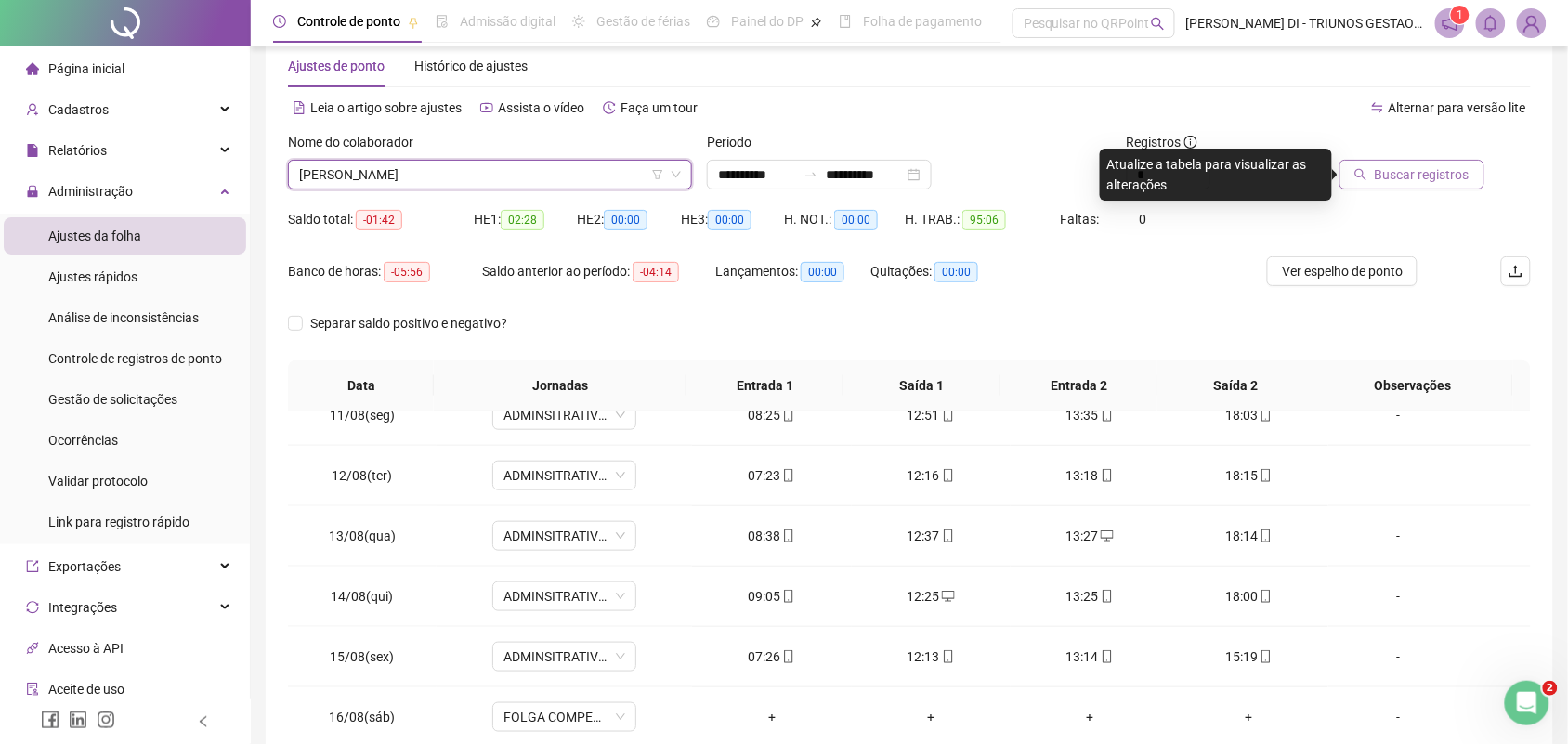
click at [1376, 187] on div "Buscar registros" at bounding box center [1433, 168] width 210 height 73
click at [1368, 175] on icon "search" at bounding box center [1361, 175] width 13 height 13
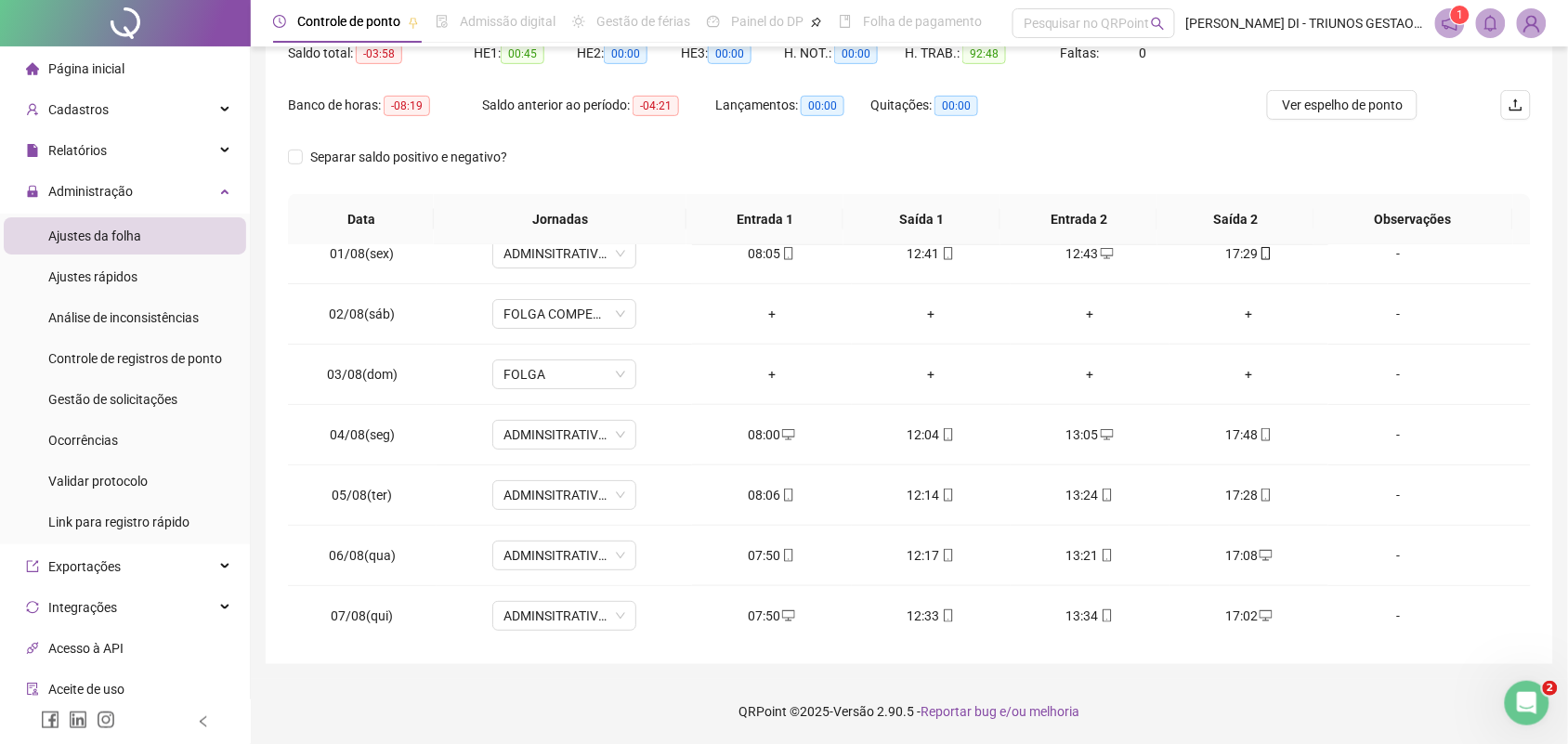
scroll to position [0, 0]
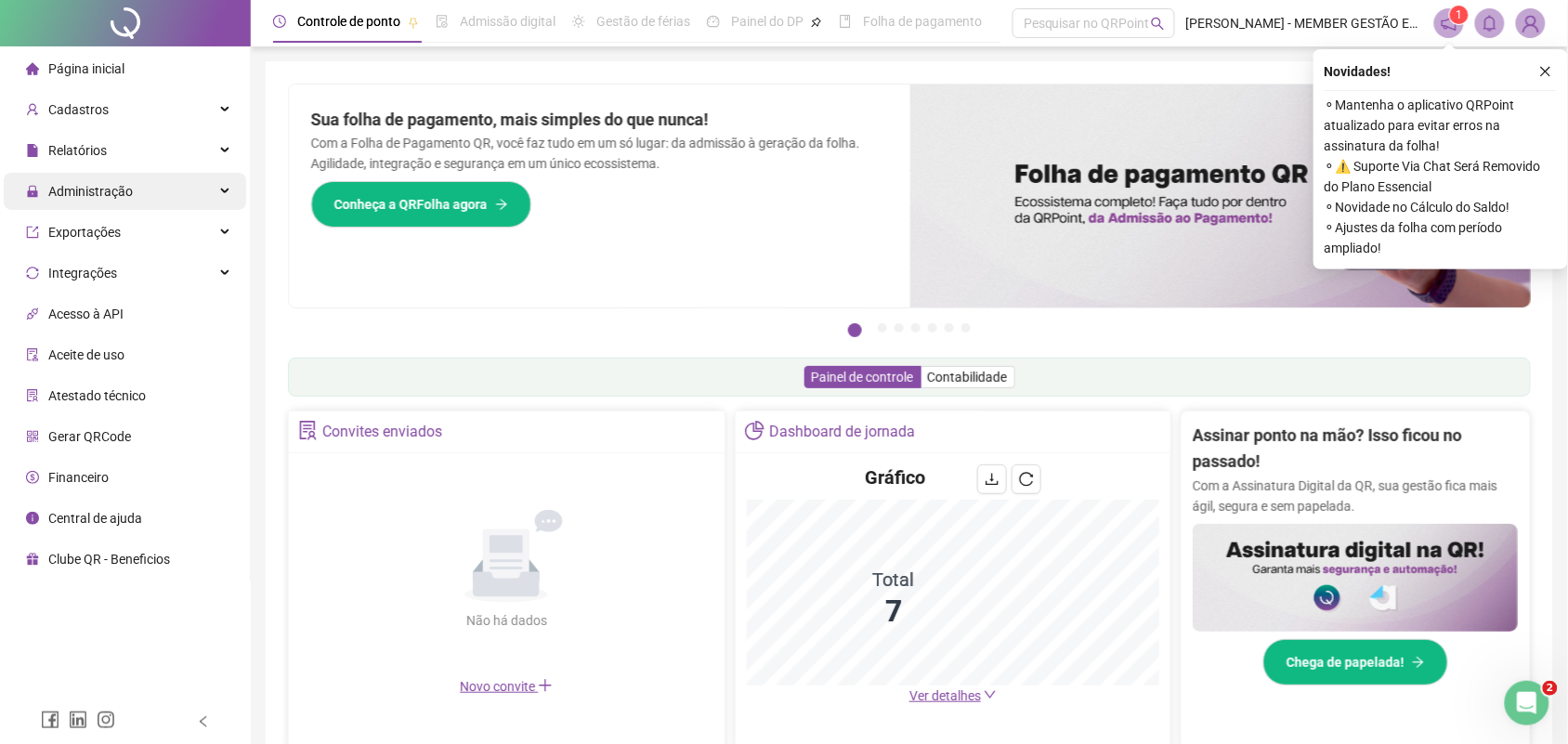
click at [113, 195] on span "Administração" at bounding box center [91, 192] width 85 height 15
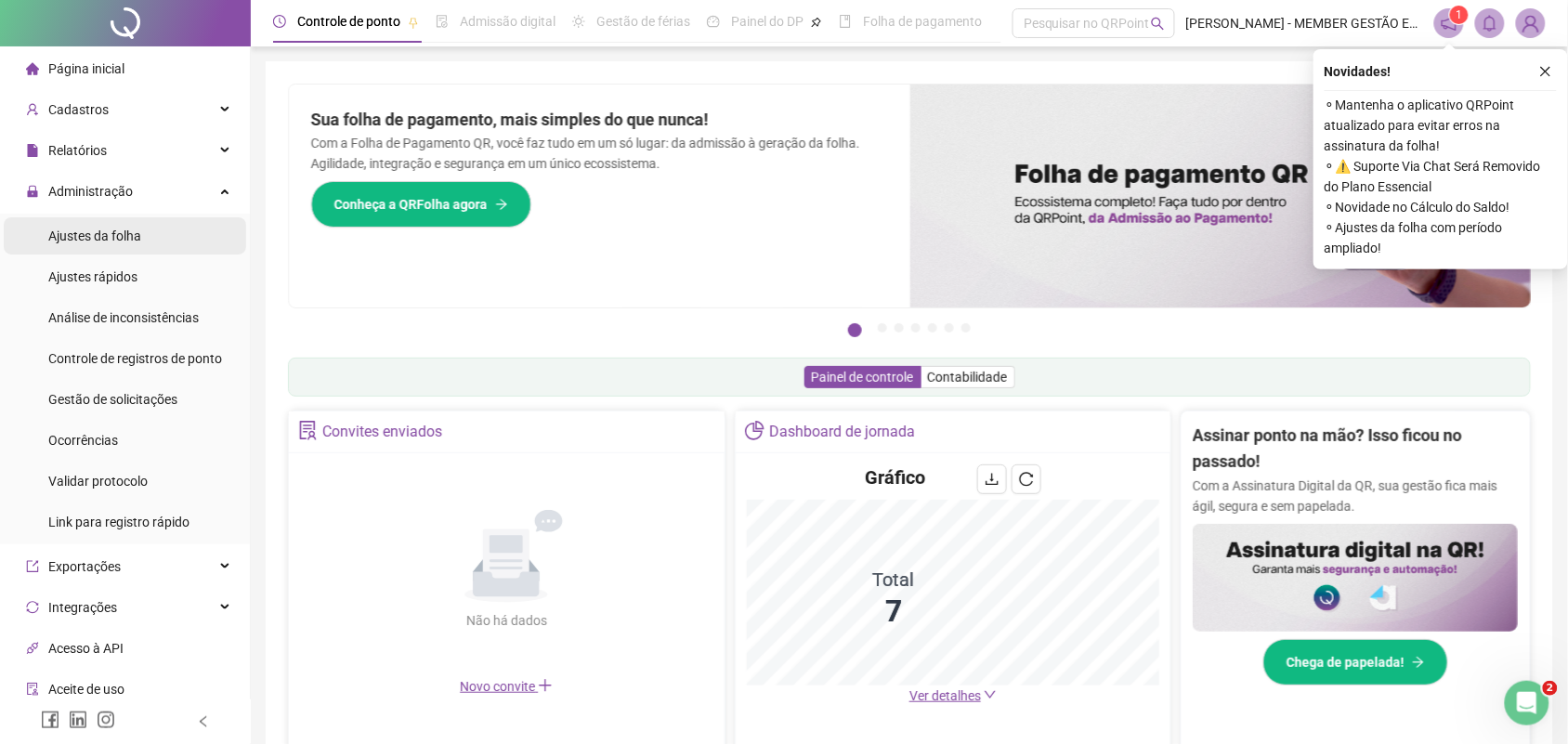
click at [112, 228] on span "Ajustes da folha" at bounding box center [94, 236] width 93 height 15
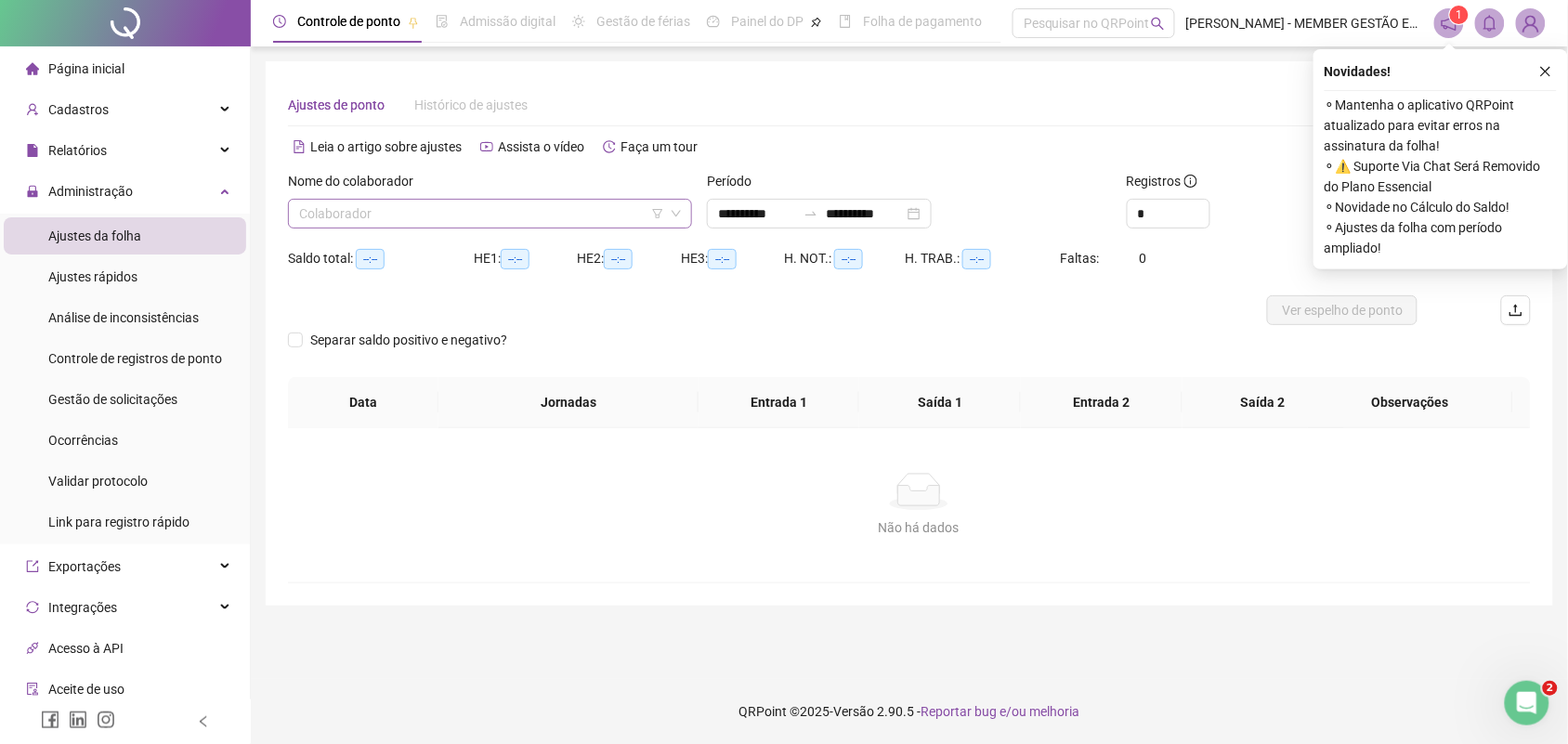
click at [452, 209] on input "search" at bounding box center [481, 214] width 365 height 28
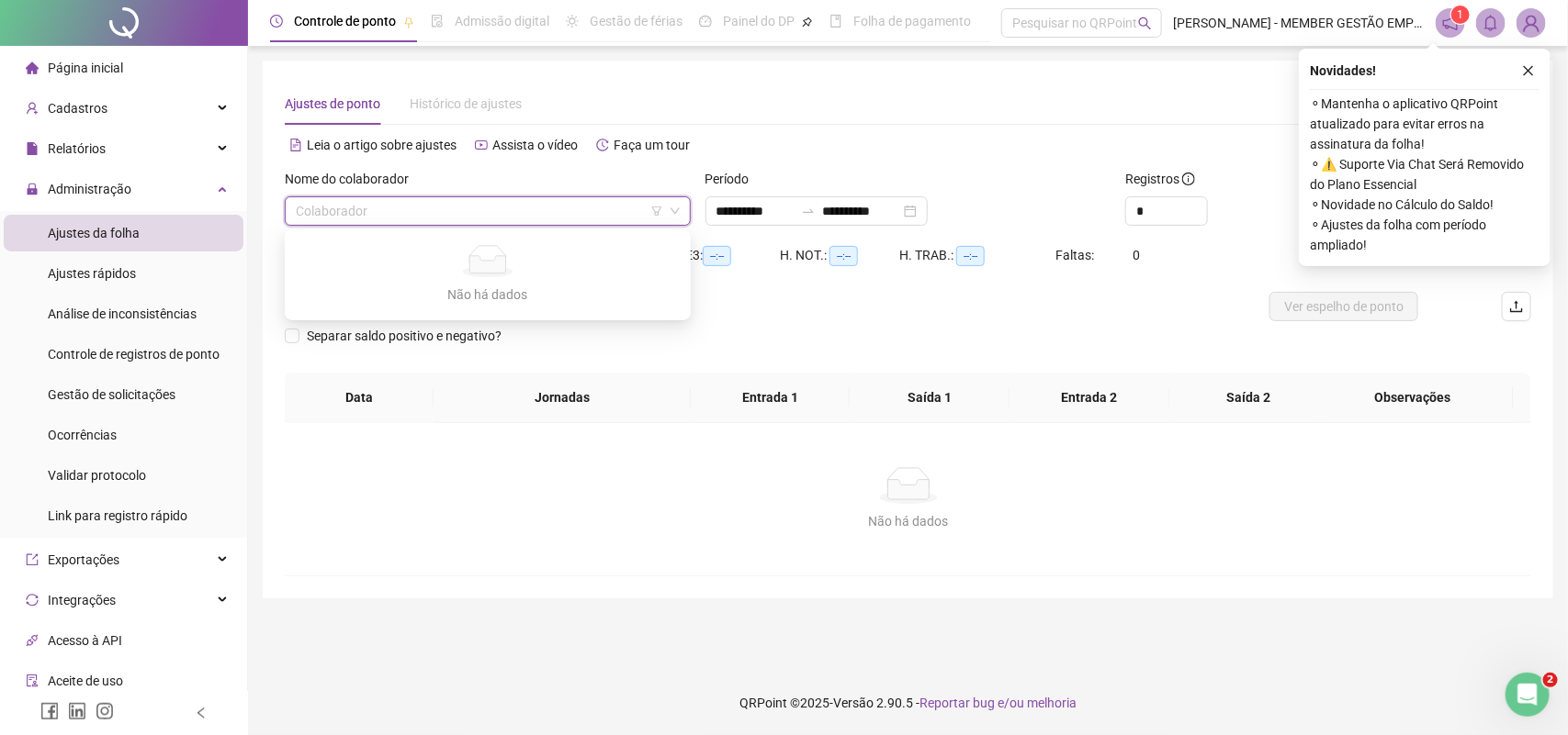
type input "**********"
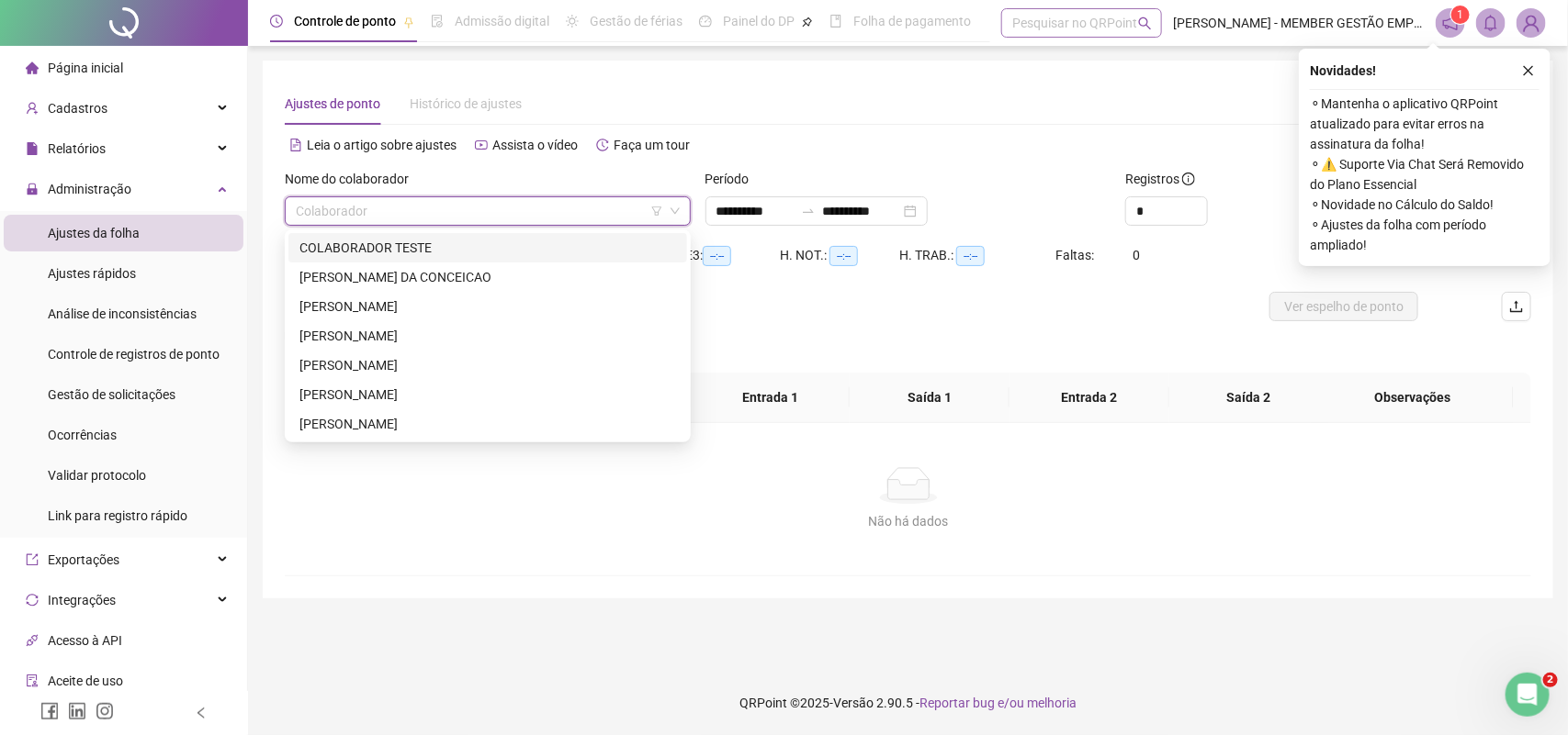
click at [1044, 26] on div "Pesquisar no QRPoint" at bounding box center [1082, 22] width 161 height 29
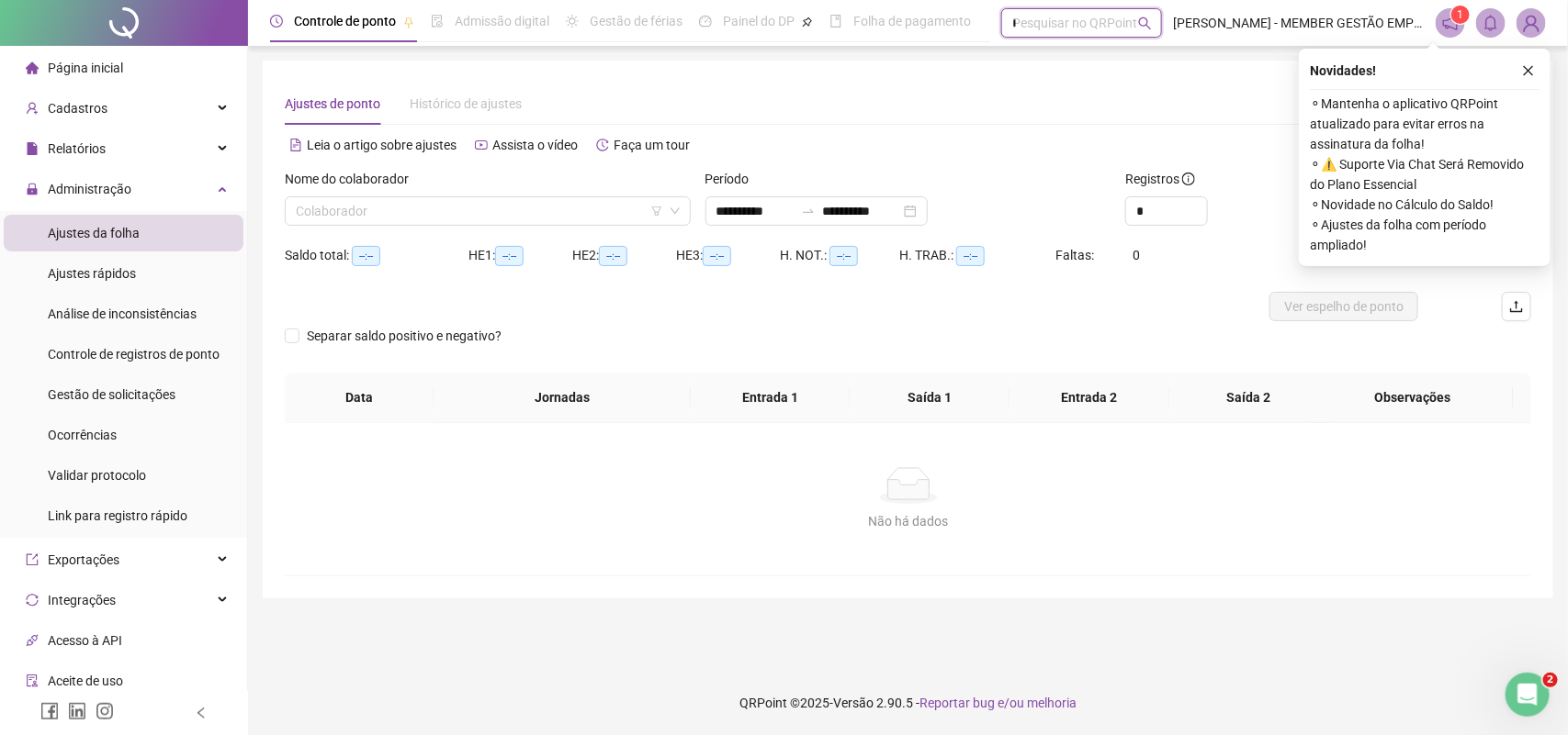
type input "****"
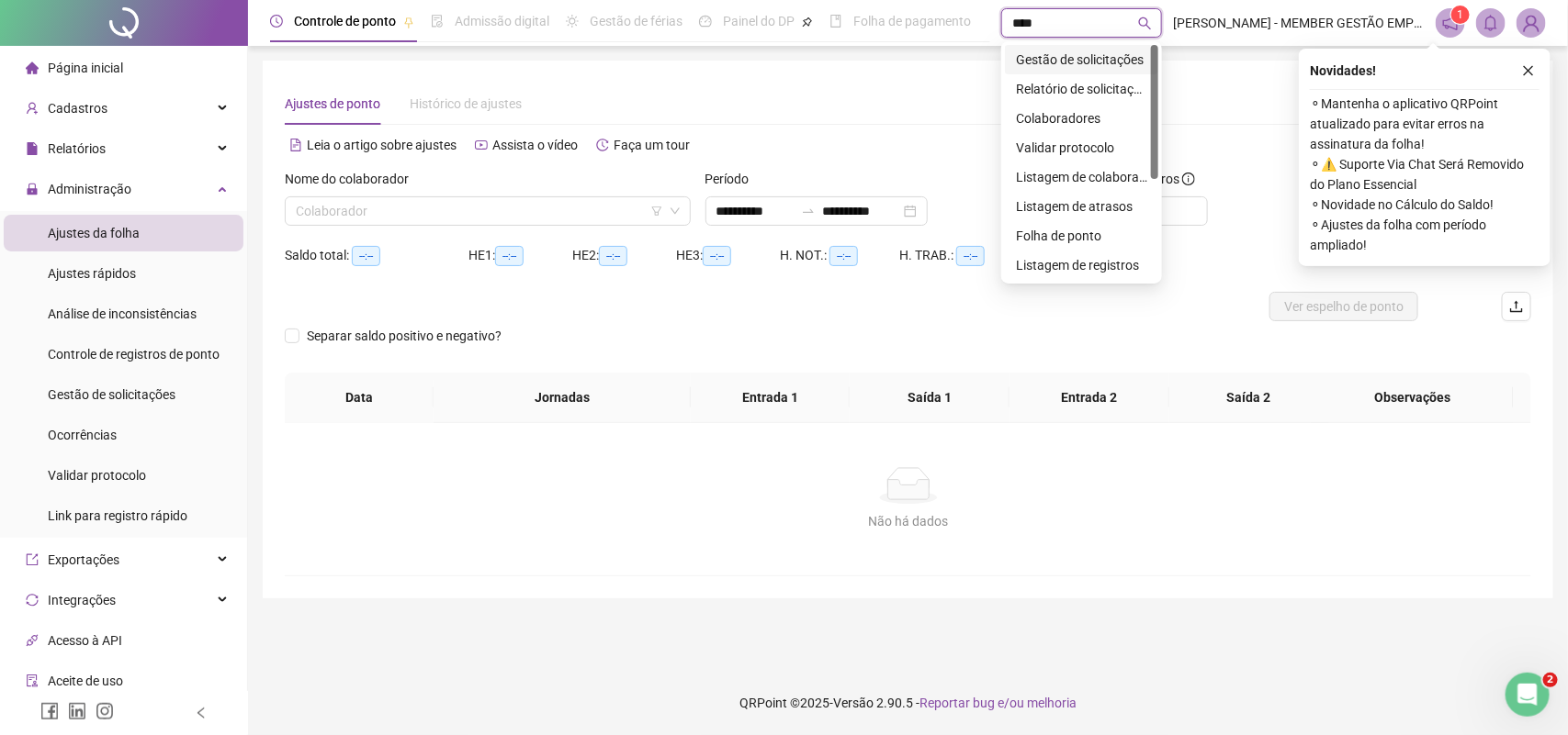
click at [1026, 57] on div "Gestão de solicitações" at bounding box center [1081, 60] width 132 height 21
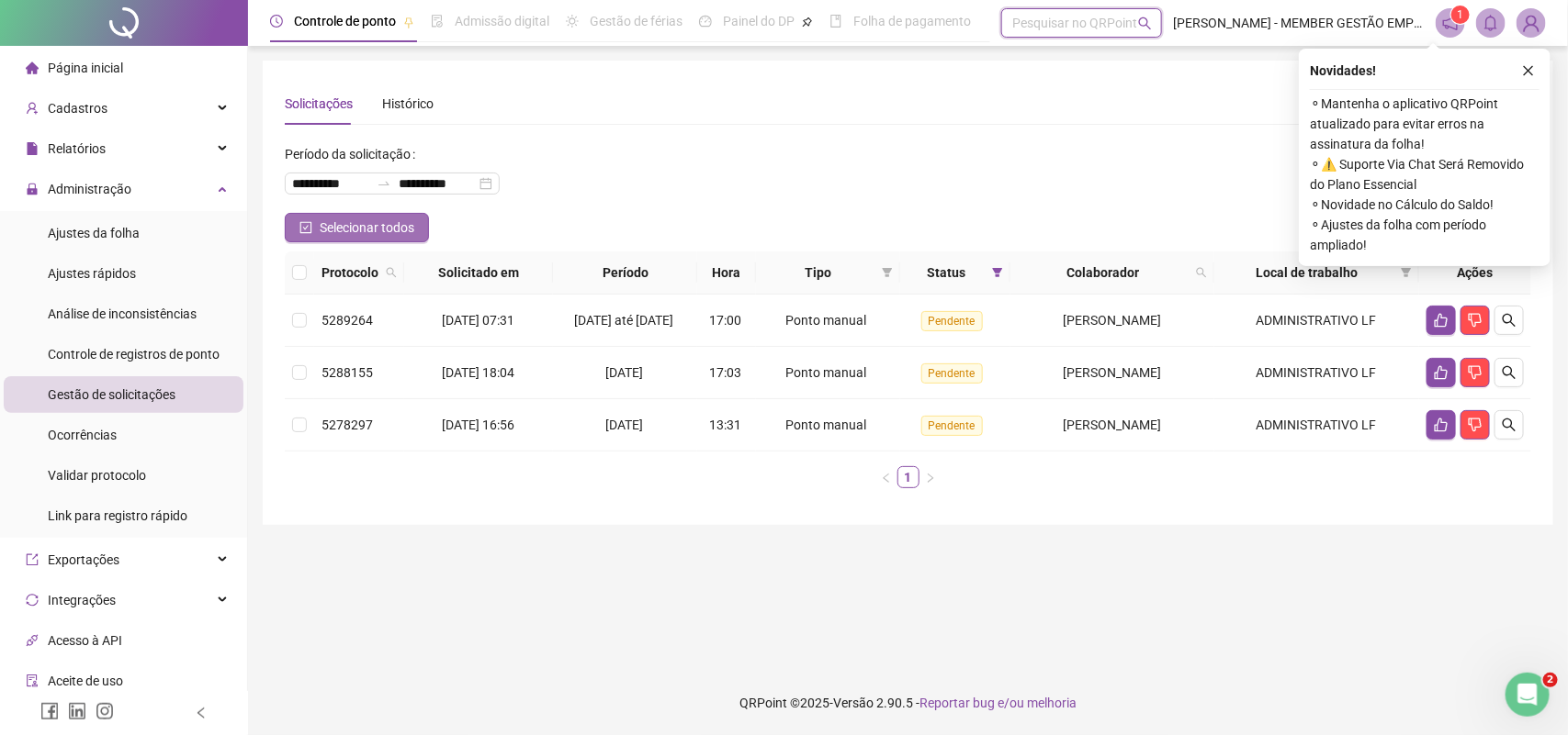
click at [308, 229] on icon "check-square" at bounding box center [306, 228] width 13 height 13
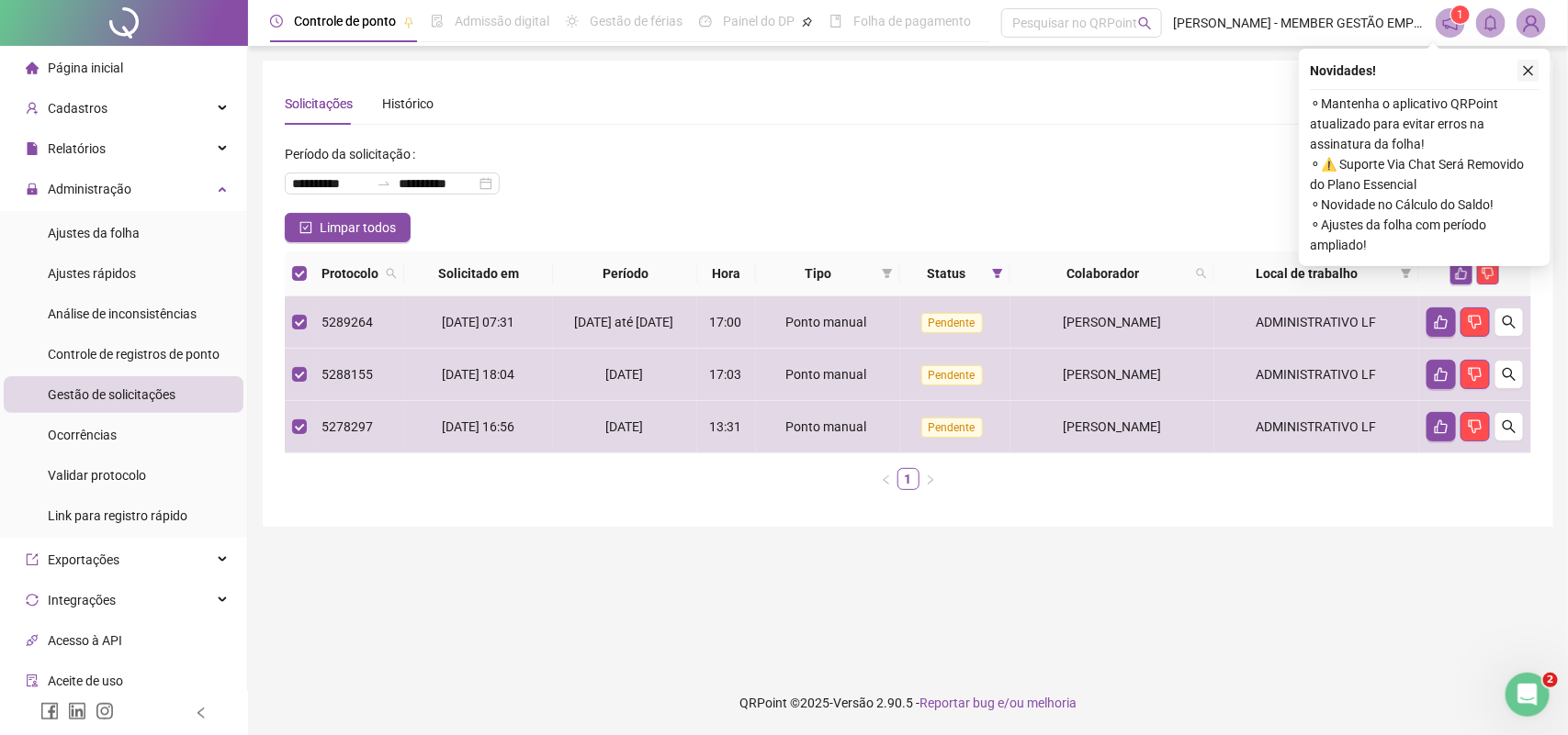
click at [1525, 72] on icon "close" at bounding box center [1529, 71] width 13 height 13
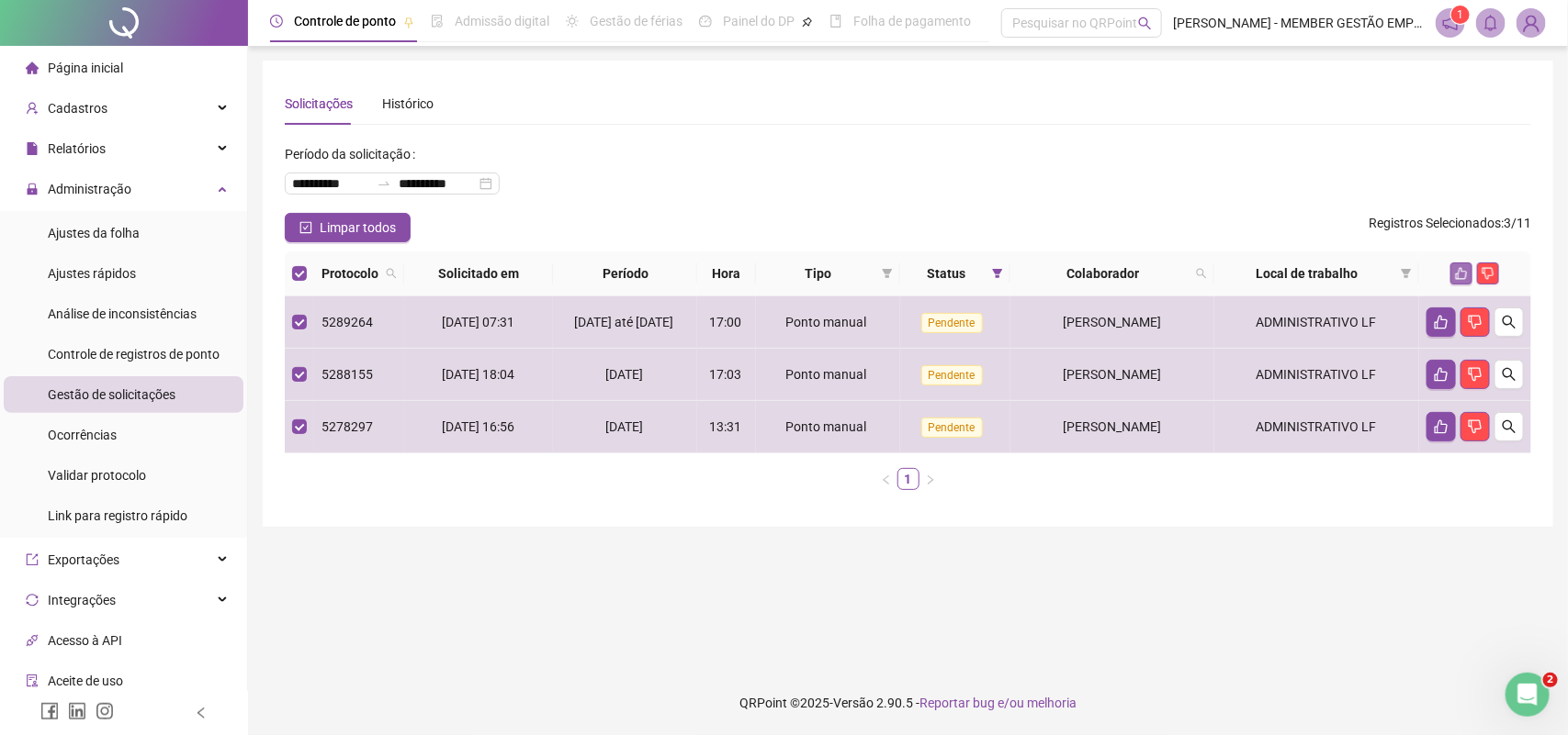
click at [1465, 267] on icon "like" at bounding box center [1462, 273] width 13 height 13
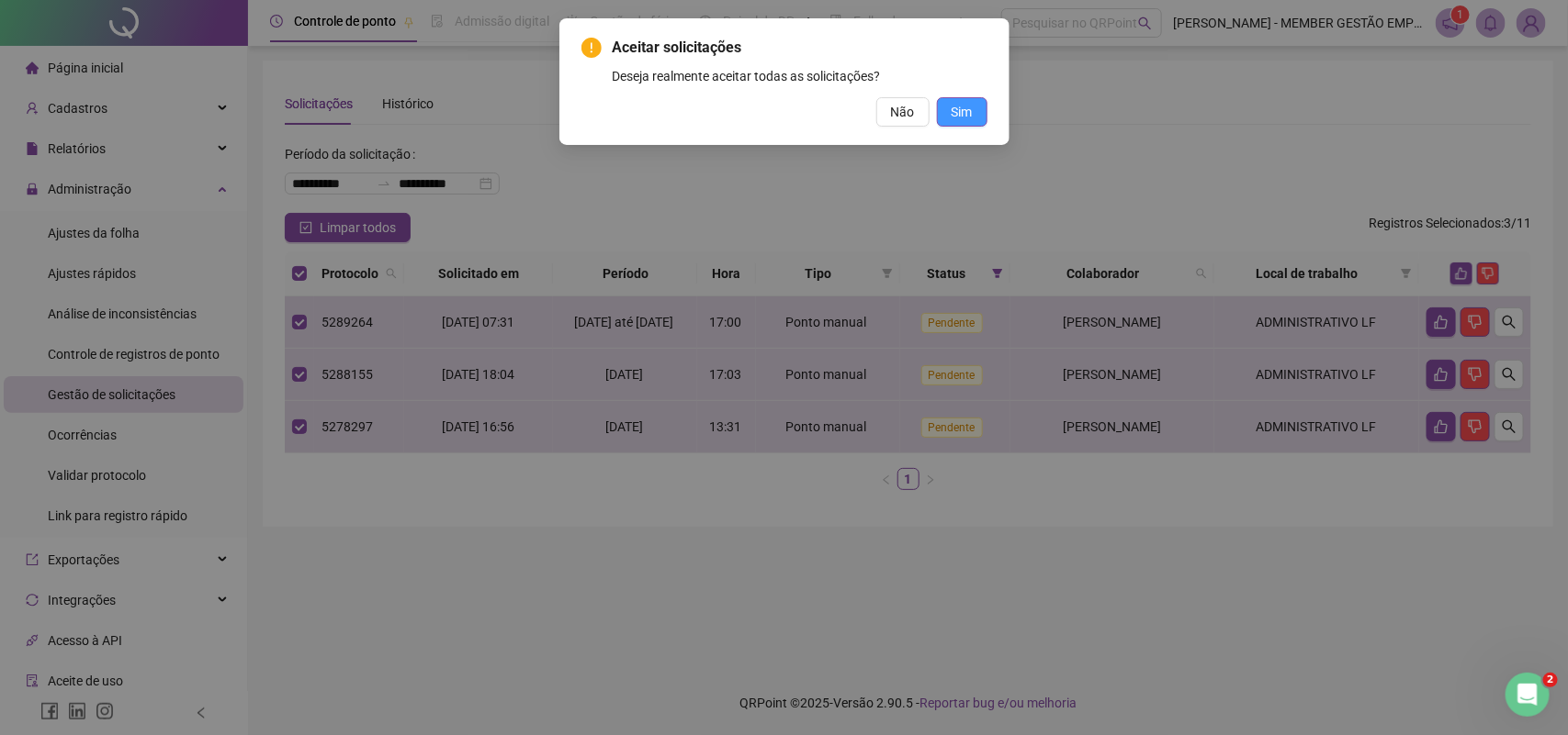
click at [973, 106] on button "Sim" at bounding box center [962, 111] width 50 height 29
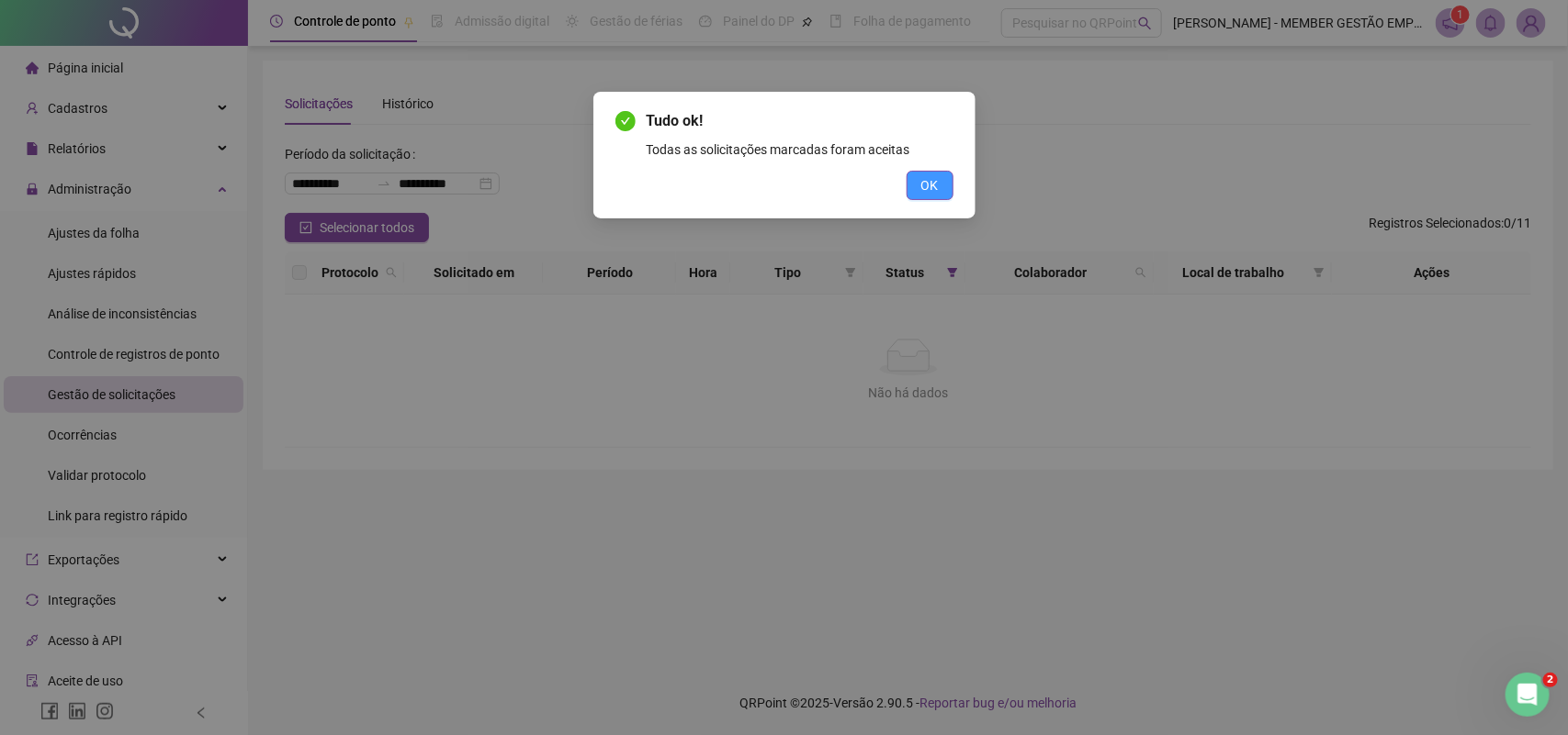
click at [925, 173] on button "OK" at bounding box center [930, 185] width 47 height 29
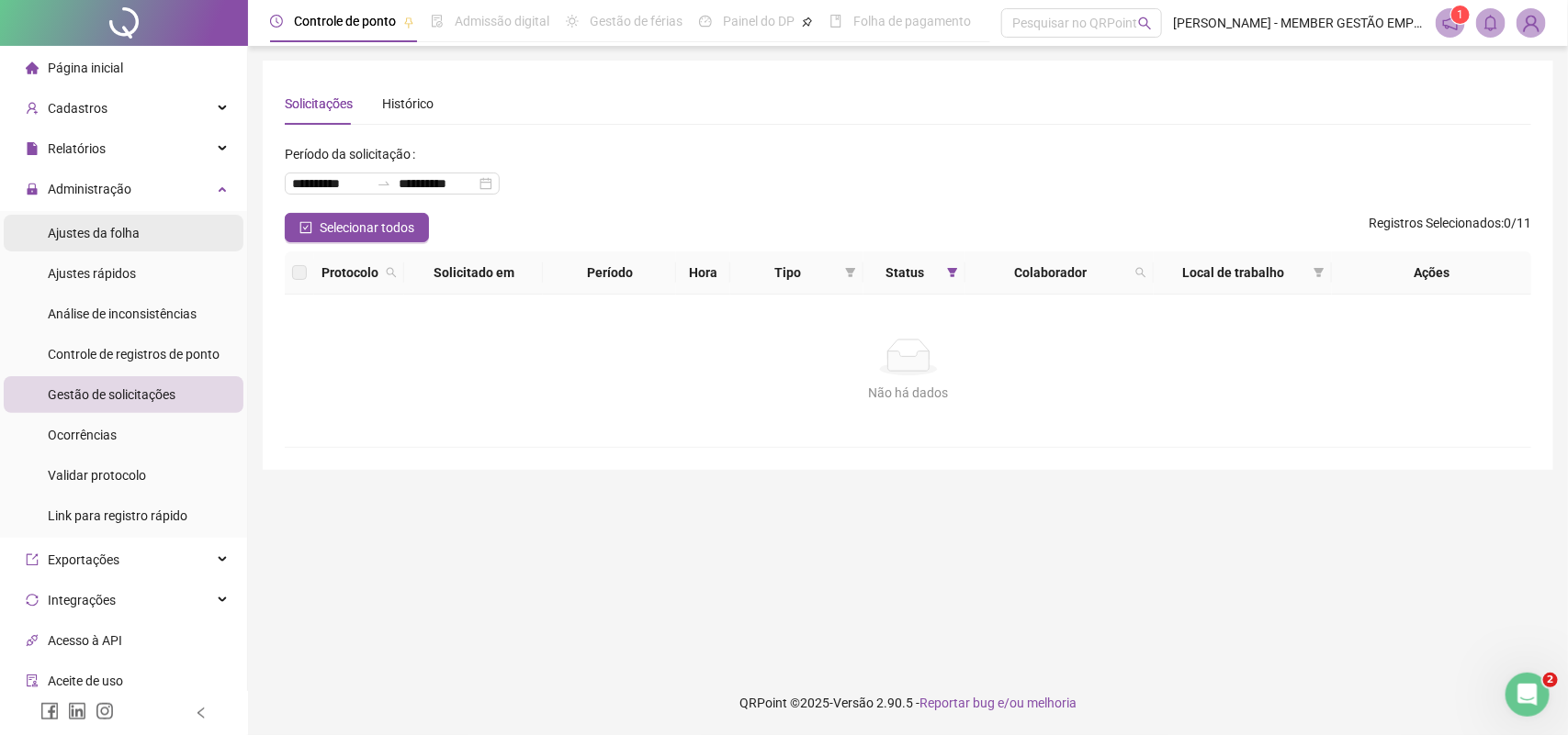
click at [133, 232] on span "Ajustes da folha" at bounding box center [93, 233] width 91 height 15
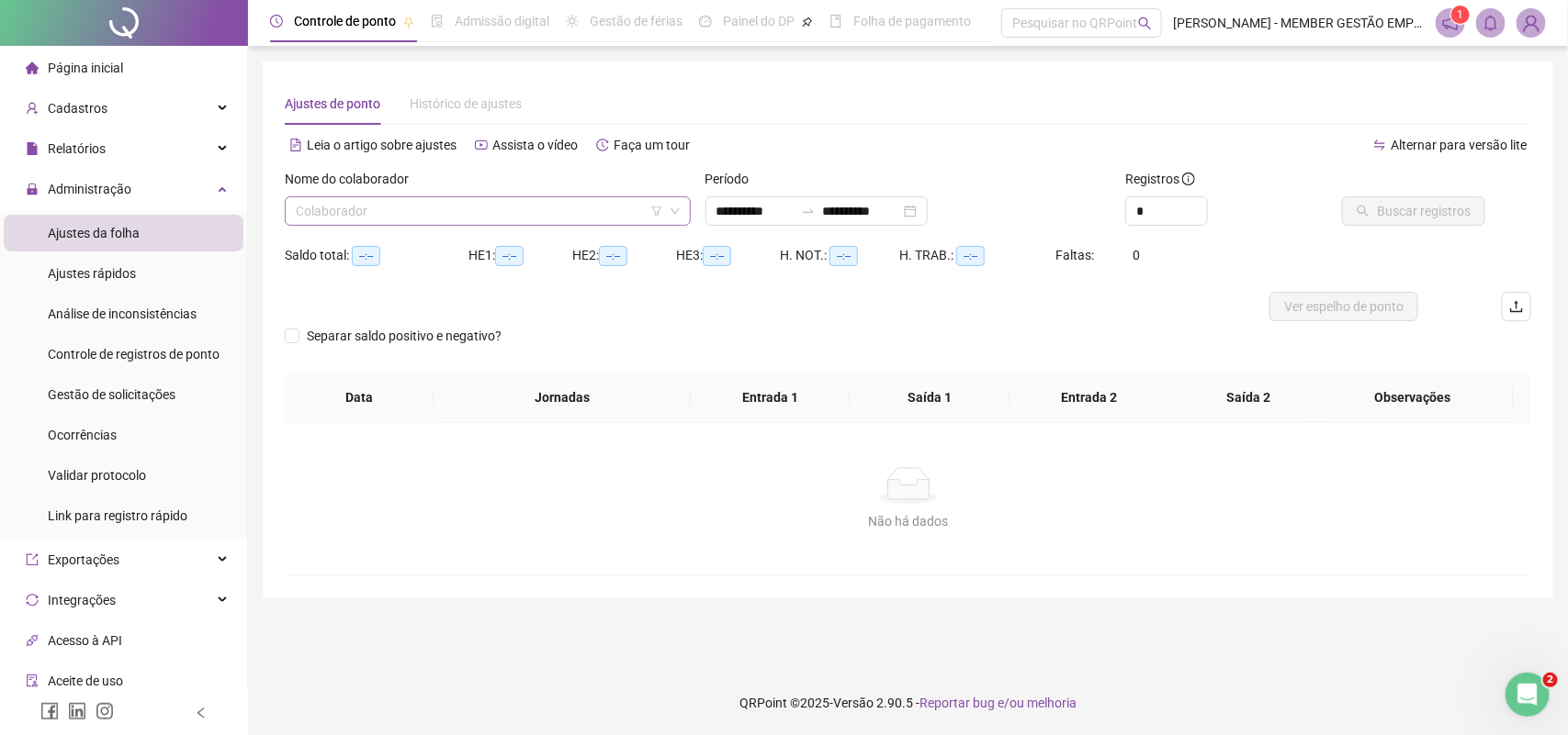
type input "**********"
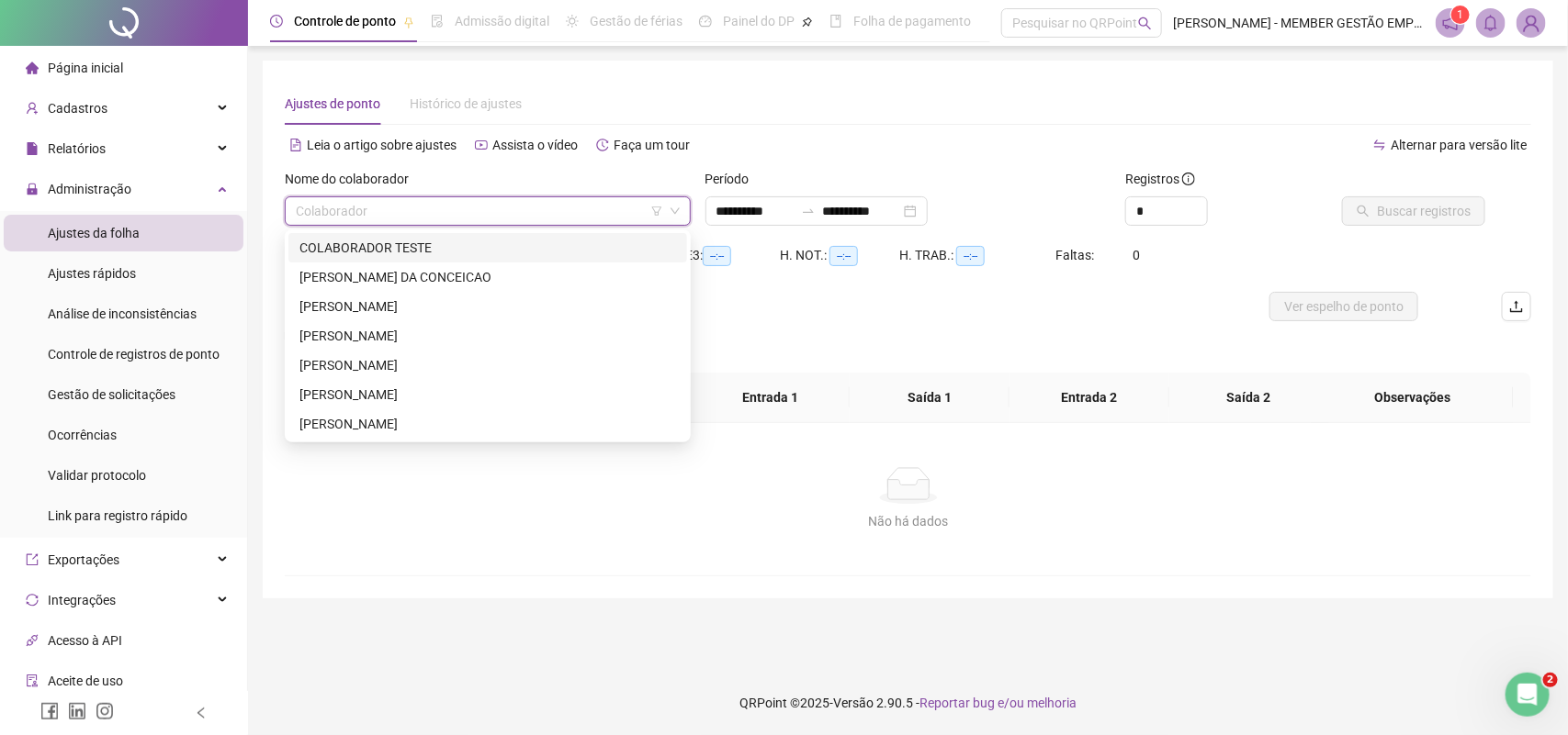
click at [378, 213] on input "search" at bounding box center [480, 212] width 368 height 28
click at [341, 268] on div "[PERSON_NAME] DA CONCEICAO" at bounding box center [487, 277] width 376 height 21
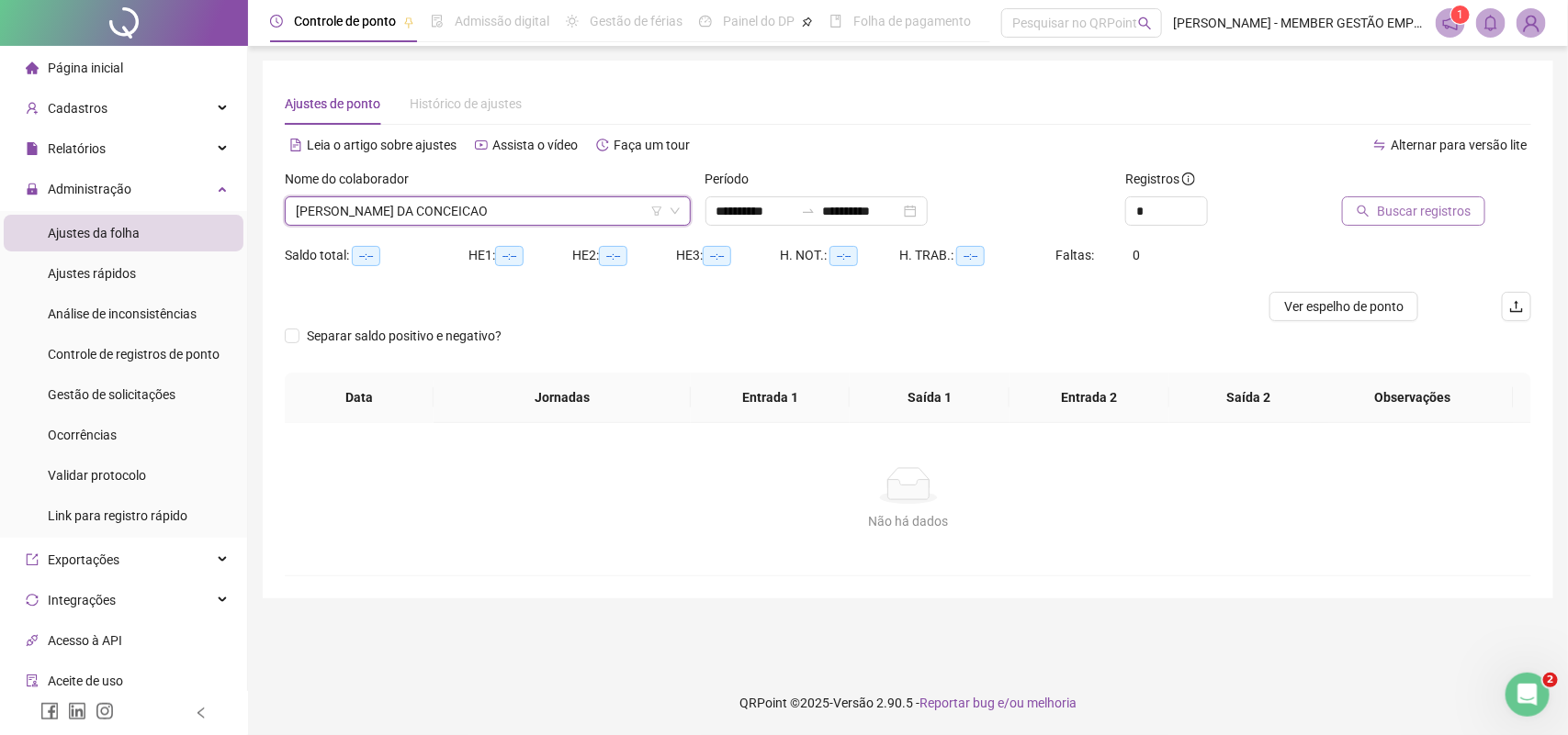
click at [1385, 206] on span "Buscar registros" at bounding box center [1423, 212] width 93 height 21
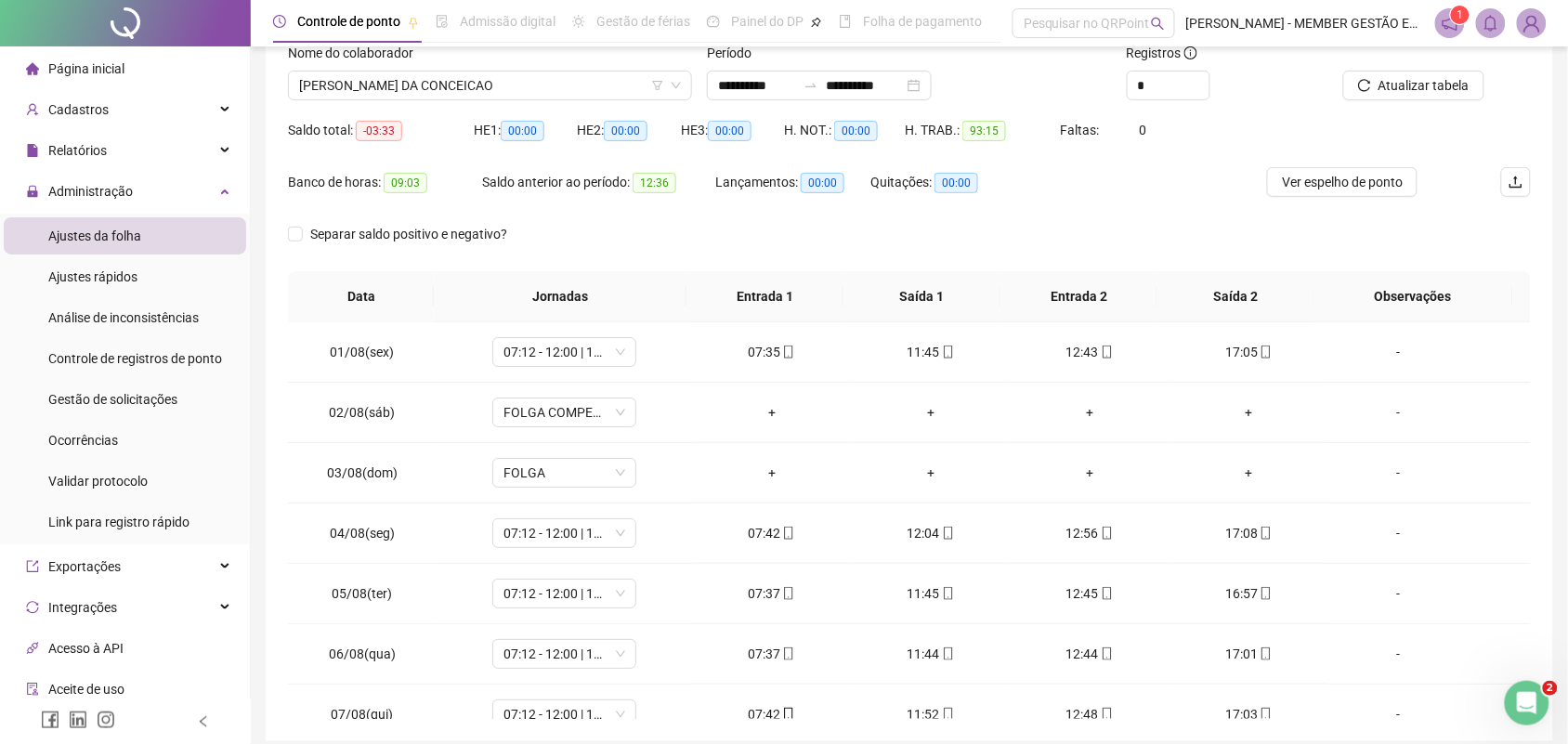
scroll to position [126, 0]
click at [528, 82] on span "[PERSON_NAME] DA CONCEICAO" at bounding box center [490, 89] width 381 height 28
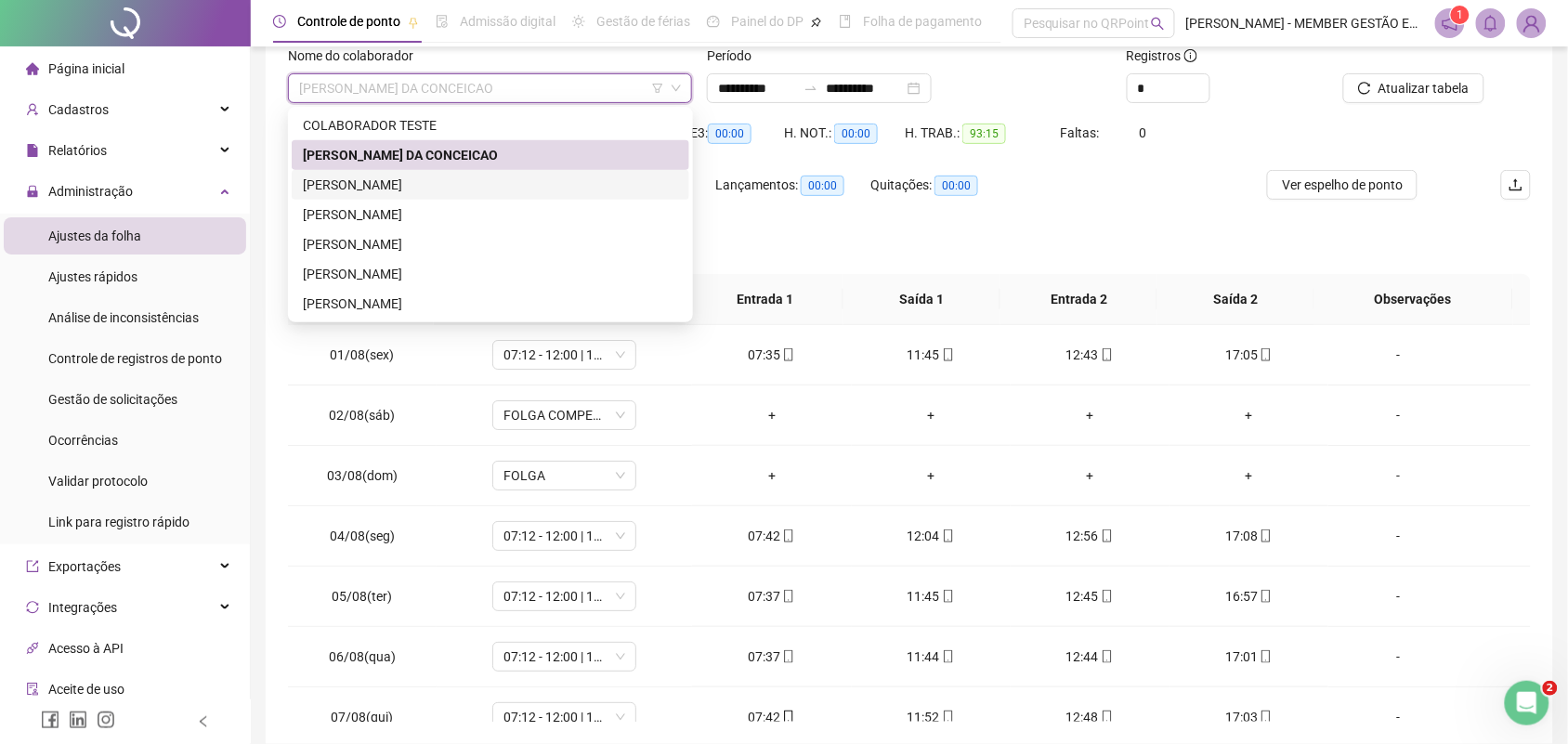
click at [380, 178] on div "[PERSON_NAME]" at bounding box center [491, 185] width 376 height 21
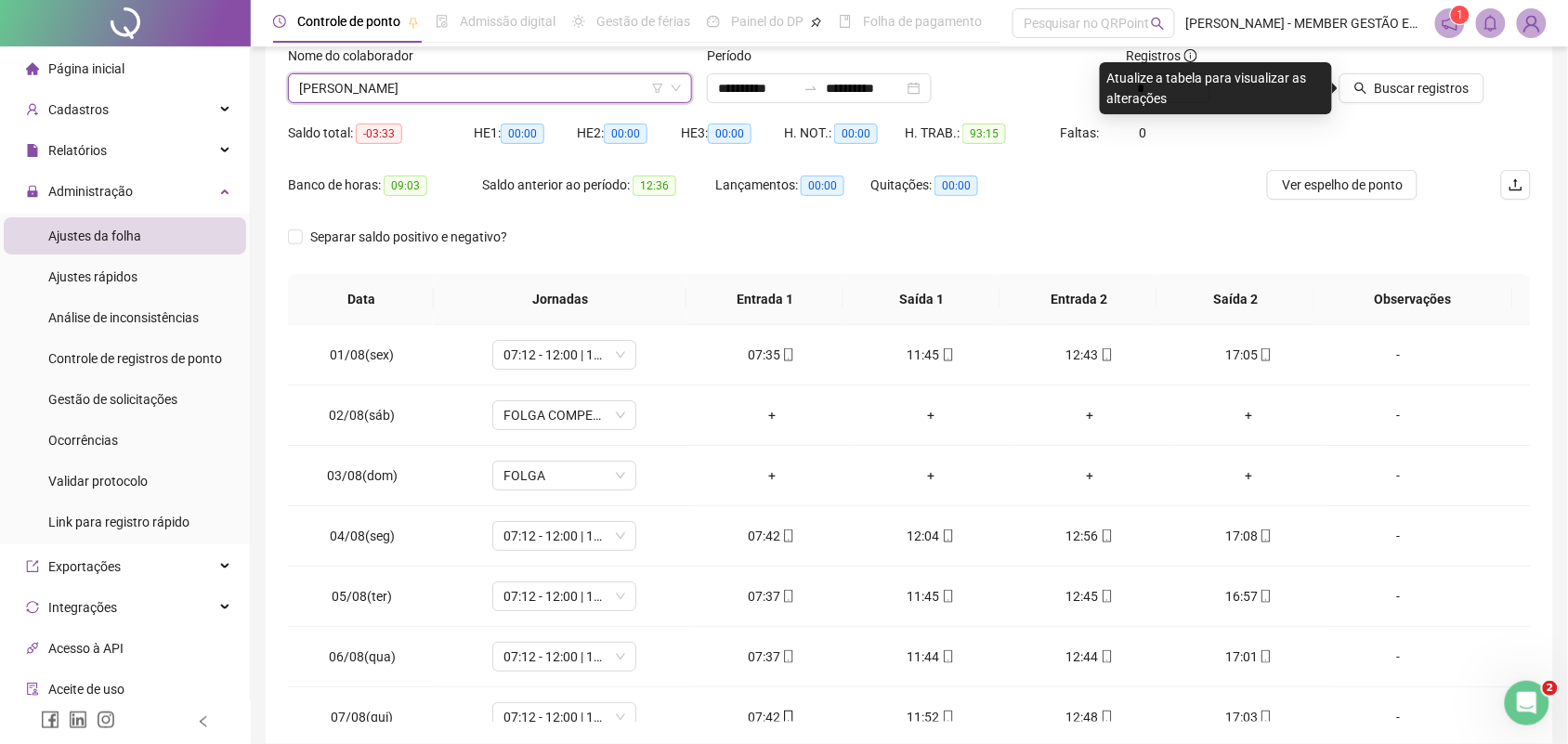
click at [1369, 104] on div "Buscar registros" at bounding box center [1433, 81] width 210 height 73
click at [1371, 95] on button "Buscar registros" at bounding box center [1412, 88] width 145 height 29
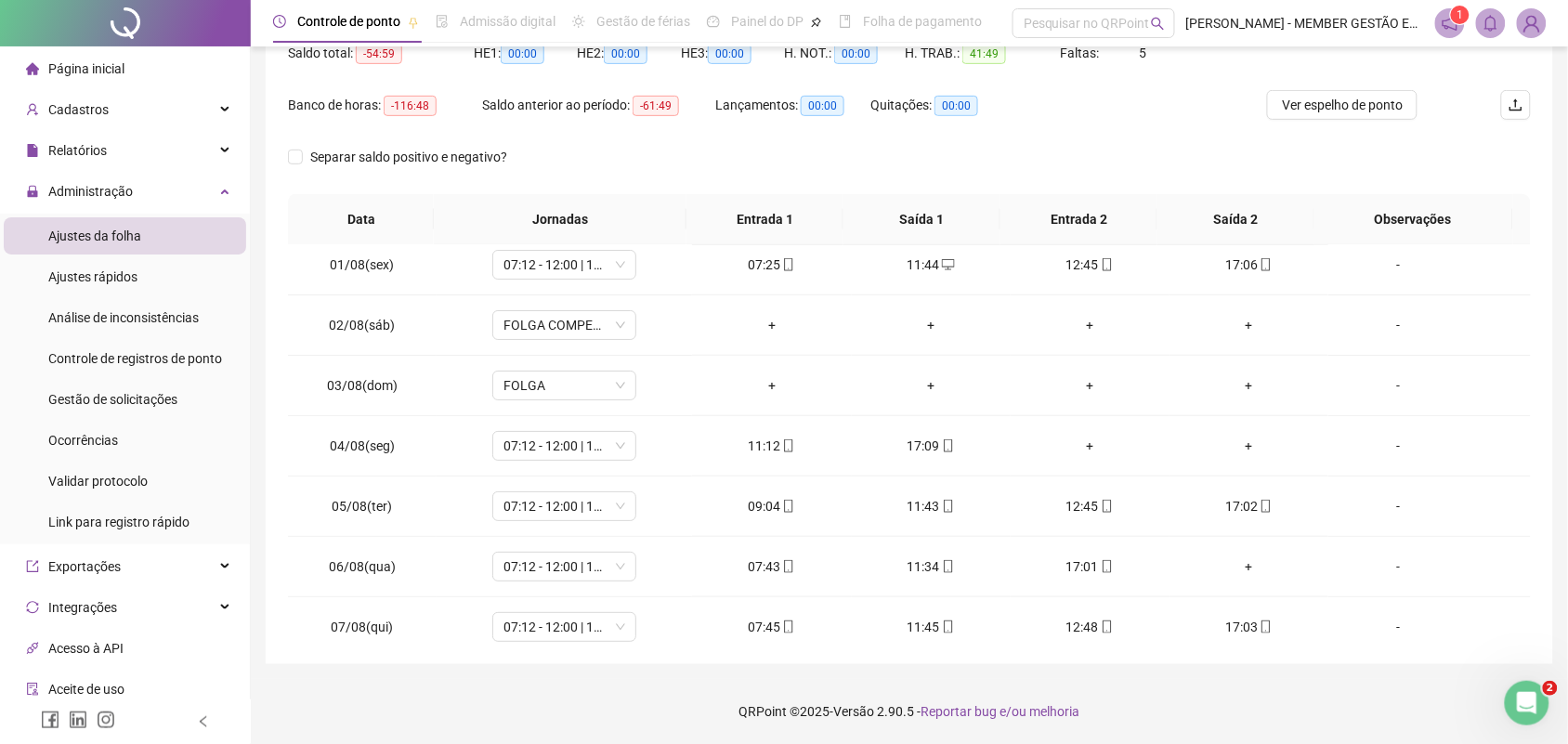
scroll to position [0, 0]
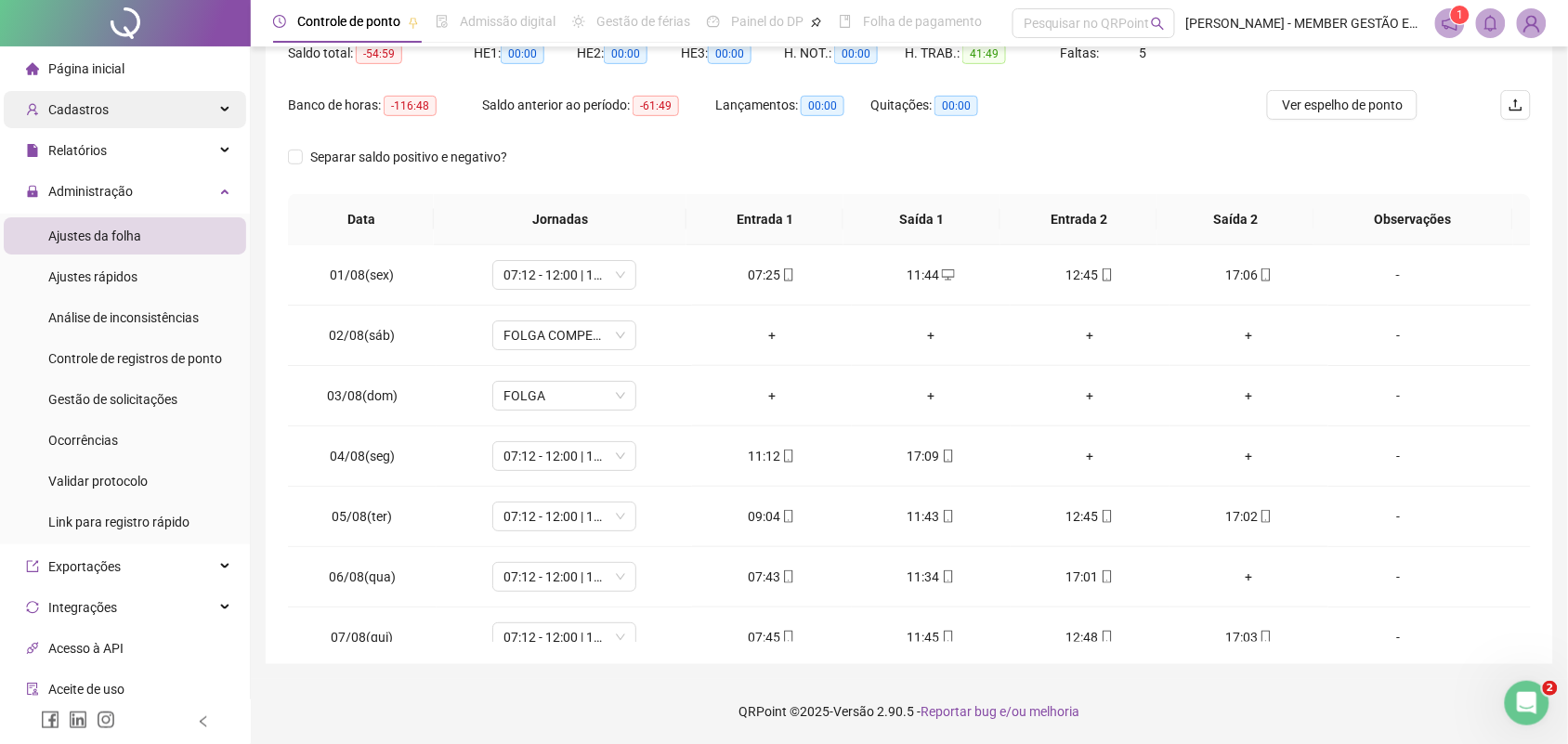
click at [103, 114] on span "Cadastros" at bounding box center [78, 110] width 60 height 15
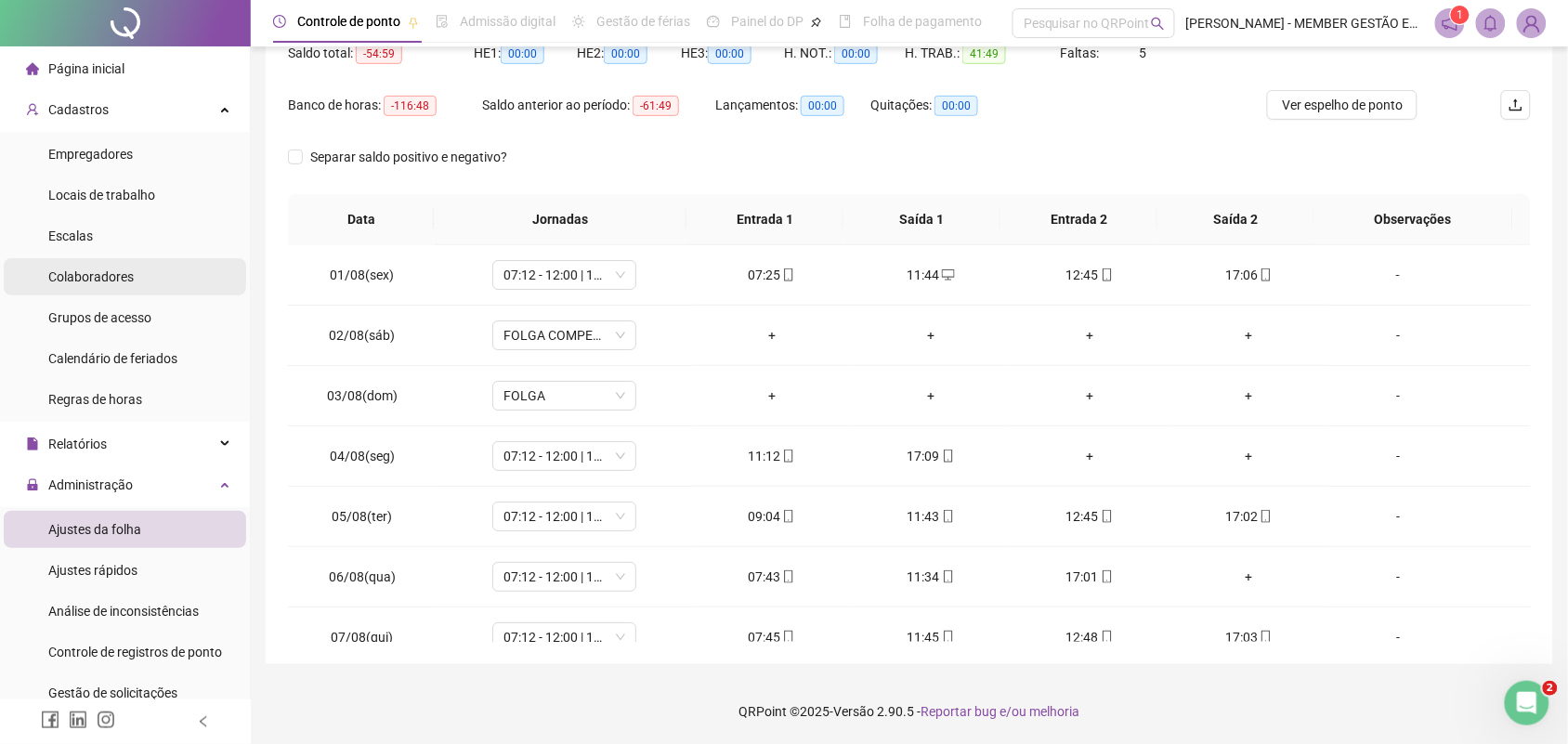
click at [82, 269] on span "Colaboradores" at bounding box center [91, 277] width 86 height 15
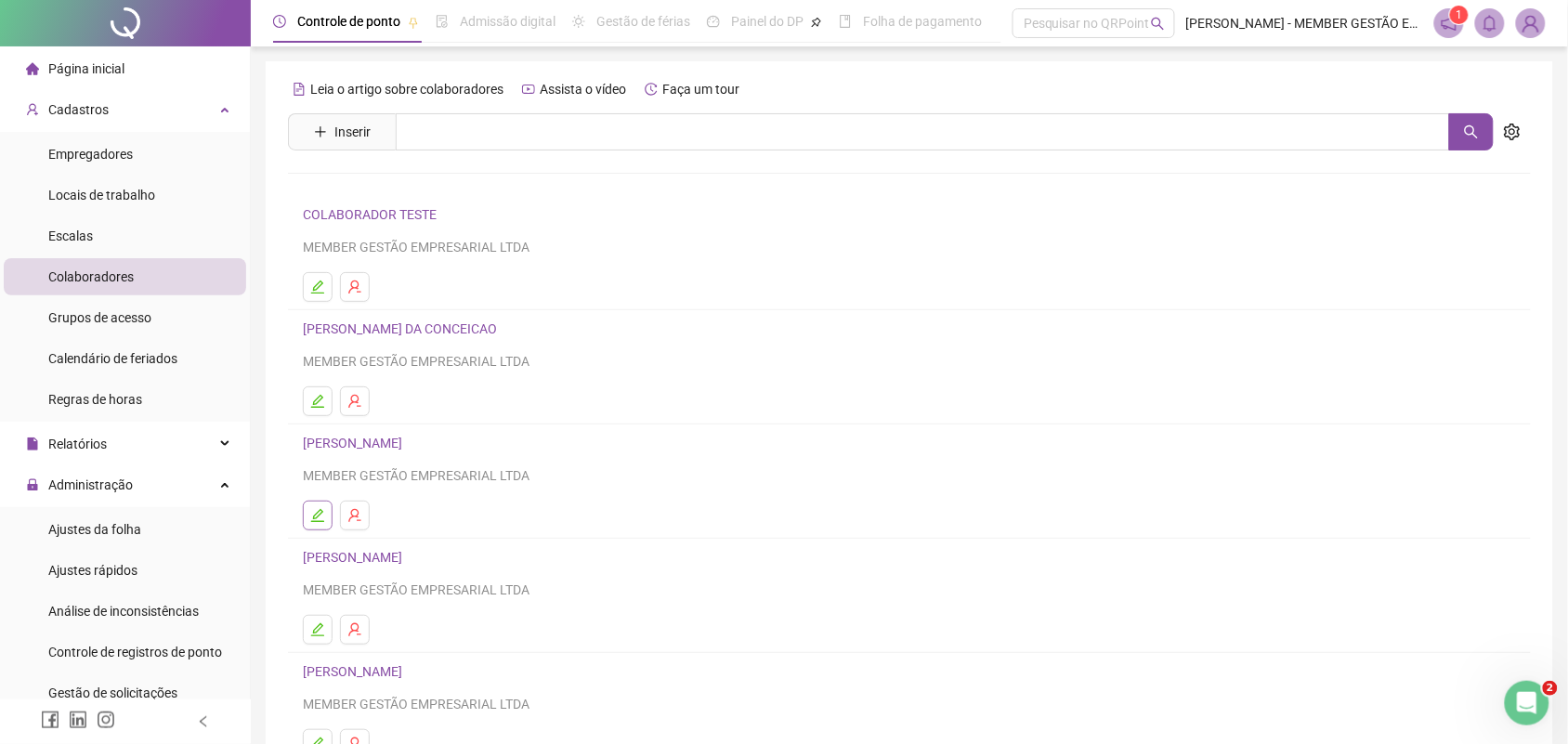
click at [321, 516] on icon "edit" at bounding box center [318, 516] width 13 height 13
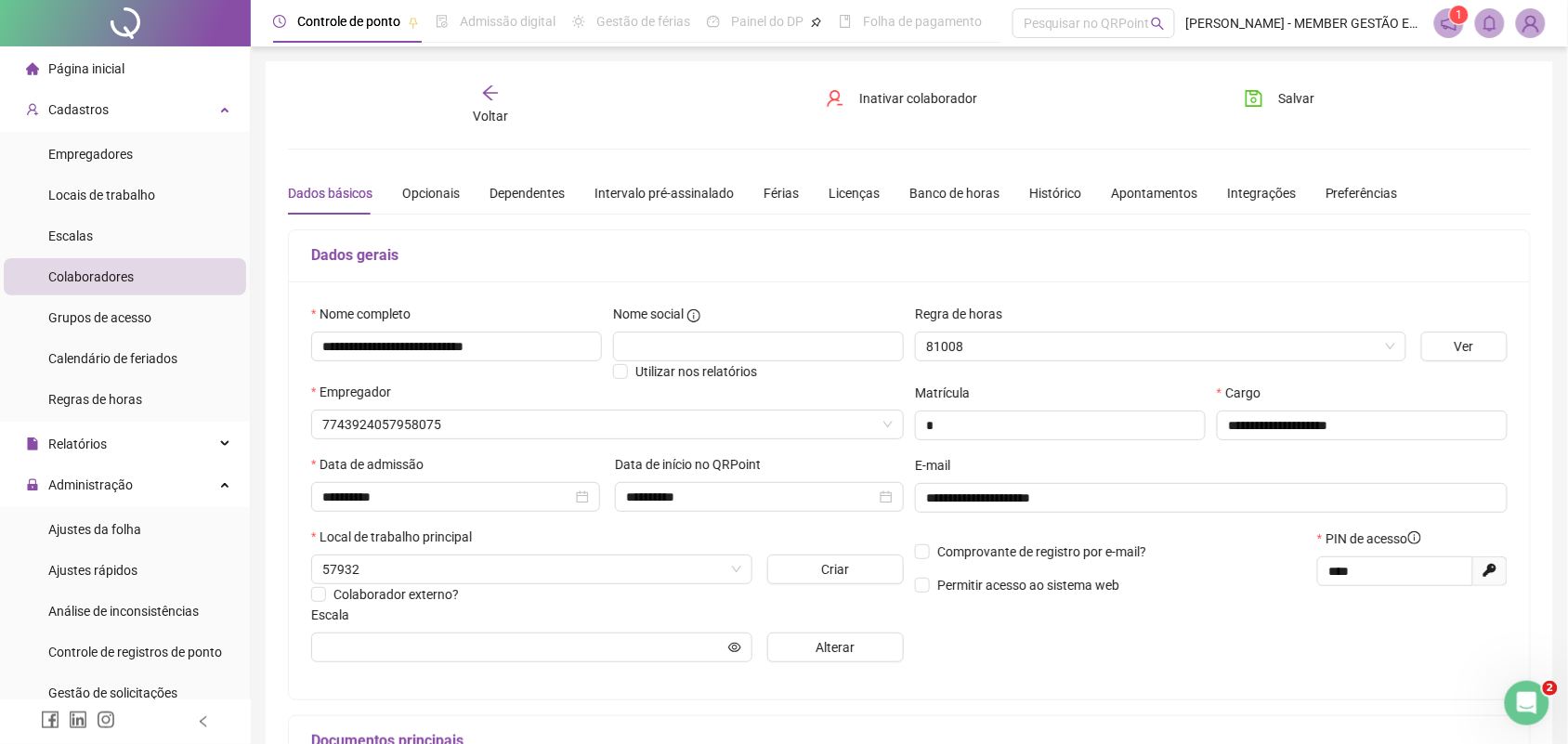
type input "**********"
drag, startPoint x: 782, startPoint y: 188, endPoint x: 700, endPoint y: 215, distance: 86.3
click at [782, 188] on div "Férias" at bounding box center [781, 194] width 35 height 21
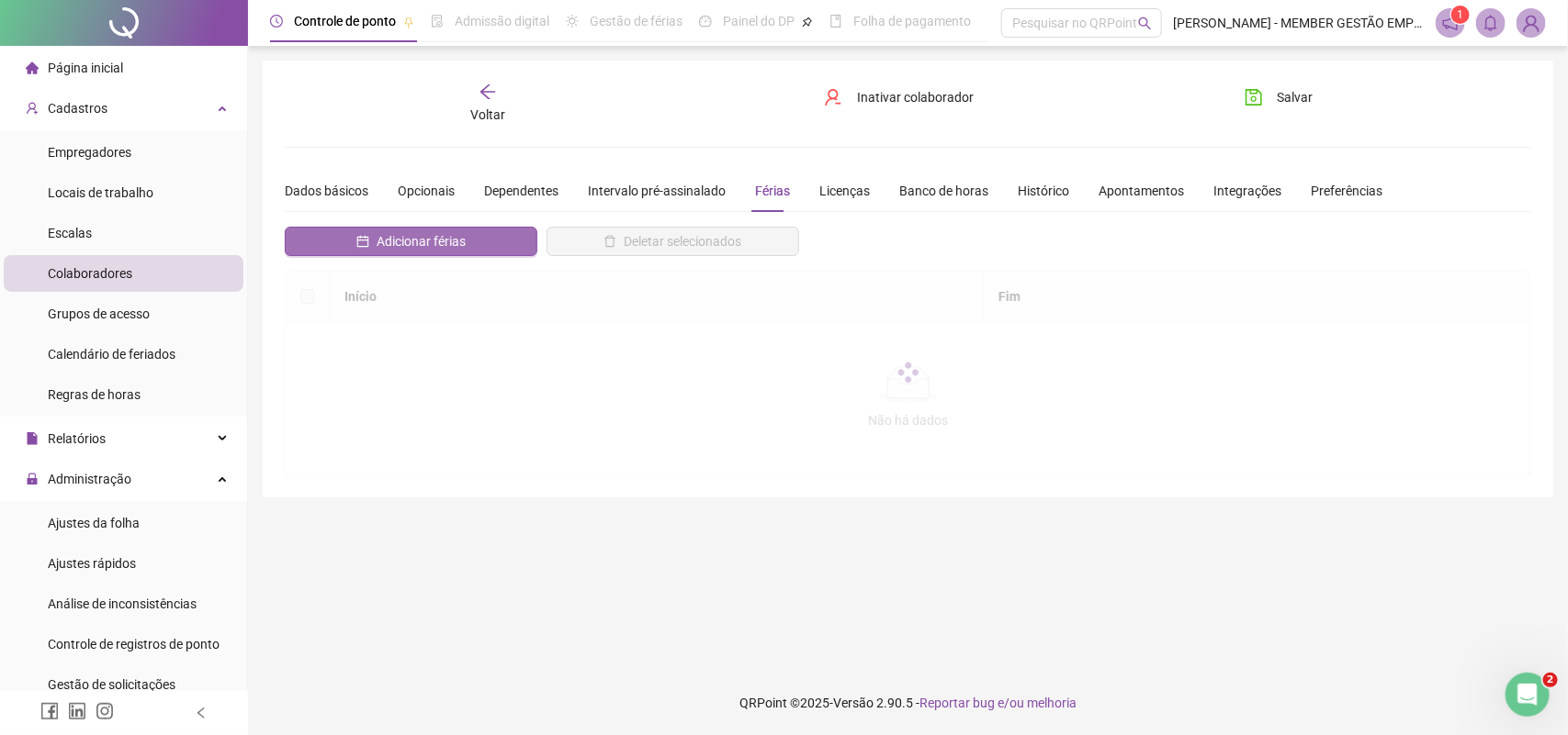
click at [462, 243] on span "Adicionar férias" at bounding box center [420, 242] width 89 height 21
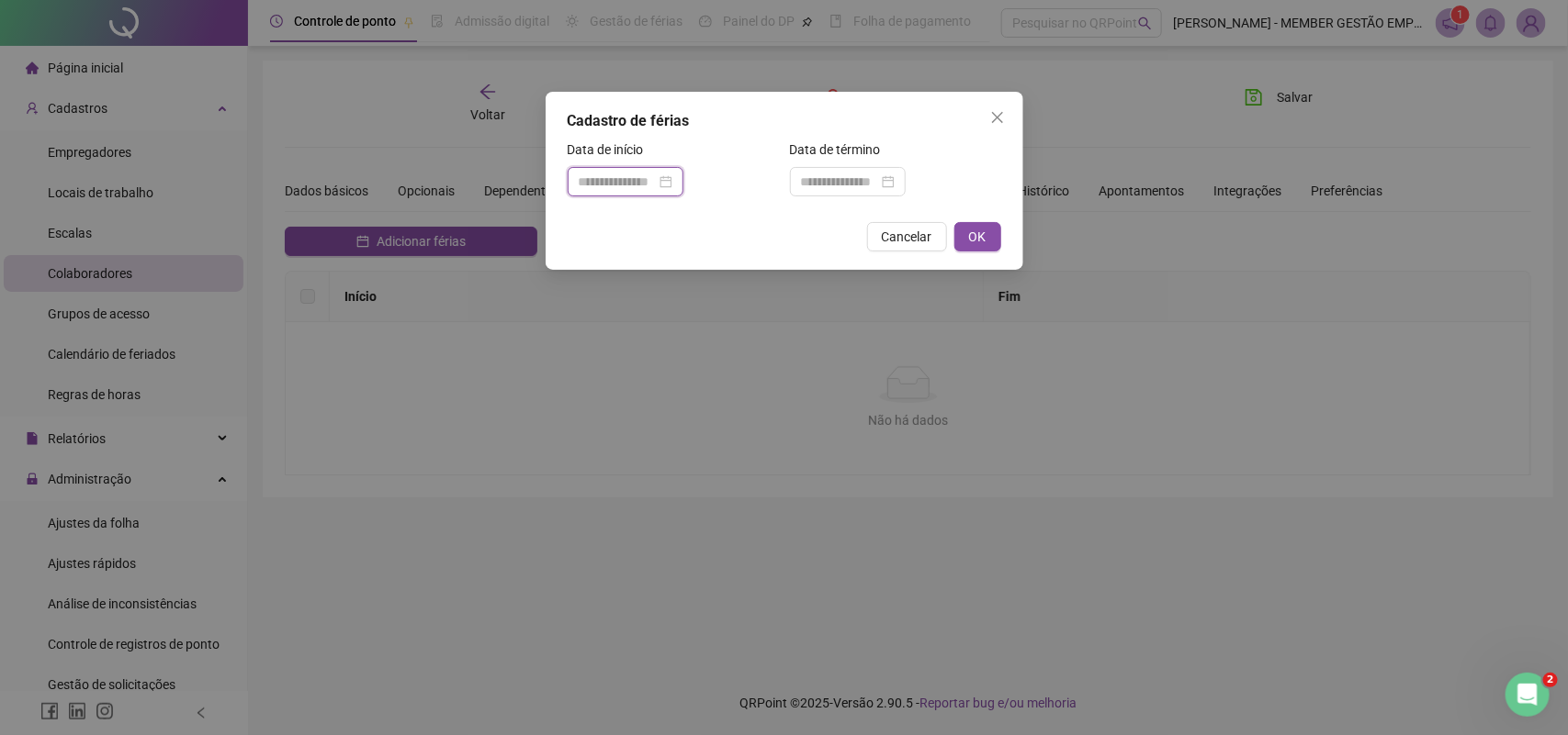
click at [583, 188] on input at bounding box center [617, 182] width 77 height 21
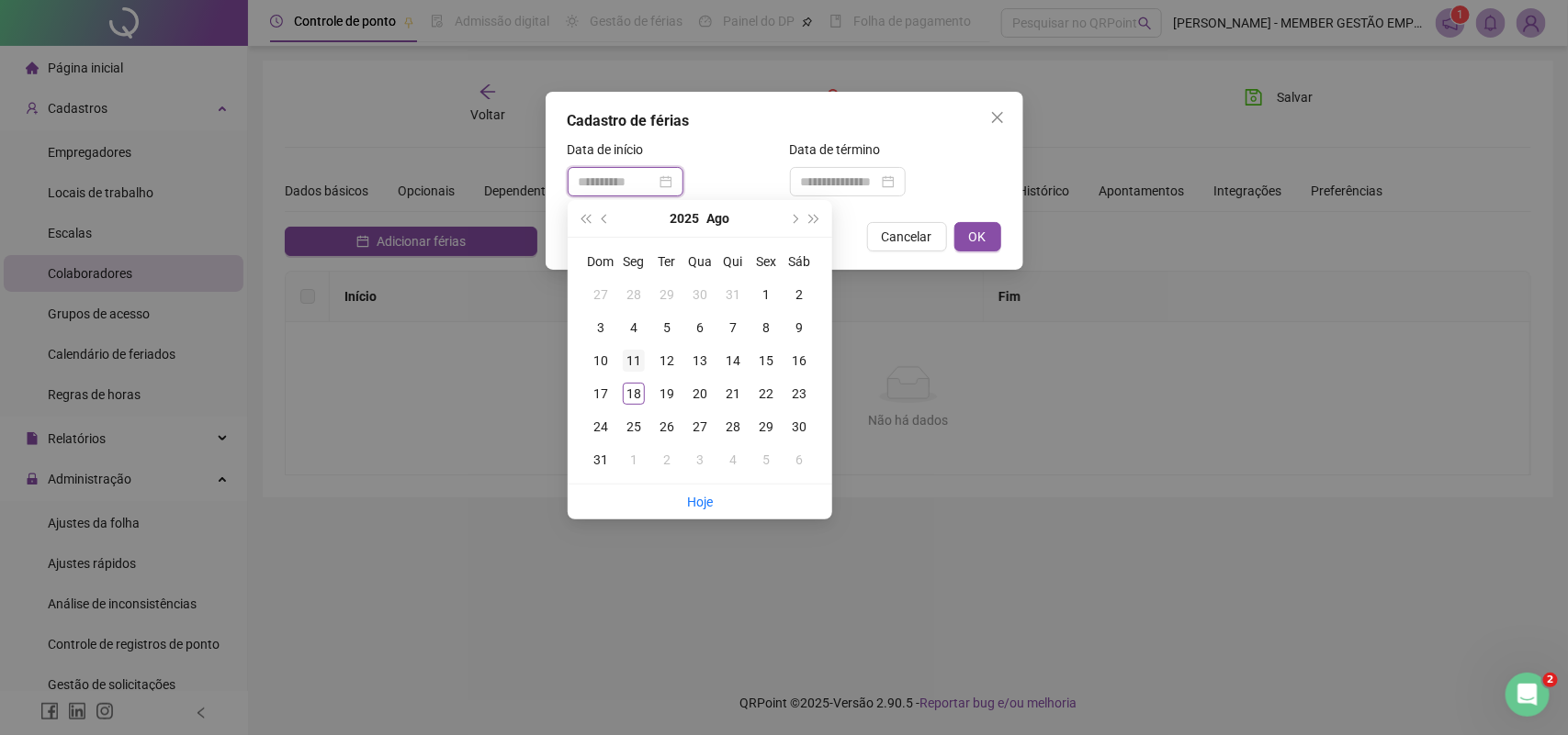
type input "**********"
click at [624, 361] on div "11" at bounding box center [634, 361] width 22 height 22
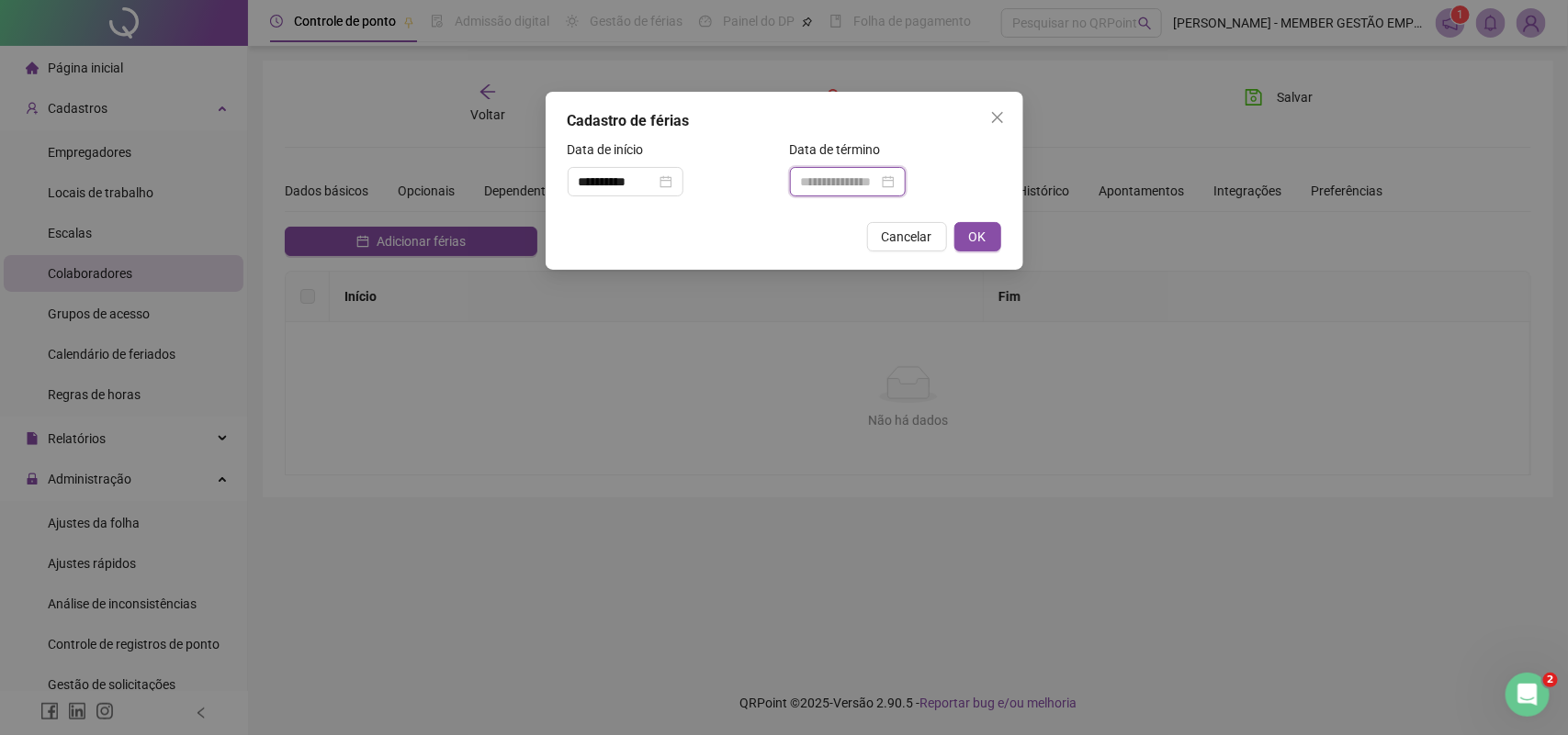
click at [854, 184] on input at bounding box center [839, 182] width 77 height 21
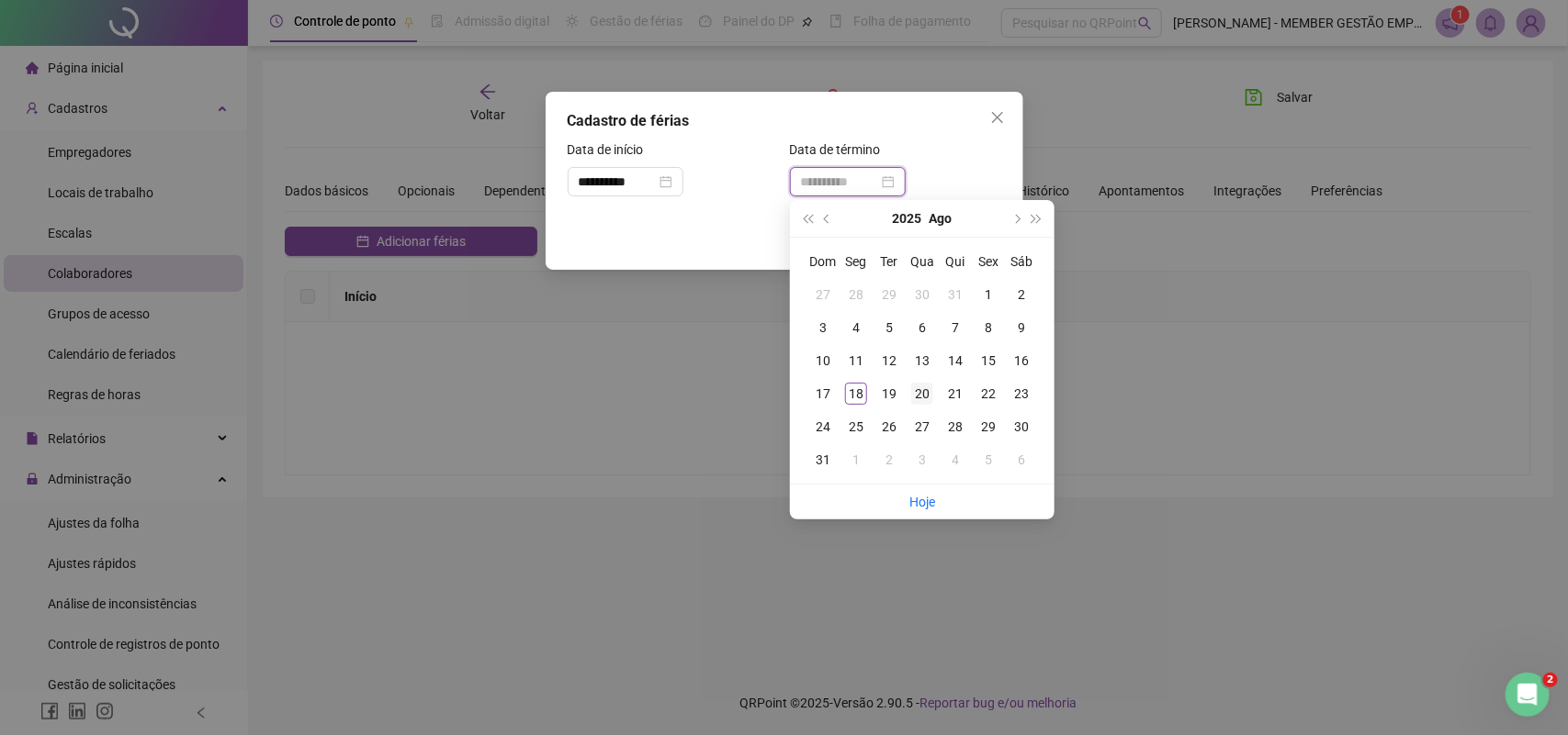
type input "**********"
click at [921, 395] on div "20" at bounding box center [922, 394] width 22 height 22
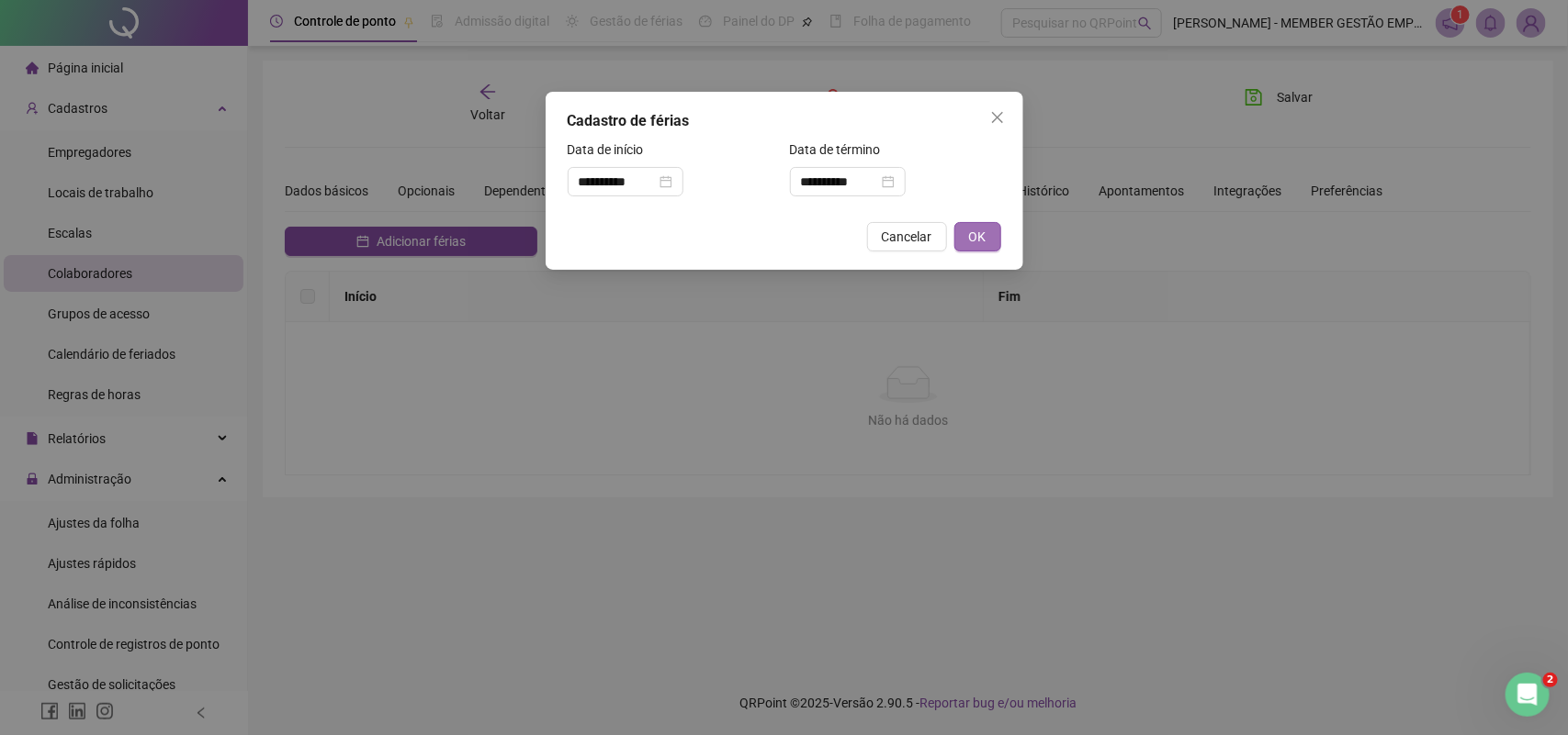
click at [981, 232] on span "OK" at bounding box center [977, 237] width 18 height 21
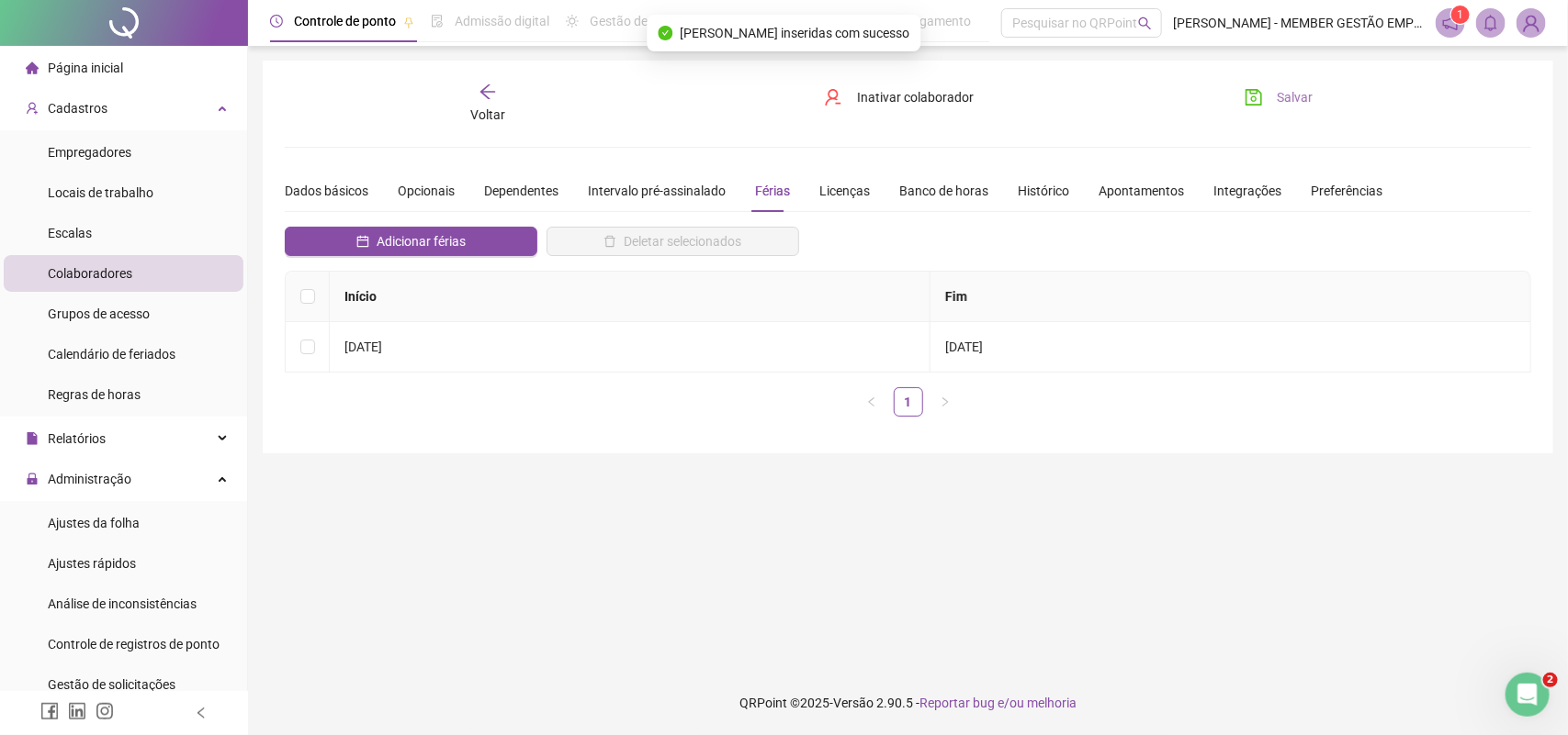
click at [1273, 97] on button "Salvar" at bounding box center [1279, 97] width 96 height 29
click at [97, 521] on span "Ajustes da folha" at bounding box center [93, 523] width 91 height 15
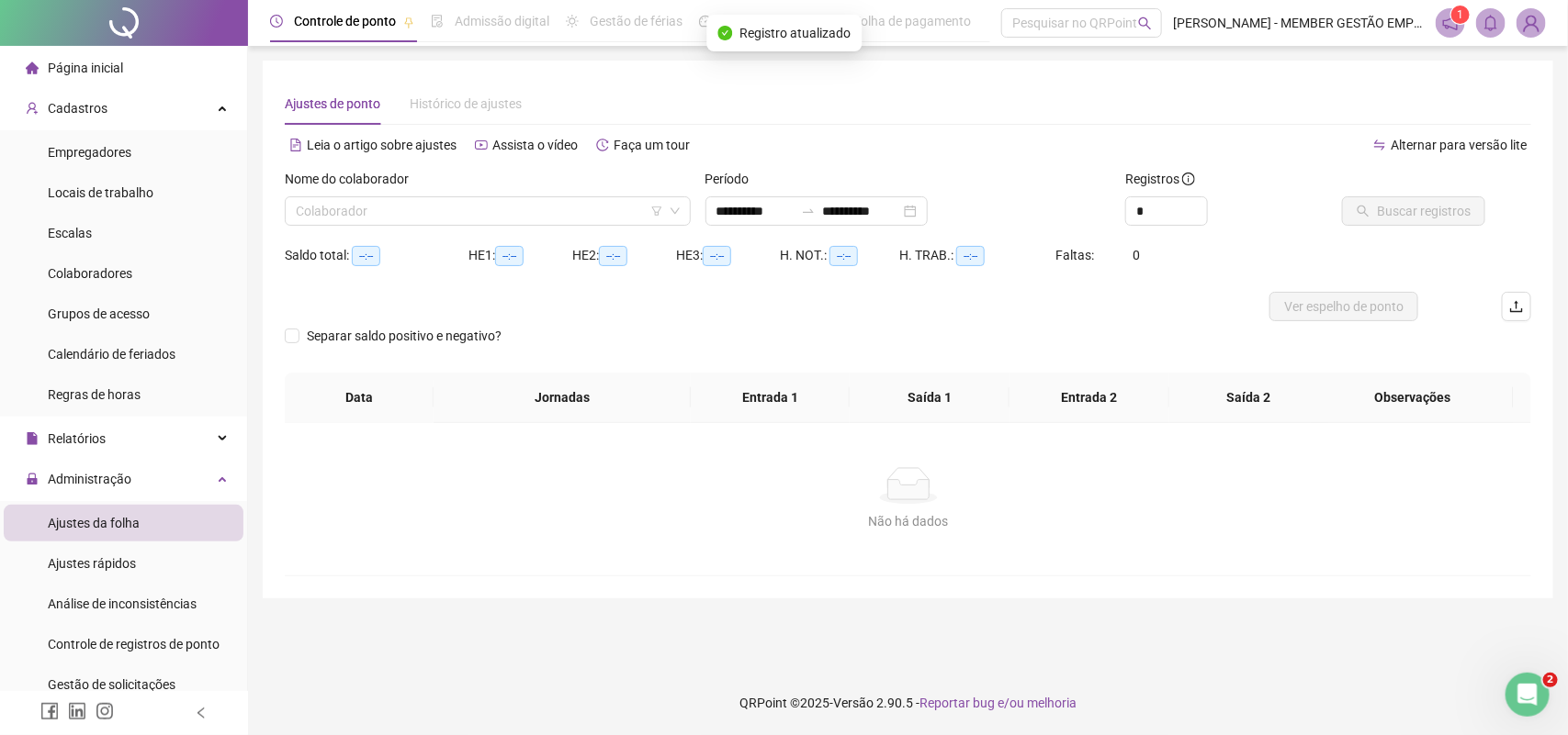
type input "**********"
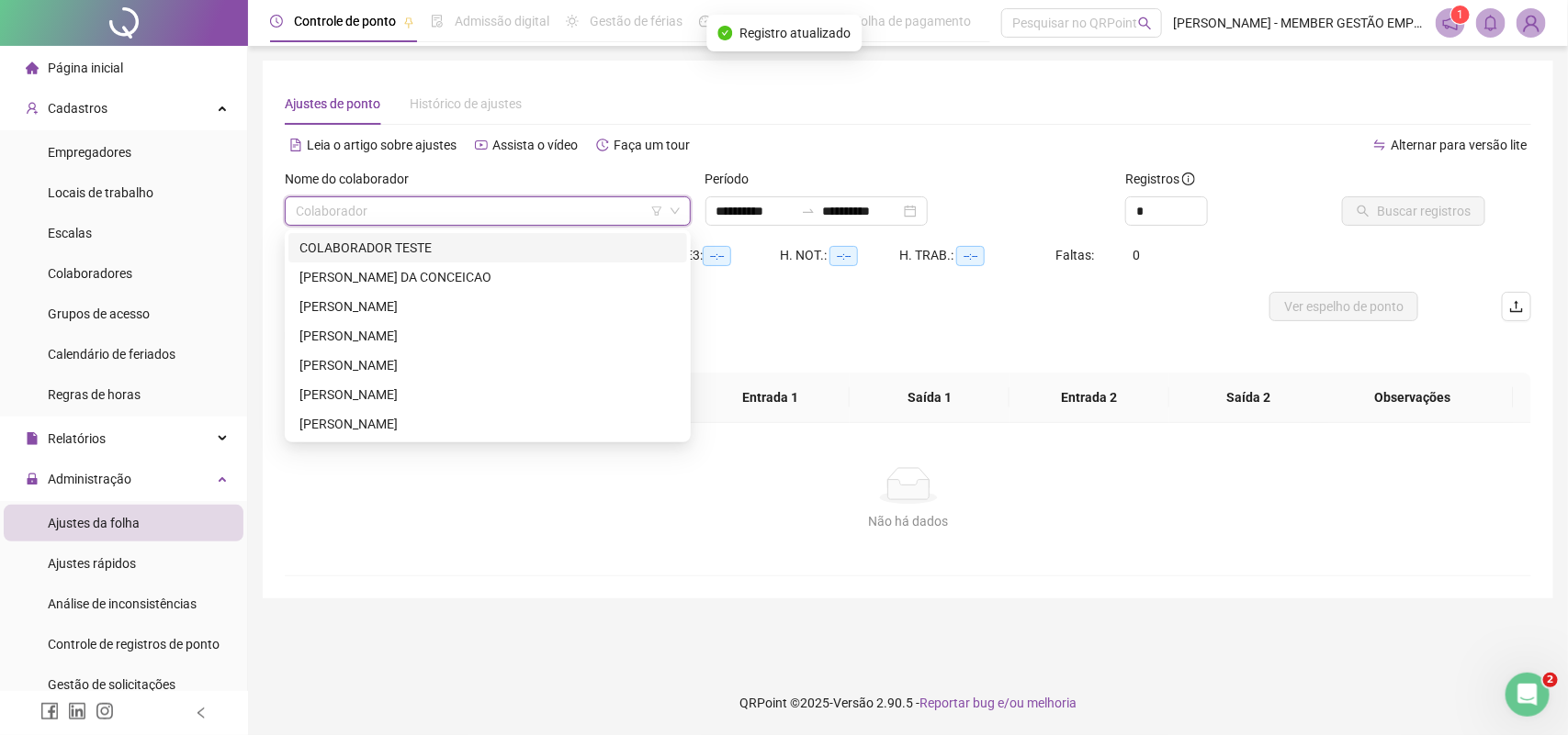
click at [547, 216] on input "search" at bounding box center [480, 212] width 368 height 28
click at [379, 309] on div "[PERSON_NAME]" at bounding box center [487, 307] width 376 height 21
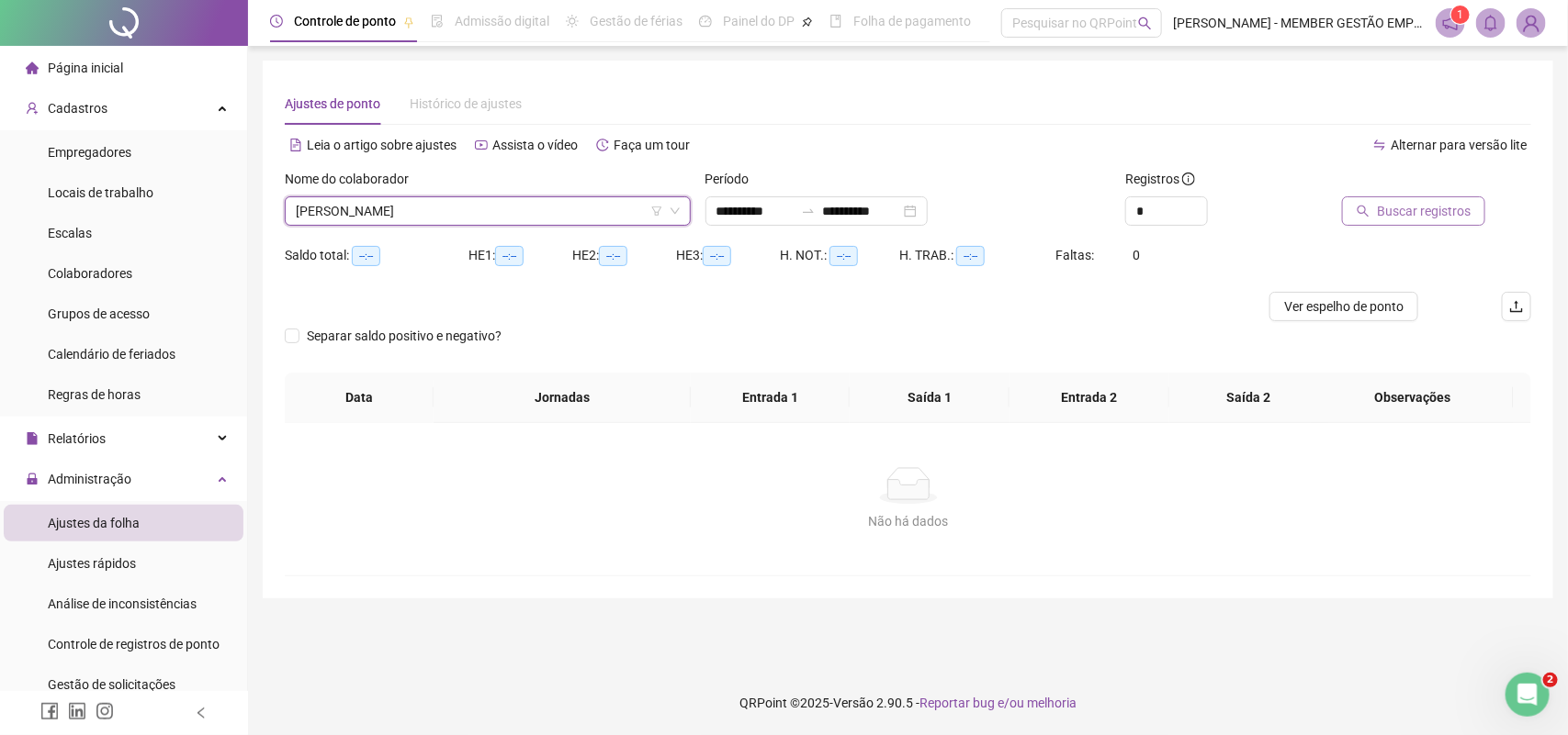
click at [1411, 206] on span "Buscar registros" at bounding box center [1423, 212] width 93 height 21
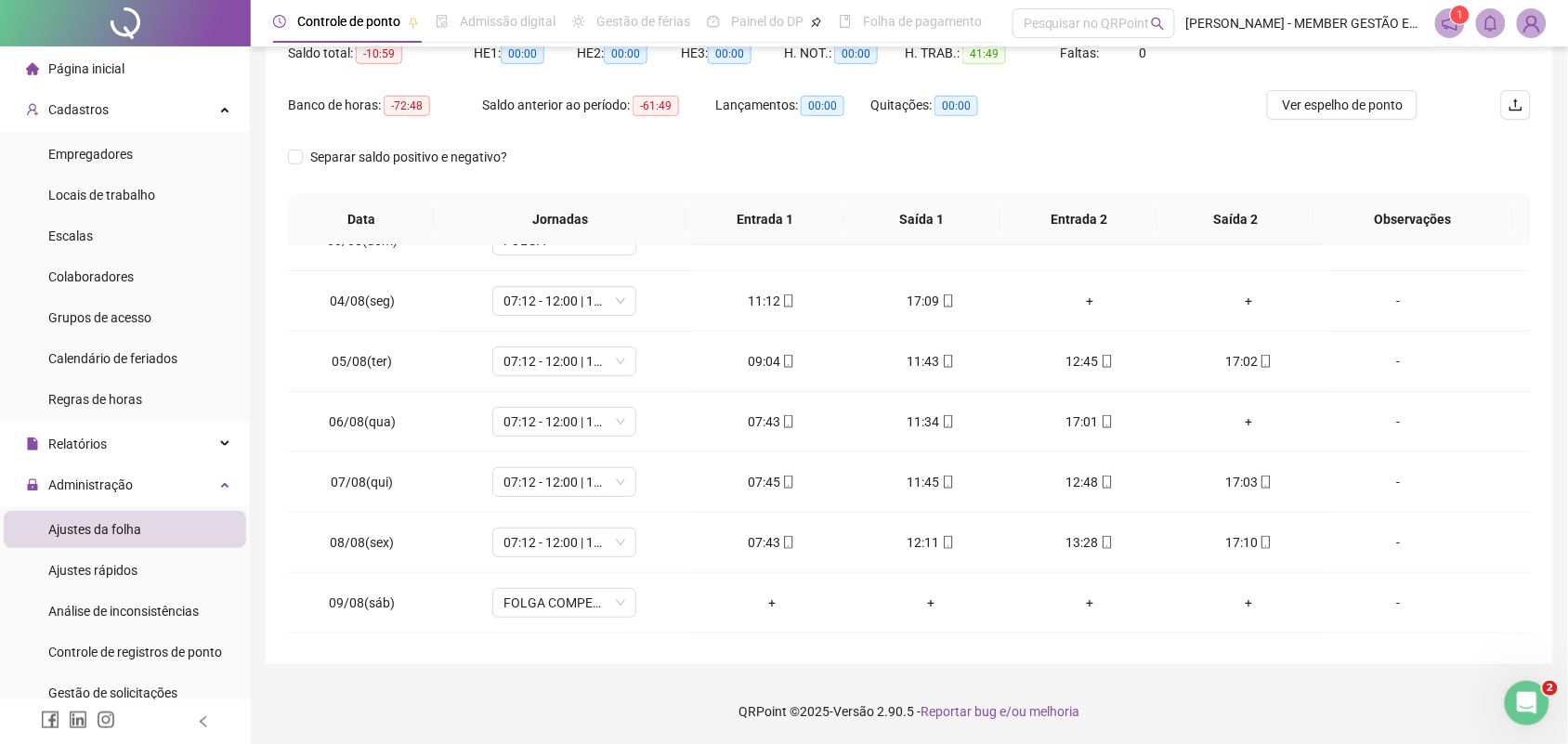
scroll to position [161, 0]
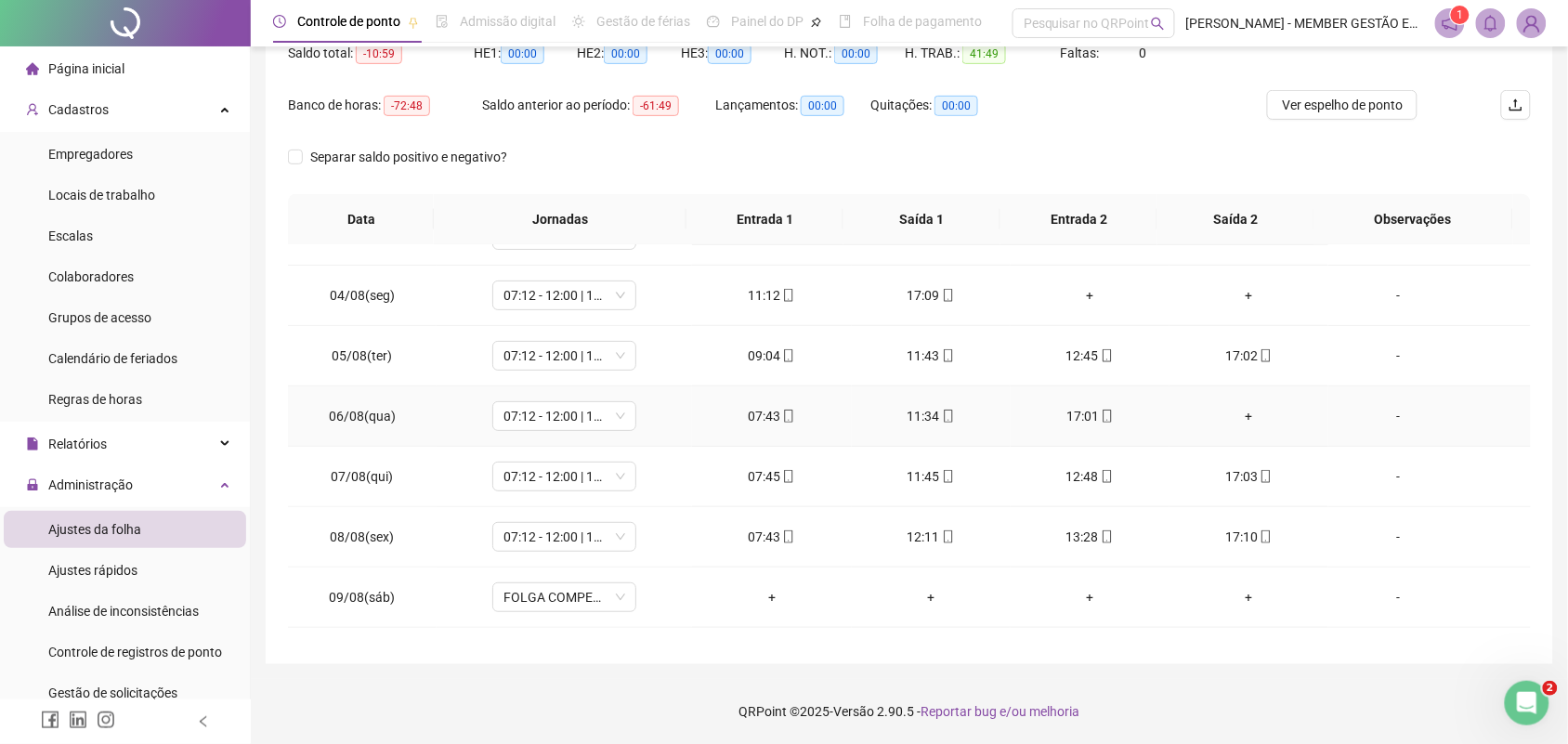
click at [1238, 416] on div "+" at bounding box center [1249, 416] width 129 height 21
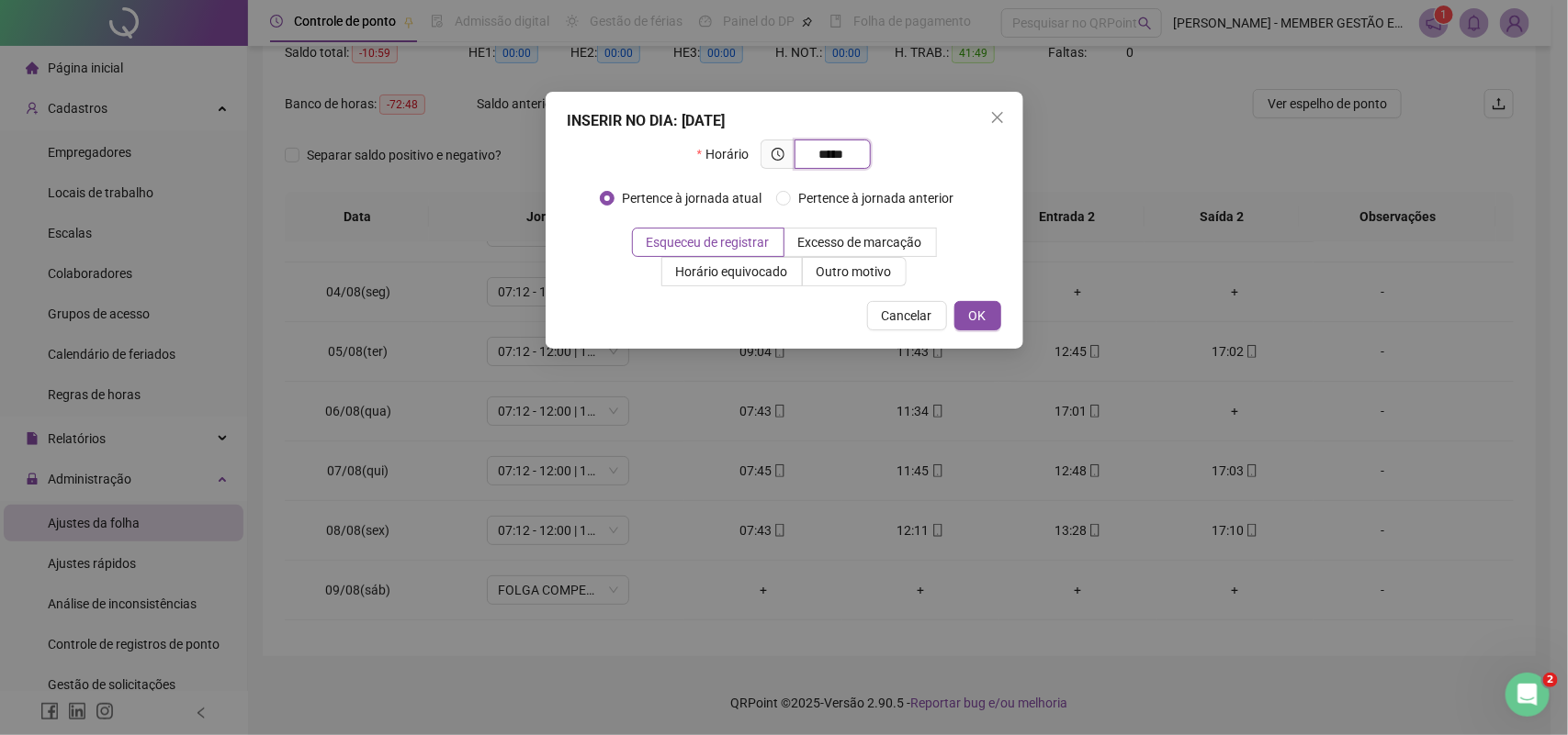
type input "*****"
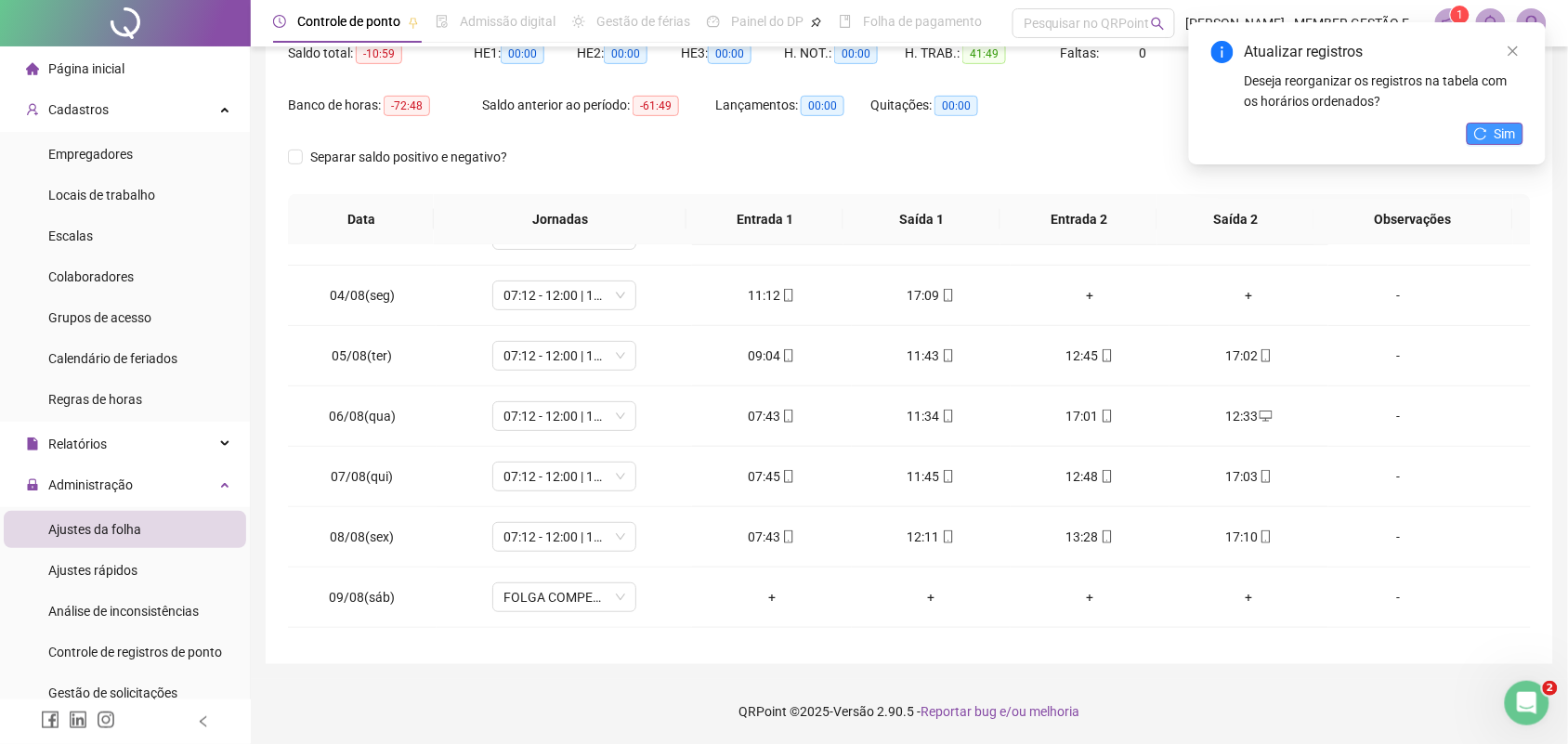
click at [1501, 133] on span "Sim" at bounding box center [1505, 134] width 22 height 21
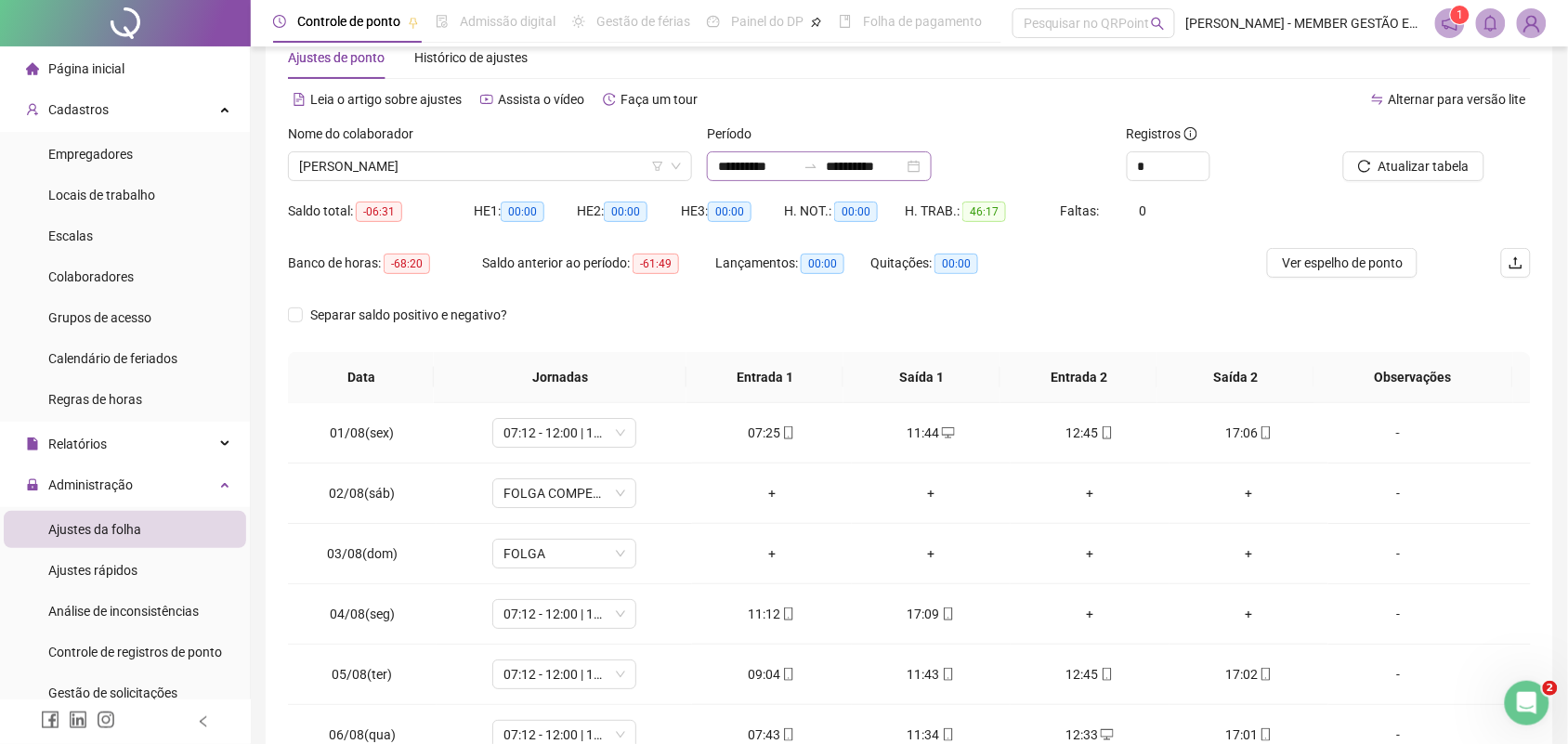
scroll to position [48, 0]
click at [590, 174] on span "[PERSON_NAME]" at bounding box center [490, 165] width 381 height 28
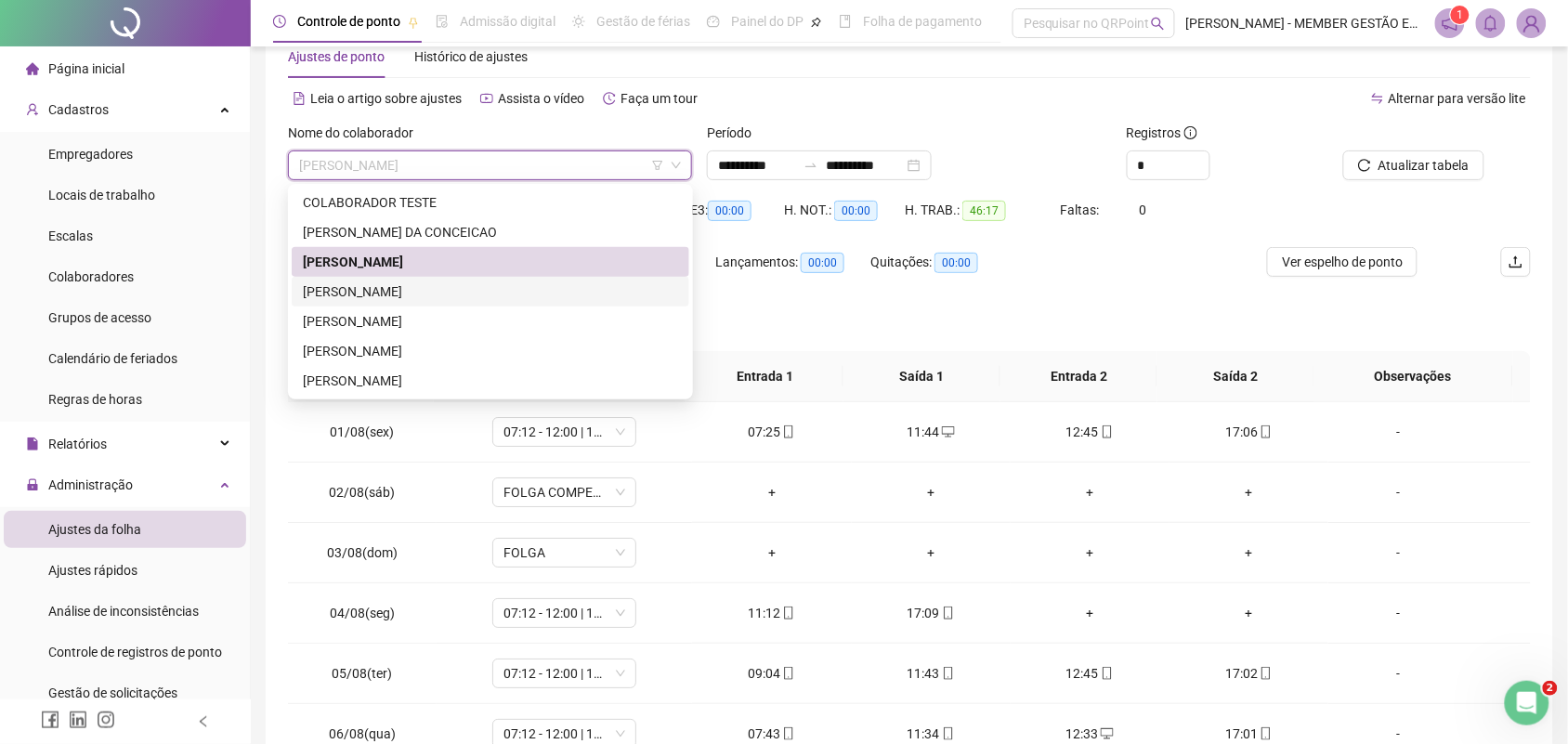
click at [447, 288] on div "[PERSON_NAME]" at bounding box center [491, 292] width 376 height 21
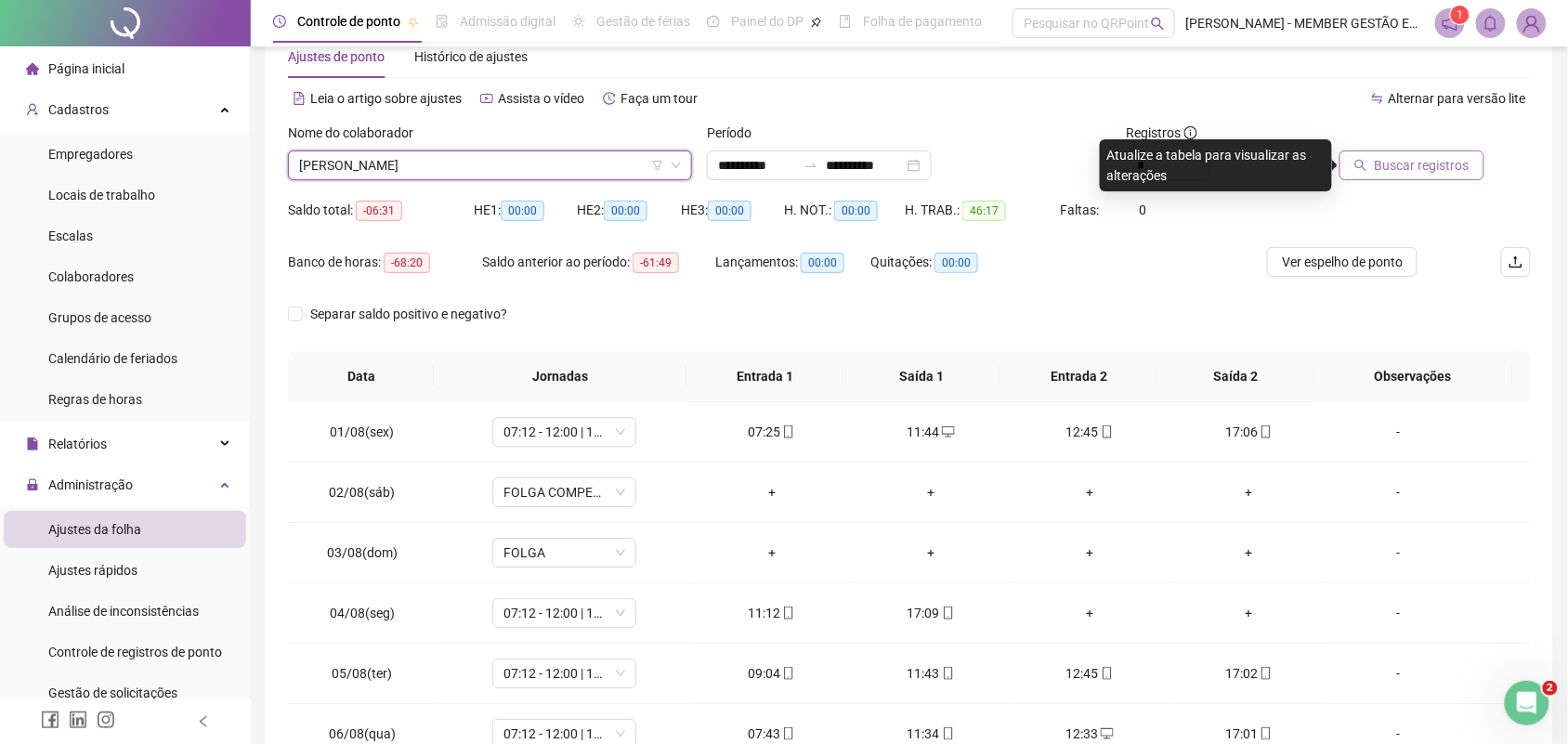
click at [1417, 165] on span "Buscar registros" at bounding box center [1422, 165] width 94 height 21
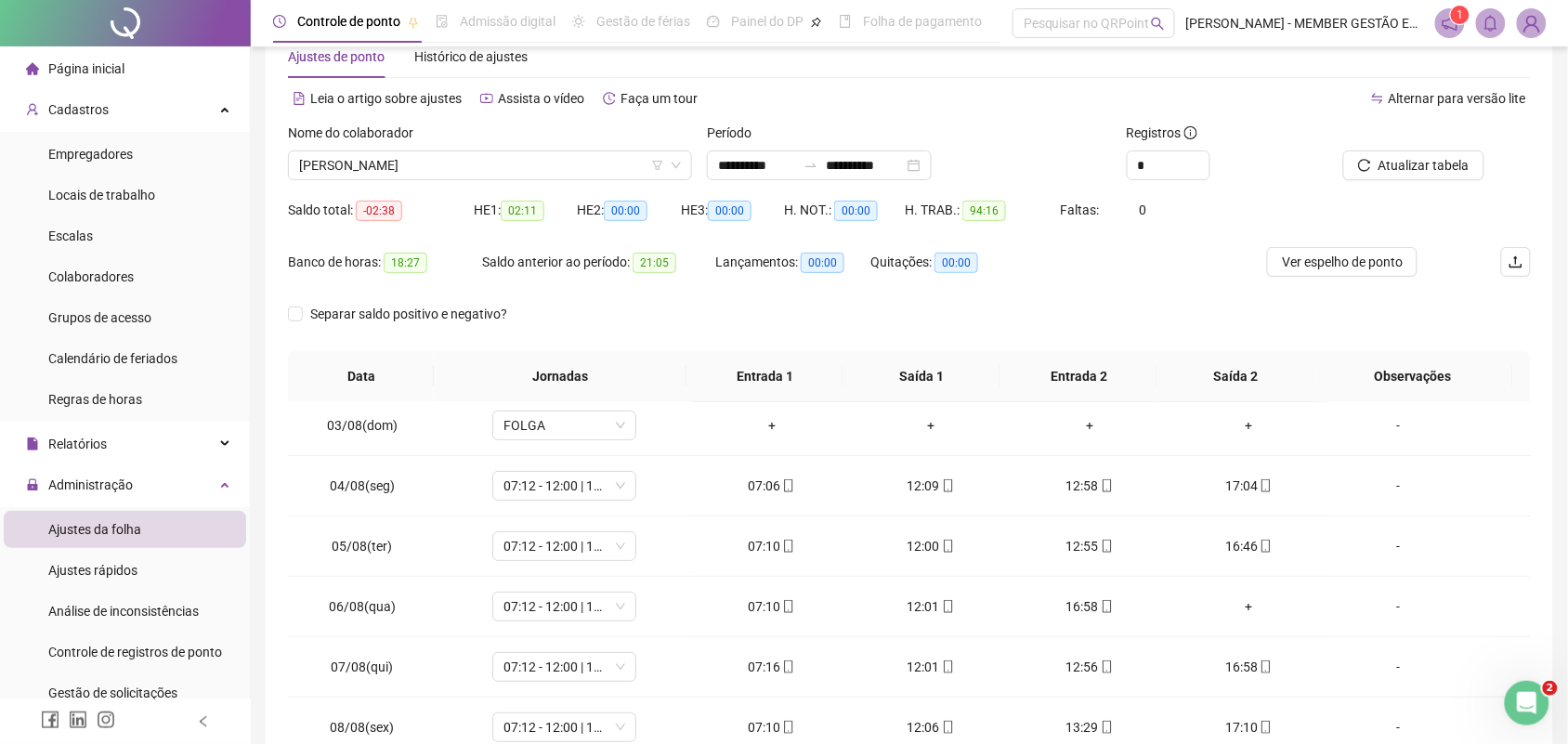
scroll to position [148, 0]
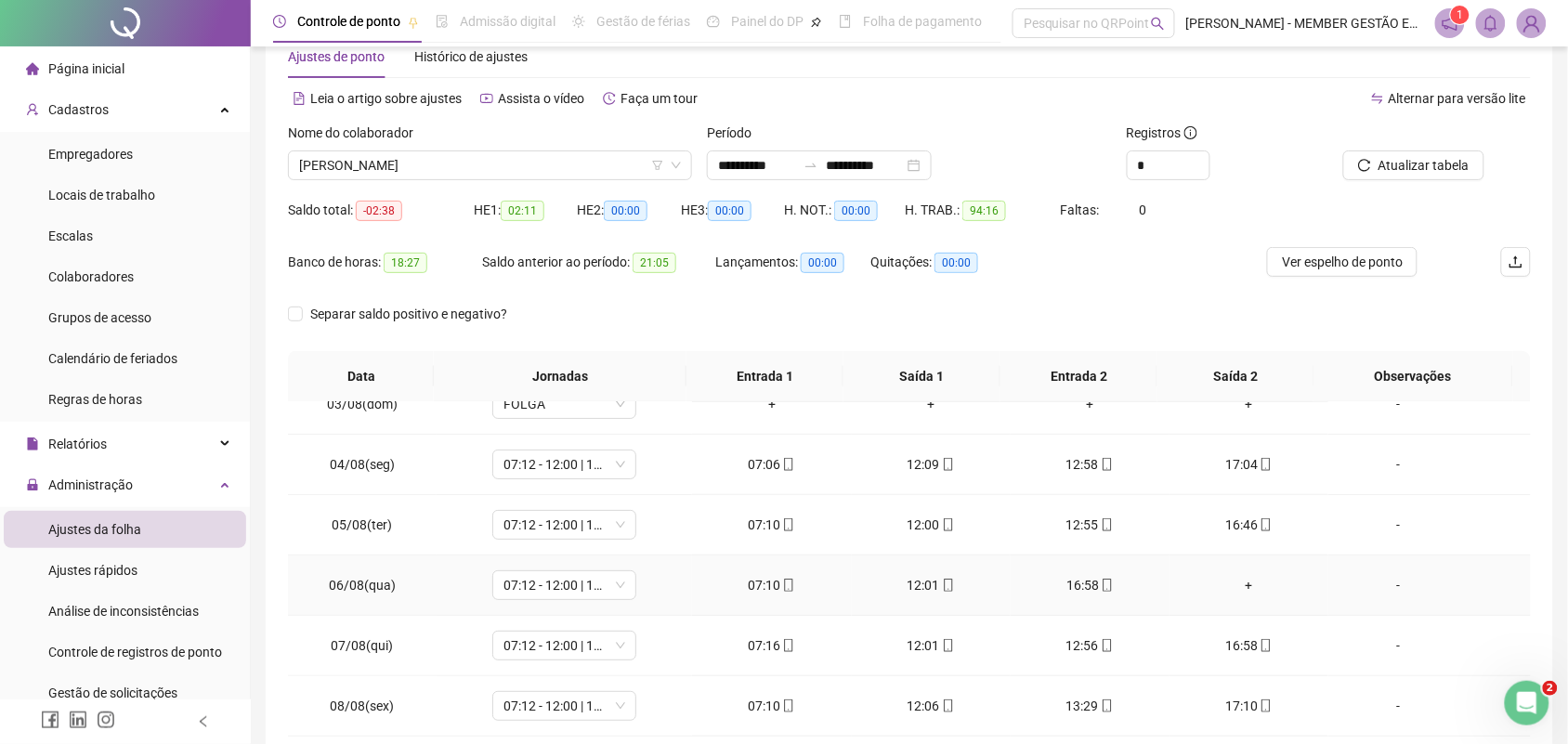
click at [1229, 585] on div "+" at bounding box center [1249, 585] width 129 height 21
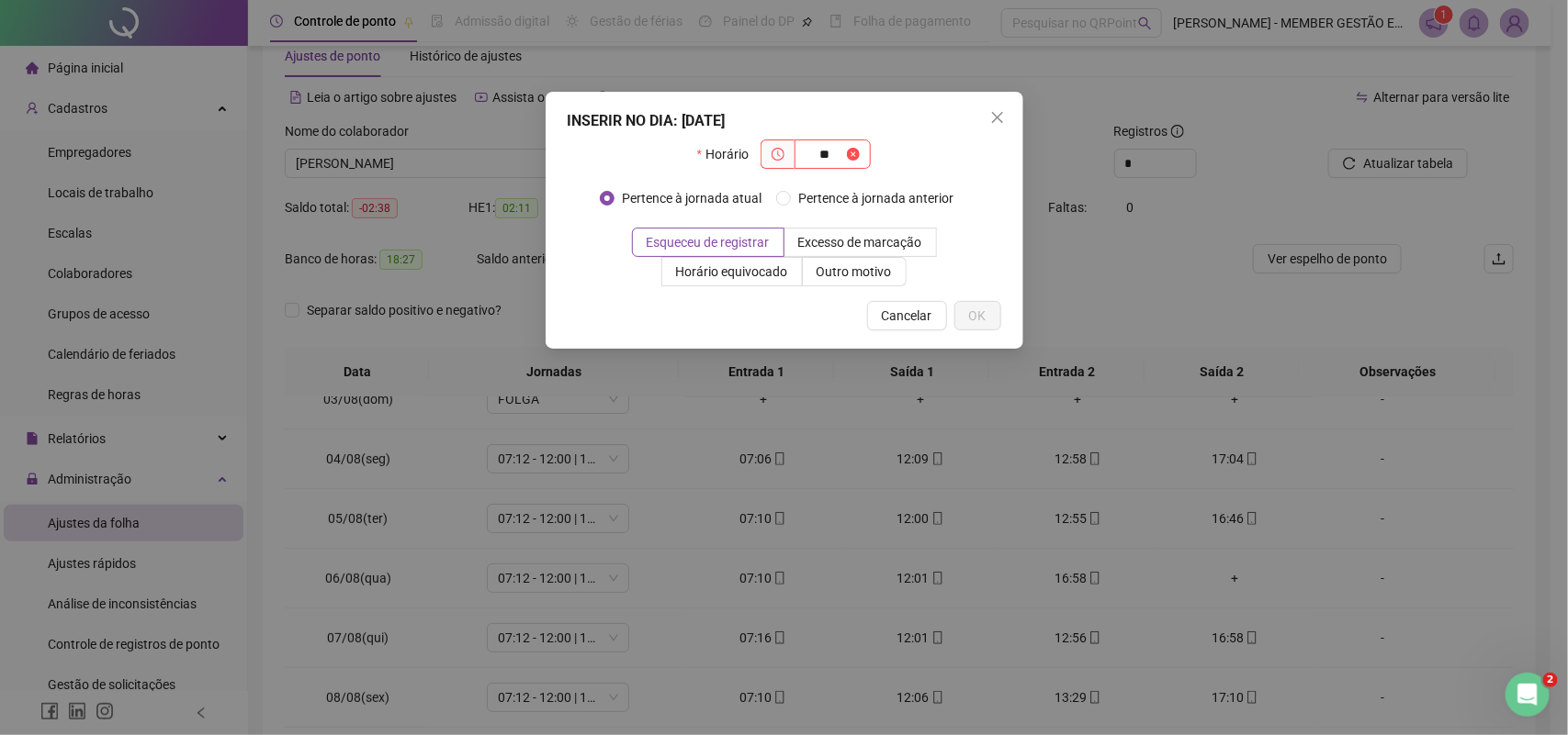
type input "*"
type input "*****"
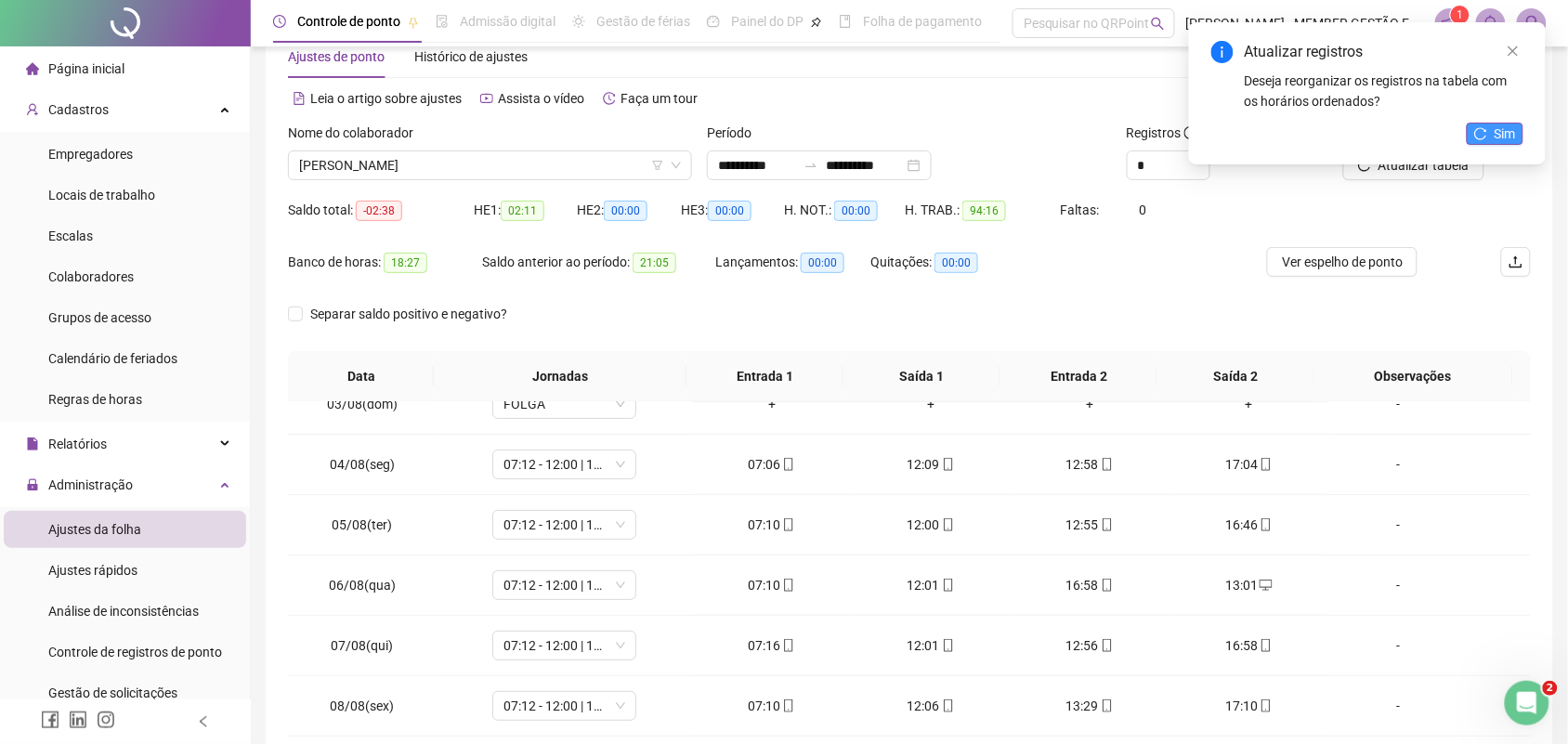
click at [1491, 141] on button "Sim" at bounding box center [1495, 134] width 57 height 23
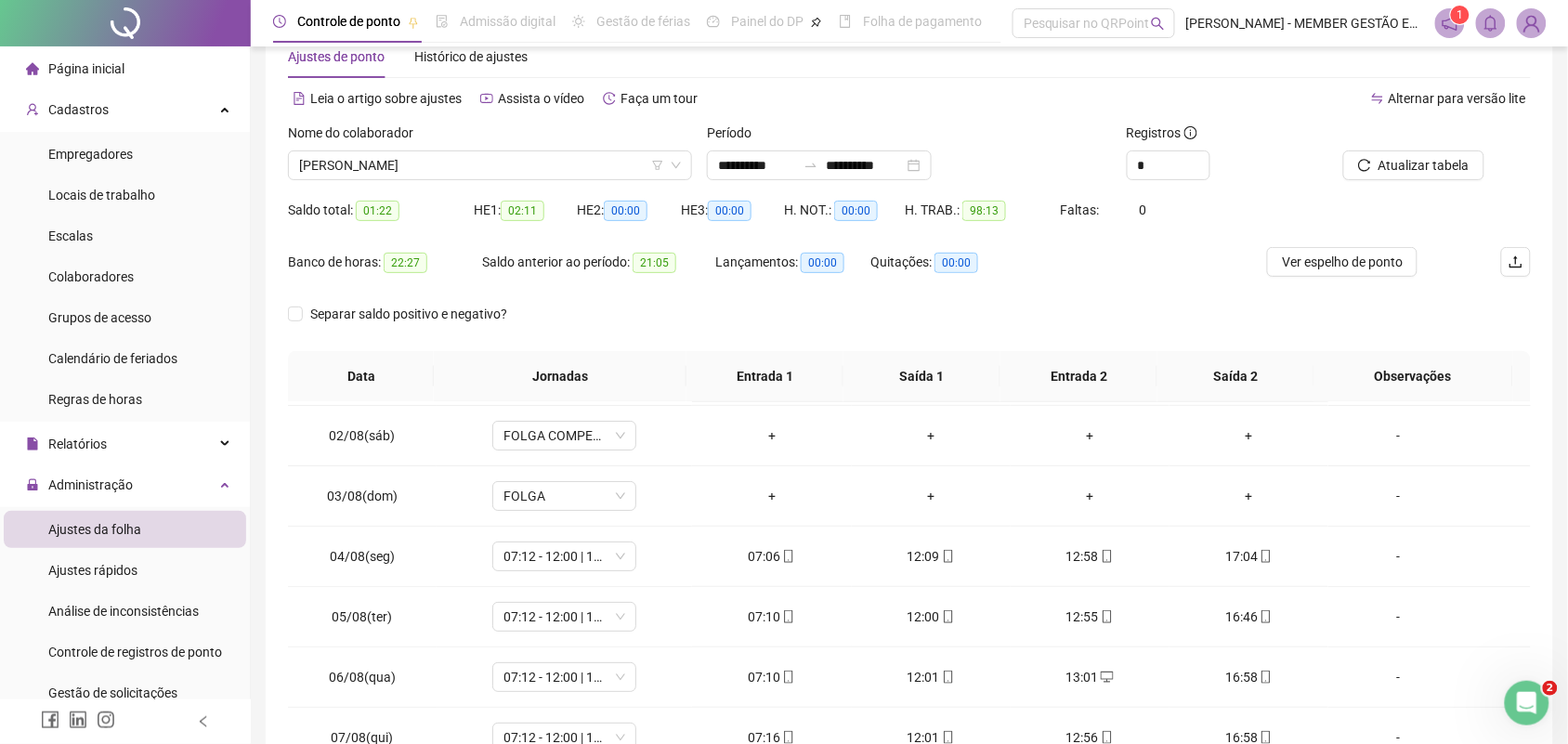
scroll to position [0, 0]
click at [532, 160] on span "[PERSON_NAME]" at bounding box center [490, 165] width 381 height 28
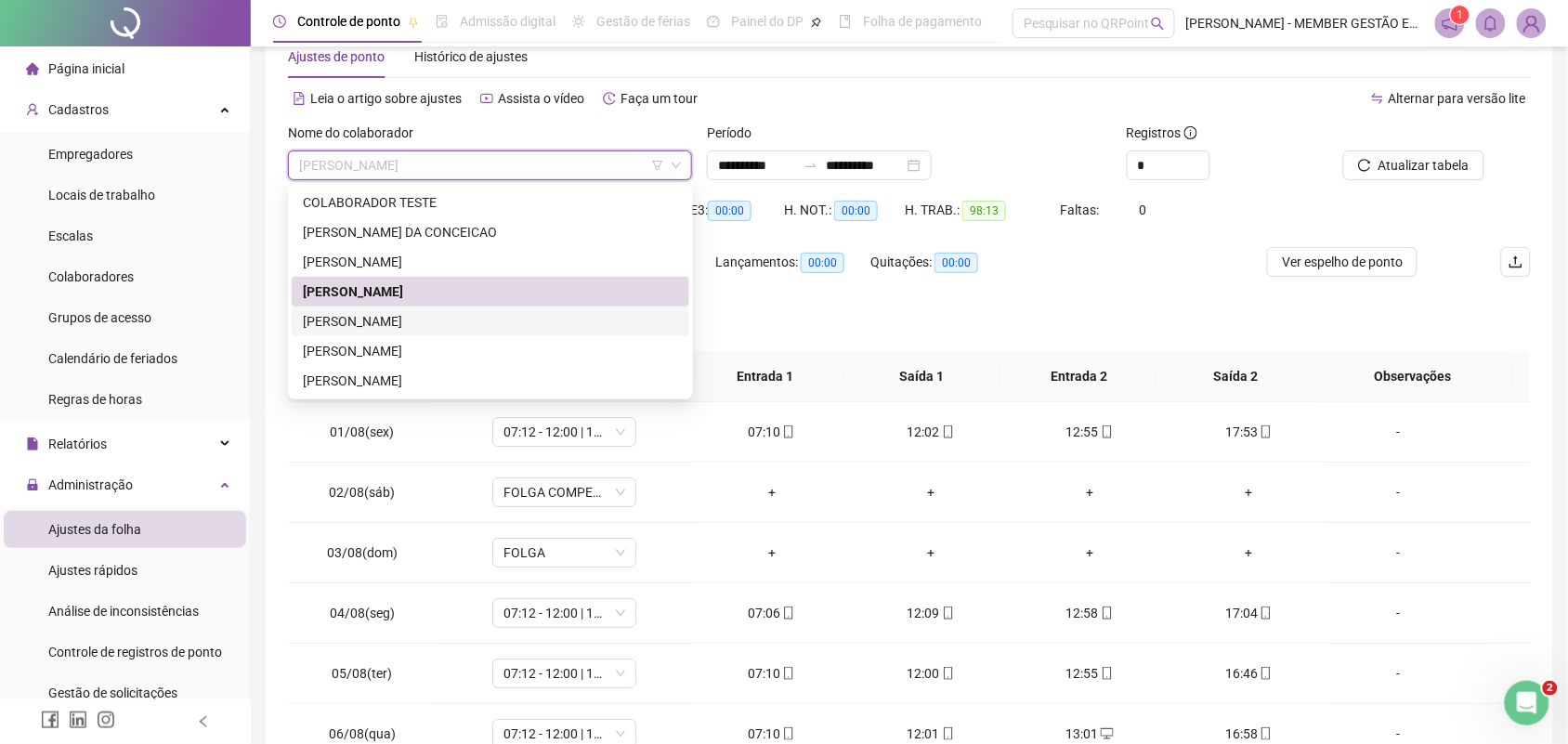
click at [391, 326] on div "[PERSON_NAME]" at bounding box center [491, 322] width 376 height 21
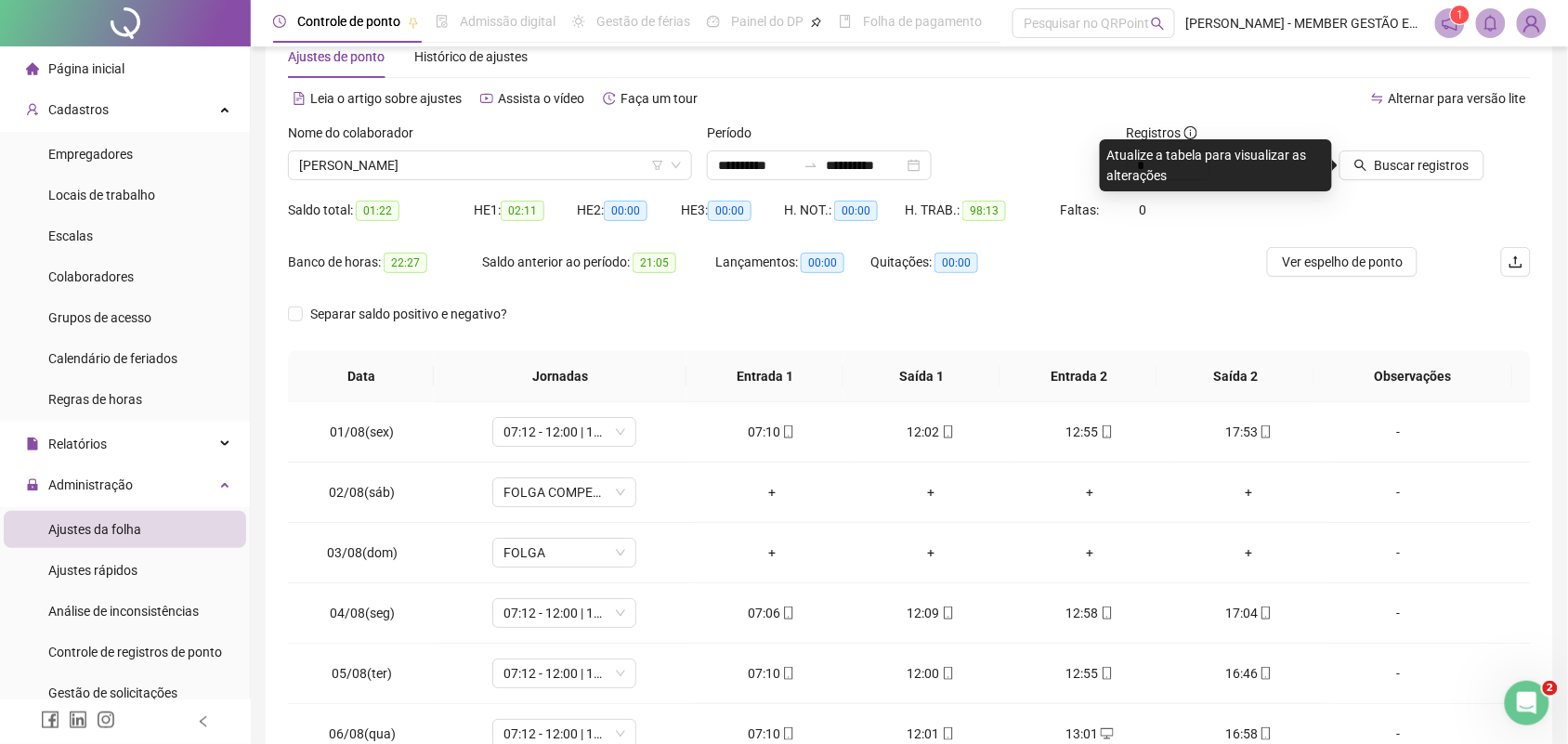
click at [1391, 148] on div at bounding box center [1409, 137] width 148 height 28
click at [1391, 156] on span "Buscar registros" at bounding box center [1422, 165] width 94 height 21
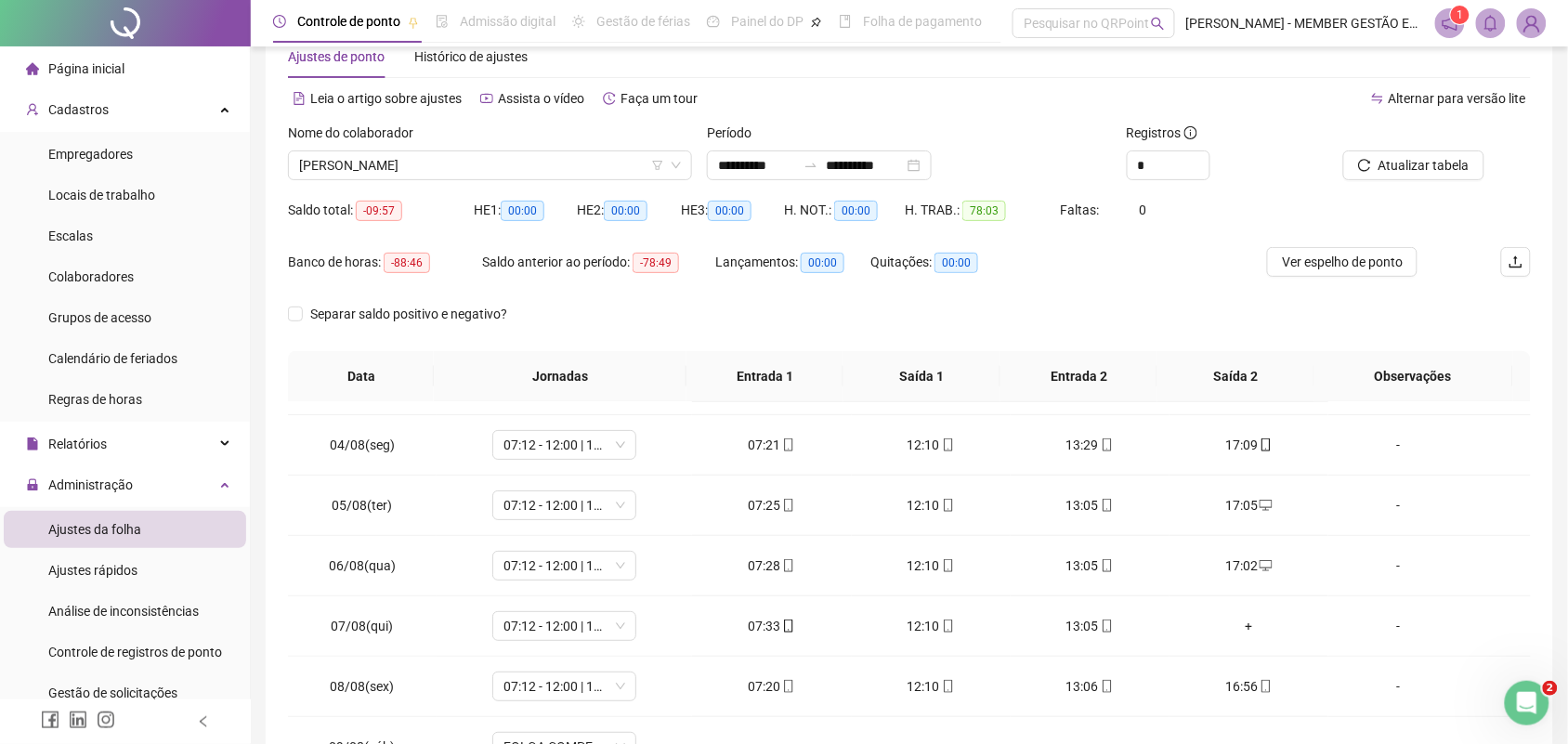
scroll to position [232, 0]
click at [1240, 562] on div "+" at bounding box center [1249, 563] width 129 height 21
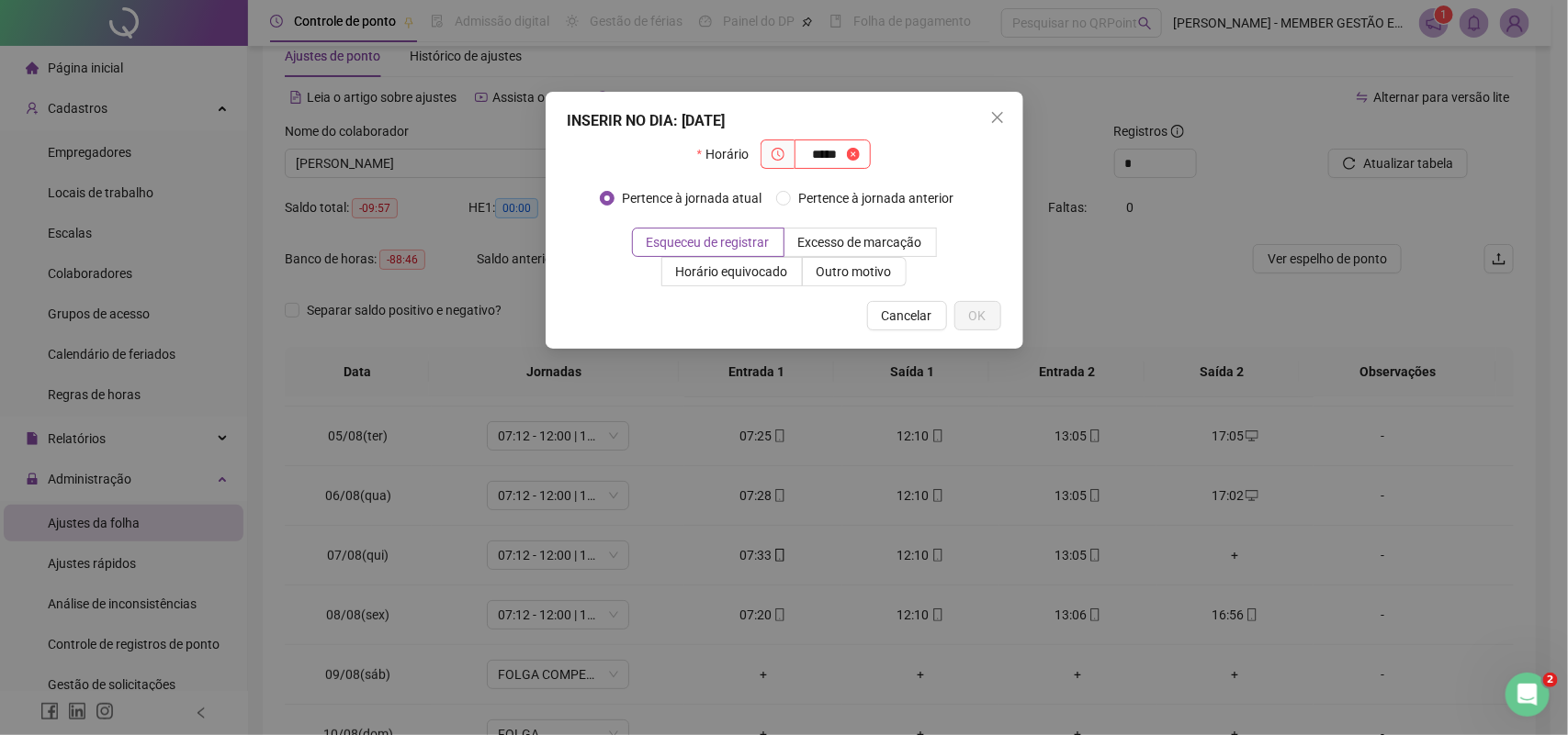
type input "*****"
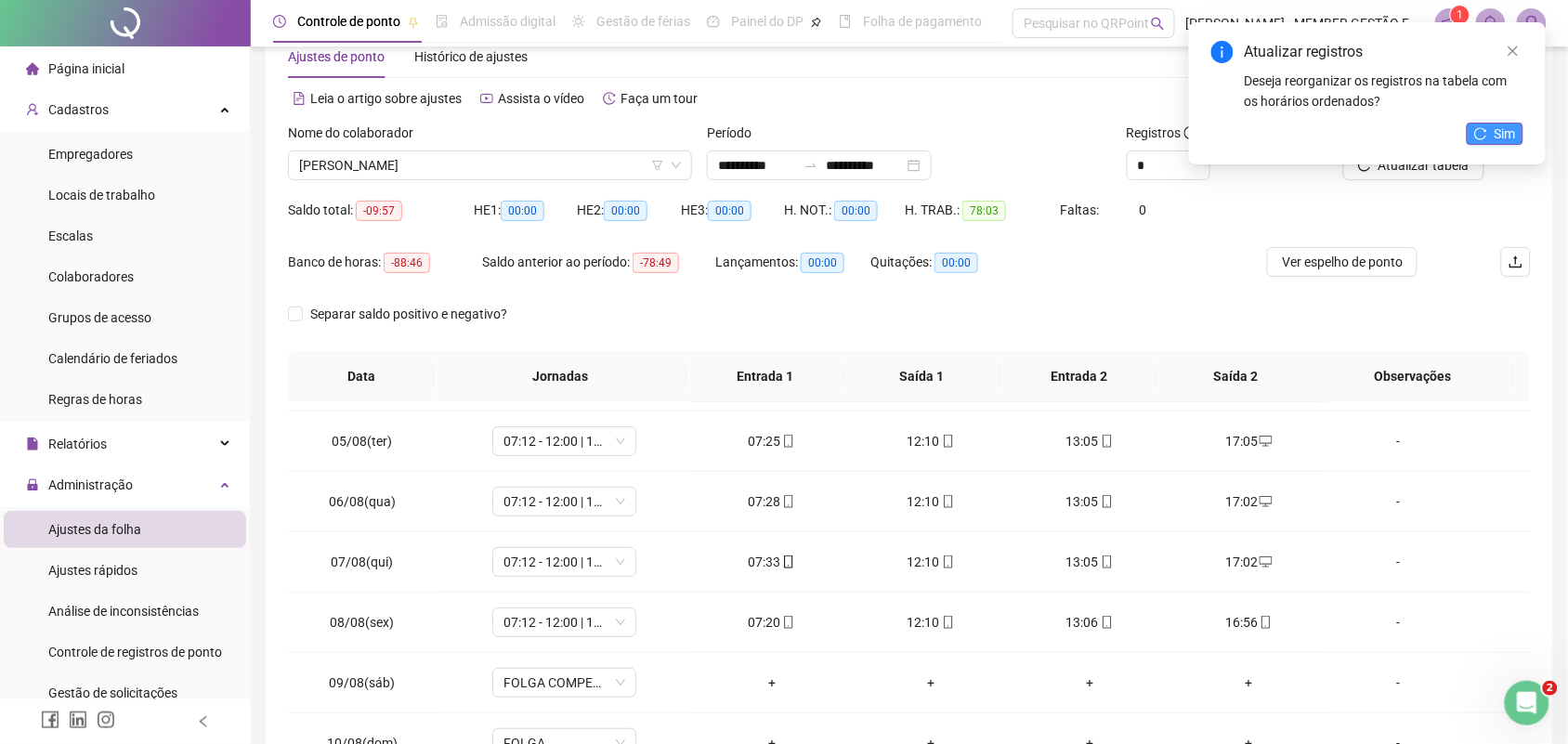
click at [1497, 137] on span "Sim" at bounding box center [1505, 134] width 22 height 21
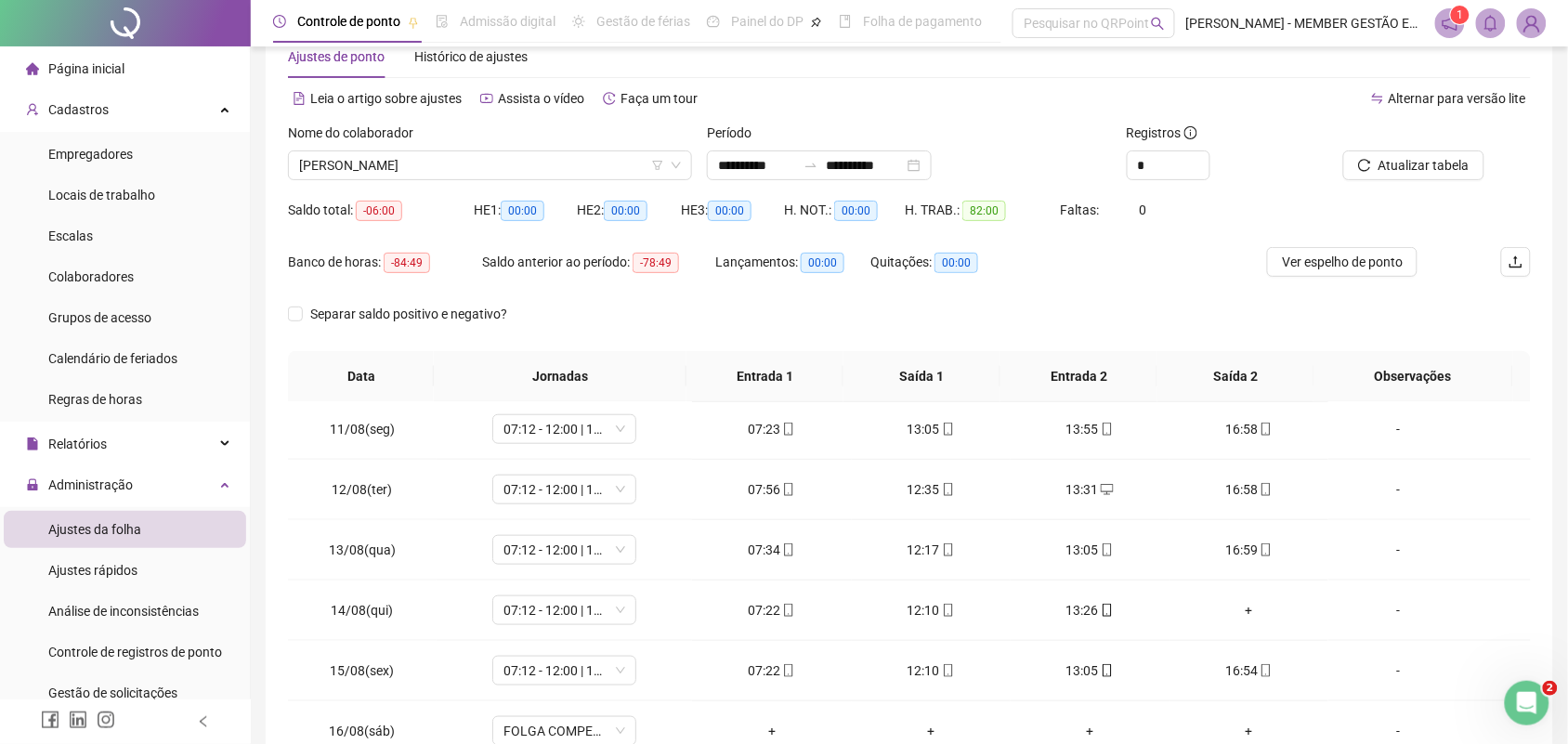
scroll to position [633, 0]
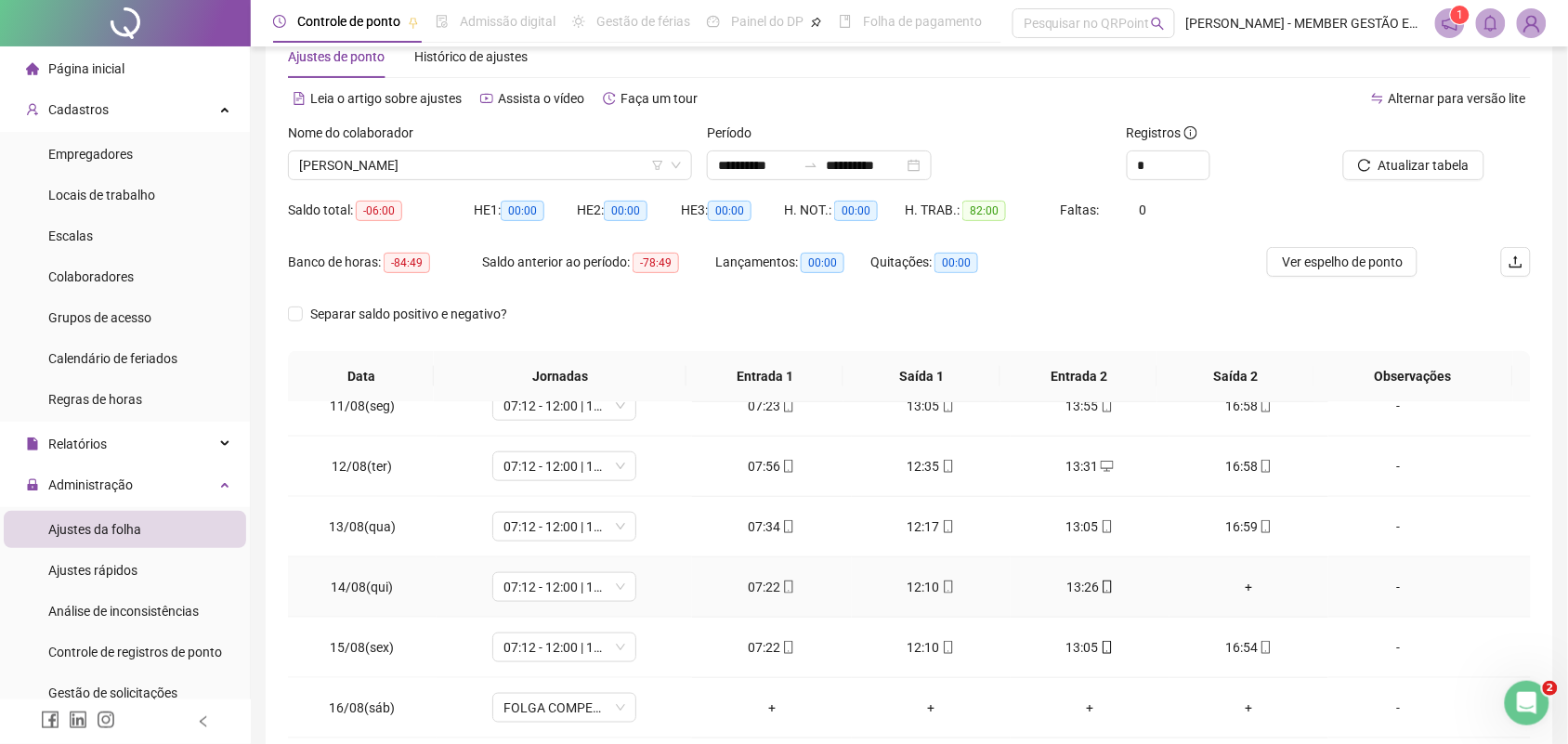
click at [1233, 585] on div "+" at bounding box center [1249, 587] width 129 height 21
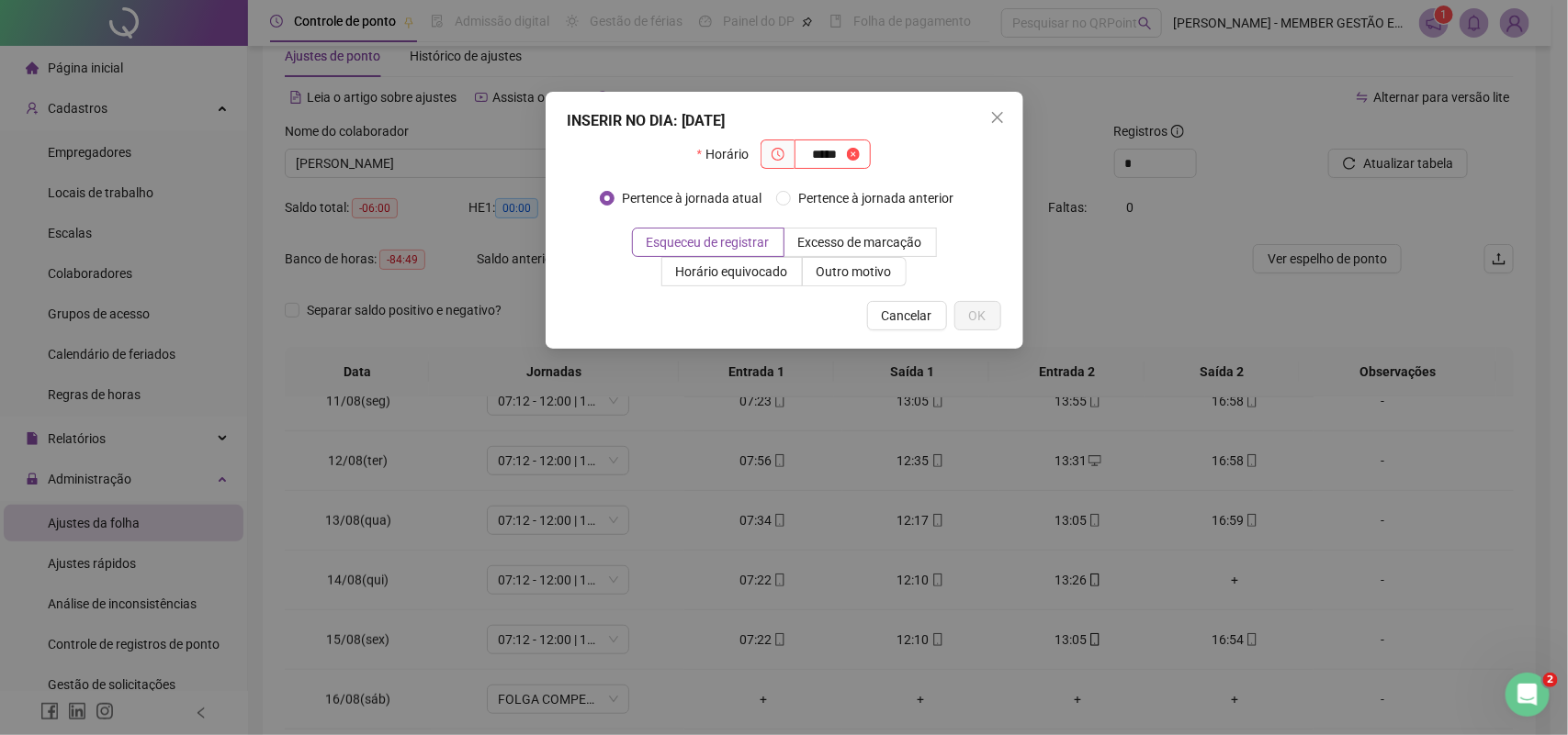
type input "*****"
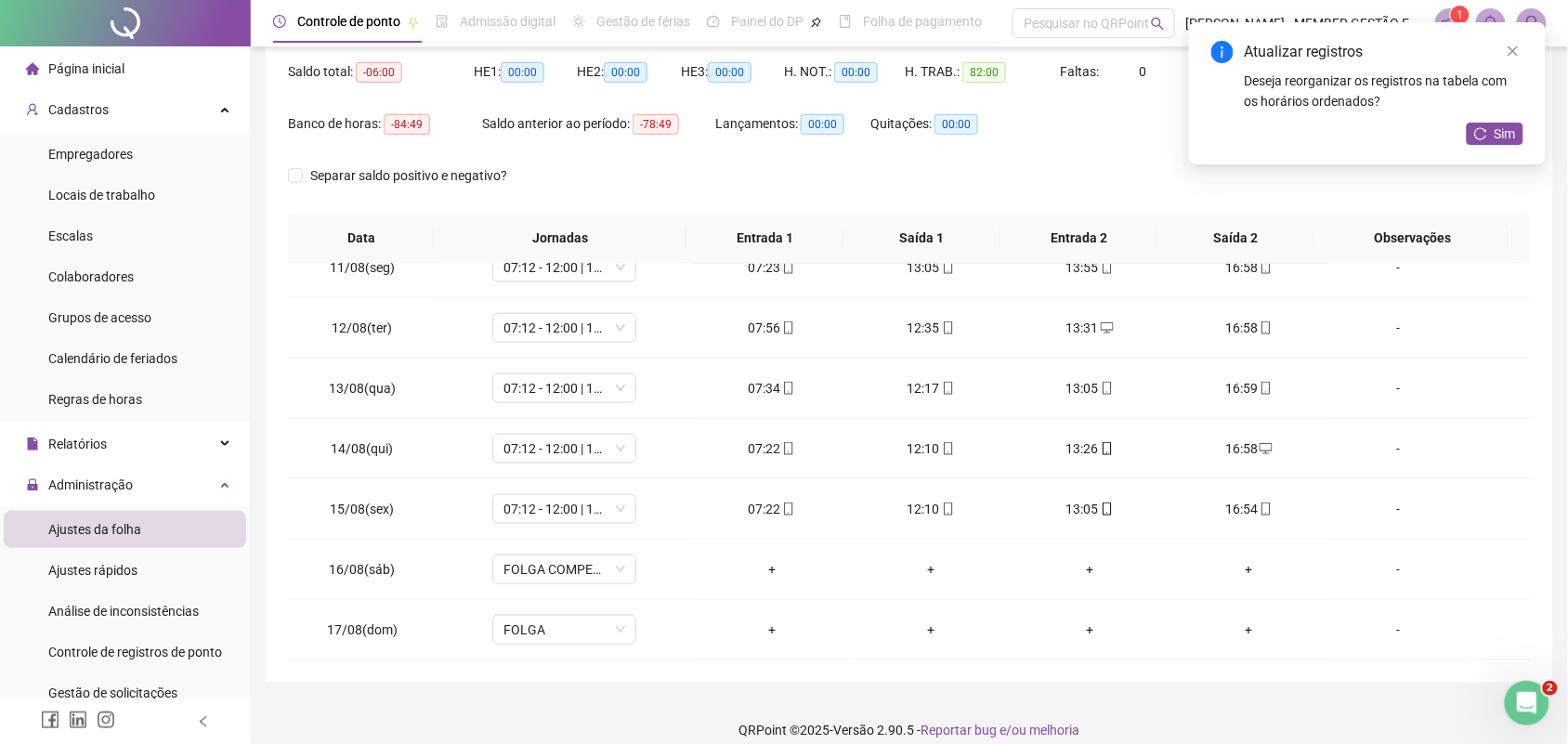
scroll to position [521, 0]
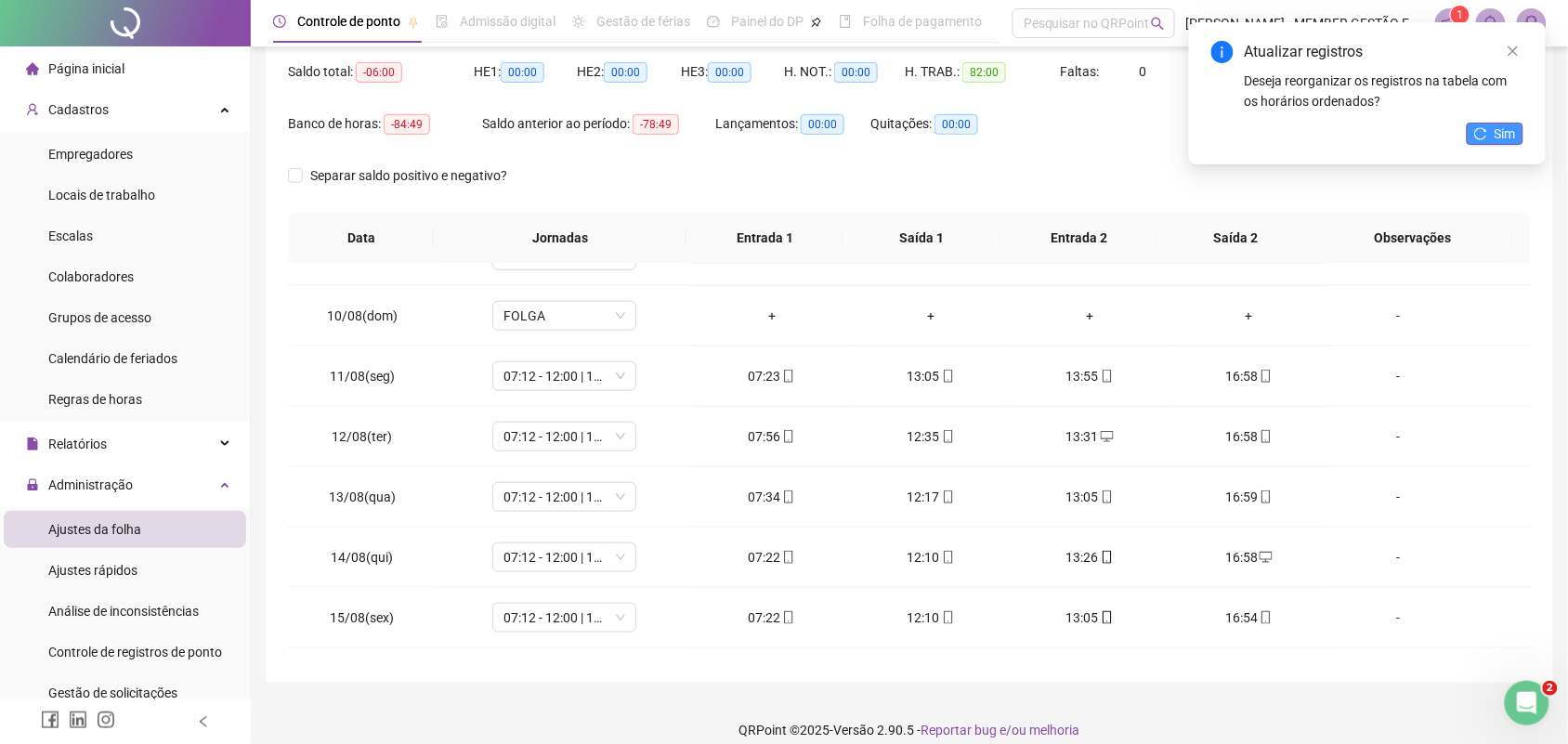
click at [1485, 127] on icon "reload" at bounding box center [1481, 134] width 13 height 13
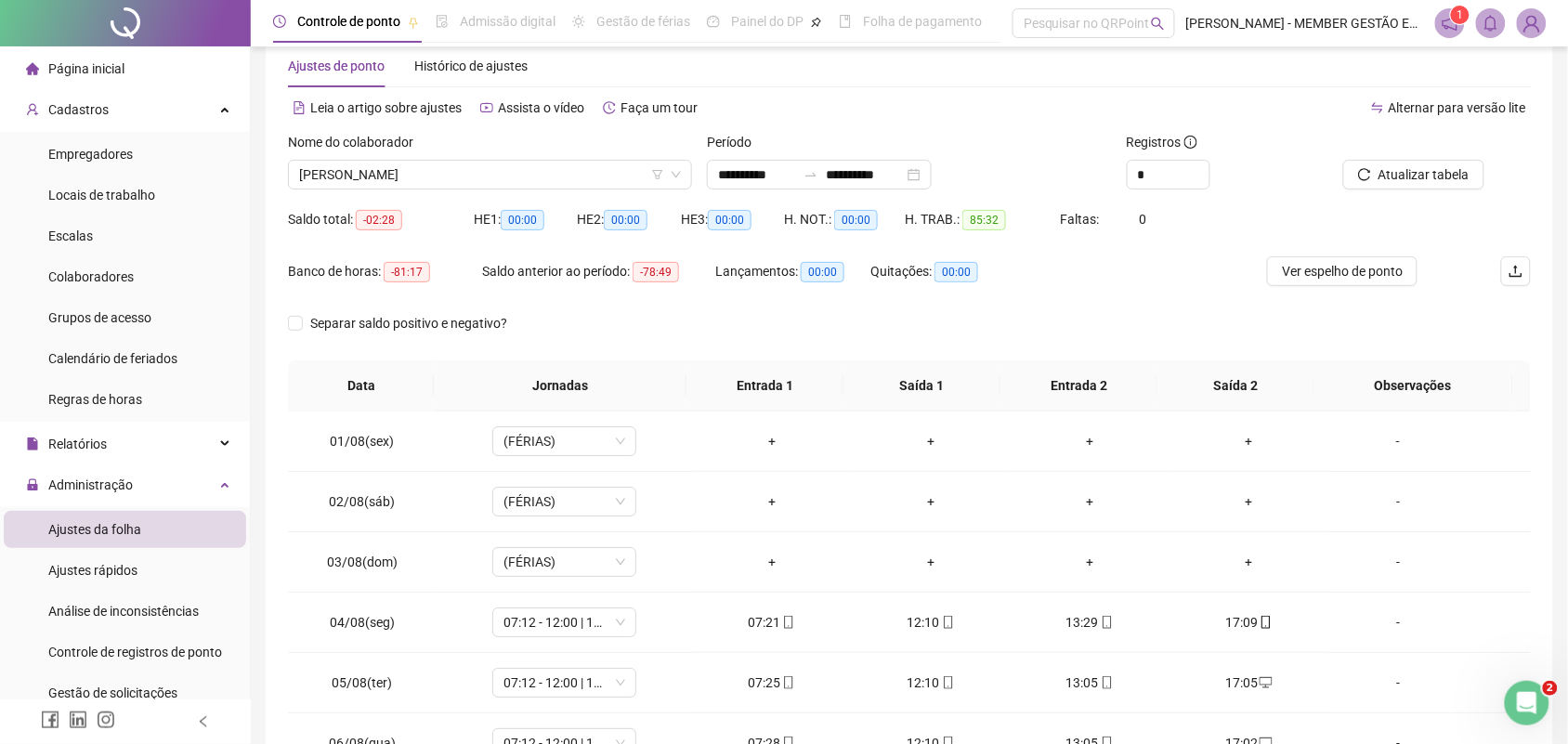
scroll to position [35, 0]
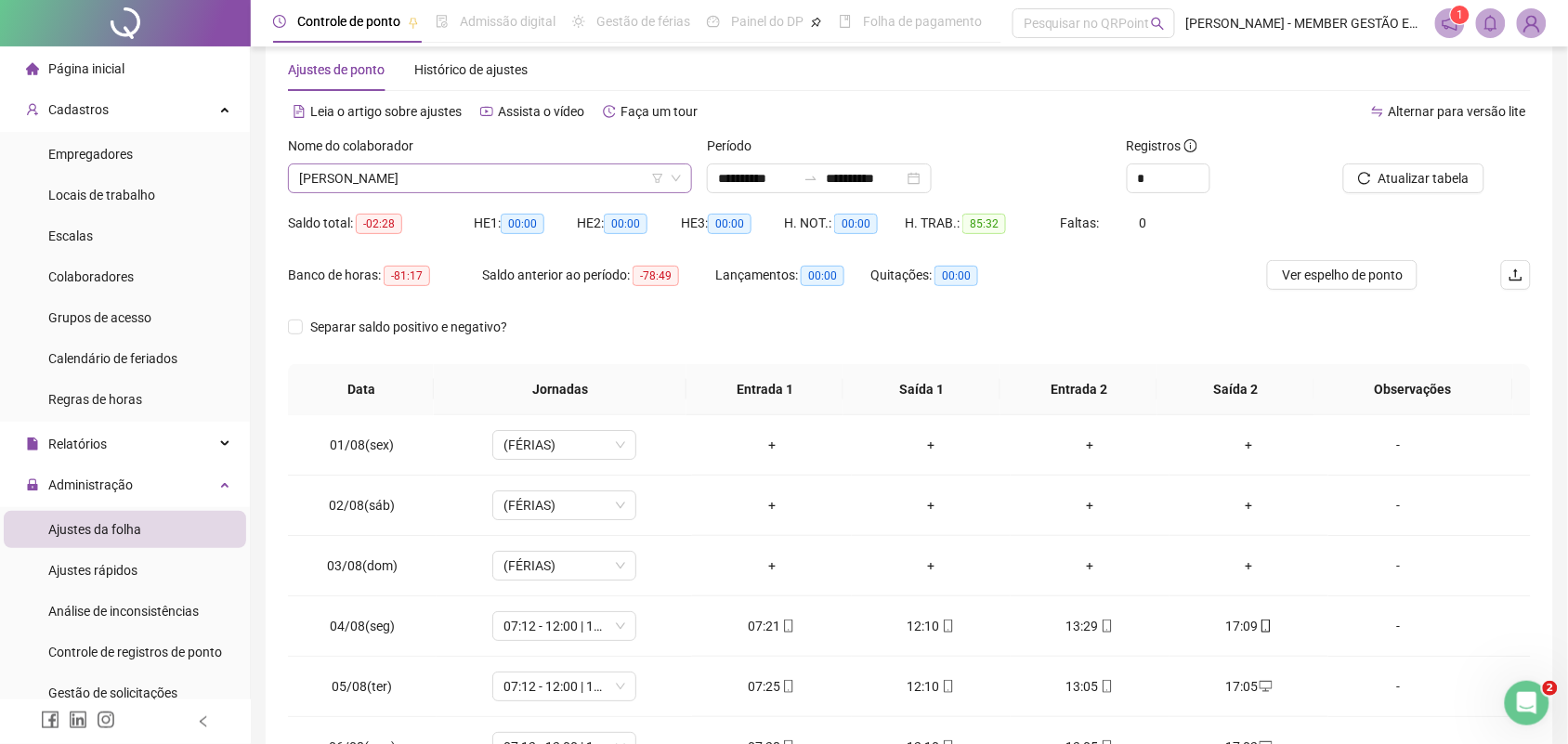
click at [470, 164] on span "[PERSON_NAME]" at bounding box center [490, 178] width 381 height 28
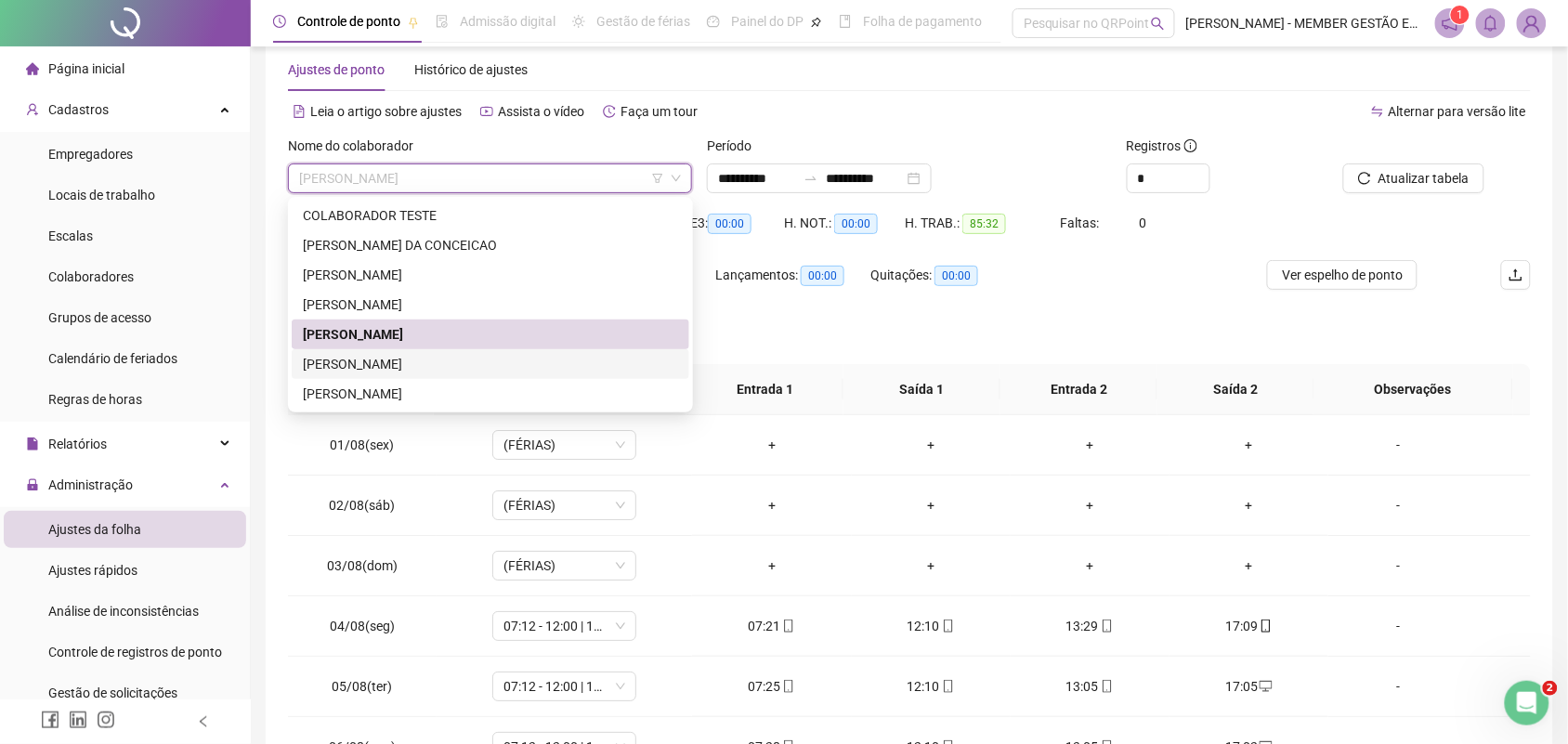
click at [365, 372] on div "[PERSON_NAME]" at bounding box center [491, 364] width 376 height 21
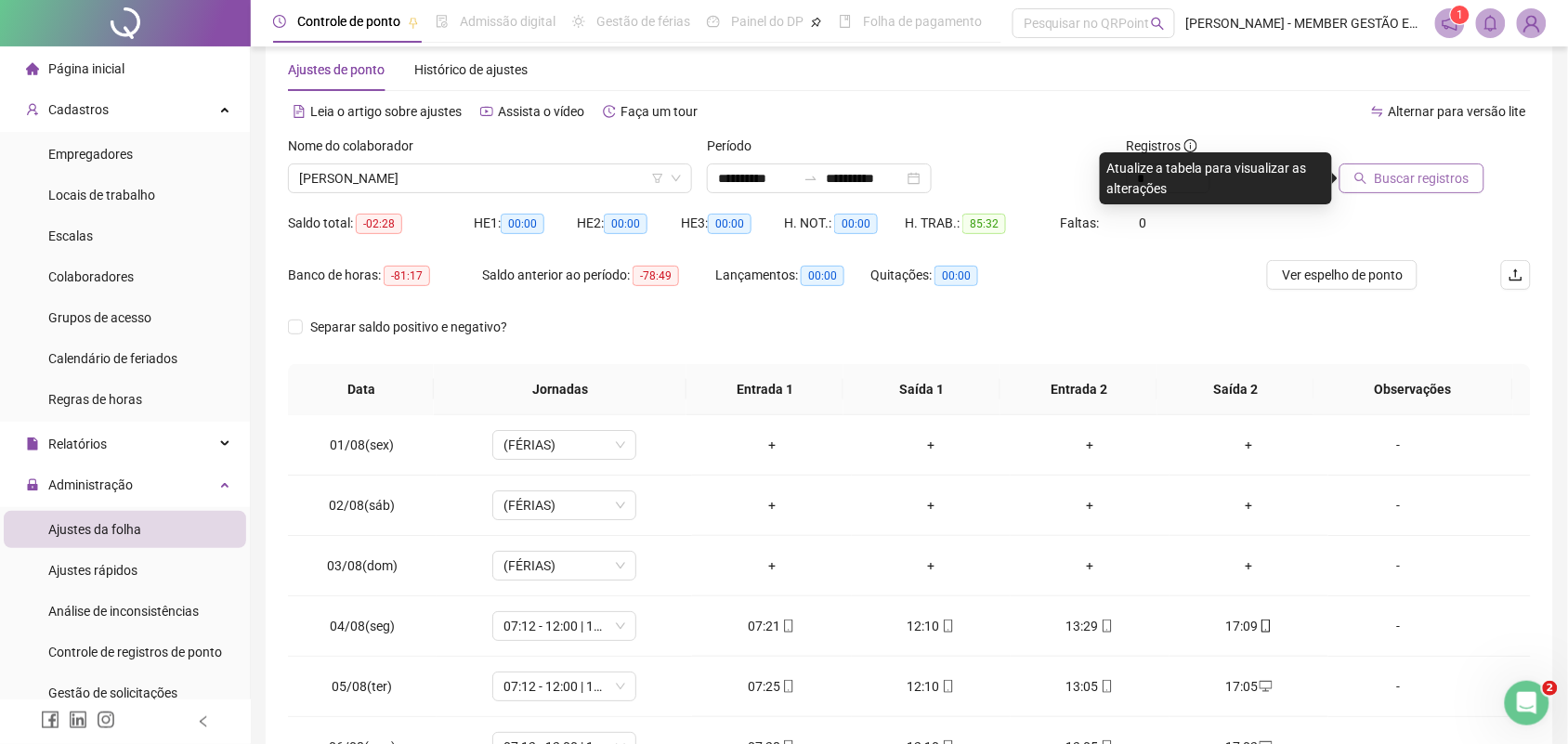
click at [1390, 189] on button "Buscar registros" at bounding box center [1412, 178] width 145 height 29
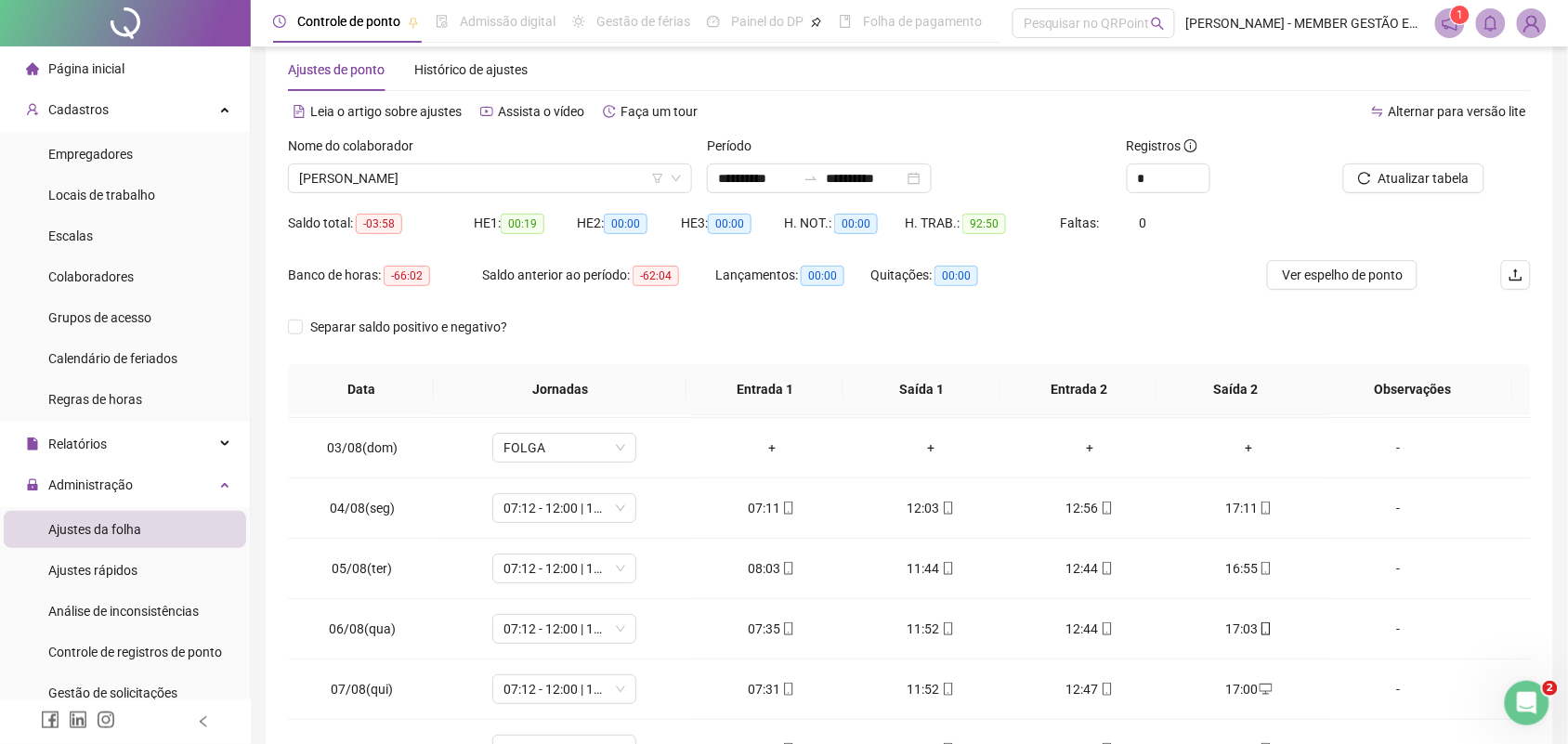
scroll to position [0, 0]
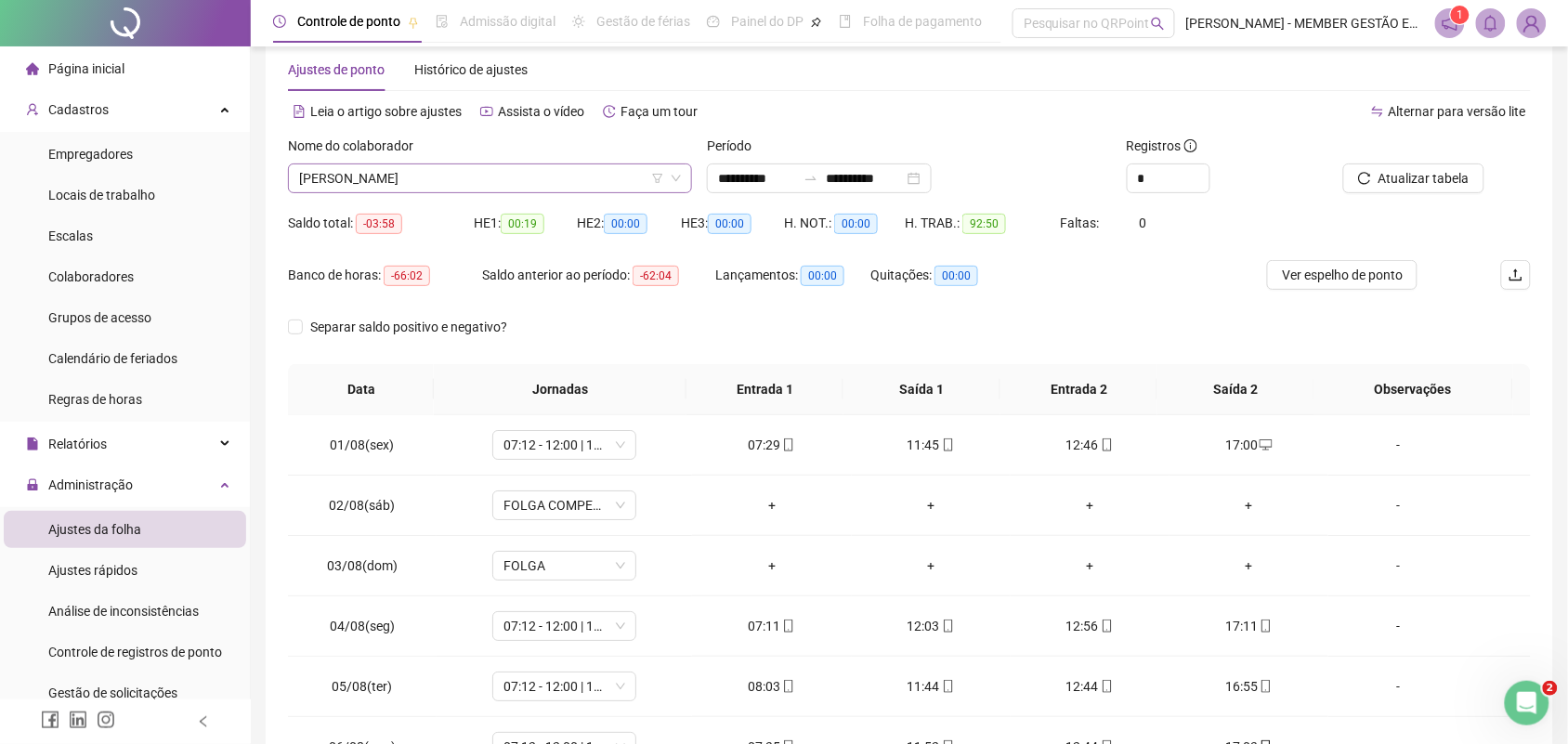
click at [544, 169] on span "[PERSON_NAME]" at bounding box center [490, 178] width 381 height 28
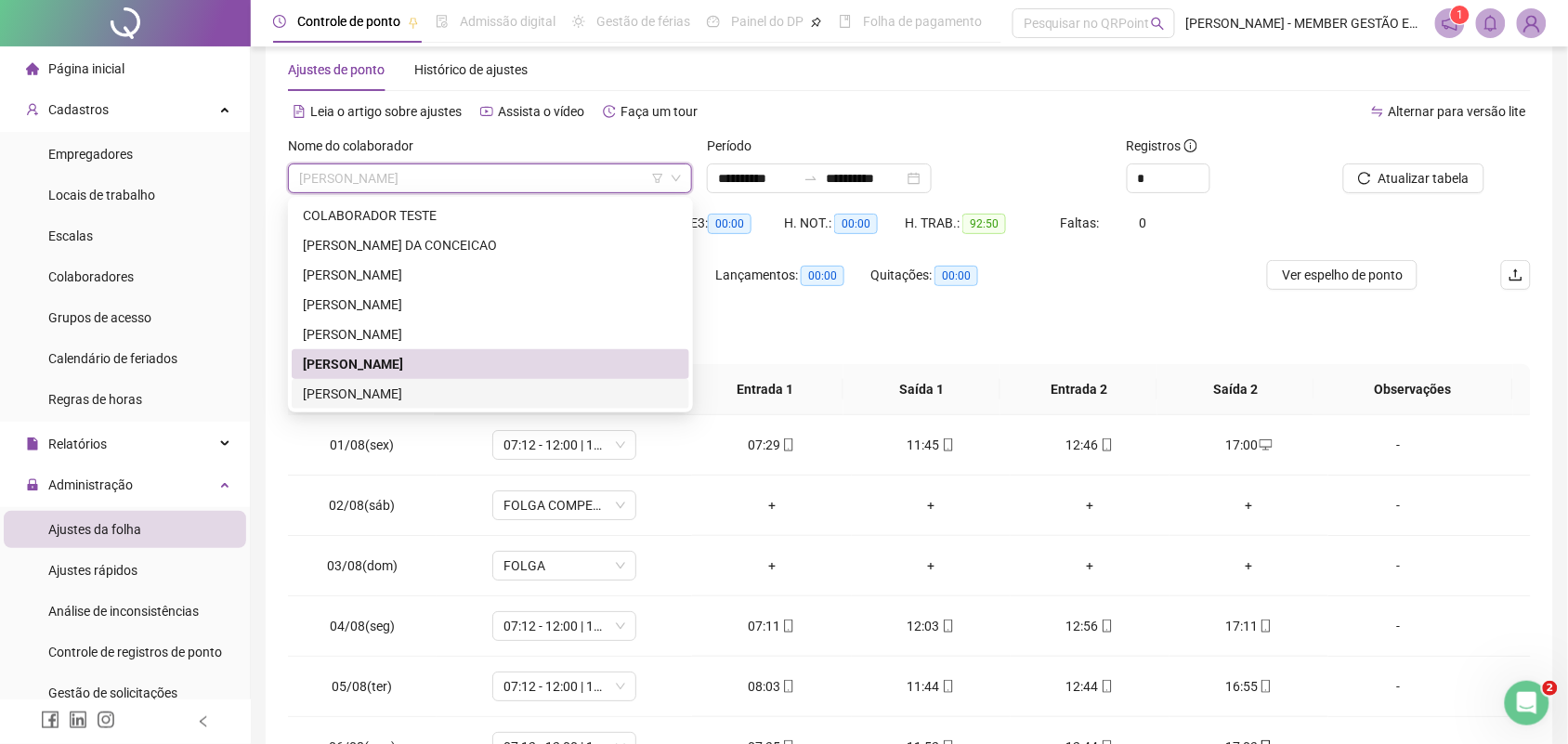
click at [349, 385] on div "[PERSON_NAME]" at bounding box center [491, 394] width 376 height 21
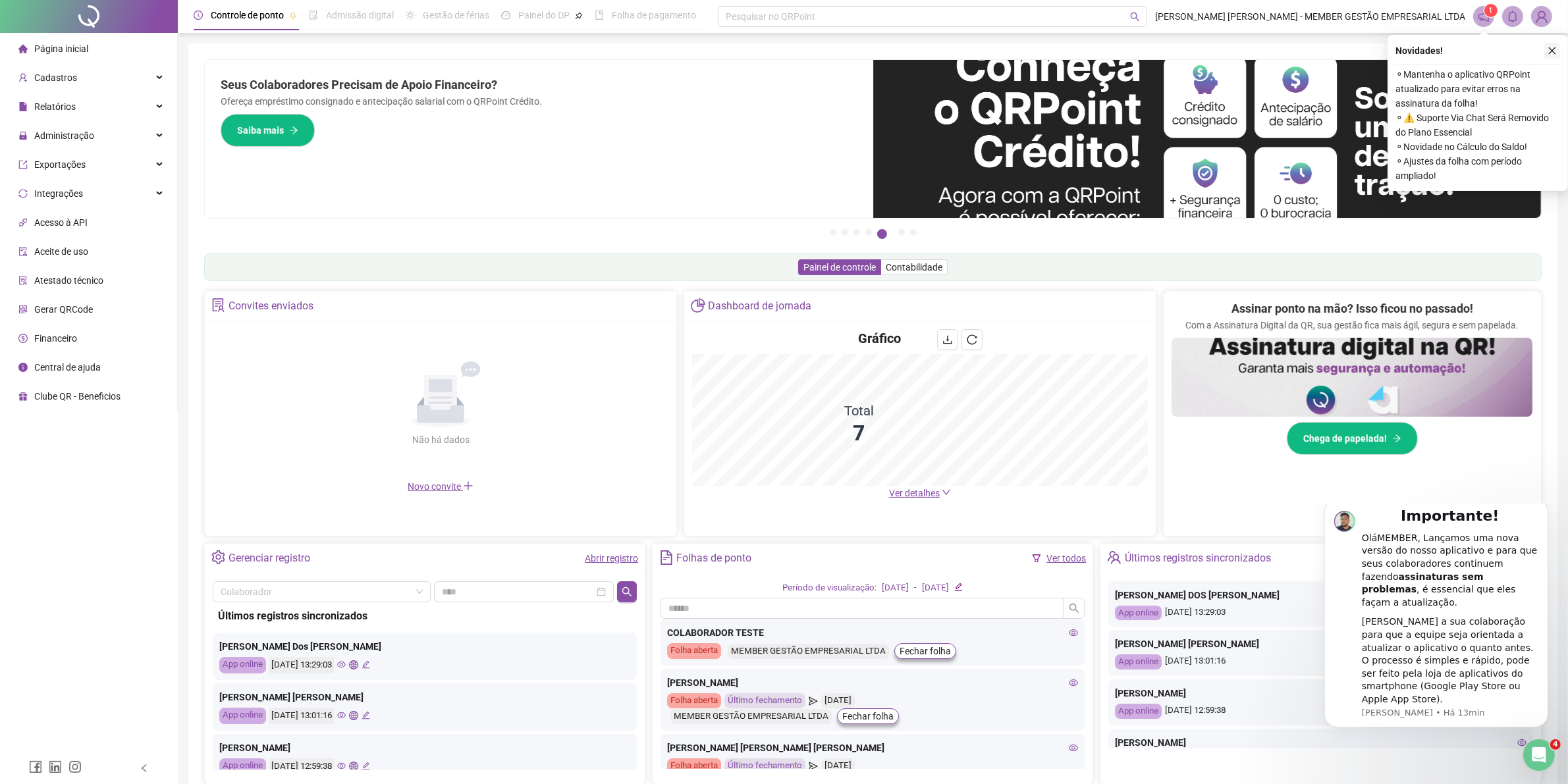
click at [1555, 55] on icon "close" at bounding box center [1553, 51] width 9 height 9
